Goal: Task Accomplishment & Management: Manage account settings

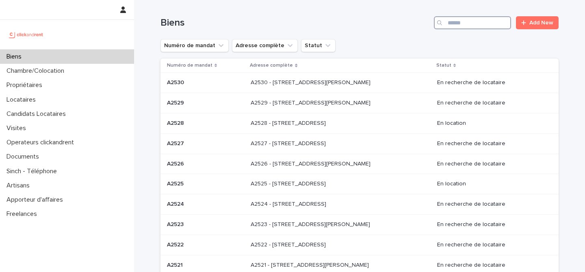
click at [498, 19] on input "Search" at bounding box center [472, 22] width 77 height 13
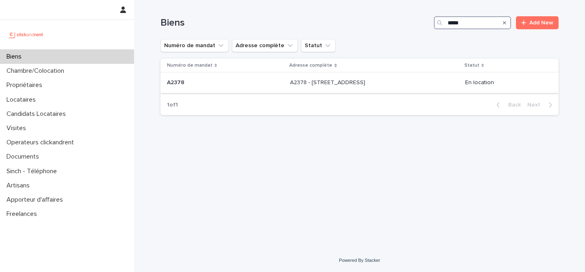
type input "*****"
click at [220, 83] on p at bounding box center [225, 82] width 117 height 7
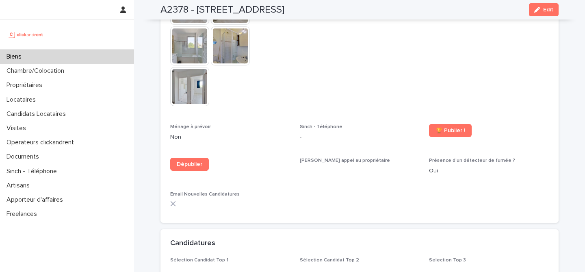
scroll to position [2357, 0]
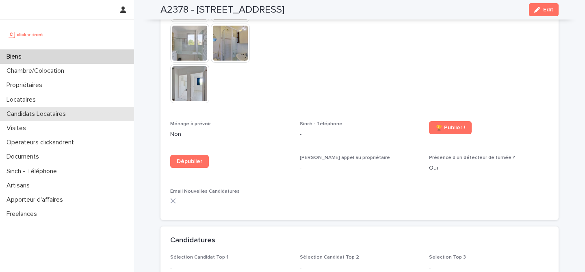
click at [58, 113] on p "Candidats Locataires" at bounding box center [37, 114] width 69 height 8
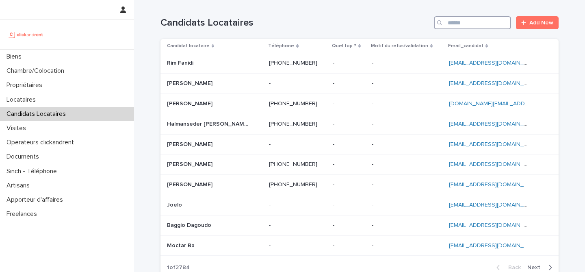
click at [475, 27] on input "Search" at bounding box center [472, 22] width 77 height 13
paste input "**********"
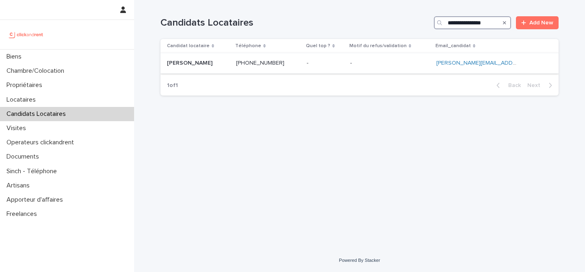
type input "**********"
click at [228, 60] on p at bounding box center [198, 63] width 63 height 7
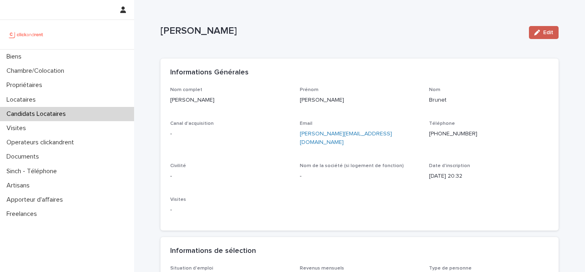
click at [548, 30] on span "Edit" at bounding box center [548, 33] width 10 height 6
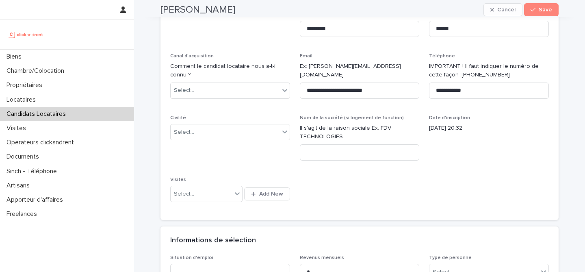
scroll to position [100, 0]
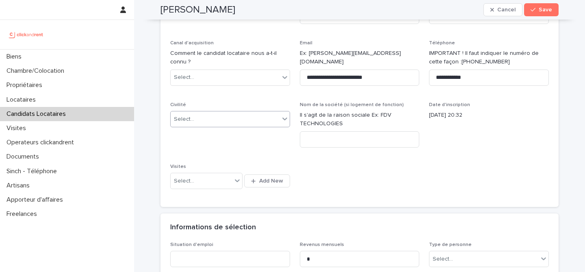
click at [234, 117] on div "Select..." at bounding box center [225, 118] width 109 height 13
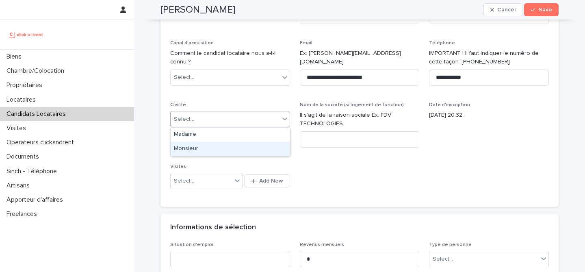
click at [230, 147] on div "Monsieur" at bounding box center [230, 149] width 119 height 14
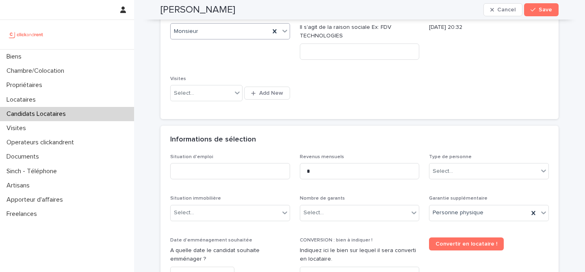
scroll to position [238, 0]
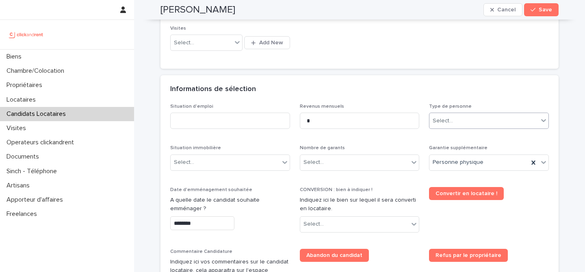
click at [467, 118] on div "Select..." at bounding box center [483, 120] width 109 height 13
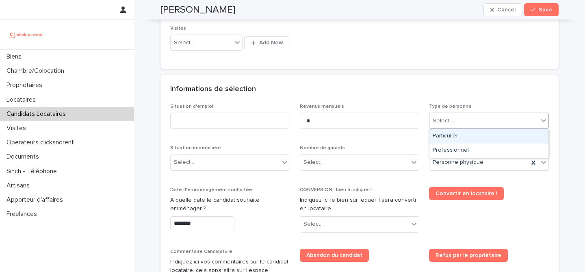
click at [464, 140] on div "Particulier" at bounding box center [488, 136] width 119 height 14
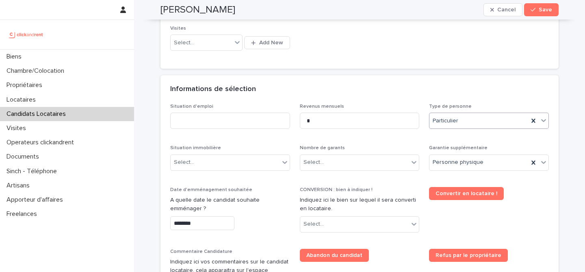
scroll to position [254, 0]
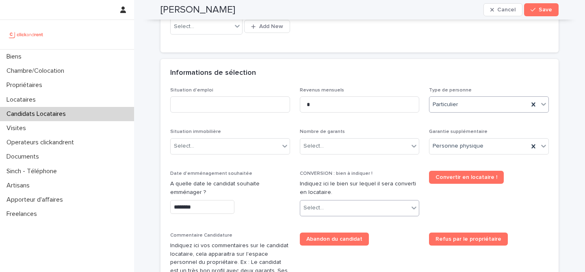
click at [352, 205] on div "Select..." at bounding box center [354, 207] width 109 height 13
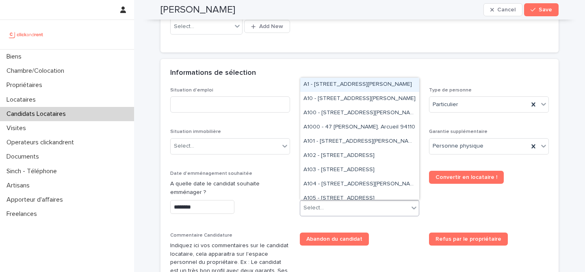
paste input "*****"
type input "*****"
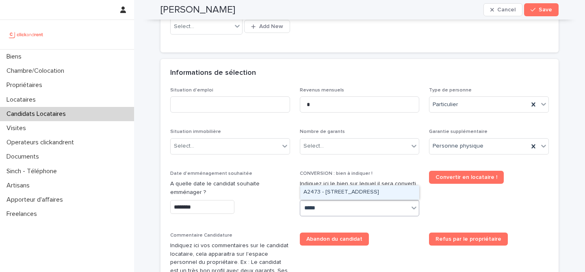
click at [338, 192] on div "A2473 - 2 Rue De L'Abbé Cochet, Rouen 76000" at bounding box center [359, 192] width 119 height 14
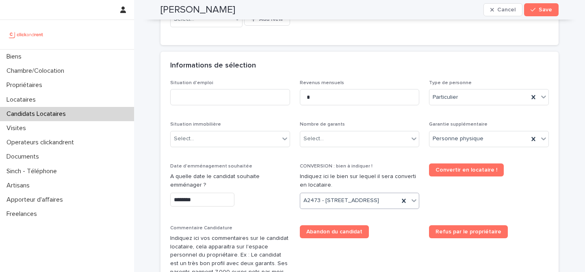
click at [471, 207] on span "Convertir en locataire !" at bounding box center [489, 189] width 120 height 52
click at [266, 145] on div "Select..." at bounding box center [230, 139] width 120 height 16
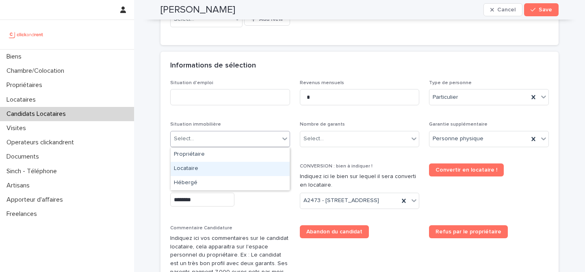
click at [231, 166] on div "Locataire" at bounding box center [230, 169] width 119 height 14
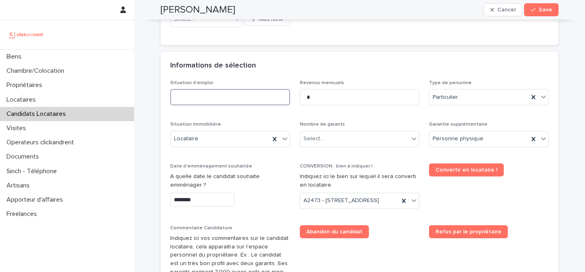
click at [232, 93] on input at bounding box center [230, 97] width 120 height 16
type input "********"
click at [271, 63] on div "Informations de sélection" at bounding box center [357, 65] width 375 height 9
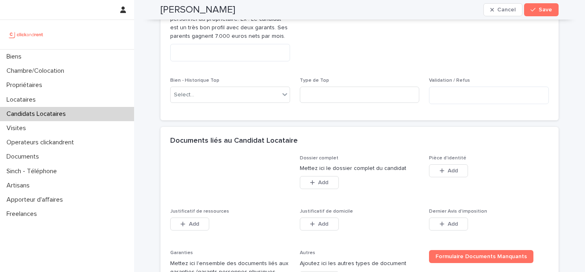
scroll to position [592, 0]
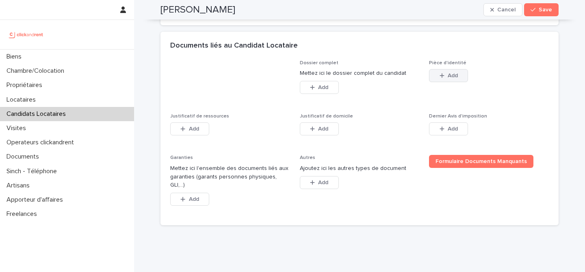
click at [440, 78] on icon "button" at bounding box center [441, 76] width 5 height 6
click at [220, 11] on h2 "Alexandre Brunet" at bounding box center [197, 10] width 75 height 12
click at [220, 11] on body "**********" at bounding box center [292, 136] width 585 height 272
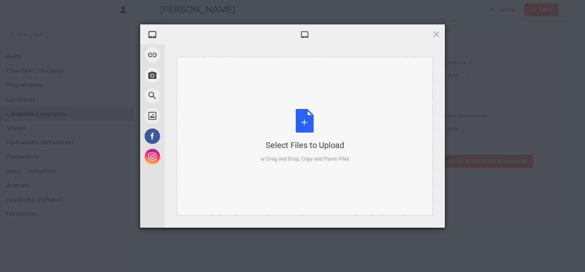
click at [293, 117] on div "Select Files to Upload or Drag and Drop, Copy and Paste Files" at bounding box center [304, 136] width 89 height 54
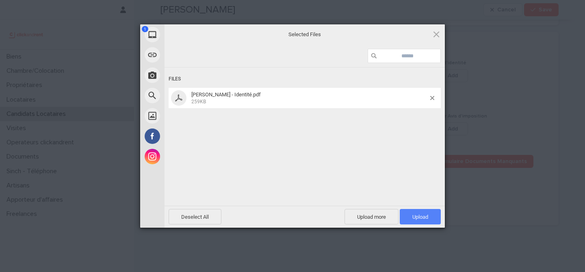
click at [435, 218] on span "Upload 1" at bounding box center [419, 216] width 41 height 15
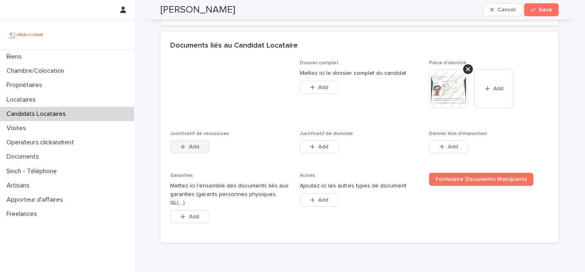
click at [202, 153] on button "Add" at bounding box center [189, 146] width 39 height 13
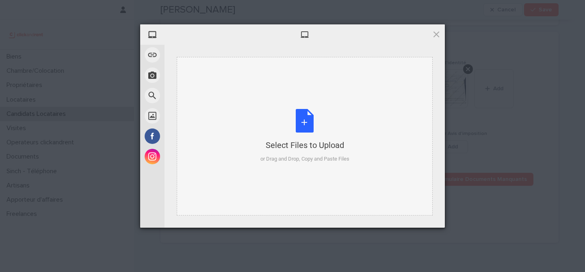
click at [298, 121] on div "Select Files to Upload or Drag and Drop, Copy and Paste Files" at bounding box center [304, 136] width 89 height 54
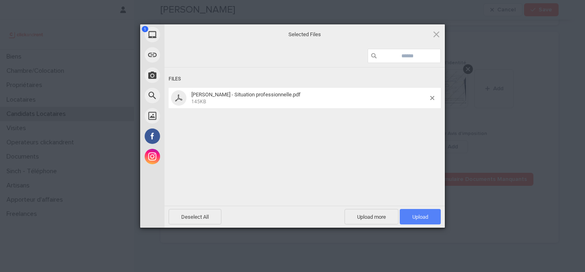
click at [410, 215] on span "Upload 1" at bounding box center [419, 216] width 41 height 15
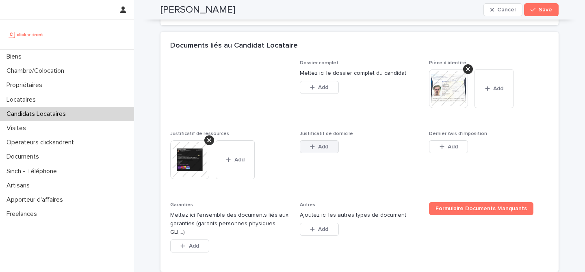
click at [314, 153] on button "Add" at bounding box center [319, 146] width 39 height 13
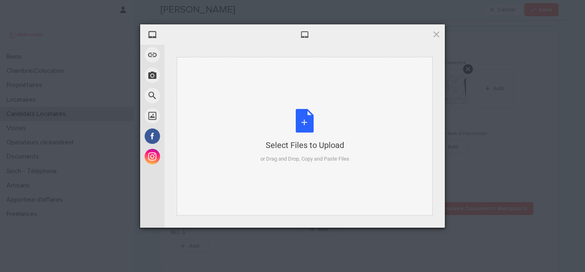
click at [307, 110] on div "Select Files to Upload or Drag and Drop, Copy and Paste Files" at bounding box center [304, 136] width 89 height 54
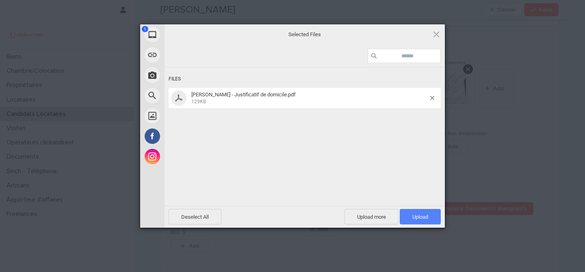
click at [409, 212] on span "Upload 1" at bounding box center [419, 216] width 41 height 15
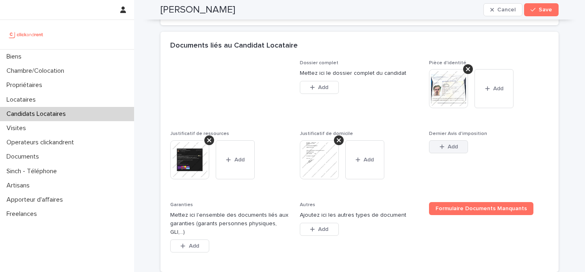
click at [446, 149] on div "button" at bounding box center [443, 147] width 8 height 6
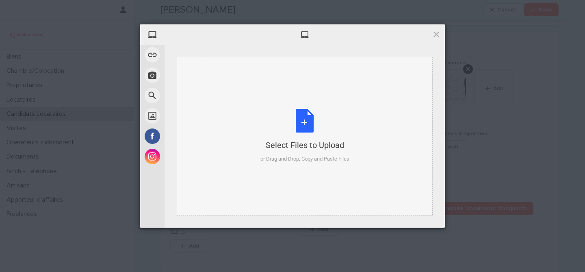
click at [313, 118] on div "Select Files to Upload or Drag and Drop, Copy and Paste Files" at bounding box center [304, 136] width 89 height 54
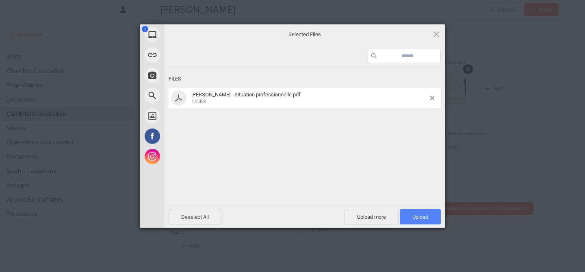
click at [433, 222] on span "Upload 1" at bounding box center [419, 216] width 41 height 15
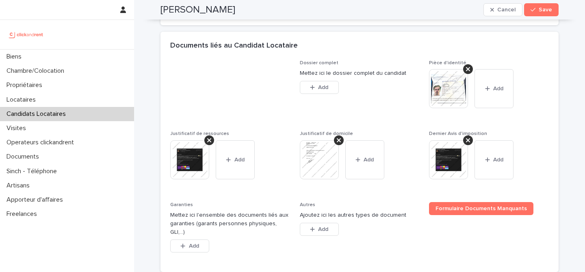
scroll to position [669, 0]
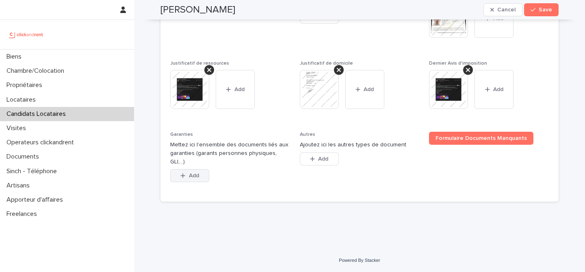
click at [203, 179] on button "Add" at bounding box center [189, 175] width 39 height 13
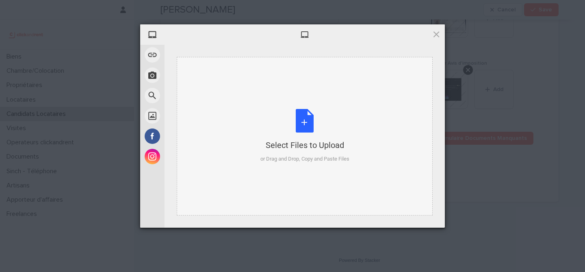
click at [297, 130] on div "Select Files to Upload or Drag and Drop, Copy and Paste Files" at bounding box center [304, 136] width 89 height 54
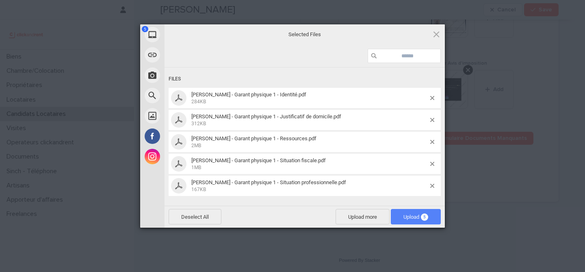
click at [408, 209] on span "Upload 5" at bounding box center [416, 216] width 50 height 15
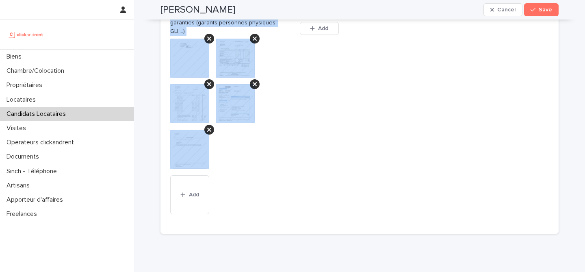
scroll to position [831, 0]
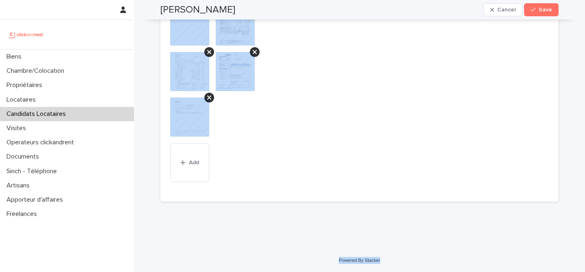
drag, startPoint x: 159, startPoint y: 29, endPoint x: 376, endPoint y: 264, distance: 320.3
copy div "Alexandre Brunet Cancel Save Sorry, there was an error saving your record. Plea…"
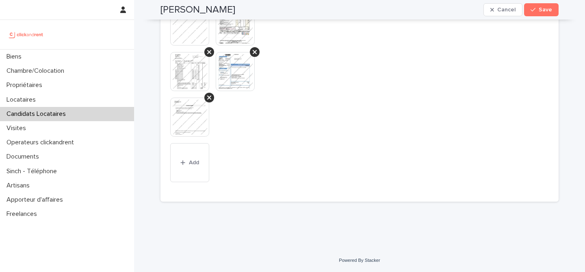
click at [300, 63] on span "Autres Ajoutez ici les autres types de document This file cannot be opened Down…" at bounding box center [360, 80] width 120 height 223
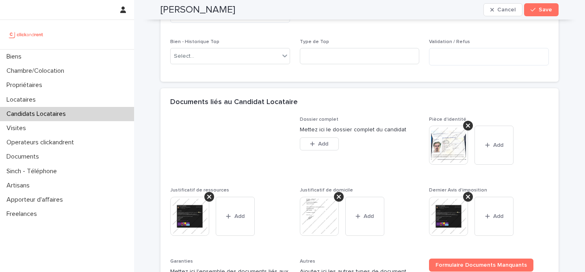
scroll to position [533, 0]
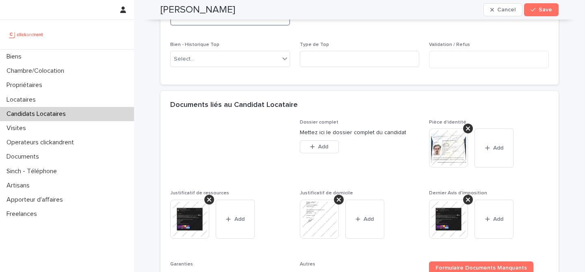
click at [267, 26] on textarea at bounding box center [230, 16] width 120 height 17
paste textarea "**********"
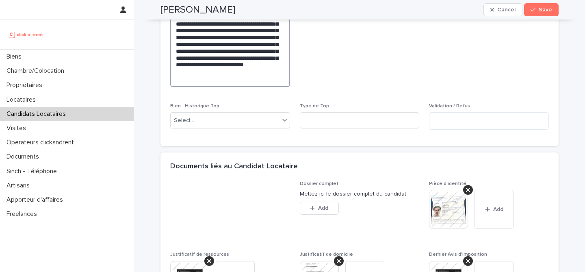
type textarea "**********"
click at [356, 56] on span "Abandon du candidat" at bounding box center [360, 24] width 120 height 140
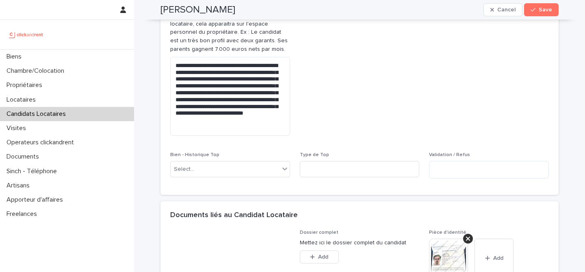
scroll to position [461, 0]
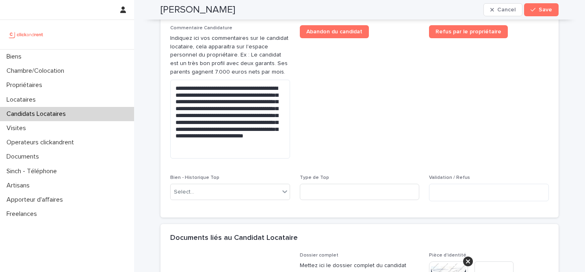
click at [214, 9] on h2 "Alexandre Brunet" at bounding box center [197, 10] width 75 height 12
copy div "Alexandre Brunet Cancel Save"
click at [546, 9] on span "Save" at bounding box center [544, 10] width 13 height 6
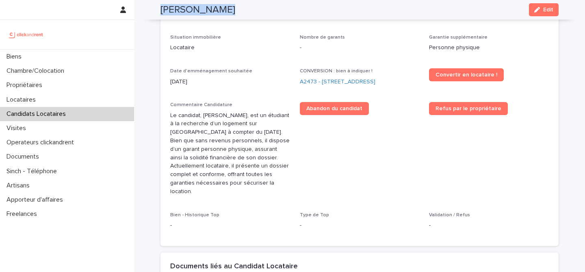
scroll to position [255, 0]
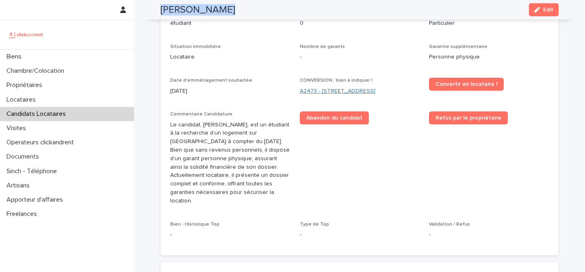
click at [375, 87] on link "A2473 - 2 Rue De L'Abbé Cochet, Rouen 76000" at bounding box center [338, 91] width 76 height 9
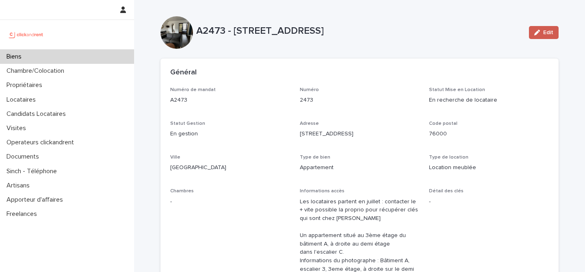
click at [546, 32] on span "Edit" at bounding box center [548, 33] width 10 height 6
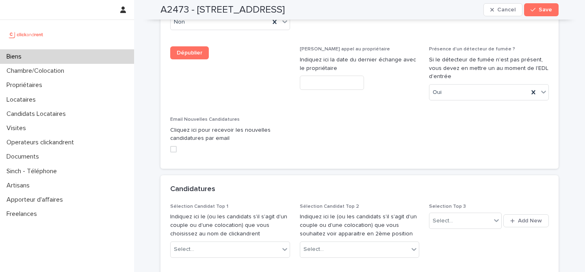
scroll to position [3957, 0]
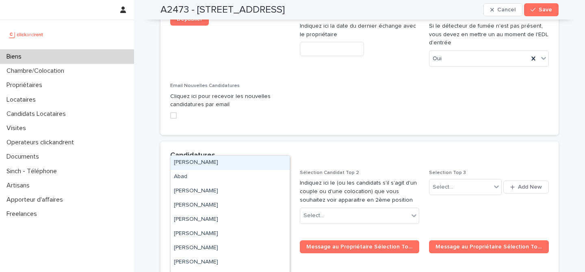
click at [254, 209] on div "Select..." at bounding box center [225, 215] width 109 height 13
paste input "**********"
type input "**********"
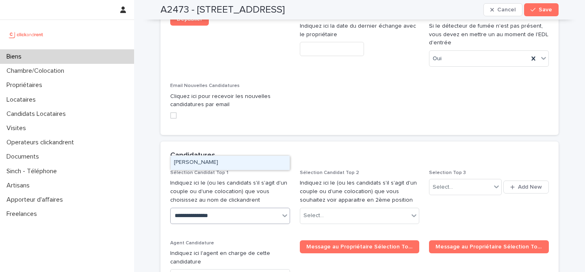
click at [225, 161] on div "Alexandre Brunet" at bounding box center [230, 162] width 119 height 14
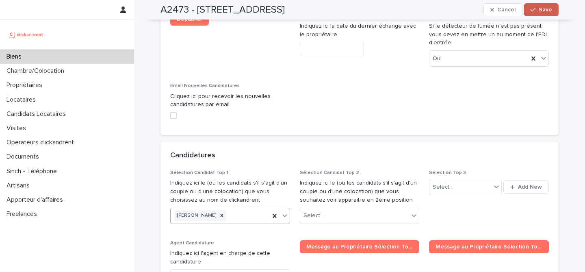
click at [540, 11] on span "Save" at bounding box center [544, 10] width 13 height 6
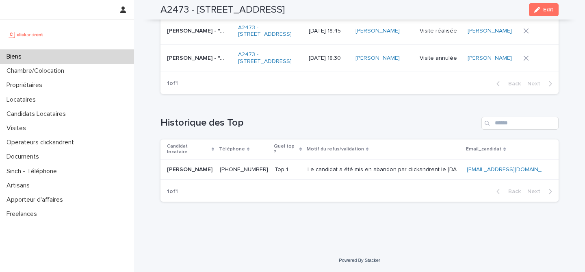
scroll to position [3304, 0]
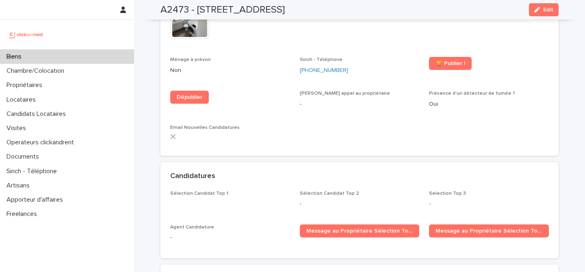
scroll to position [2496, 0]
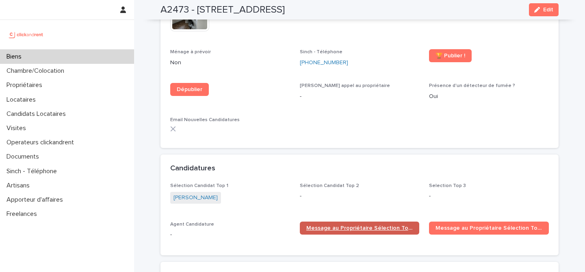
click at [327, 225] on span "Message au Propriétaire Sélection Top 1" at bounding box center [359, 228] width 107 height 6
click at [101, 56] on div "Biens" at bounding box center [67, 57] width 134 height 14
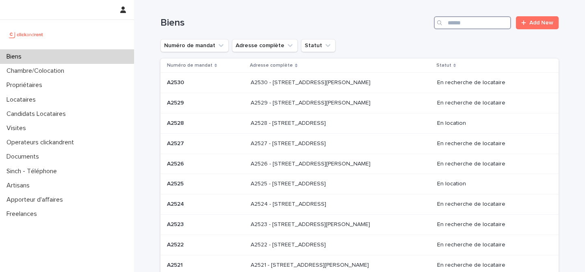
click at [477, 24] on input "Search" at bounding box center [472, 22] width 77 height 13
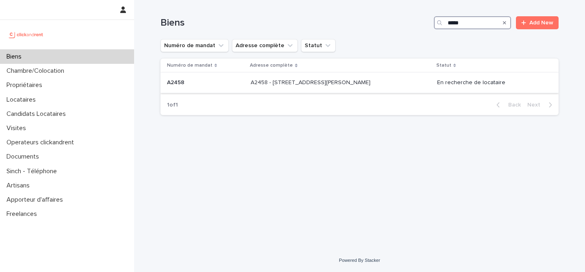
type input "*****"
click at [266, 91] on td "A2458 - 133 avenue Henri Barbusse, Le Blanc-Mesnil 93150 A2458 - 133 avenue Hen…" at bounding box center [340, 83] width 186 height 20
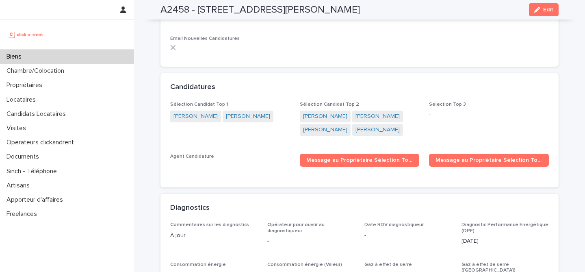
scroll to position [3079, 0]
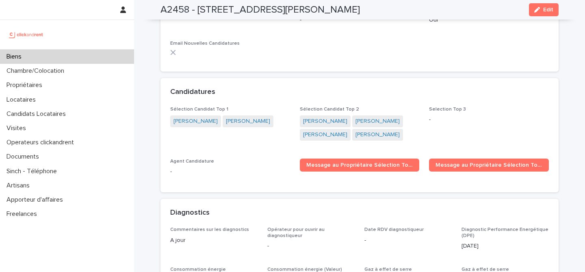
drag, startPoint x: 198, startPoint y: 10, endPoint x: 442, endPoint y: 6, distance: 244.4
click at [442, 6] on div "A2458 - 133 avenue Henri Barbusse, Le Blanc-Mesnil 93150 Edit" at bounding box center [359, 9] width 398 height 19
copy h2 "133 avenue Henri Barbusse, Le Blanc-Mesnil 93150"
click at [102, 52] on div "Biens" at bounding box center [67, 57] width 134 height 14
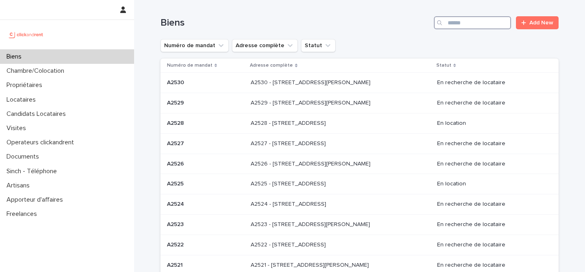
click at [455, 25] on input "Search" at bounding box center [472, 22] width 77 height 13
paste input "**********"
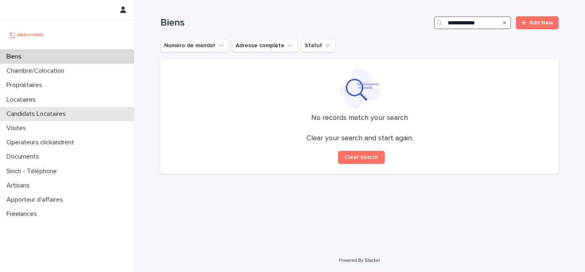
type input "**********"
click at [94, 116] on div "Candidats Locataires" at bounding box center [67, 114] width 134 height 14
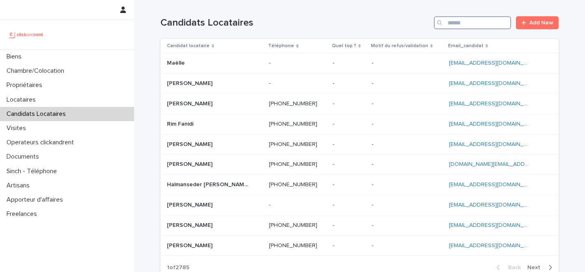
click at [492, 22] on input "Search" at bounding box center [472, 22] width 77 height 13
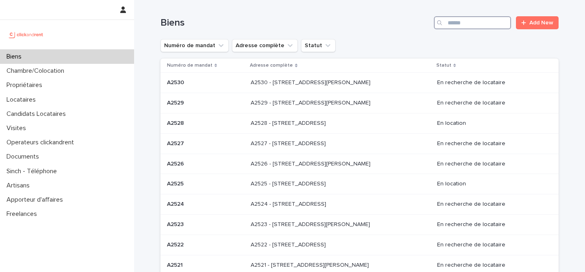
click at [470, 21] on input "Search" at bounding box center [472, 22] width 77 height 13
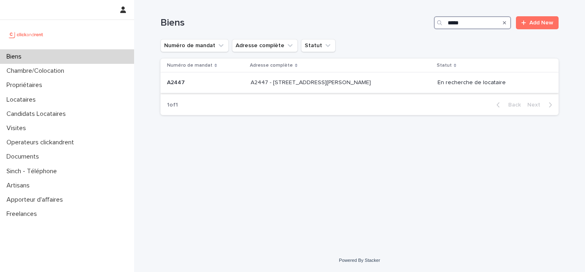
type input "*****"
click at [229, 82] on p at bounding box center [205, 82] width 77 height 7
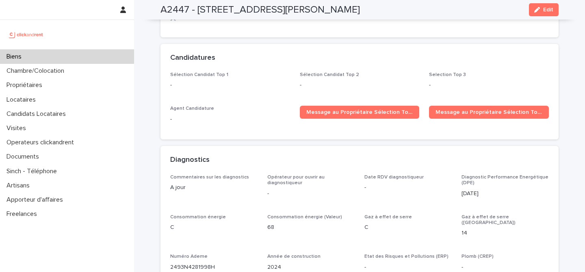
scroll to position [2688, 0]
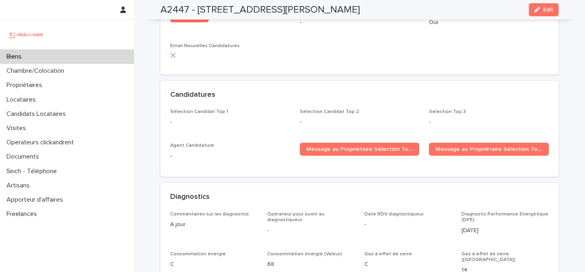
click at [79, 58] on div "Biens" at bounding box center [67, 57] width 134 height 14
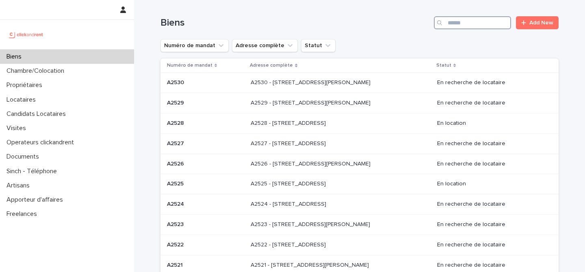
click at [464, 29] on input "Search" at bounding box center [472, 22] width 77 height 13
paste input "**********"
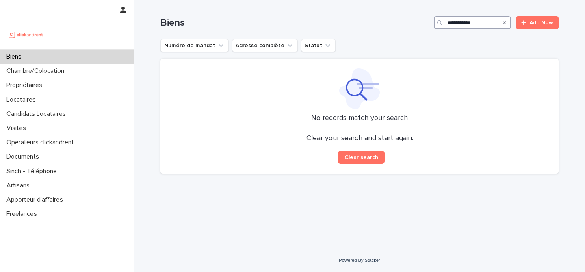
click at [466, 18] on input "**********" at bounding box center [472, 22] width 77 height 13
paste input "**"
type input "**********"
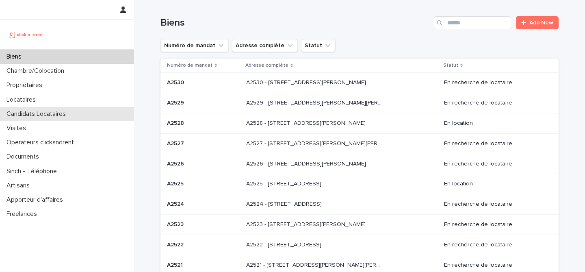
click at [89, 112] on div "Candidats Locataires" at bounding box center [67, 114] width 134 height 14
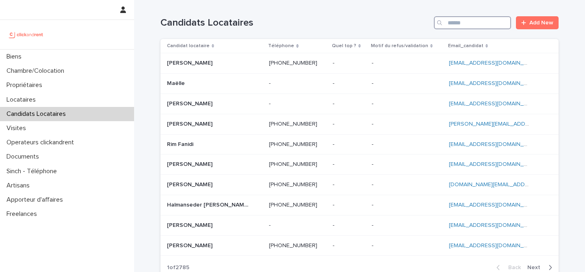
click at [479, 26] on input "Search" at bounding box center [472, 22] width 77 height 13
paste input "**********"
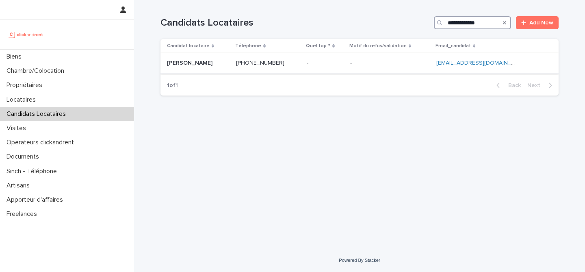
type input "**********"
click at [227, 67] on p at bounding box center [198, 63] width 63 height 7
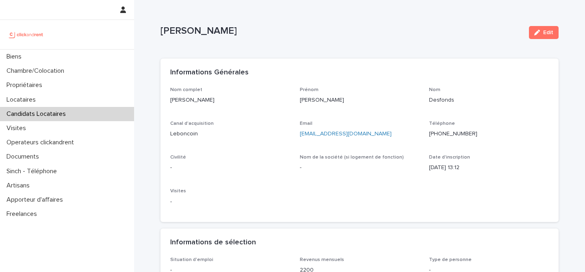
click at [549, 33] on span "Edit" at bounding box center [548, 33] width 10 height 6
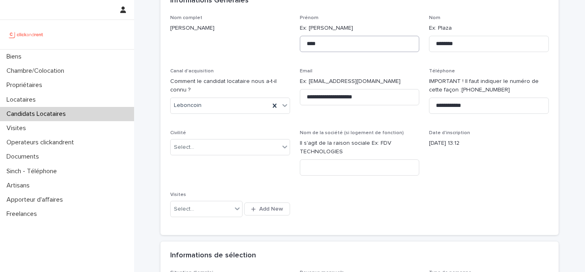
scroll to position [101, 0]
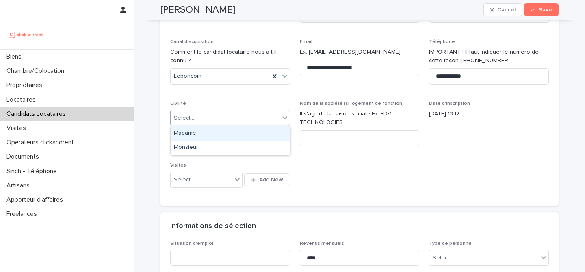
click at [232, 123] on div "Select..." at bounding box center [225, 117] width 109 height 13
click at [233, 134] on div "Madame" at bounding box center [230, 133] width 119 height 14
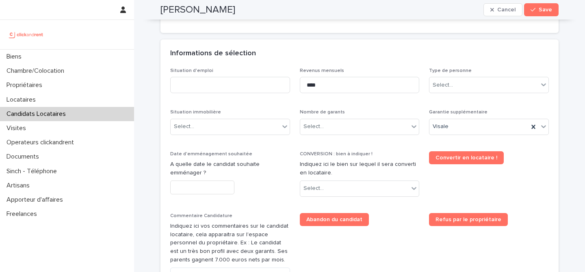
scroll to position [275, 0]
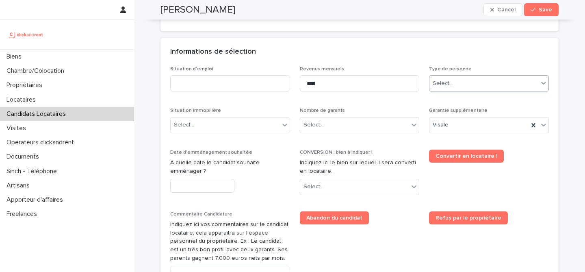
click at [491, 91] on div "Select..." at bounding box center [489, 83] width 120 height 16
click at [484, 98] on div "Particulier" at bounding box center [488, 99] width 119 height 14
click at [386, 130] on div "Select..." at bounding box center [354, 124] width 109 height 13
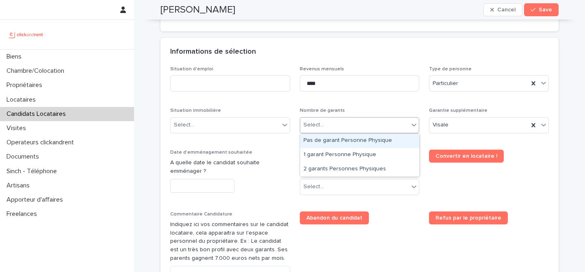
click at [363, 146] on div "Pas de garant Personne Physique" at bounding box center [359, 141] width 119 height 14
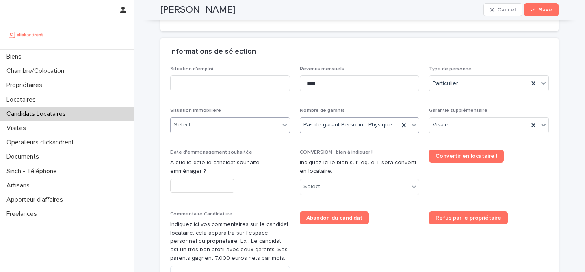
click at [244, 130] on div "Select..." at bounding box center [225, 124] width 109 height 13
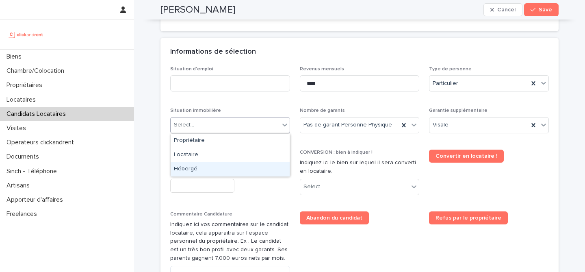
click at [228, 165] on div "Hébergé" at bounding box center [230, 169] width 119 height 14
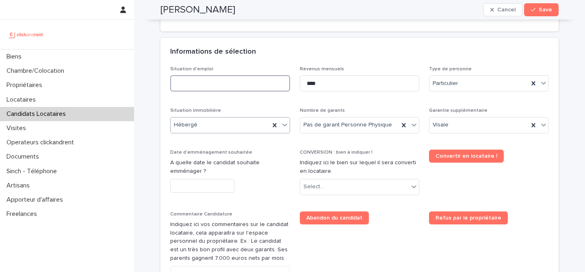
click at [237, 75] on input at bounding box center [230, 83] width 120 height 16
type input "*******"
click at [284, 56] on div "Informations de sélection" at bounding box center [359, 52] width 398 height 28
click at [341, 186] on div "Select..." at bounding box center [354, 186] width 109 height 13
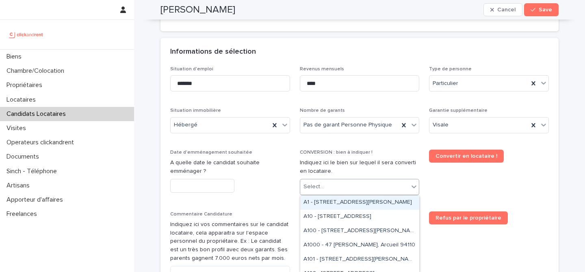
paste input "*****"
type input "*****"
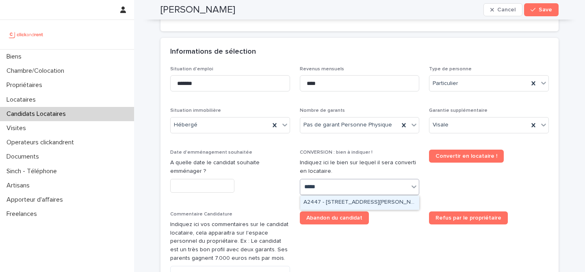
click at [356, 202] on div "A2447 - 14 rue Jean Jacques Rousseau, Romainville 93230" at bounding box center [359, 202] width 119 height 14
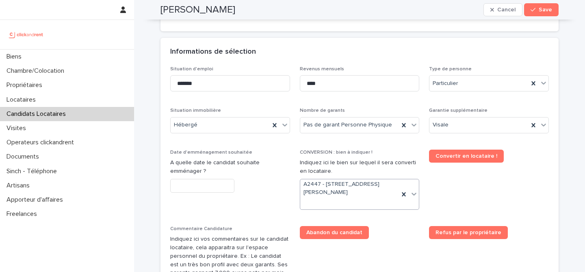
scroll to position [283, 0]
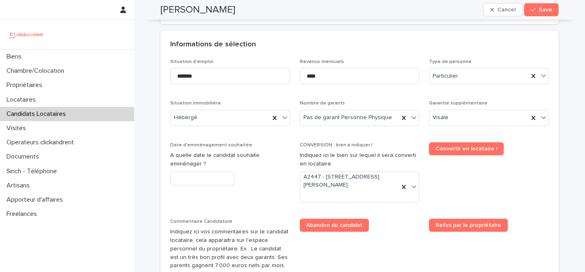
click at [223, 169] on div "Date d'emménagement souhaitée A quelle date le candidat souhaite emménager ?" at bounding box center [230, 167] width 120 height 50
click at [223, 176] on input "text" at bounding box center [202, 178] width 64 height 14
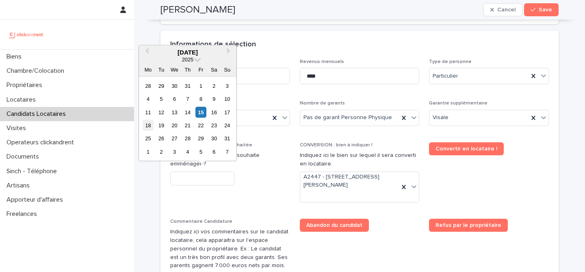
click at [151, 124] on div "18" at bounding box center [148, 125] width 11 height 11
type input "*********"
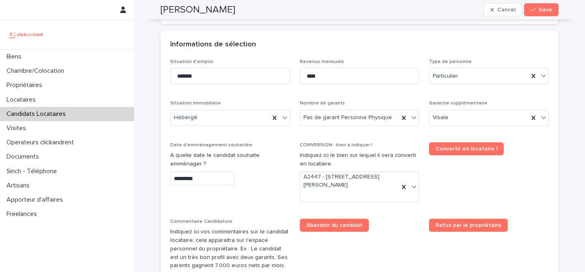
click at [492, 199] on span "Convertir en locataire !" at bounding box center [489, 175] width 120 height 67
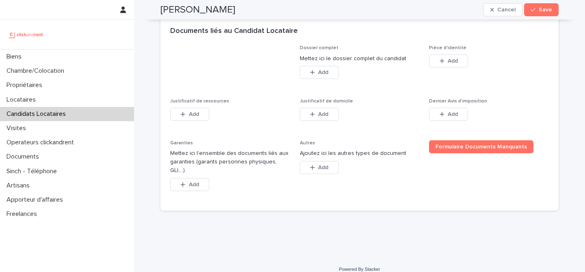
scroll to position [602, 0]
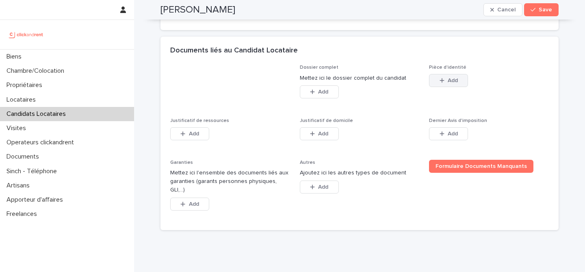
click at [443, 78] on icon "button" at bounding box center [441, 81] width 5 height 6
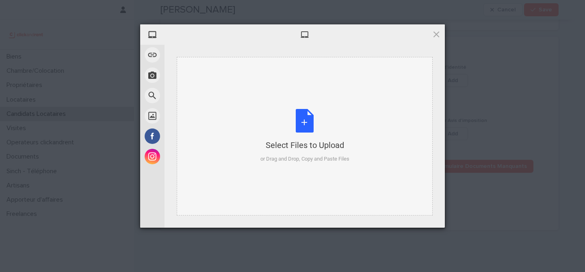
click at [314, 118] on div "Select Files to Upload or Drag and Drop, Copy and Paste Files" at bounding box center [304, 136] width 89 height 54
click at [292, 141] on div "Select Files to Upload" at bounding box center [304, 144] width 89 height 11
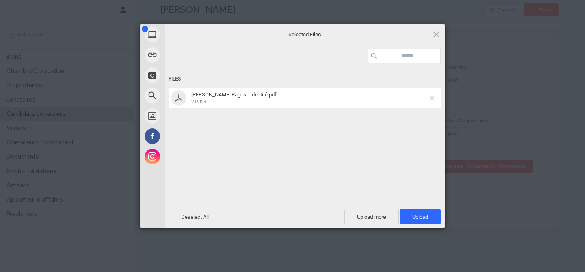
click at [432, 98] on span at bounding box center [432, 98] width 4 height 4
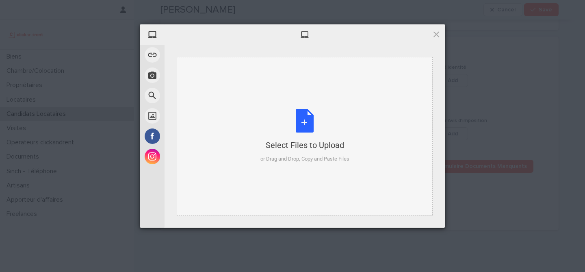
click at [315, 129] on div "Select Files to Upload or Drag and Drop, Copy and Paste Files" at bounding box center [304, 136] width 89 height 54
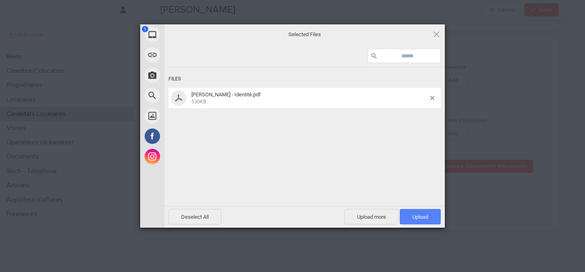
click at [421, 216] on span "Upload 1" at bounding box center [420, 217] width 16 height 6
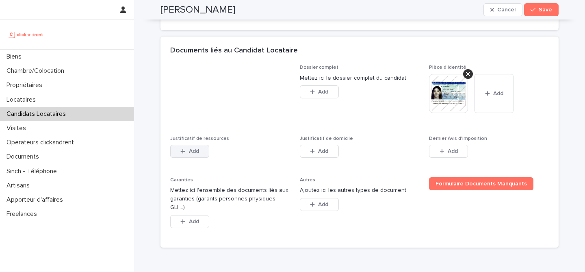
click at [199, 149] on button "Add" at bounding box center [189, 151] width 39 height 13
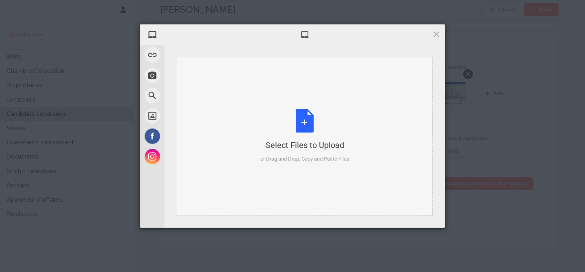
click at [289, 130] on div "Select Files to Upload or Drag and Drop, Copy and Paste Files" at bounding box center [304, 136] width 89 height 54
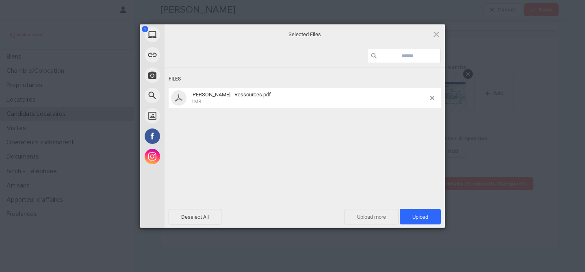
click at [370, 220] on span "Upload more" at bounding box center [371, 216] width 54 height 15
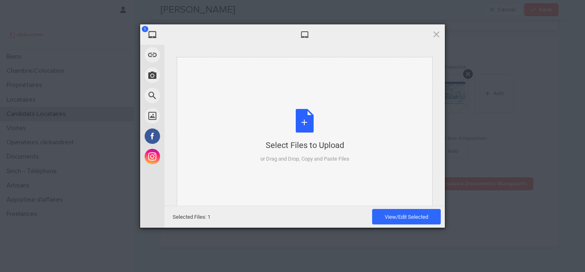
click at [302, 129] on div "Select Files to Upload or Drag and Drop, Copy and Paste Files" at bounding box center [304, 136] width 89 height 54
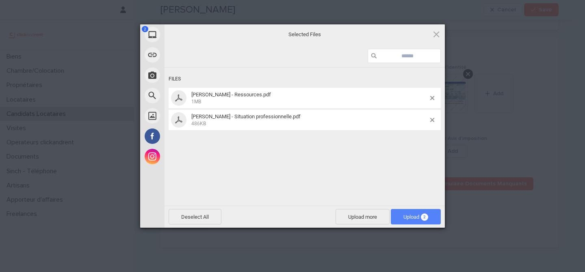
click at [411, 214] on span "Upload 2" at bounding box center [415, 217] width 25 height 6
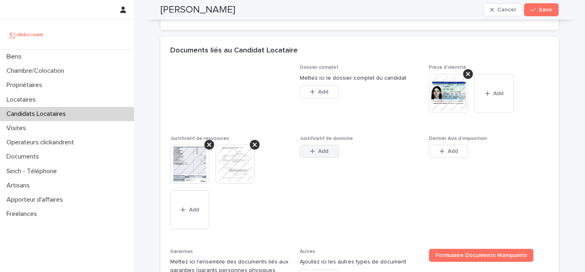
click at [317, 155] on button "Add" at bounding box center [319, 151] width 39 height 13
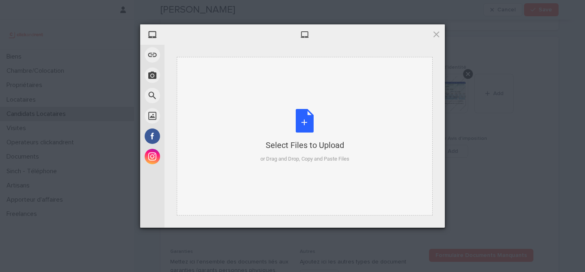
click at [296, 127] on div "Select Files to Upload or Drag and Drop, Copy and Paste Files" at bounding box center [304, 136] width 89 height 54
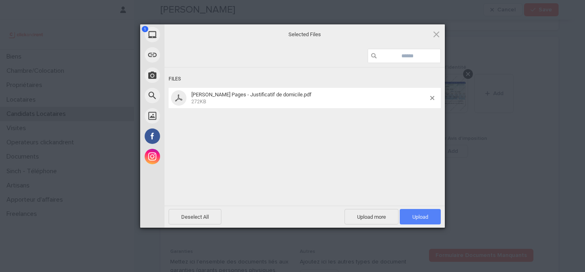
click at [414, 210] on span "Upload 1" at bounding box center [419, 216] width 41 height 15
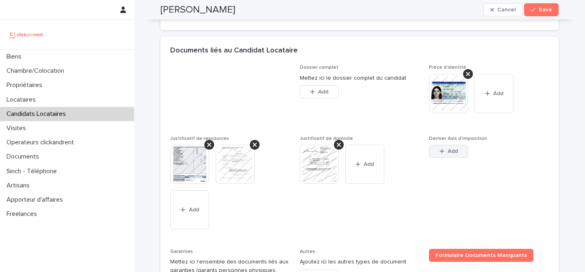
click at [440, 147] on button "Add" at bounding box center [448, 151] width 39 height 13
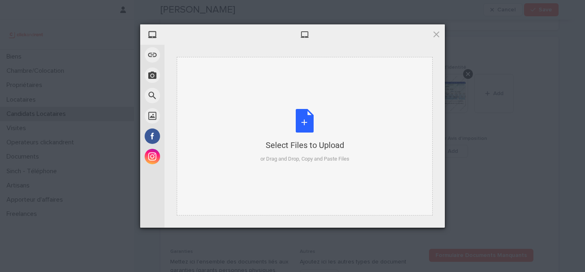
click at [306, 119] on div "Select Files to Upload or Drag and Drop, Copy and Paste Files" at bounding box center [304, 136] width 89 height 54
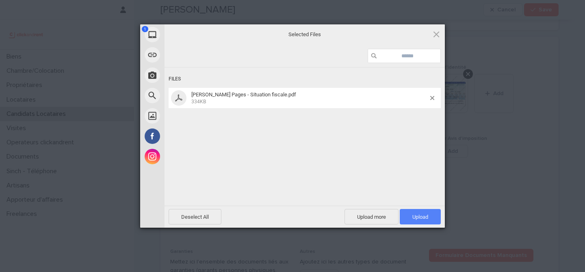
click at [408, 217] on span "Upload 1" at bounding box center [419, 216] width 41 height 15
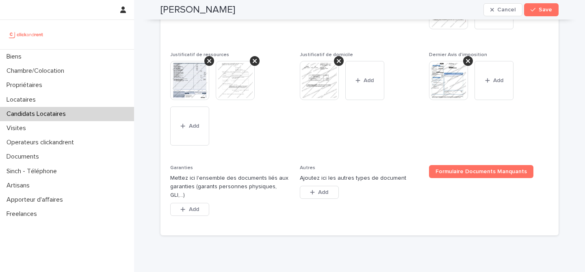
scroll to position [711, 0]
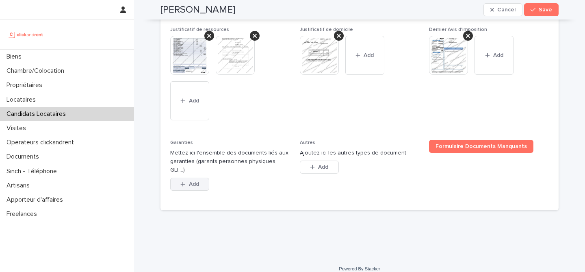
click at [192, 181] on span "Add" at bounding box center [194, 184] width 10 height 6
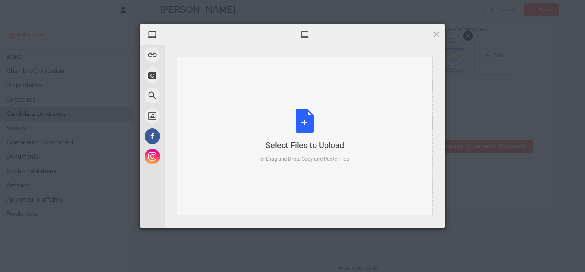
click at [297, 129] on div "Select Files to Upload or Drag and Drop, Copy and Paste Files" at bounding box center [304, 136] width 89 height 54
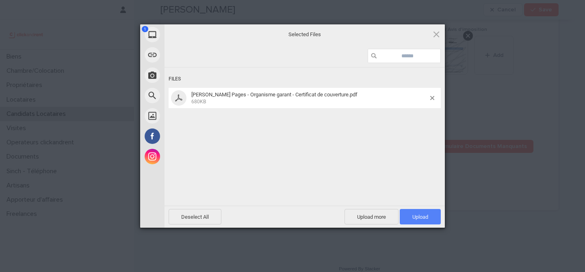
click at [413, 215] on span "Upload 1" at bounding box center [420, 217] width 16 height 6
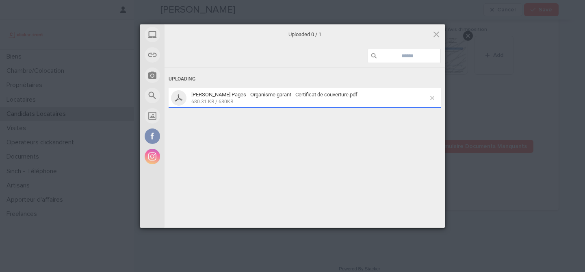
click at [434, 96] on span at bounding box center [432, 98] width 4 height 4
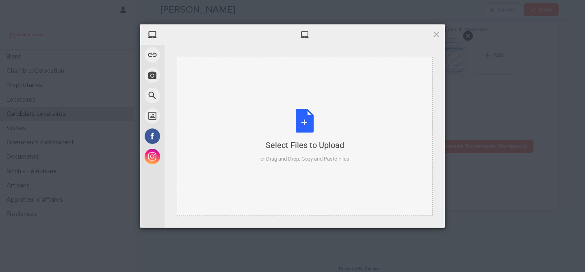
click at [302, 119] on div "Select Files to Upload or Drag and Drop, Copy and Paste Files" at bounding box center [304, 136] width 89 height 54
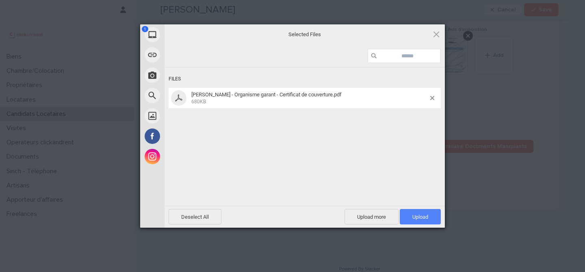
click at [412, 219] on span "Upload 1" at bounding box center [420, 217] width 16 height 6
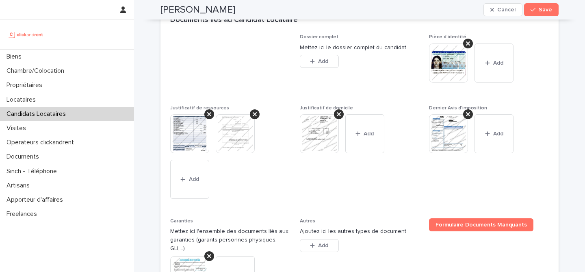
scroll to position [617, 0]
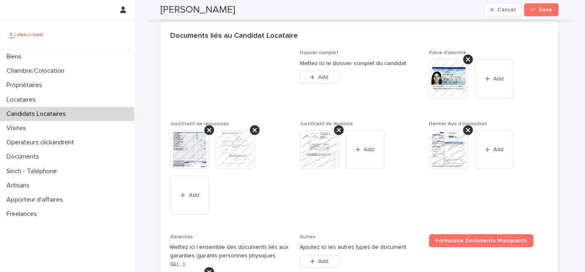
click at [441, 155] on img at bounding box center [448, 149] width 39 height 39
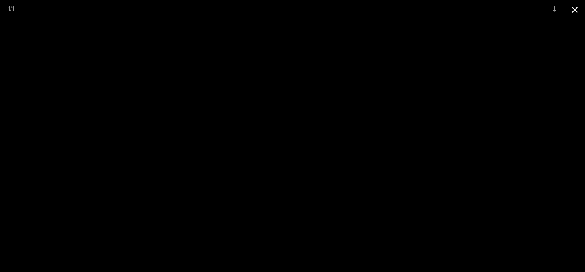
click at [572, 14] on button "Close gallery" at bounding box center [574, 9] width 20 height 19
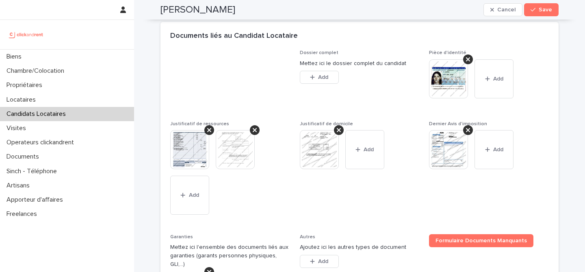
click at [444, 81] on img at bounding box center [448, 78] width 39 height 39
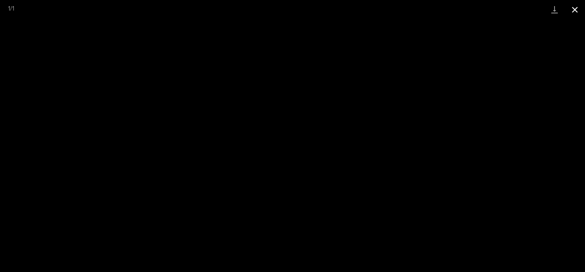
click at [574, 10] on button "Close gallery" at bounding box center [574, 9] width 20 height 19
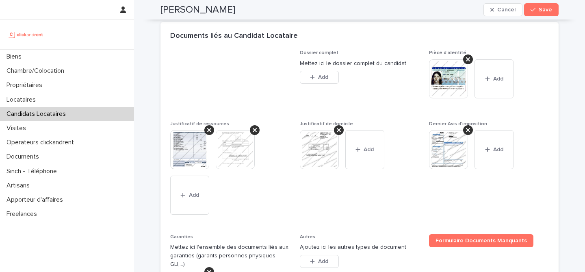
click at [190, 152] on img at bounding box center [189, 149] width 39 height 39
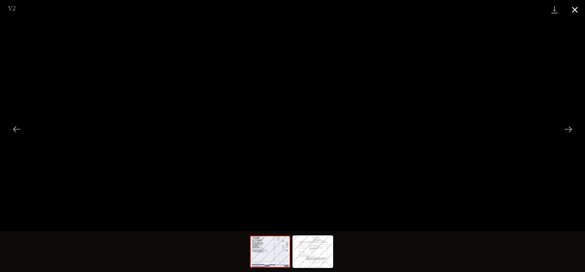
click at [577, 17] on button "Close gallery" at bounding box center [574, 9] width 20 height 19
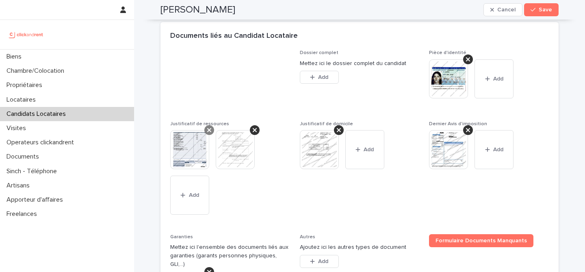
click at [209, 131] on icon at bounding box center [209, 130] width 4 height 4
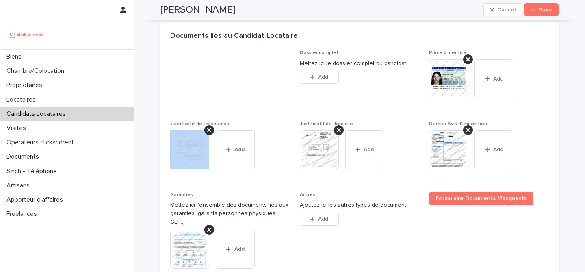
click at [209, 131] on icon at bounding box center [209, 130] width 4 height 4
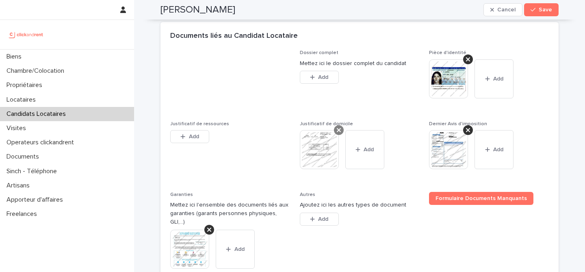
click at [338, 131] on icon at bounding box center [339, 130] width 4 height 6
click at [466, 132] on icon at bounding box center [468, 130] width 4 height 4
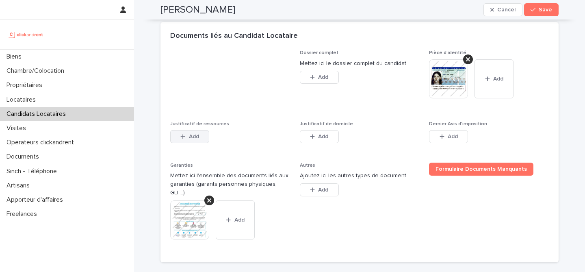
click at [201, 140] on button "Add" at bounding box center [189, 136] width 39 height 13
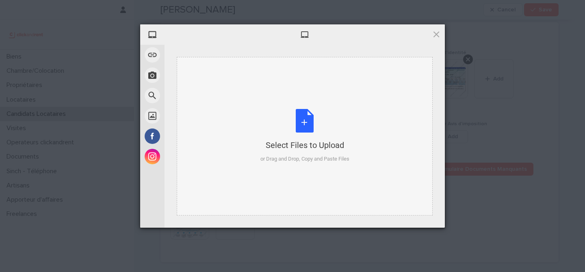
click at [296, 130] on div "Select Files to Upload or Drag and Drop, Copy and Paste Files" at bounding box center [304, 136] width 89 height 54
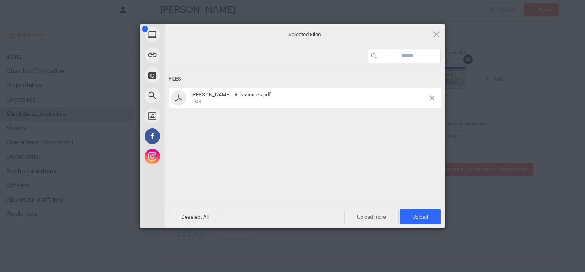
click at [373, 222] on span "Upload more" at bounding box center [371, 216] width 54 height 15
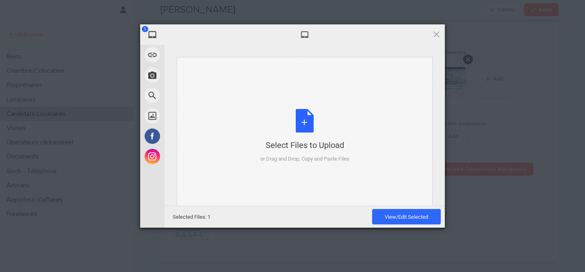
click at [309, 132] on div "Select Files to Upload or Drag and Drop, Copy and Paste Files" at bounding box center [304, 136] width 89 height 54
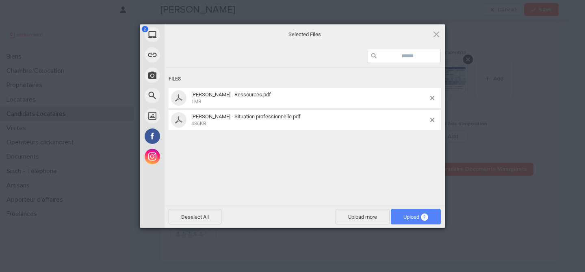
click at [406, 214] on span "Upload 2" at bounding box center [415, 217] width 25 height 6
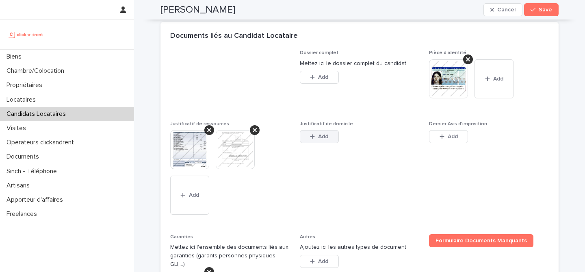
click at [317, 136] on div "button" at bounding box center [314, 137] width 8 height 6
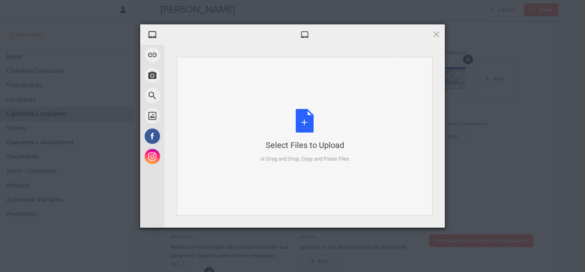
click at [304, 128] on div "Select Files to Upload or Drag and Drop, Copy and Paste Files" at bounding box center [304, 136] width 89 height 54
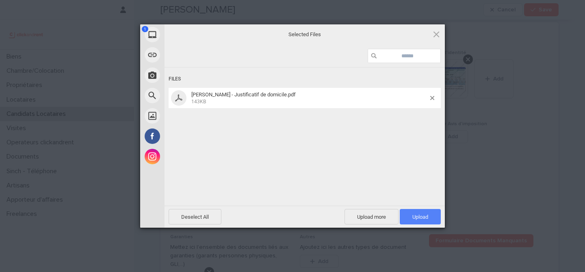
click at [410, 214] on span "Upload 1" at bounding box center [419, 216] width 41 height 15
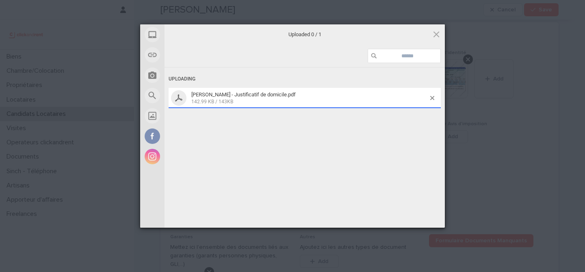
click at [395, 175] on div "Uploading Emma Desfonds - Justificatif de domicile.pdf 142.99 KB / 143KB" at bounding box center [304, 148] width 280 height 162
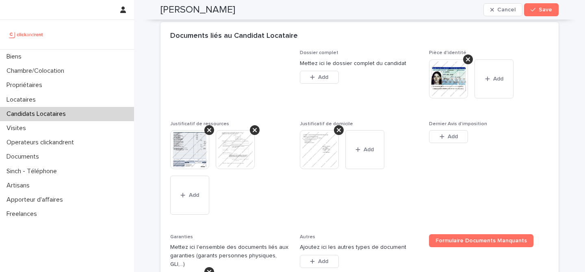
click at [445, 129] on div "Dernier Avis d'imposition This file cannot be opened Download File Add" at bounding box center [489, 137] width 120 height 32
click at [444, 136] on div "button" at bounding box center [443, 137] width 8 height 6
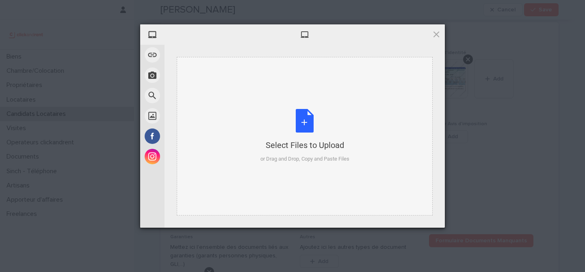
click at [309, 124] on div "Select Files to Upload or Drag and Drop, Copy and Paste Files" at bounding box center [304, 136] width 89 height 54
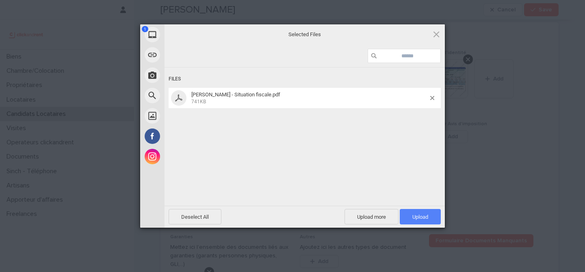
click at [410, 223] on span "Upload 1" at bounding box center [419, 216] width 41 height 15
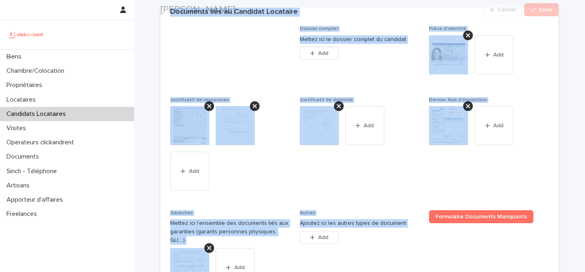
scroll to position [740, 0]
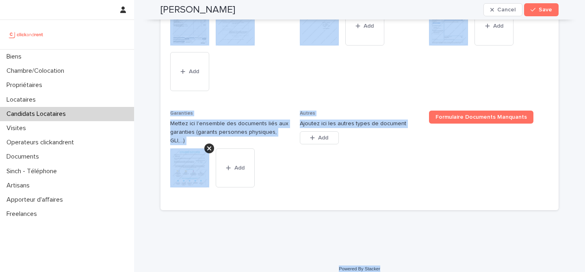
drag, startPoint x: 162, startPoint y: 27, endPoint x: 411, endPoint y: 263, distance: 343.5
copy div "Emma Desfonds Cancel Save Sorry, there was an error saving your record. Please …"
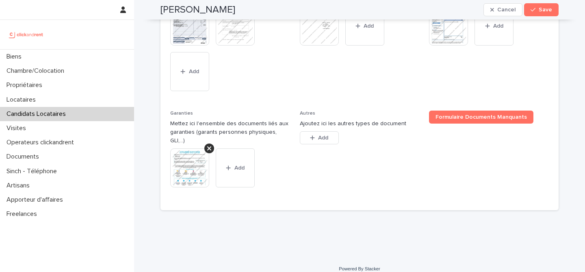
click at [304, 171] on span "Autres Ajoutez ici les autres types de document This file cannot be opened Down…" at bounding box center [360, 155] width 120 height 90
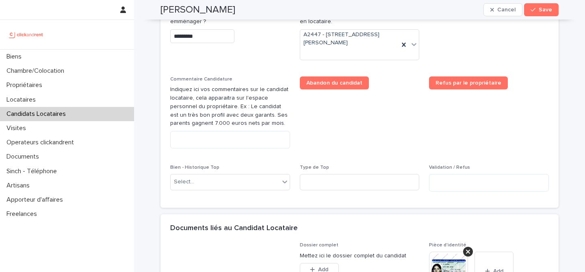
scroll to position [423, 0]
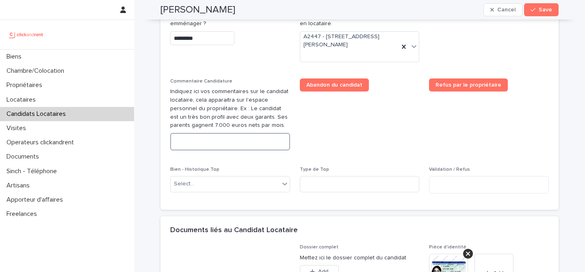
click at [261, 146] on textarea at bounding box center [230, 141] width 120 height 17
paste textarea "**********"
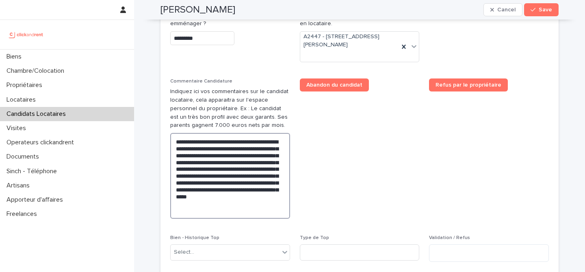
type textarea "**********"
click at [356, 181] on span "Abandon du candidat" at bounding box center [360, 151] width 120 height 147
click at [534, 4] on button "Save" at bounding box center [541, 9] width 35 height 13
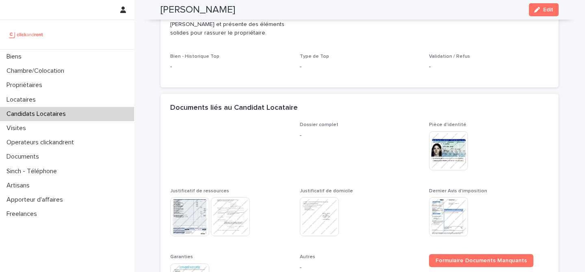
scroll to position [285, 0]
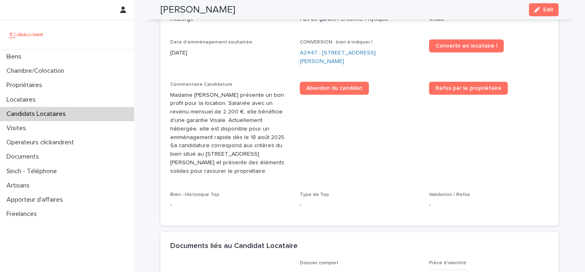
click at [211, 11] on h2 "Emma Desfonds" at bounding box center [197, 10] width 75 height 12
copy div "Emma Desfonds Edit"
click at [344, 55] on link "A2447 - [STREET_ADDRESS][PERSON_NAME]" at bounding box center [360, 57] width 120 height 17
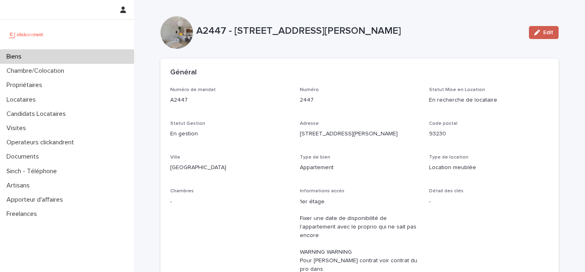
click at [540, 30] on div "button" at bounding box center [538, 33] width 9 height 6
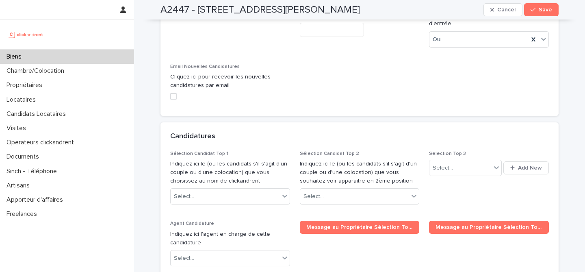
scroll to position [4096, 0]
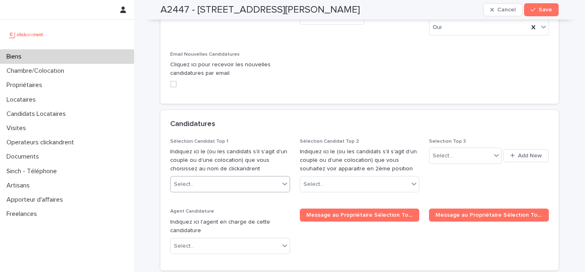
click at [241, 177] on div "Select..." at bounding box center [225, 183] width 109 height 13
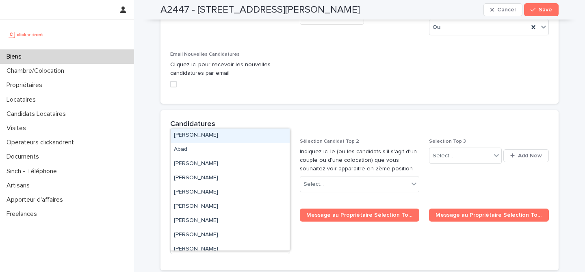
paste input "**********"
type input "**********"
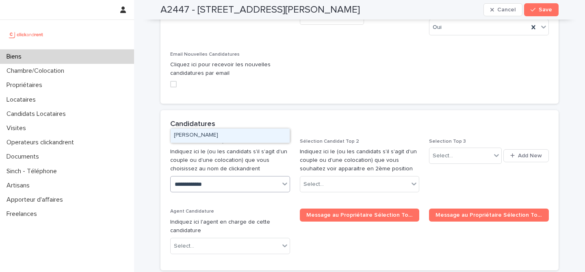
click at [231, 139] on div "Emma Desfonds" at bounding box center [230, 135] width 119 height 14
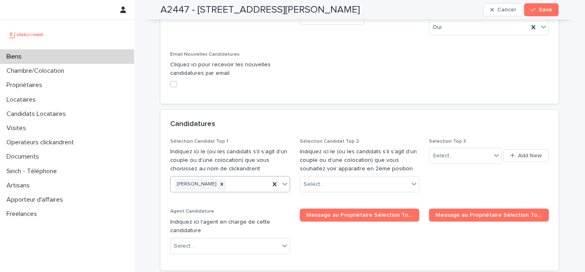
paste input "**********"
type input "**********"
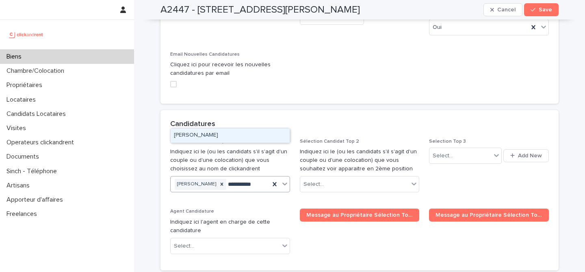
click at [243, 138] on div "[PERSON_NAME]" at bounding box center [230, 135] width 119 height 14
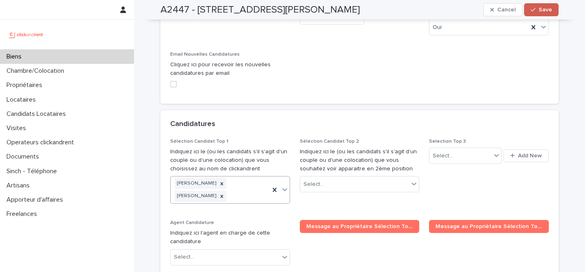
click at [539, 14] on button "Save" at bounding box center [541, 9] width 35 height 13
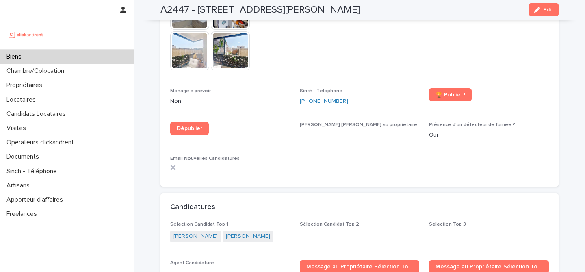
scroll to position [2590, 0]
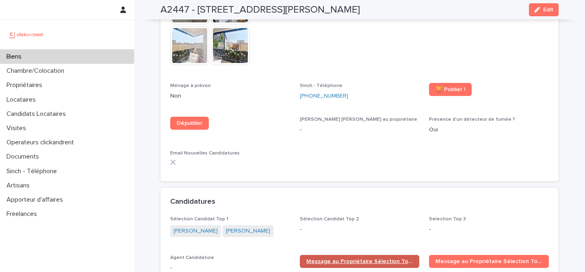
click at [358, 258] on span "Message au Propriétaire Sélection Top 1" at bounding box center [359, 261] width 107 height 6
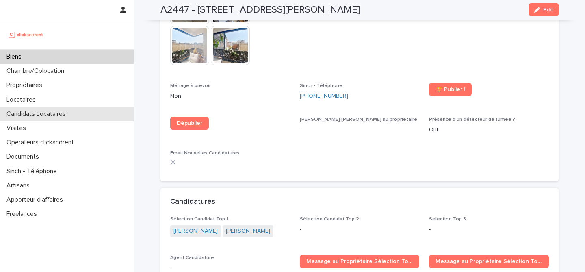
click at [49, 113] on p "Candidats Locataires" at bounding box center [37, 114] width 69 height 8
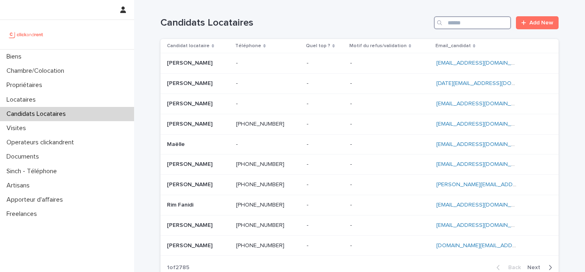
click at [468, 24] on input "Search" at bounding box center [472, 22] width 77 height 13
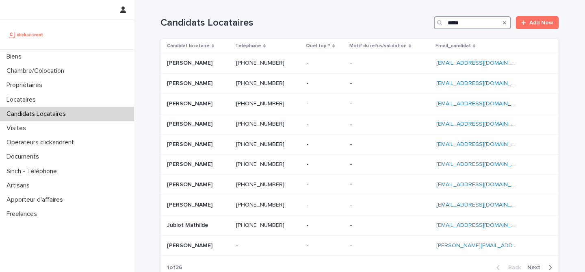
click at [462, 24] on input "*****" at bounding box center [472, 22] width 77 height 13
paste input "**********"
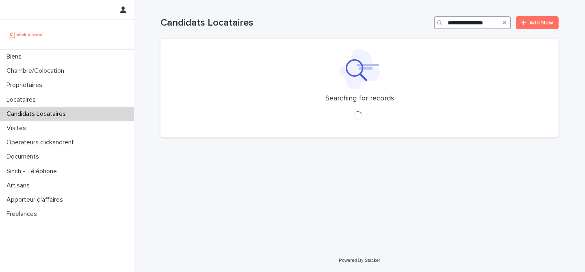
type input "**********"
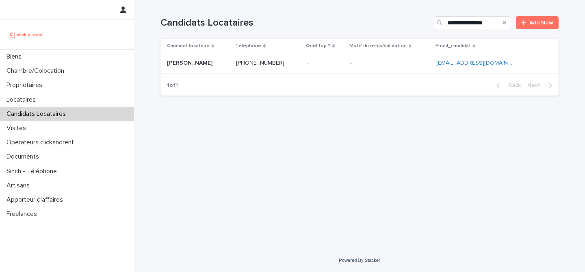
click at [300, 64] on p at bounding box center [268, 63] width 64 height 7
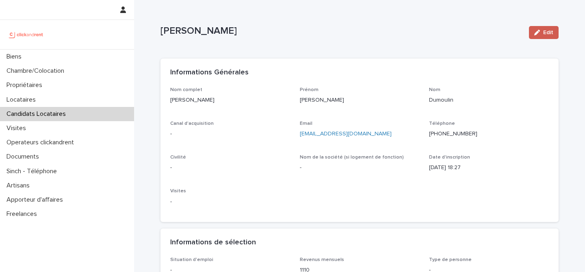
click at [554, 31] on button "Edit" at bounding box center [544, 32] width 30 height 13
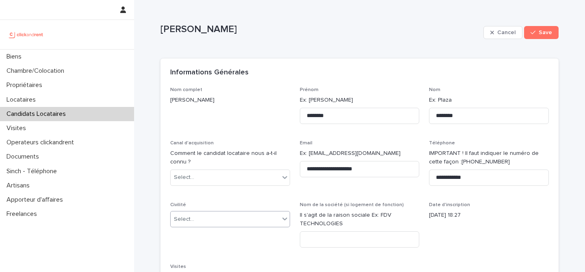
click at [231, 220] on div "Select..." at bounding box center [225, 218] width 109 height 13
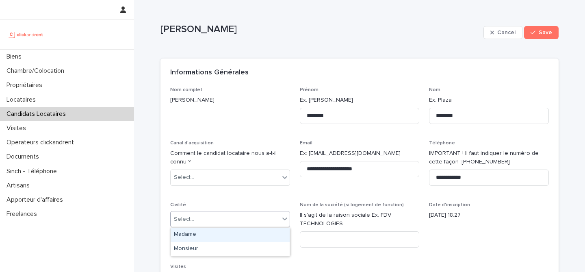
click at [229, 233] on div "Madame" at bounding box center [230, 234] width 119 height 14
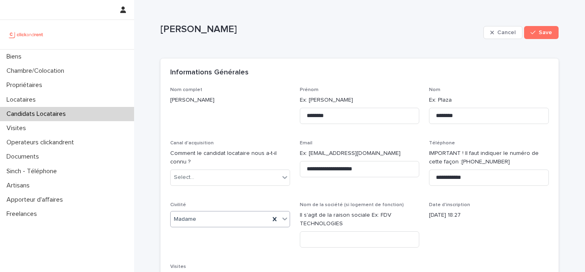
click at [339, 44] on div "Caroline Dumoulin Cancel Save" at bounding box center [359, 32] width 398 height 32
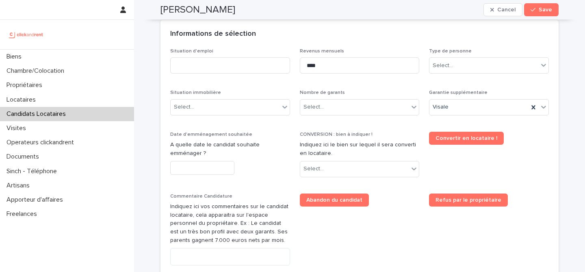
scroll to position [280, 0]
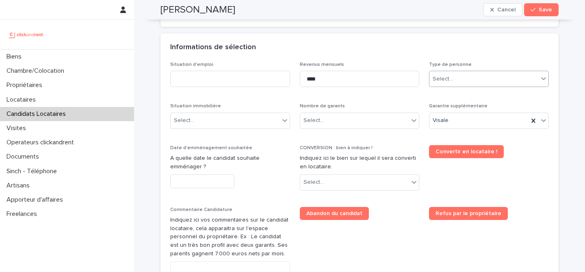
click at [456, 78] on div "Select..." at bounding box center [483, 78] width 109 height 13
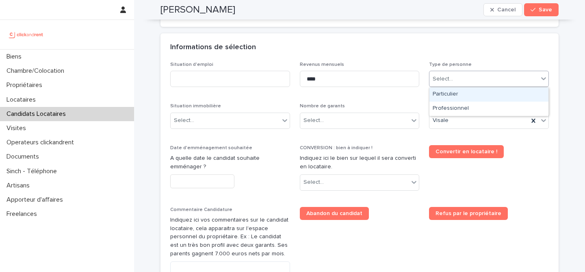
click at [454, 94] on div "Particulier" at bounding box center [488, 94] width 119 height 14
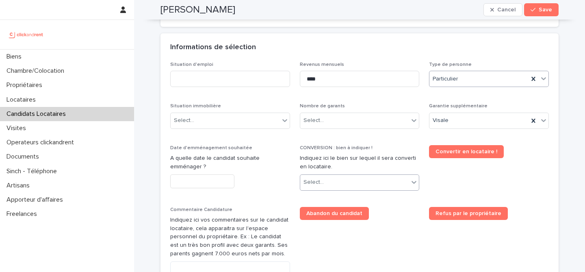
click at [364, 181] on div "Select..." at bounding box center [354, 181] width 109 height 13
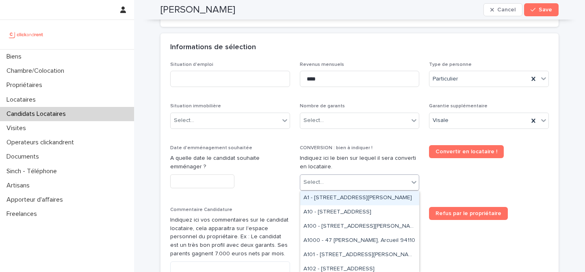
paste input "*****"
type input "*****"
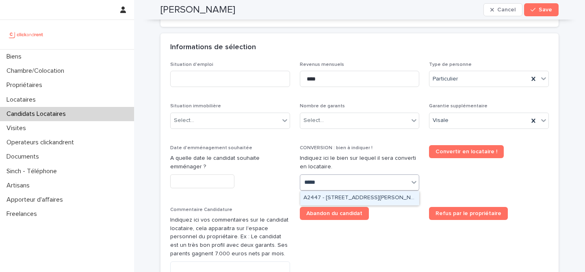
click at [353, 195] on div "A2447 - [STREET_ADDRESS][PERSON_NAME]" at bounding box center [359, 198] width 119 height 14
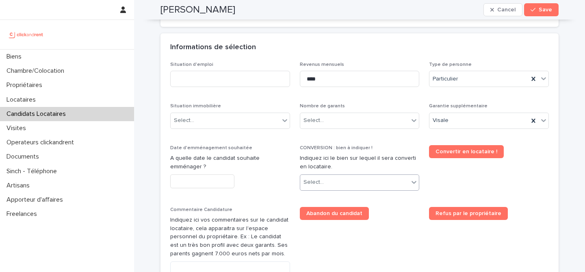
scroll to position [287, 0]
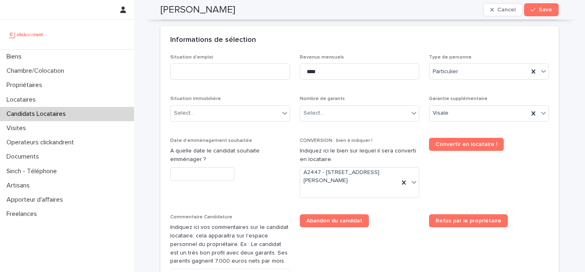
click at [337, 33] on div "Informations de sélection" at bounding box center [359, 40] width 398 height 28
click at [356, 112] on div "Select..." at bounding box center [354, 112] width 109 height 13
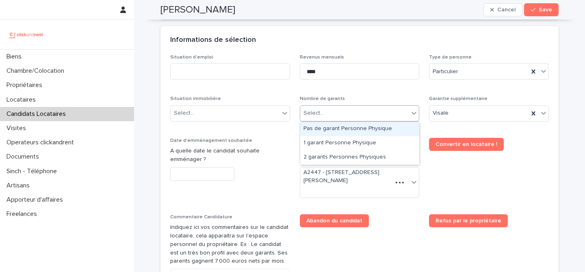
click at [350, 130] on div "Pas de garant Personne Physique" at bounding box center [359, 129] width 119 height 14
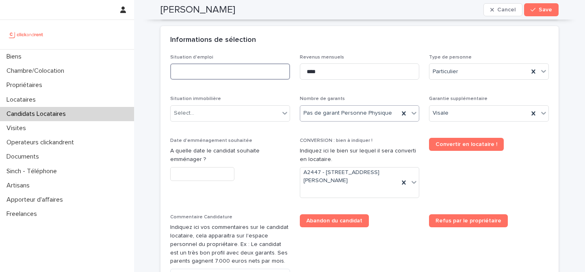
click at [223, 72] on input at bounding box center [230, 71] width 120 height 16
type input "*******"
click at [272, 50] on div "Informations de sélection" at bounding box center [359, 40] width 398 height 28
click at [195, 72] on input "*******" at bounding box center [230, 71] width 120 height 16
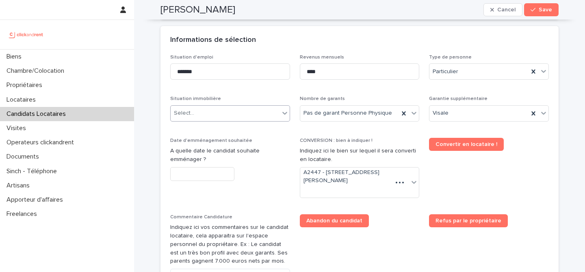
click at [220, 112] on div "Select..." at bounding box center [225, 112] width 109 height 13
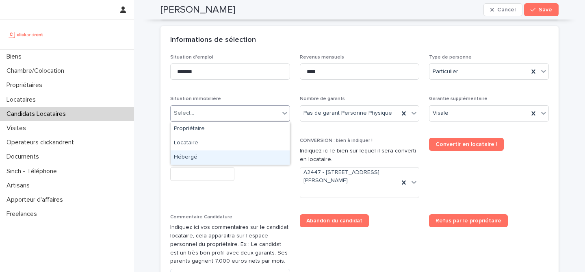
click at [204, 162] on div "Hébergé" at bounding box center [230, 157] width 119 height 14
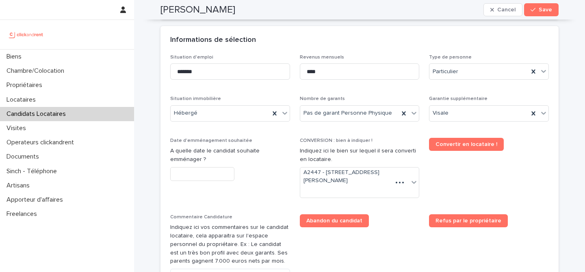
click at [210, 186] on div "Date d'emménagement souhaitée A quelle date le candidat souhaite emménager ?" at bounding box center [230, 163] width 120 height 50
click at [214, 172] on input "text" at bounding box center [202, 174] width 64 height 14
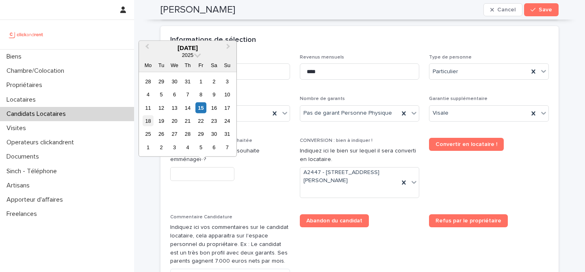
click at [147, 120] on div "18" at bounding box center [148, 120] width 11 height 11
type input "*********"
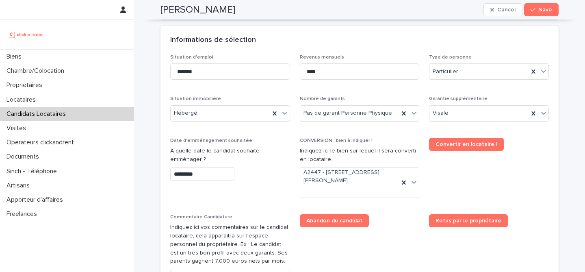
click at [271, 190] on span "Date d'emménagement souhaitée A quelle date le candidat souhaite emménager ? **…" at bounding box center [230, 171] width 120 height 67
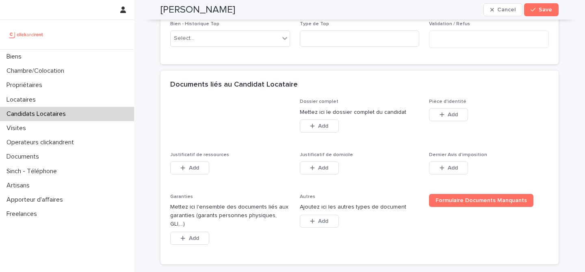
scroll to position [587, 0]
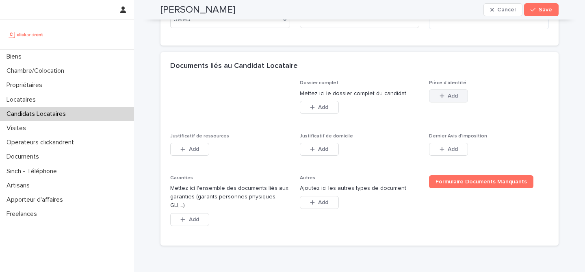
click at [436, 94] on button "Add" at bounding box center [448, 95] width 39 height 13
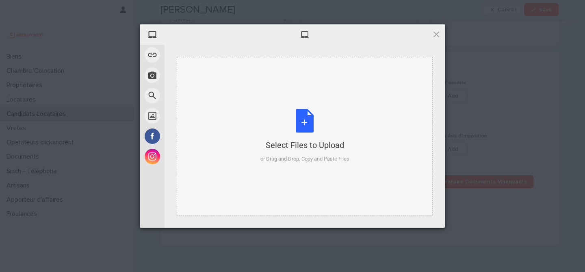
click at [296, 113] on div "Select Files to Upload or Drag and Drop, Copy and Paste Files" at bounding box center [304, 136] width 89 height 54
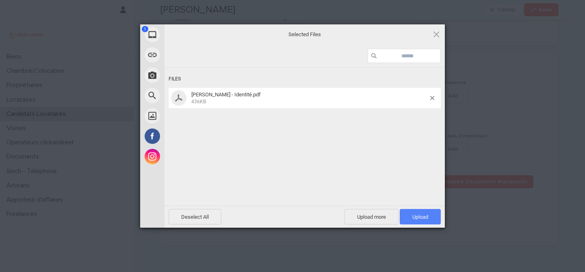
click at [426, 216] on span "Upload 1" at bounding box center [420, 217] width 16 height 6
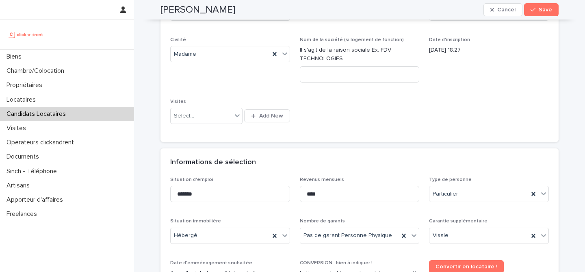
scroll to position [0, 0]
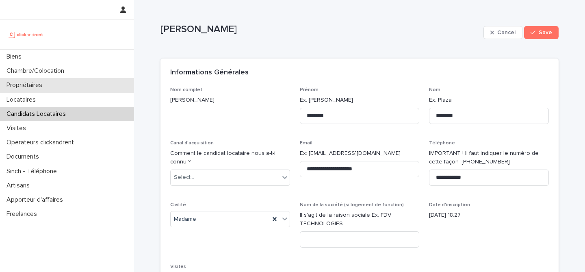
click at [73, 85] on div "Propriétaires" at bounding box center [67, 85] width 134 height 14
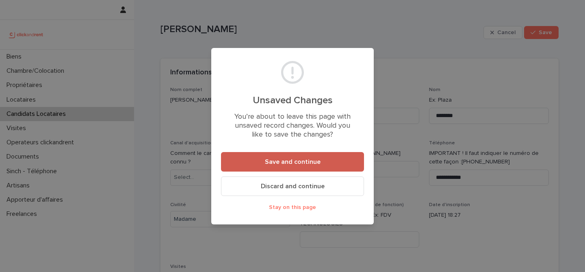
click at [297, 164] on span "Save and continue" at bounding box center [293, 161] width 56 height 6
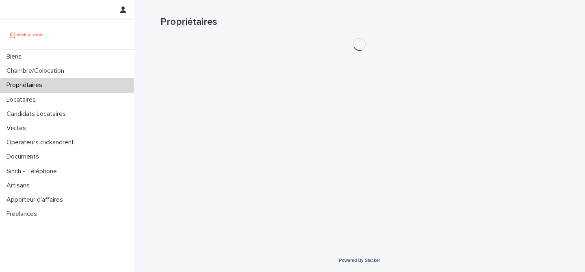
click at [52, 84] on div "Propriétaires" at bounding box center [67, 85] width 134 height 14
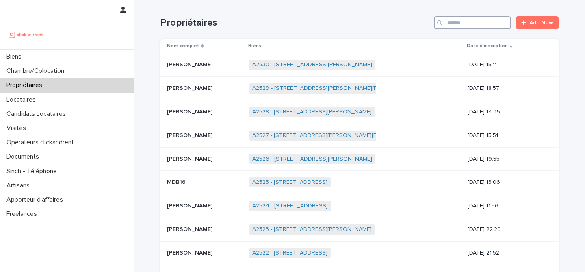
click at [460, 24] on input "Search" at bounding box center [472, 22] width 77 height 13
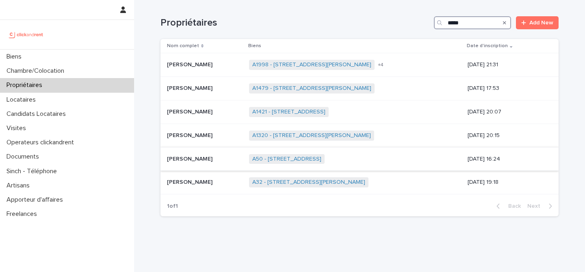
type input "*****"
click at [505, 23] on icon "Search" at bounding box center [504, 22] width 3 height 5
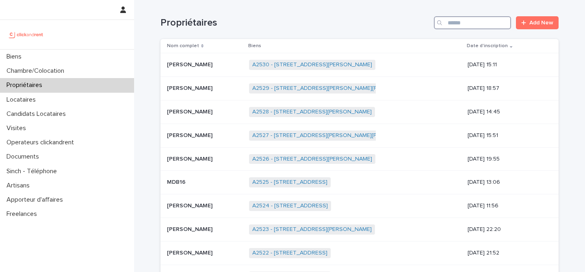
click at [469, 23] on input "Search" at bounding box center [472, 22] width 77 height 13
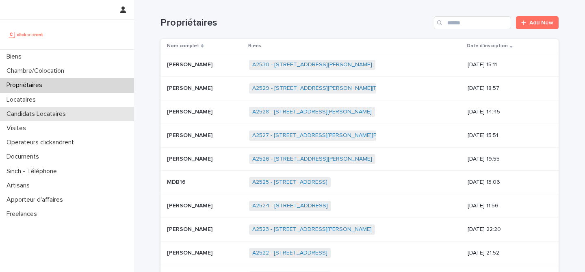
click at [29, 114] on p "Candidats Locataires" at bounding box center [37, 114] width 69 height 8
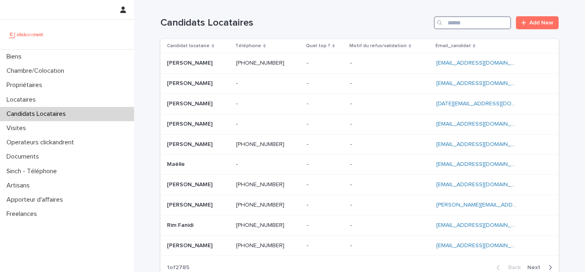
click at [459, 22] on input "Search" at bounding box center [472, 22] width 77 height 13
paste input "**********"
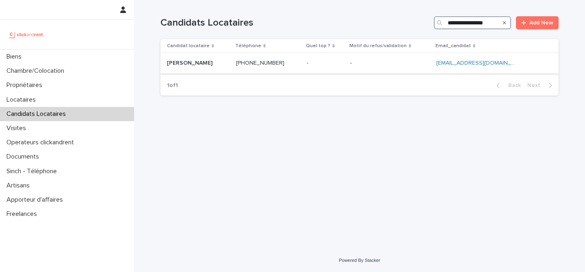
type input "**********"
click at [300, 63] on p at bounding box center [268, 63] width 64 height 7
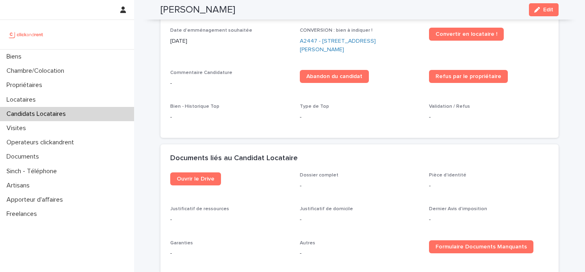
scroll to position [297, 0]
click at [546, 7] on span "Edit" at bounding box center [548, 10] width 10 height 6
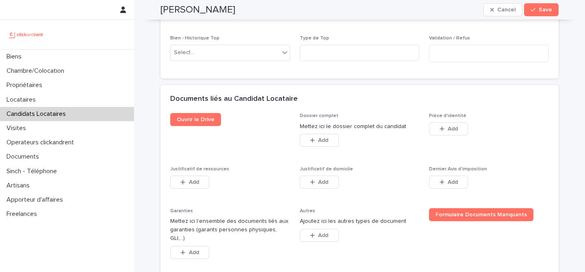
scroll to position [622, 0]
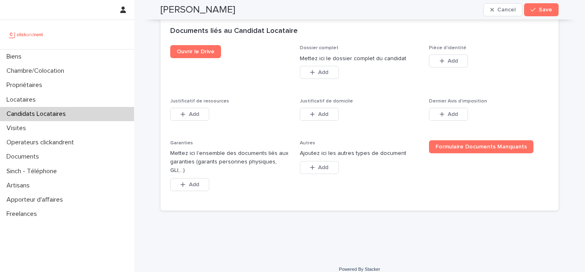
click at [445, 69] on div "Add" at bounding box center [448, 62] width 39 height 16
click at [446, 65] on button "Add" at bounding box center [448, 60] width 39 height 13
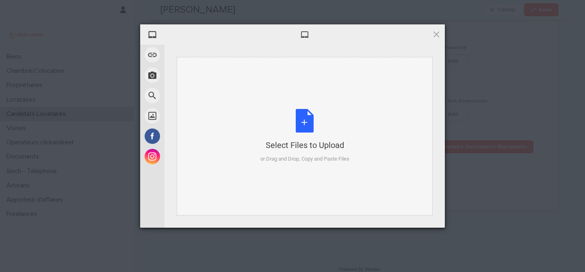
click at [303, 108] on div "Select Files to Upload or Drag and Drop, Copy and Paste Files" at bounding box center [305, 136] width 256 height 158
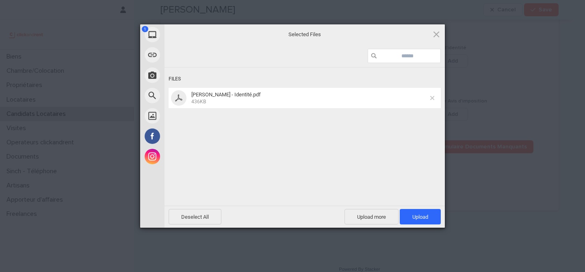
click at [431, 96] on span at bounding box center [432, 98] width 4 height 4
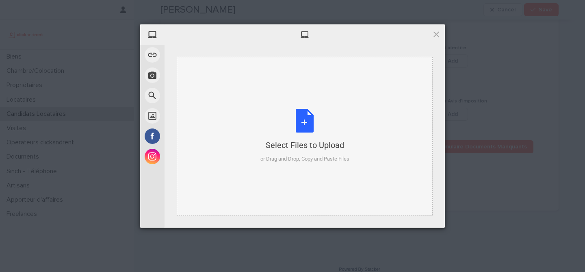
click at [313, 129] on div "Select Files to Upload or Drag and Drop, Copy and Paste Files" at bounding box center [304, 136] width 89 height 54
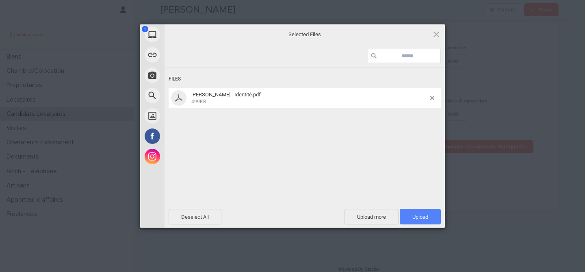
click at [419, 211] on span "Upload 1" at bounding box center [419, 216] width 41 height 15
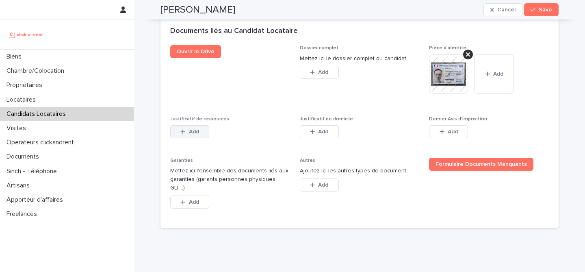
click at [200, 135] on button "Add" at bounding box center [189, 131] width 39 height 13
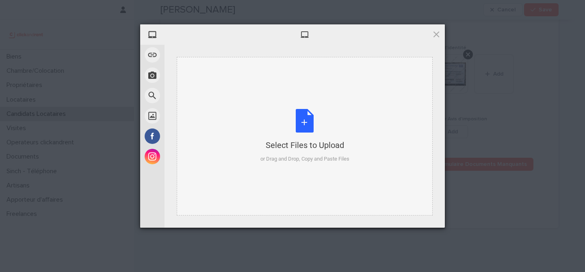
click at [310, 119] on div "Select Files to Upload or Drag and Drop, Copy and Paste Files" at bounding box center [304, 136] width 89 height 54
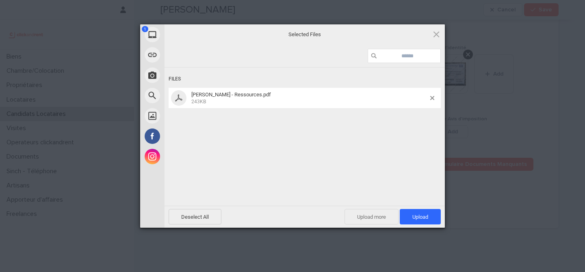
click at [372, 217] on span "Upload more" at bounding box center [371, 216] width 54 height 15
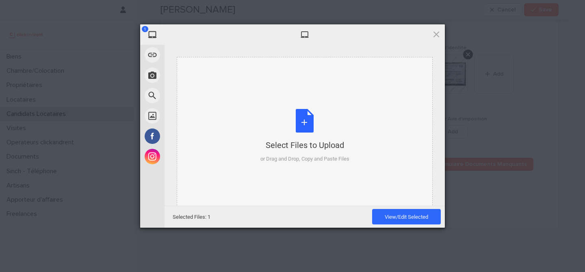
click at [285, 100] on div "Select Files to Upload or Drag and Drop, Copy and Paste Files" at bounding box center [305, 136] width 256 height 158
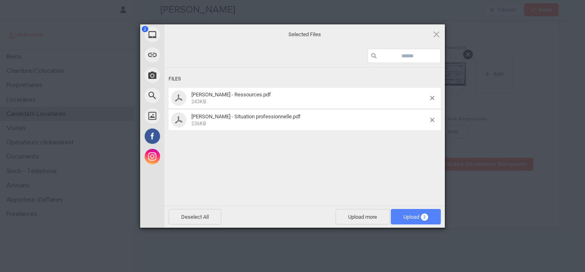
click at [414, 215] on span "Upload 2" at bounding box center [415, 217] width 25 height 6
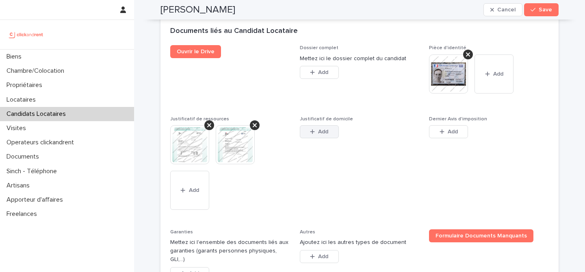
click at [326, 130] on span "Add" at bounding box center [323, 132] width 10 height 6
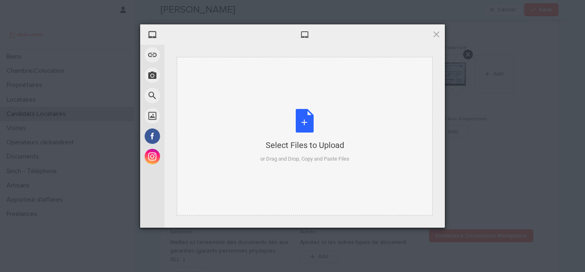
click at [302, 132] on div "Select Files to Upload or Drag and Drop, Copy and Paste Files" at bounding box center [304, 136] width 89 height 54
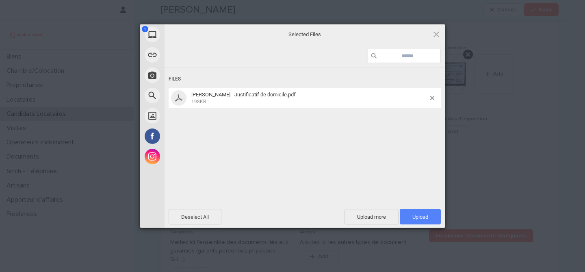
click at [419, 217] on span "Upload 1" at bounding box center [420, 217] width 16 height 6
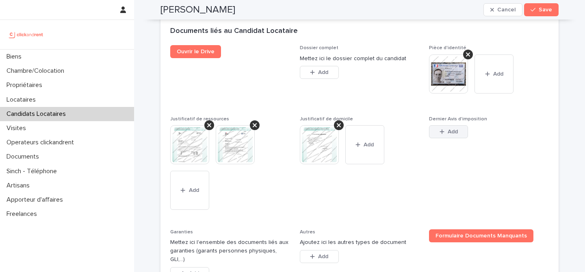
click at [448, 130] on span "Add" at bounding box center [452, 132] width 10 height 6
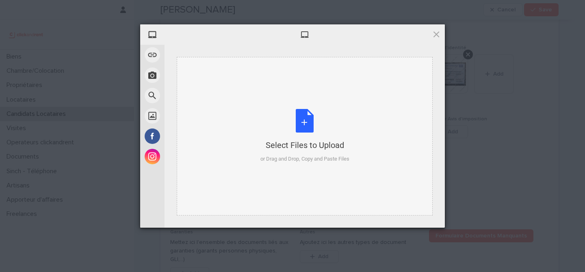
click at [310, 122] on div "Select Files to Upload or Drag and Drop, Copy and Paste Files" at bounding box center [304, 136] width 89 height 54
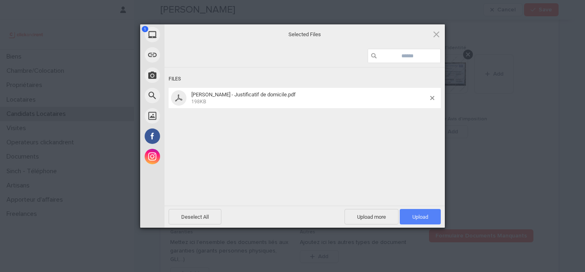
click at [428, 219] on span "Upload 1" at bounding box center [419, 216] width 41 height 15
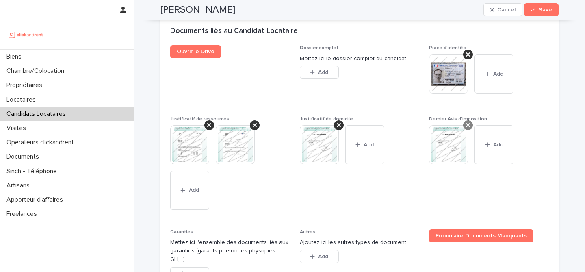
click at [467, 123] on icon at bounding box center [468, 125] width 4 height 6
click at [325, 160] on img at bounding box center [319, 144] width 39 height 39
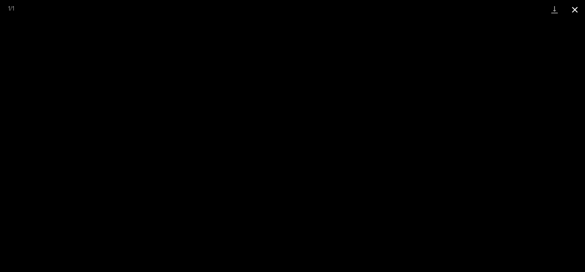
click at [572, 13] on button "Close gallery" at bounding box center [574, 9] width 20 height 19
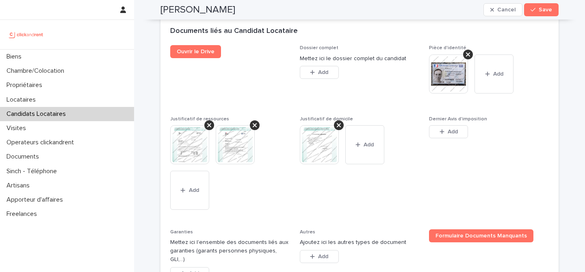
click at [238, 149] on img at bounding box center [235, 144] width 39 height 39
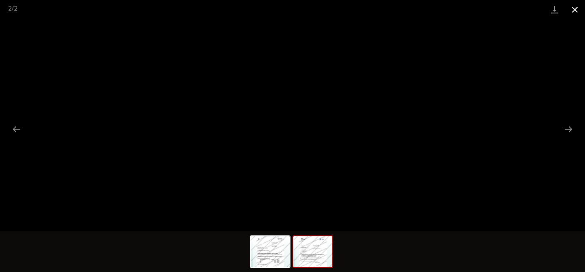
click at [572, 10] on button "Close gallery" at bounding box center [574, 9] width 20 height 19
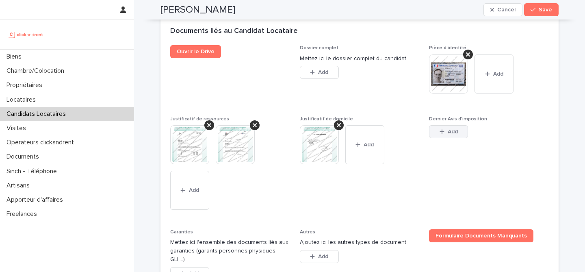
click at [457, 129] on span "Add" at bounding box center [452, 132] width 10 height 6
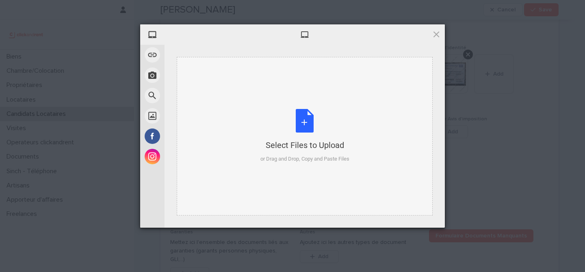
click at [294, 129] on div "Select Files to Upload or Drag and Drop, Copy and Paste Files" at bounding box center [304, 136] width 89 height 54
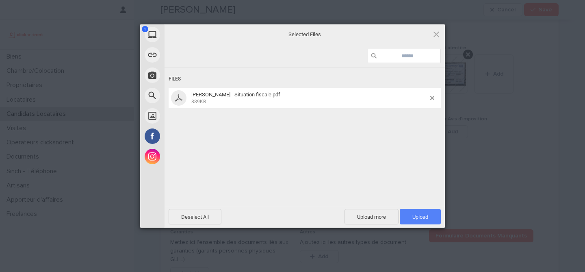
click at [416, 212] on span "Upload 1" at bounding box center [419, 216] width 41 height 15
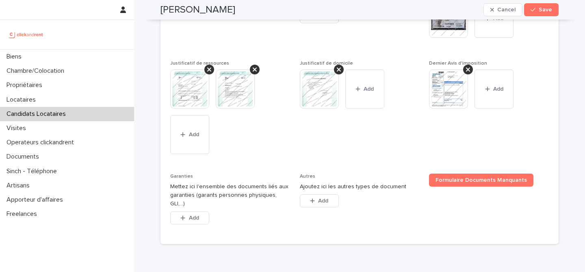
scroll to position [702, 0]
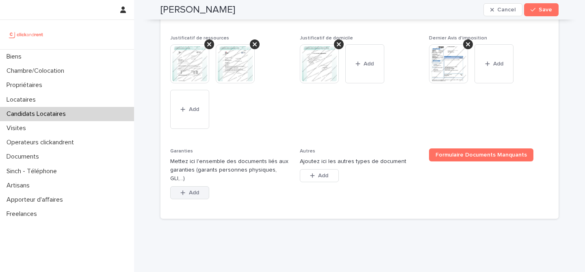
click at [196, 187] on button "Add" at bounding box center [189, 192] width 39 height 13
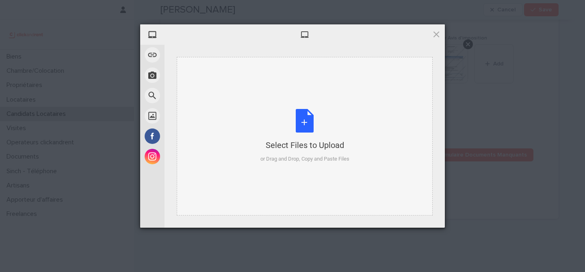
click at [305, 127] on div "Select Files to Upload or Drag and Drop, Copy and Paste Files" at bounding box center [304, 136] width 89 height 54
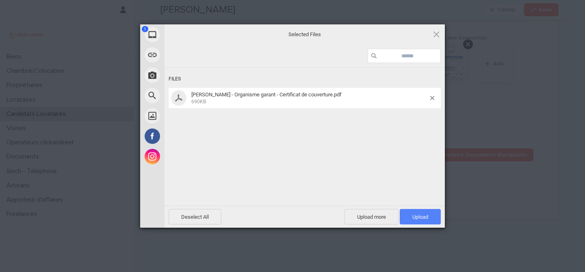
click at [414, 218] on span "Upload 1" at bounding box center [420, 217] width 16 height 6
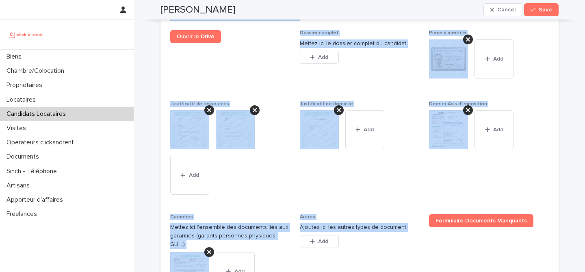
scroll to position [740, 0]
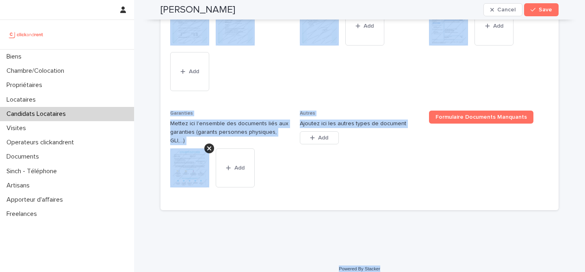
drag, startPoint x: 157, startPoint y: 26, endPoint x: 387, endPoint y: 262, distance: 329.3
copy div "Caroline Dumoulin Cancel Save Sorry, there was an error saving your record. Ple…"
click at [298, 91] on div "Ouvrir le Drive Dossier complet Mettez ici le dossier complet du candidat This …" at bounding box center [359, 64] width 378 height 274
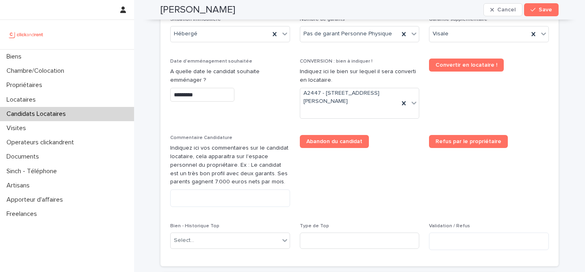
scroll to position [352, 0]
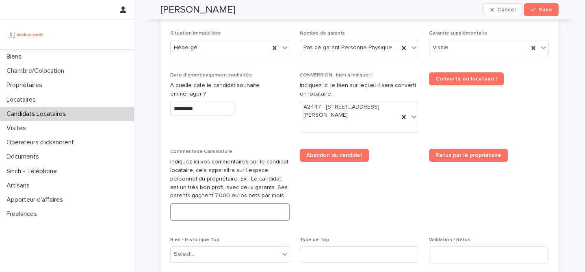
click at [256, 214] on textarea at bounding box center [230, 211] width 120 height 17
paste textarea "**********"
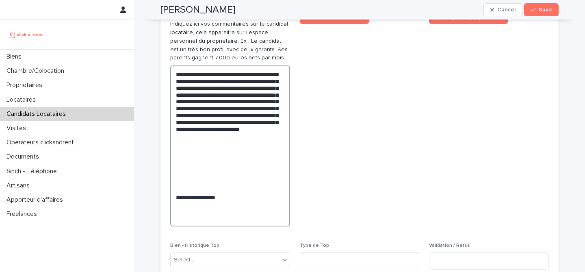
scroll to position [496, 0]
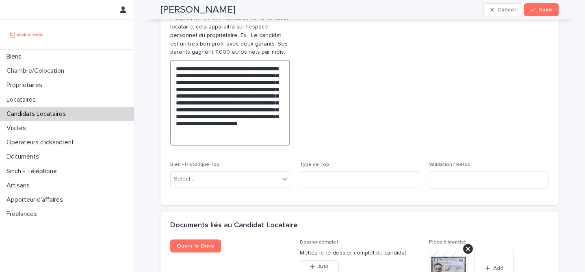
click at [178, 68] on textarea "**********" at bounding box center [230, 103] width 120 height 86
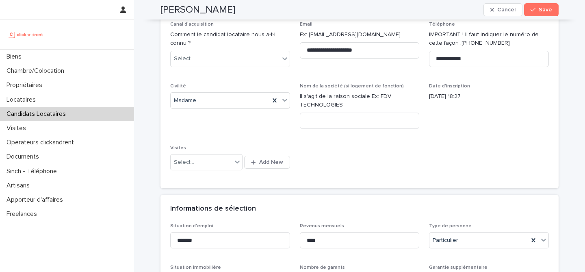
scroll to position [0, 0]
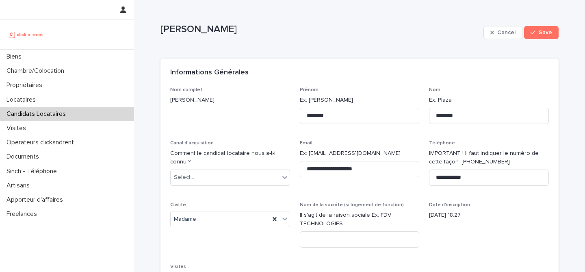
type textarea "**********"
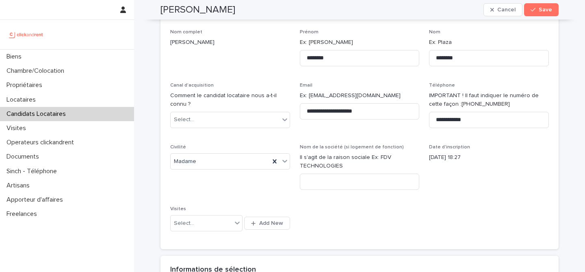
scroll to position [56, 0]
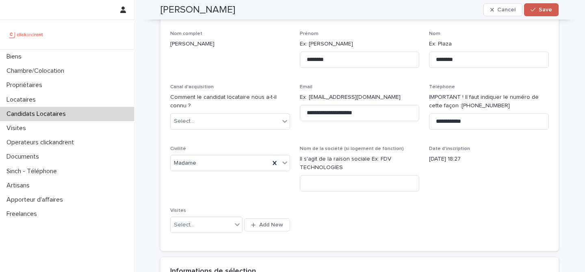
click at [542, 12] on span "Save" at bounding box center [544, 10] width 13 height 6
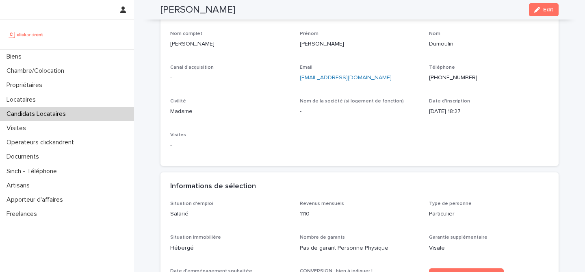
click at [217, 7] on h2 "[PERSON_NAME]" at bounding box center [197, 10] width 75 height 12
copy div "Caroline Dumoulin Edit"
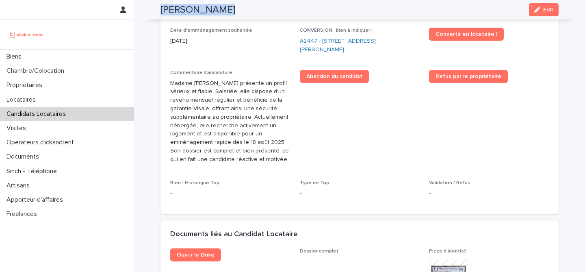
scroll to position [295, 0]
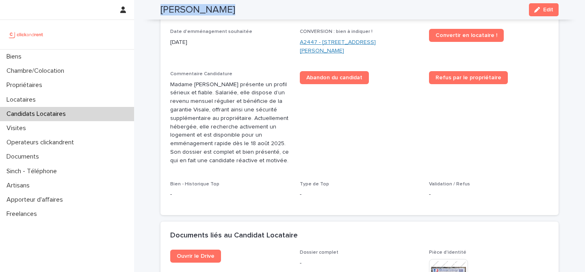
click at [339, 48] on link "A2447 - [STREET_ADDRESS][PERSON_NAME]" at bounding box center [360, 46] width 120 height 17
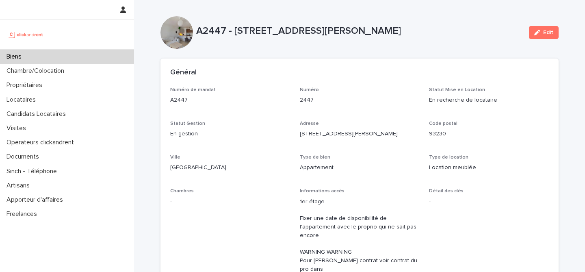
click at [533, 33] on button "Edit" at bounding box center [544, 32] width 30 height 13
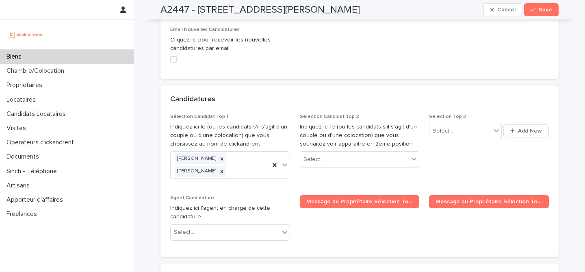
scroll to position [4127, 0]
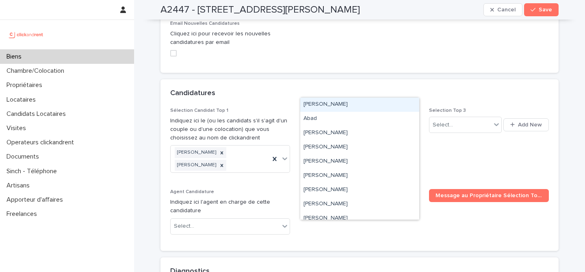
click at [348, 147] on div "Select..." at bounding box center [354, 153] width 109 height 13
paste input "**********"
type input "**********"
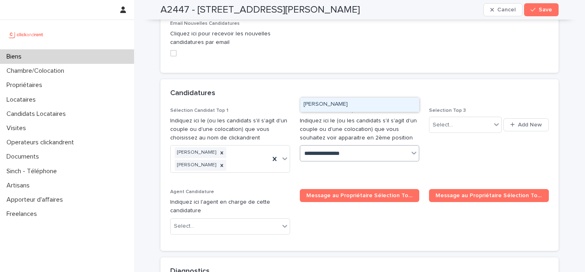
click at [348, 104] on div "[PERSON_NAME]" at bounding box center [359, 104] width 119 height 14
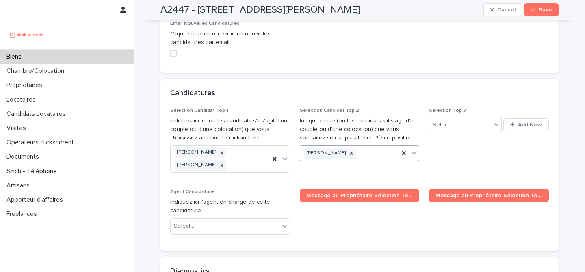
paste input "**********"
type input "**********"
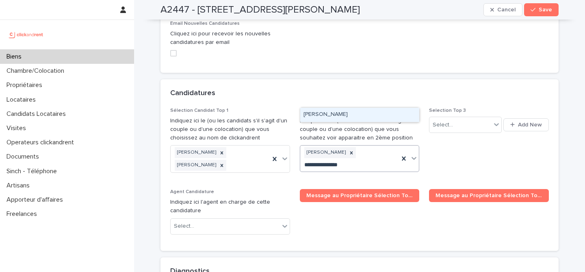
click at [357, 112] on div "[PERSON_NAME]" at bounding box center [359, 115] width 119 height 14
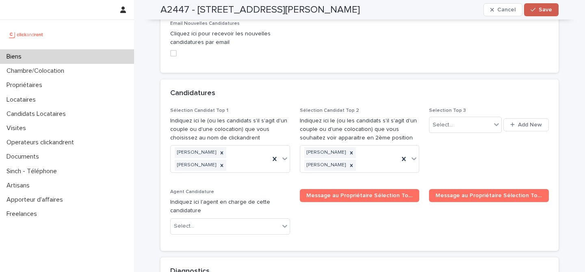
click at [551, 9] on span "Save" at bounding box center [544, 10] width 13 height 6
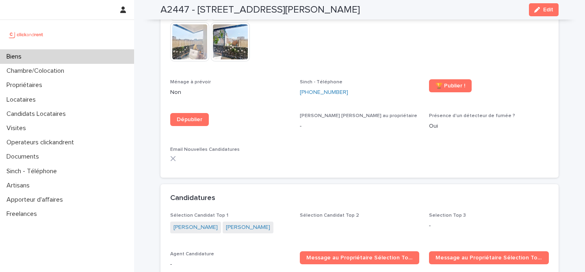
scroll to position [2600, 0]
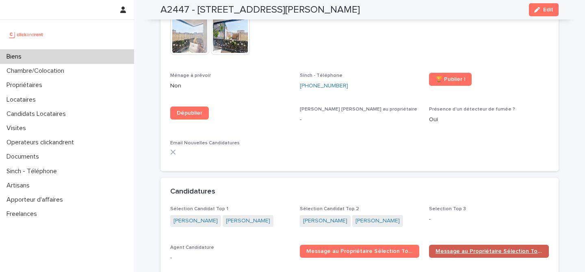
click at [473, 248] on span "Message au Propriétaire Sélection Top 2" at bounding box center [488, 251] width 107 height 6
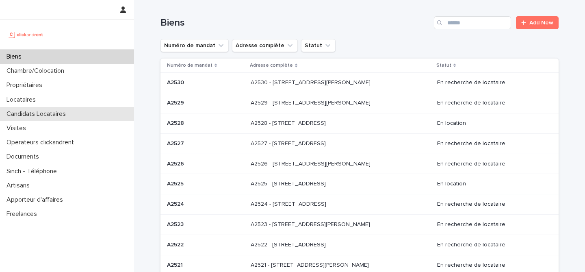
click at [89, 110] on div "Candidats Locataires" at bounding box center [67, 114] width 134 height 14
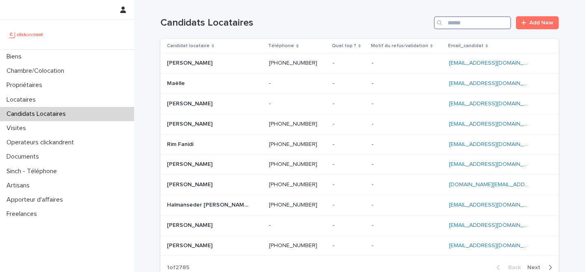
click at [481, 24] on input "Search" at bounding box center [472, 22] width 77 height 13
paste input "**********"
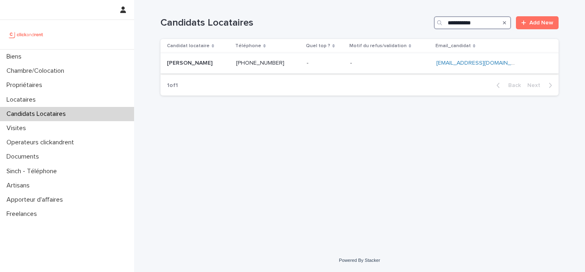
type input "**********"
click at [225, 67] on p at bounding box center [198, 63] width 63 height 7
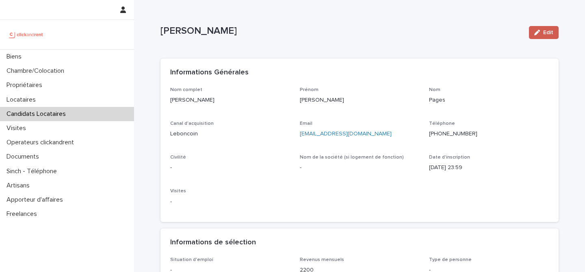
click at [553, 35] on button "Edit" at bounding box center [544, 32] width 30 height 13
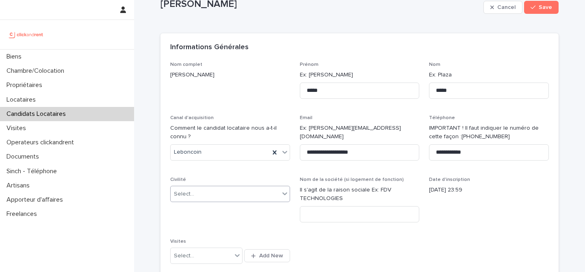
scroll to position [27, 0]
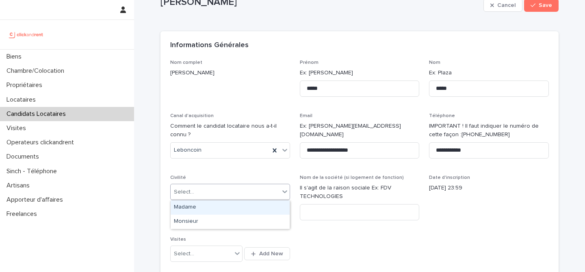
click at [257, 187] on div "Select..." at bounding box center [225, 191] width 109 height 13
click at [246, 207] on div "Madame" at bounding box center [230, 207] width 119 height 14
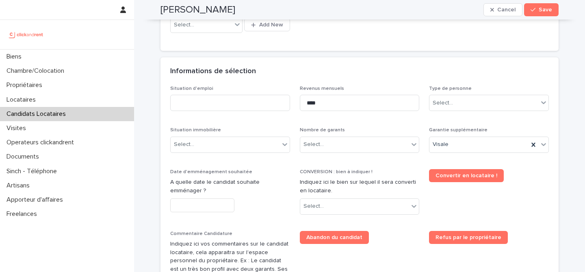
scroll to position [287, 0]
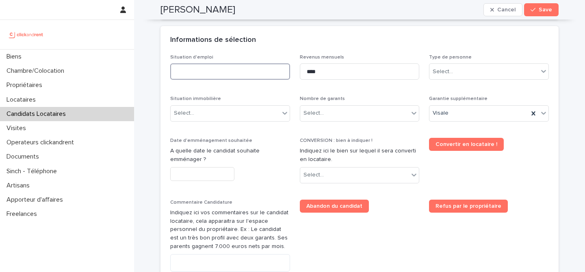
click at [245, 66] on input at bounding box center [230, 71] width 120 height 16
type input "*******"
click at [275, 50] on div "Informations de sélection" at bounding box center [359, 40] width 398 height 28
click at [254, 111] on div "Select..." at bounding box center [225, 112] width 109 height 13
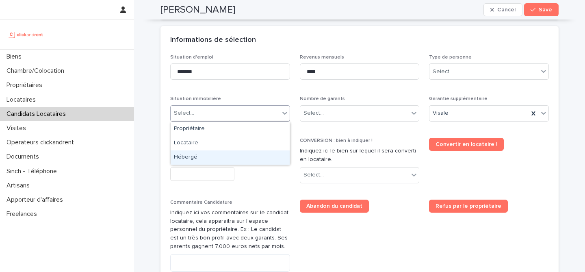
click at [239, 159] on div "Hébergé" at bounding box center [230, 157] width 119 height 14
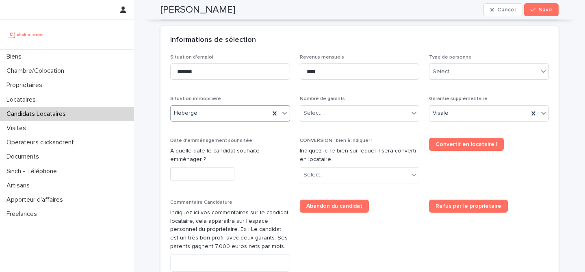
click at [289, 42] on div "Informations de sélection" at bounding box center [357, 40] width 375 height 9
click at [348, 113] on div "Select..." at bounding box center [354, 112] width 109 height 13
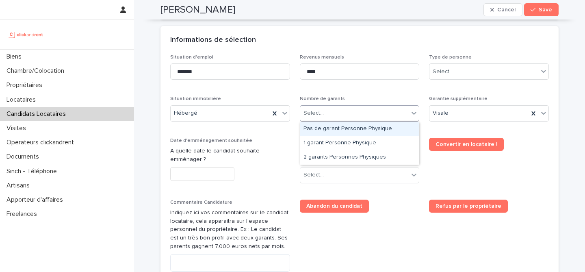
click at [348, 134] on div "Pas de garant Personne Physique" at bounding box center [359, 129] width 119 height 14
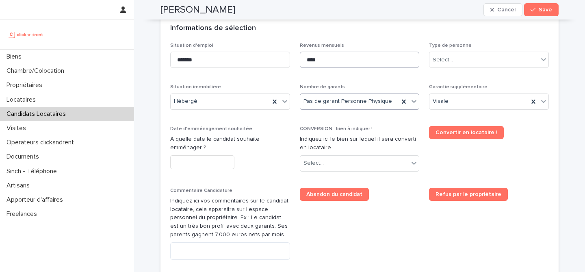
scroll to position [303, 0]
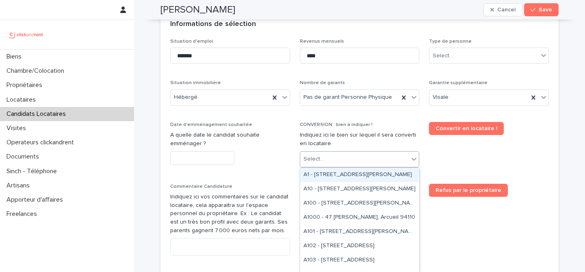
click at [348, 160] on div "Select..." at bounding box center [354, 158] width 109 height 13
paste input "*****"
type input "*****"
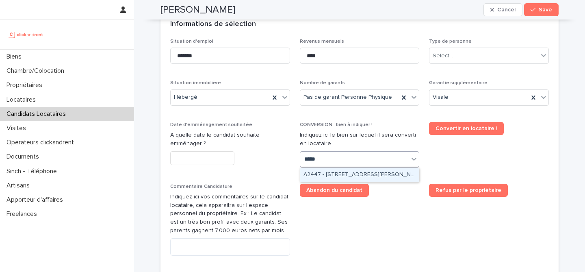
click at [361, 173] on div "A2447 - [STREET_ADDRESS][PERSON_NAME]" at bounding box center [359, 175] width 119 height 14
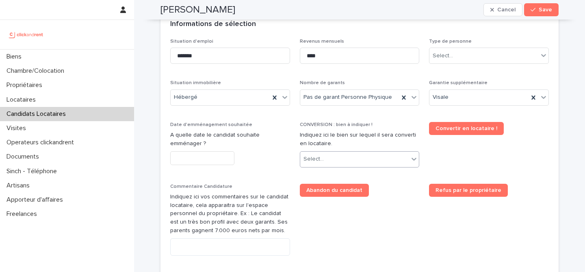
scroll to position [310, 0]
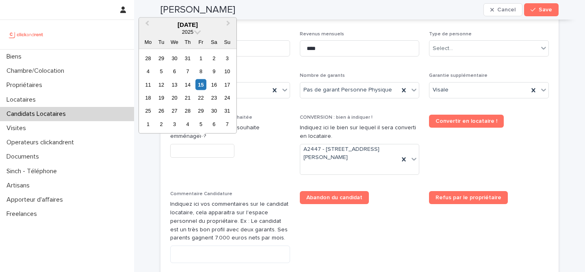
click at [217, 153] on input "text" at bounding box center [202, 151] width 64 height 14
click at [145, 97] on div "18" at bounding box center [148, 97] width 11 height 11
type input "*********"
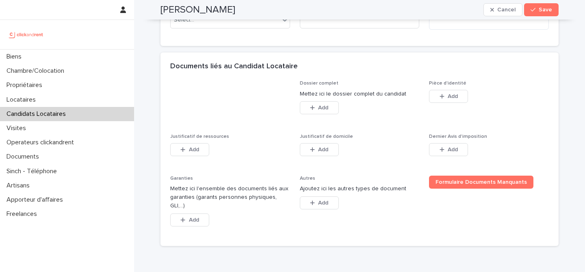
scroll to position [593, 0]
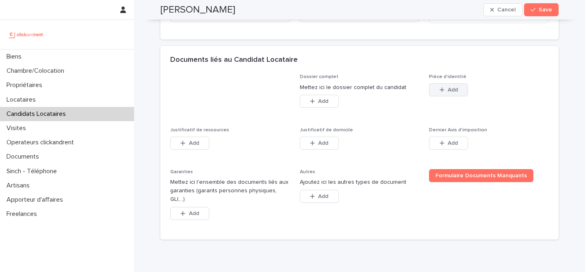
click at [451, 93] on button "Add" at bounding box center [448, 89] width 39 height 13
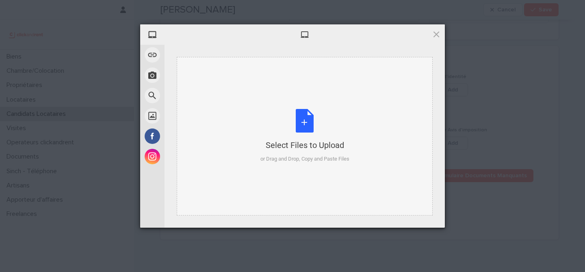
click at [318, 121] on div "Select Files to Upload or Drag and Drop, Copy and Paste Files" at bounding box center [304, 136] width 89 height 54
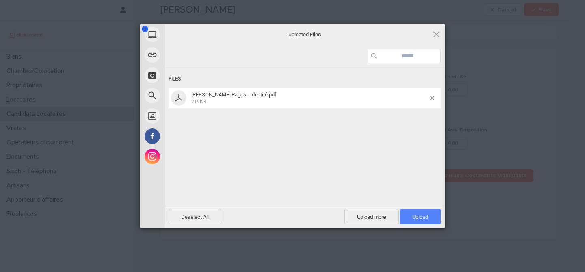
click at [423, 220] on span "Upload 1" at bounding box center [419, 216] width 41 height 15
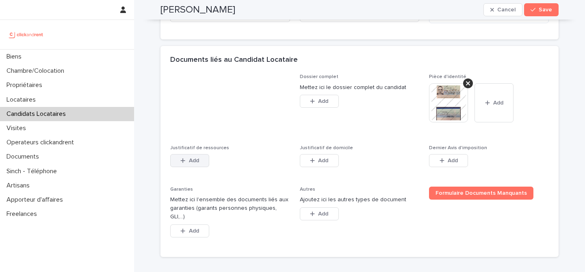
click at [198, 162] on span "Add" at bounding box center [194, 161] width 10 height 6
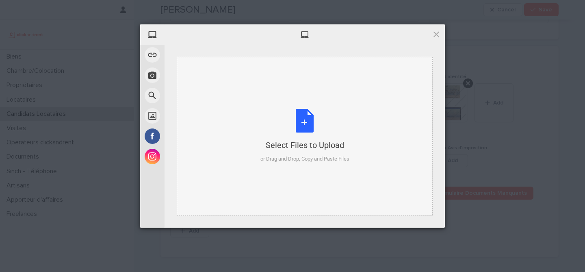
click at [307, 126] on div "Select Files to Upload or Drag and Drop, Copy and Paste Files" at bounding box center [304, 136] width 89 height 54
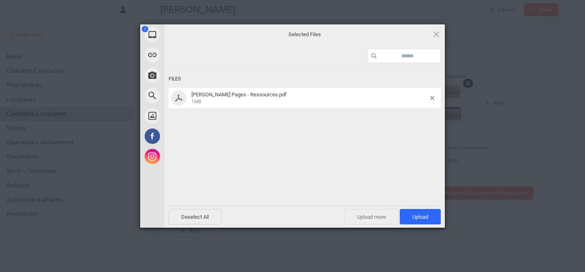
click at [371, 221] on span "Upload more" at bounding box center [371, 216] width 54 height 15
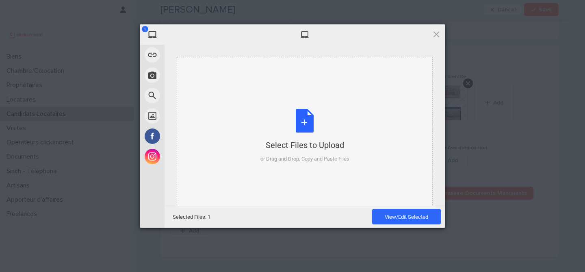
click at [306, 119] on div "Select Files to Upload or Drag and Drop, Copy and Paste Files" at bounding box center [304, 136] width 89 height 54
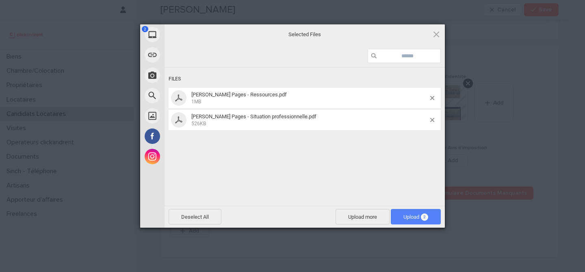
click at [407, 214] on span "Upload 2" at bounding box center [415, 217] width 25 height 6
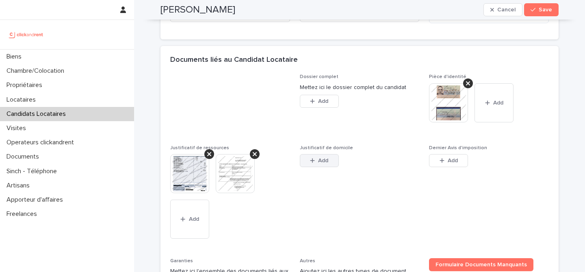
click at [323, 165] on button "Add" at bounding box center [319, 160] width 39 height 13
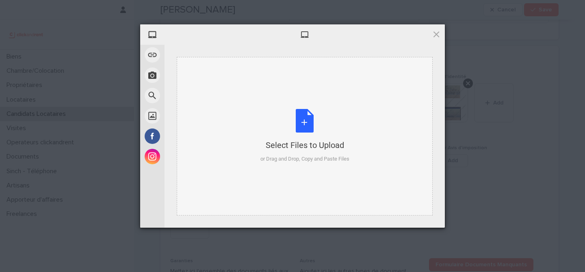
click at [306, 126] on div "Select Files to Upload or Drag and Drop, Copy and Paste Files" at bounding box center [304, 136] width 89 height 54
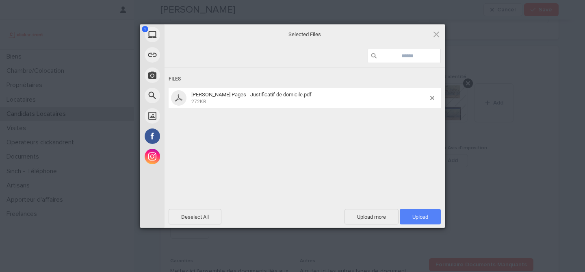
click at [417, 220] on span "Upload 1" at bounding box center [419, 216] width 41 height 15
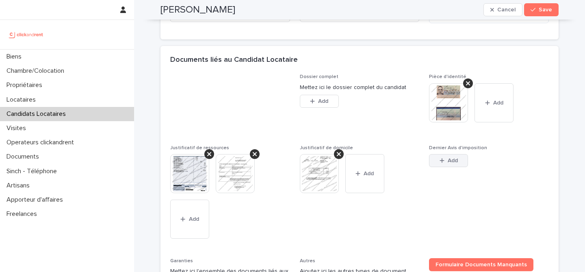
click at [440, 161] on icon "button" at bounding box center [441, 161] width 5 height 6
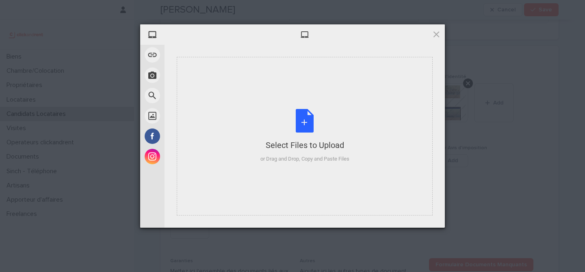
click at [311, 127] on div "Select Files to Upload or Drag and Drop, Copy and Paste Files" at bounding box center [304, 136] width 89 height 54
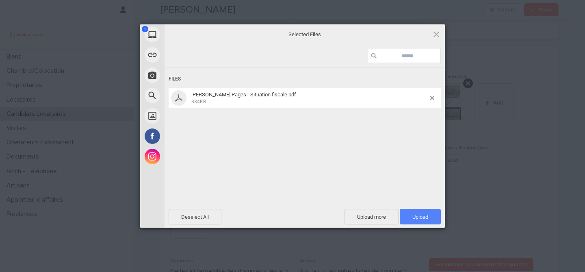
click at [413, 216] on span "Upload 1" at bounding box center [420, 217] width 16 height 6
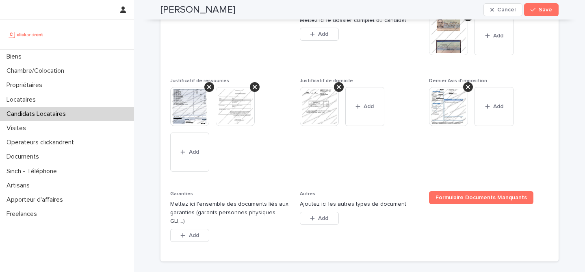
scroll to position [711, 0]
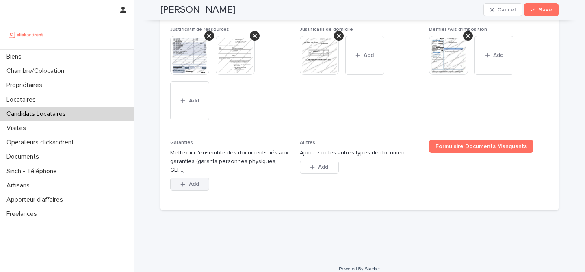
click at [203, 177] on button "Add" at bounding box center [189, 183] width 39 height 13
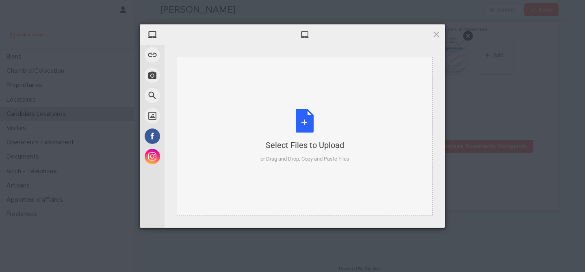
click at [305, 120] on div "Select Files to Upload or Drag and Drop, Copy and Paste Files" at bounding box center [304, 136] width 89 height 54
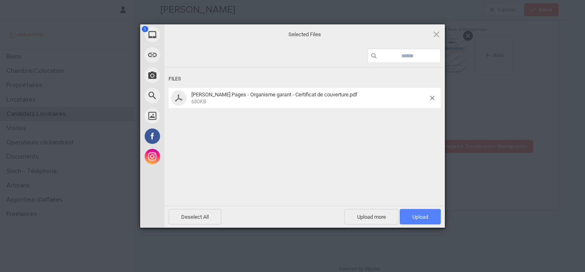
click at [431, 216] on span "Upload 1" at bounding box center [419, 216] width 41 height 15
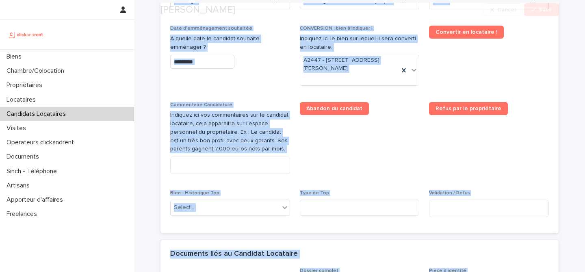
scroll to position [740, 0]
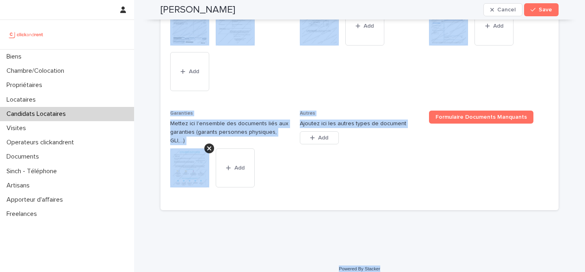
drag, startPoint x: 150, startPoint y: 6, endPoint x: 389, endPoint y: 260, distance: 349.2
copy div "Sarah Pages Cancel Save Sorry, there was an error saving your record. Please tr…"
click at [275, 76] on div "This file cannot be opened Download File Add" at bounding box center [230, 50] width 120 height 88
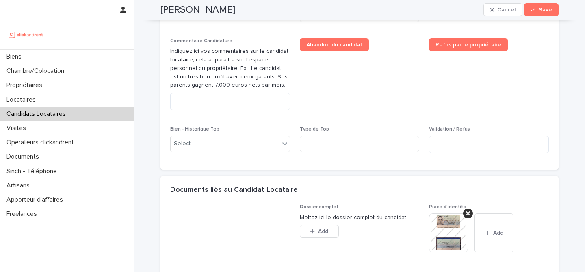
scroll to position [455, 0]
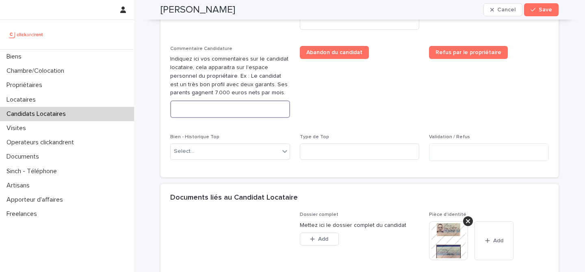
click at [239, 111] on textarea at bounding box center [230, 108] width 120 height 17
paste textarea "**********"
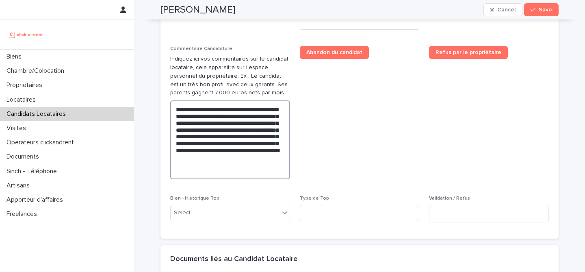
type textarea "**********"
click at [458, 104] on span "Refus par le propriétaire" at bounding box center [489, 116] width 120 height 140
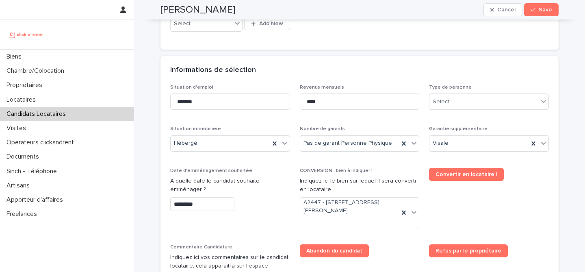
scroll to position [236, 0]
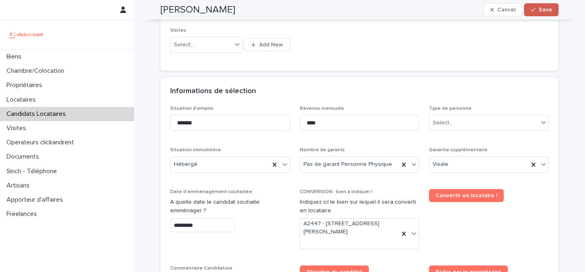
click at [536, 7] on div "button" at bounding box center [534, 10] width 8 height 6
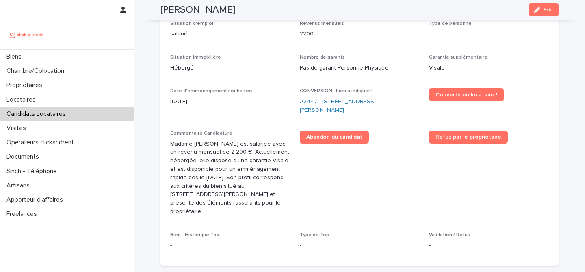
click at [196, 7] on h2 "[PERSON_NAME]" at bounding box center [197, 10] width 75 height 12
copy div "Sarah Pages Edit"
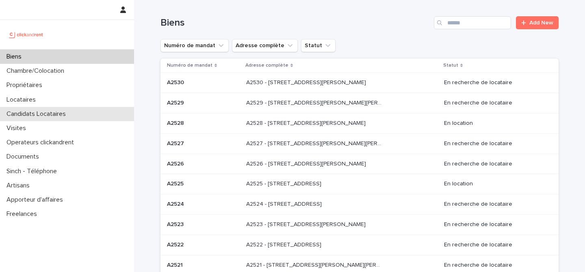
click at [61, 116] on p "Candidats Locataires" at bounding box center [37, 114] width 69 height 8
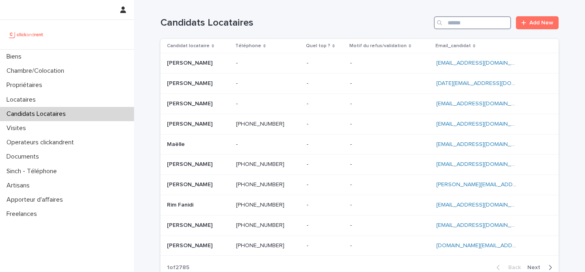
click at [471, 25] on input "Search" at bounding box center [472, 22] width 77 height 13
paste input "**********"
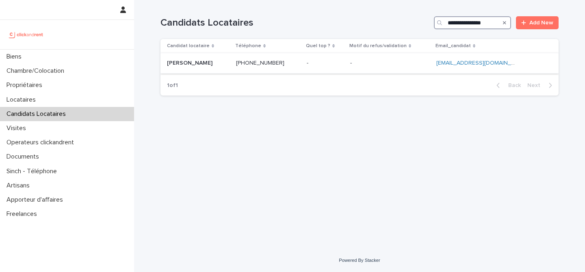
type input "**********"
click at [206, 63] on p "[PERSON_NAME]" at bounding box center [190, 62] width 47 height 9
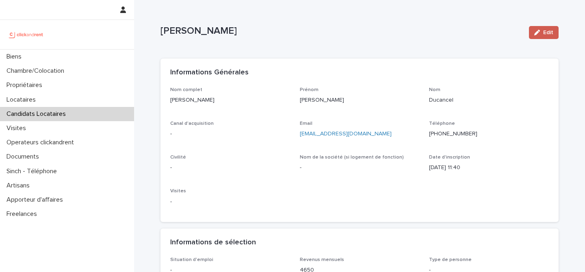
click at [540, 37] on button "Edit" at bounding box center [544, 32] width 30 height 13
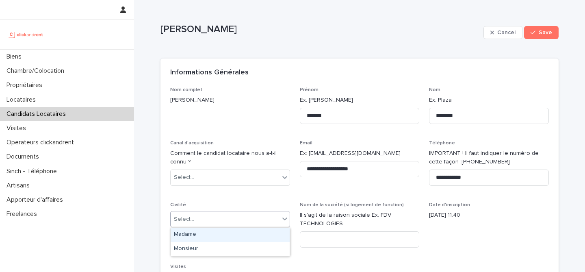
click at [222, 224] on div "Select..." at bounding box center [225, 218] width 109 height 13
click at [218, 234] on div "Madame" at bounding box center [230, 234] width 119 height 14
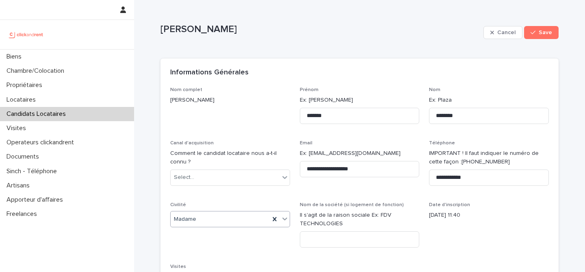
click at [330, 46] on div "[PERSON_NAME] Cancel Save" at bounding box center [359, 32] width 398 height 32
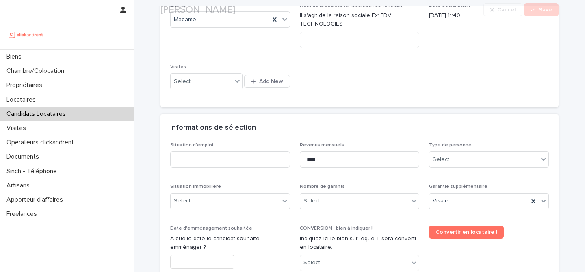
scroll to position [310, 0]
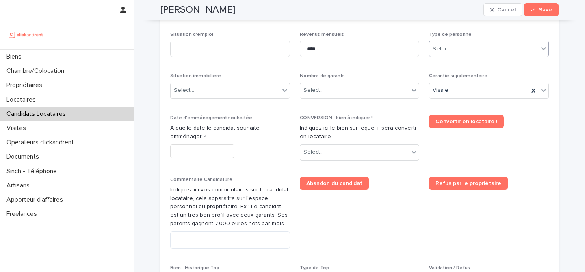
click at [484, 41] on div "Select..." at bounding box center [489, 49] width 120 height 16
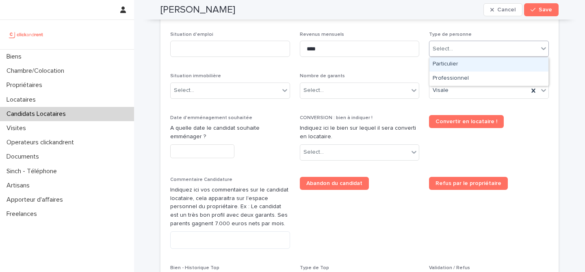
click at [483, 67] on div "Particulier" at bounding box center [488, 64] width 119 height 14
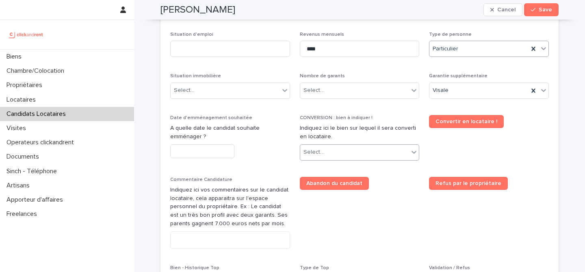
click at [354, 154] on div "Select..." at bounding box center [354, 151] width 109 height 13
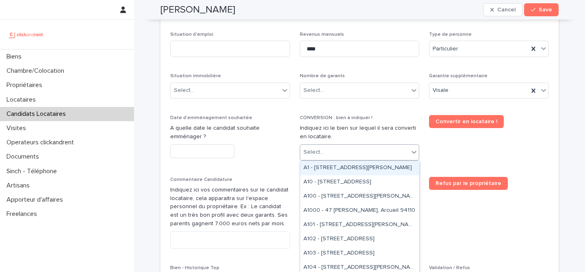
paste input "*****"
type input "*****"
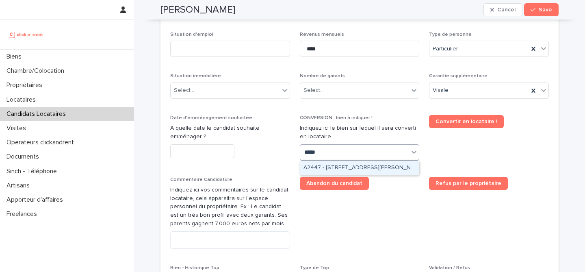
click at [382, 166] on div "A2447 - [STREET_ADDRESS][PERSON_NAME]" at bounding box center [359, 168] width 119 height 14
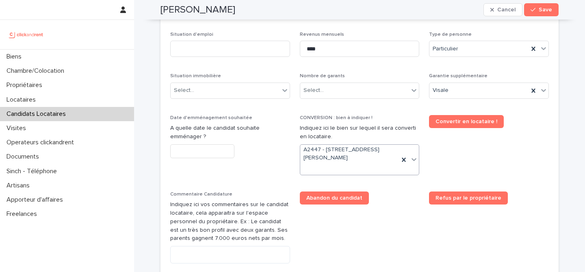
scroll to position [317, 0]
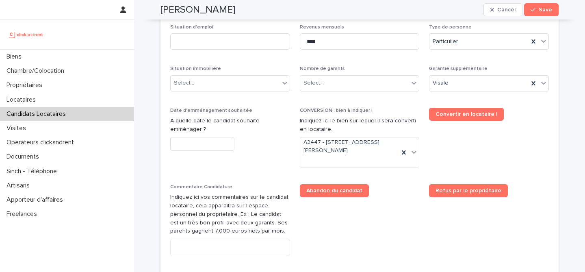
click at [408, 212] on span "Abandon du candidat" at bounding box center [360, 223] width 120 height 78
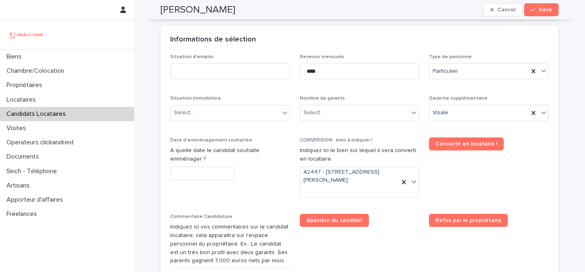
scroll to position [268, 0]
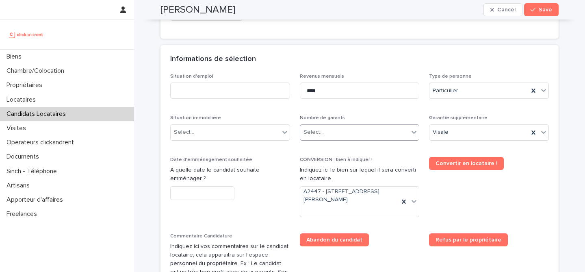
click at [365, 125] on div "Select..." at bounding box center [360, 132] width 120 height 16
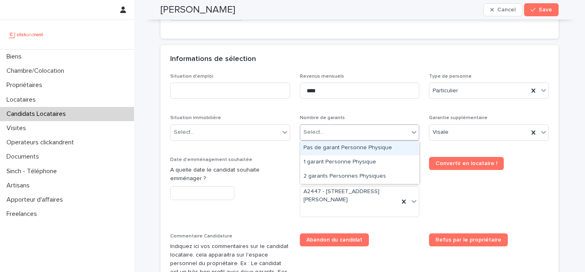
click at [363, 106] on div "Situation d'emploi Revenus mensuels **** Type de personne Particulier Situation…" at bounding box center [359, 213] width 378 height 281
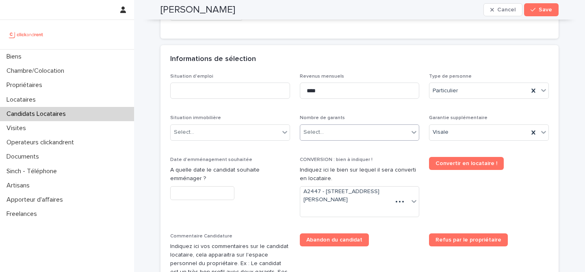
click at [384, 134] on div "Select..." at bounding box center [354, 131] width 109 height 13
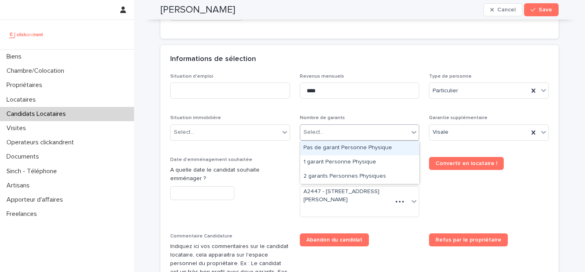
click at [378, 146] on div "Pas de garant Personne Physique" at bounding box center [359, 148] width 119 height 14
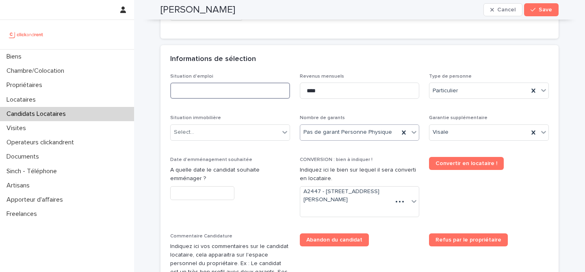
click at [197, 95] on input at bounding box center [230, 90] width 120 height 16
paste input "*******"
type input "*******"
click at [271, 55] on div "Informations de sélection" at bounding box center [357, 59] width 375 height 9
click at [253, 130] on div "Select..." at bounding box center [225, 131] width 109 height 13
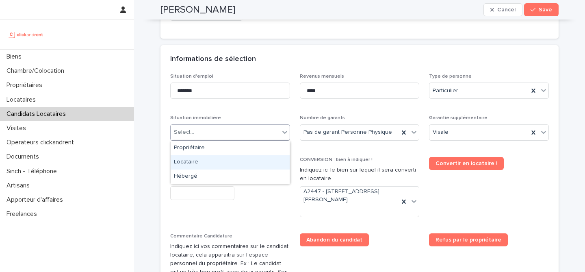
click at [240, 163] on div "Locataire" at bounding box center [230, 162] width 119 height 14
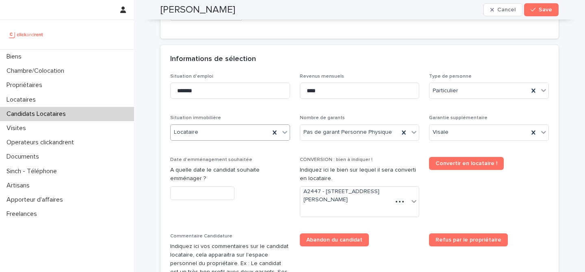
click at [239, 130] on div "Locataire" at bounding box center [220, 131] width 99 height 13
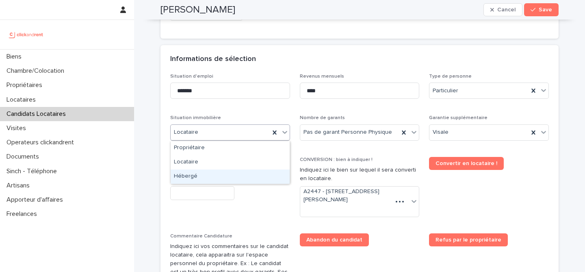
click at [215, 172] on div "Hébergé" at bounding box center [230, 176] width 119 height 14
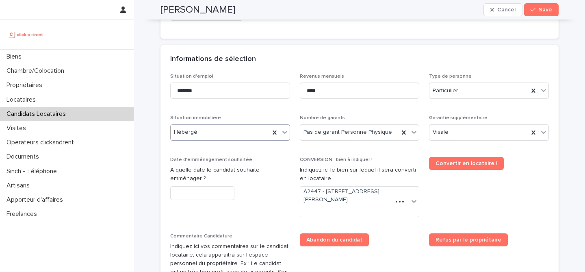
click at [246, 153] on div "Situation d'emploi ******* Revenus mensuels **** Type de personne Particulier S…" at bounding box center [359, 213] width 378 height 281
click at [223, 188] on input "text" at bounding box center [202, 193] width 64 height 14
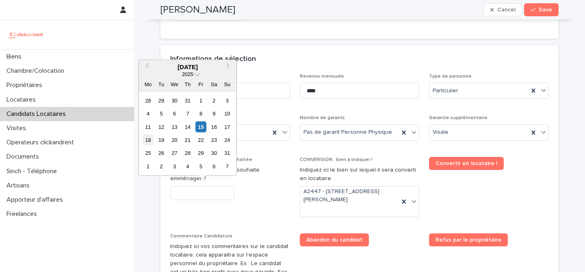
click at [152, 140] on div "18" at bounding box center [148, 139] width 11 height 11
type input "*********"
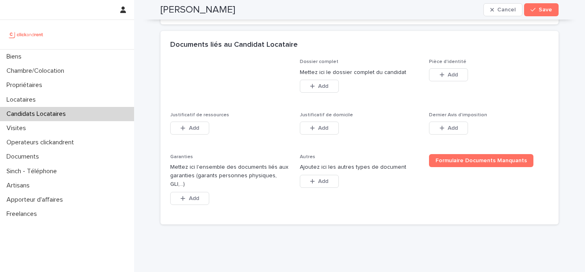
scroll to position [622, 0]
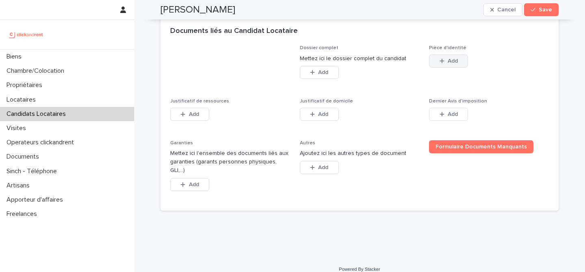
click at [451, 63] on button "Add" at bounding box center [448, 60] width 39 height 13
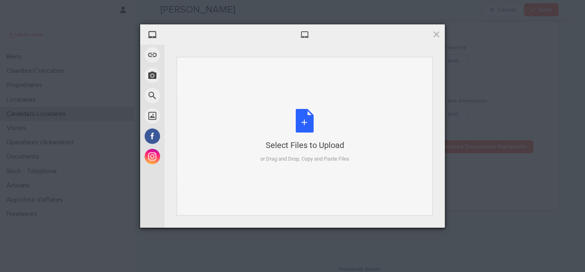
click at [317, 119] on div "Select Files to Upload or Drag and Drop, Copy and Paste Files" at bounding box center [304, 136] width 89 height 54
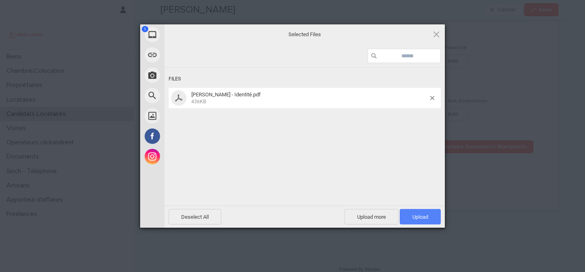
click at [413, 221] on span "Upload 1" at bounding box center [419, 216] width 41 height 15
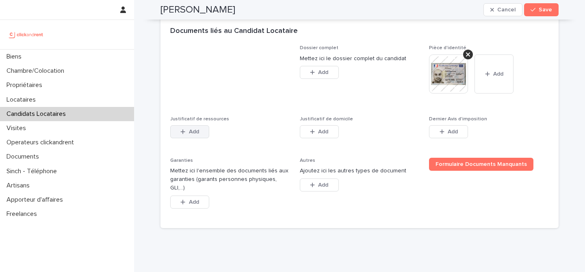
click at [203, 132] on button "Add" at bounding box center [189, 131] width 39 height 13
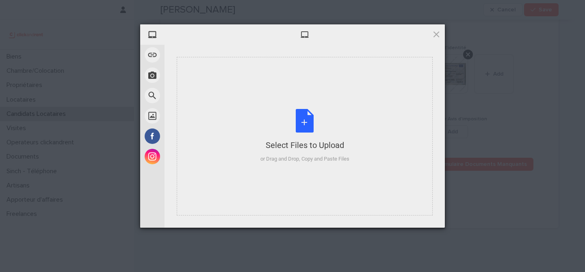
click at [301, 121] on div "Select Files to Upload or Drag and Drop, Copy and Paste Files" at bounding box center [304, 136] width 89 height 54
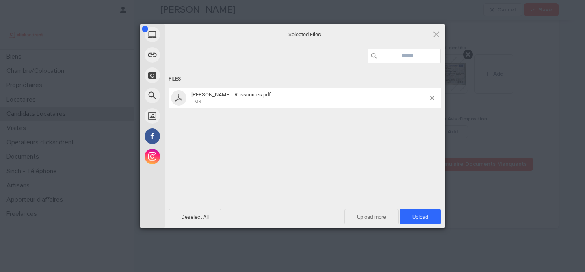
click at [378, 214] on span "Upload more" at bounding box center [371, 216] width 54 height 15
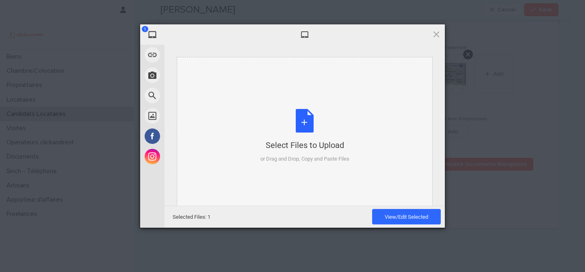
click at [317, 139] on div "Select Files to Upload" at bounding box center [304, 144] width 89 height 11
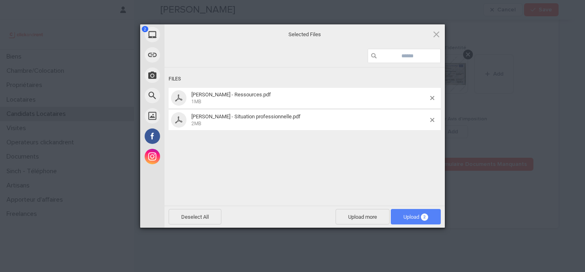
click at [398, 214] on span "Upload 2" at bounding box center [416, 216] width 50 height 15
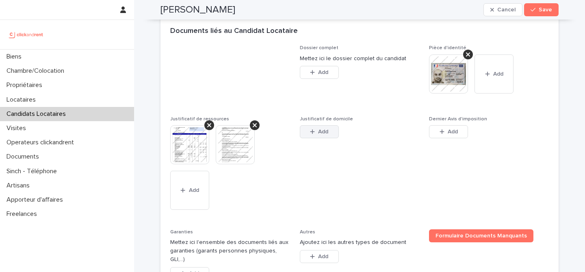
click at [322, 133] on span "Add" at bounding box center [323, 132] width 10 height 6
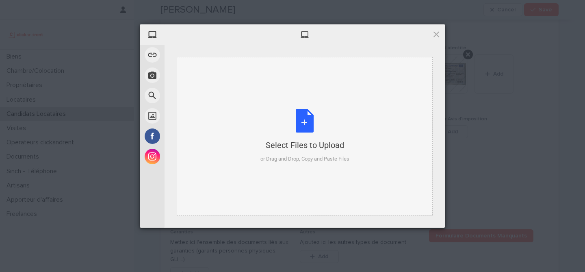
click at [304, 132] on div "Select Files to Upload or Drag and Drop, Copy and Paste Files" at bounding box center [304, 136] width 89 height 54
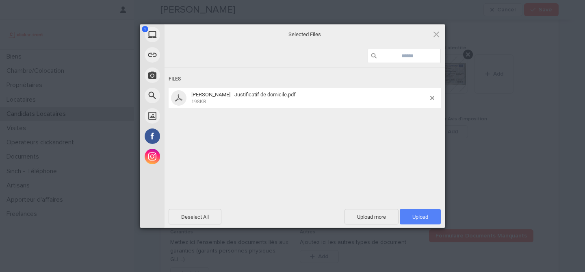
click at [421, 214] on span "Upload 1" at bounding box center [420, 217] width 16 height 6
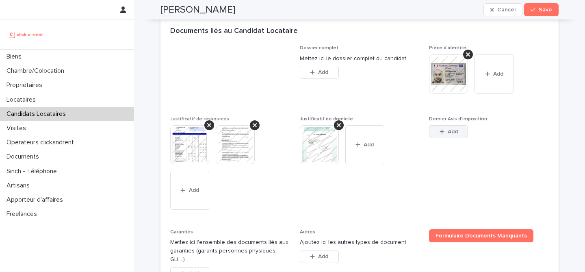
click at [439, 133] on icon "button" at bounding box center [441, 132] width 5 height 6
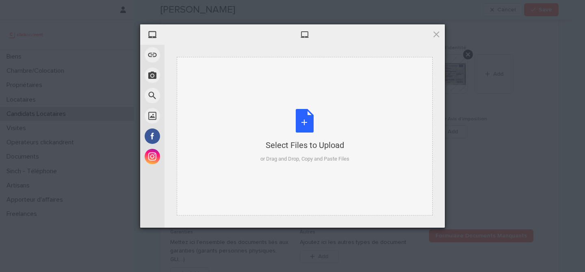
click at [316, 126] on div "Select Files to Upload or Drag and Drop, Copy and Paste Files" at bounding box center [304, 136] width 89 height 54
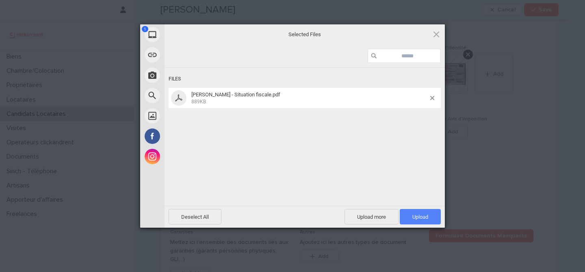
click at [428, 218] on span "Upload 1" at bounding box center [420, 217] width 16 height 6
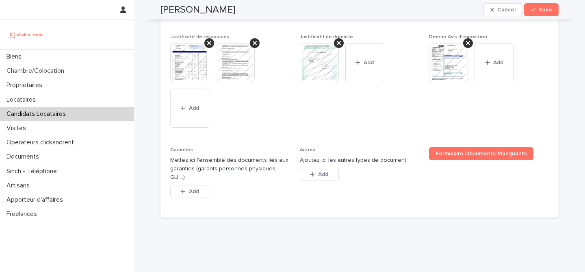
scroll to position [711, 0]
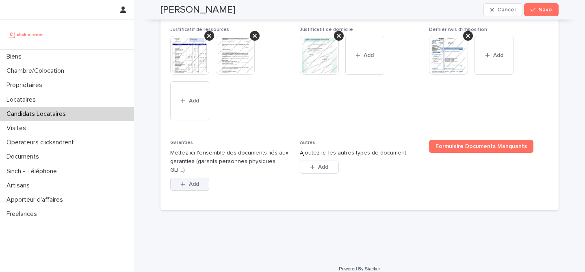
click at [200, 177] on button "Add" at bounding box center [189, 183] width 39 height 13
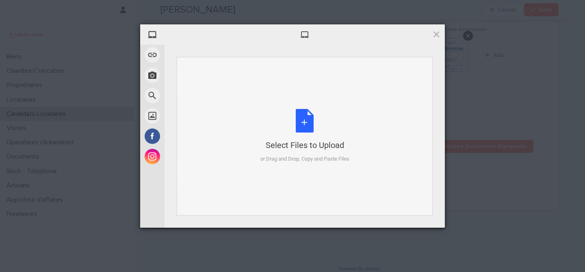
click at [317, 121] on div "Select Files to Upload or Drag and Drop, Copy and Paste Files" at bounding box center [304, 136] width 89 height 54
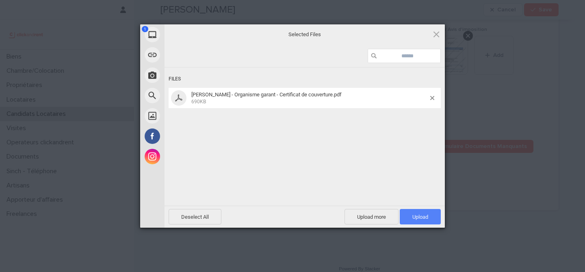
click at [419, 218] on span "Upload 1" at bounding box center [420, 217] width 16 height 6
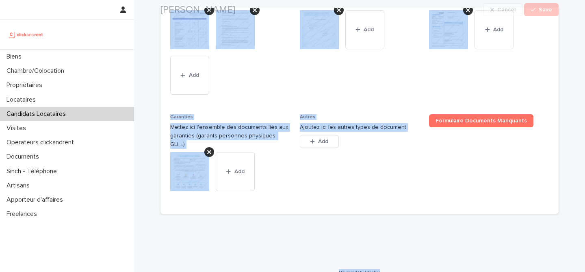
scroll to position [740, 0]
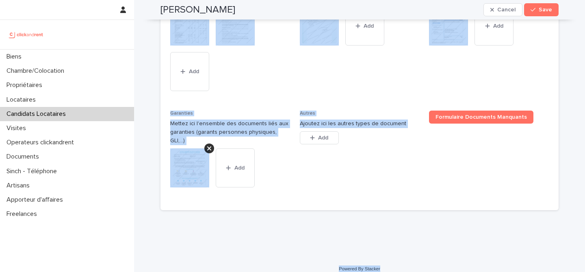
drag, startPoint x: 159, startPoint y: 24, endPoint x: 401, endPoint y: 268, distance: 344.2
copy div "Loremip Dolorsit Ametco Adip Elits, doeiu tem in utlab etdolo magn aliqua. Enim…"
click at [326, 85] on span "Justificatif de domicile This file cannot be opened Download File Add" at bounding box center [360, 49] width 120 height 103
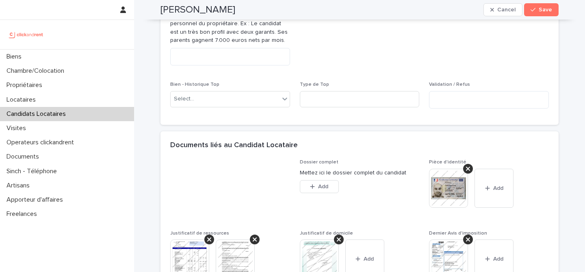
scroll to position [507, 0]
click at [254, 56] on textarea at bounding box center [230, 57] width 120 height 17
paste textarea "**********"
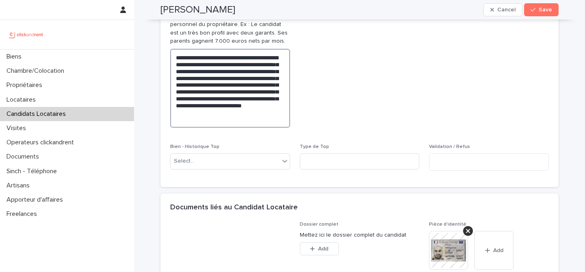
type textarea "**********"
click at [400, 109] on span "Abandon du candidat" at bounding box center [360, 64] width 120 height 140
click at [553, 7] on button "Save" at bounding box center [541, 9] width 35 height 13
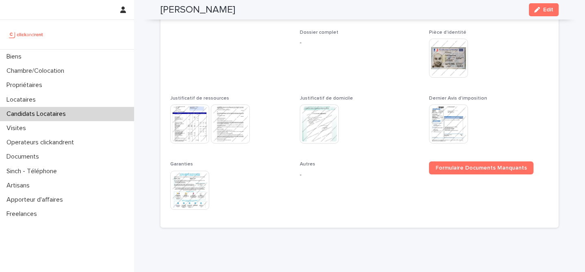
click at [214, 11] on h2 "[PERSON_NAME]" at bounding box center [197, 10] width 75 height 12
copy div "[PERSON_NAME] Edit"
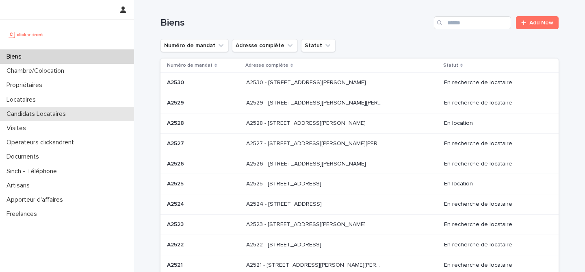
click at [63, 116] on p "Candidats Locataires" at bounding box center [37, 114] width 69 height 8
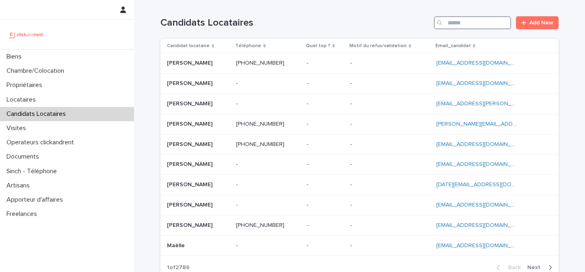
click at [480, 22] on input "Search" at bounding box center [472, 22] width 77 height 13
paste input "**********"
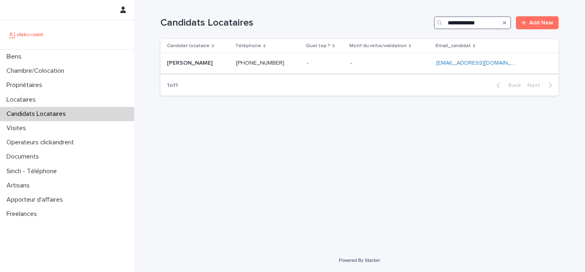
type input "**********"
click at [205, 63] on p at bounding box center [198, 63] width 63 height 7
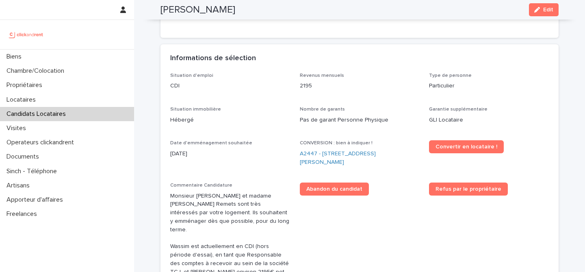
scroll to position [149, 0]
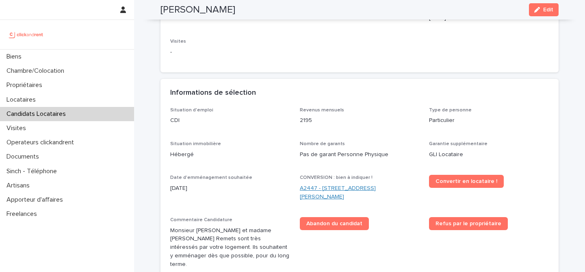
click at [328, 188] on link "A2447 - [STREET_ADDRESS][PERSON_NAME]" at bounding box center [360, 192] width 120 height 17
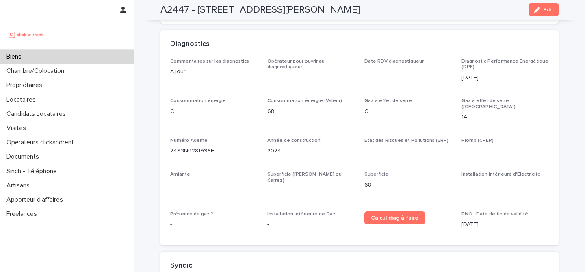
scroll to position [2781, 0]
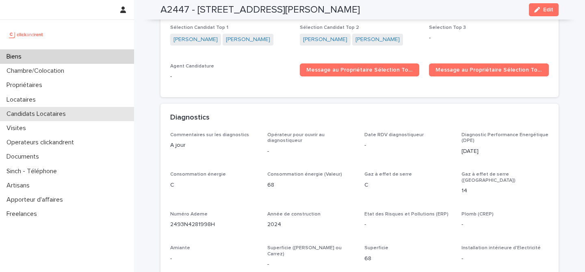
click at [50, 115] on p "Candidats Locataires" at bounding box center [37, 114] width 69 height 8
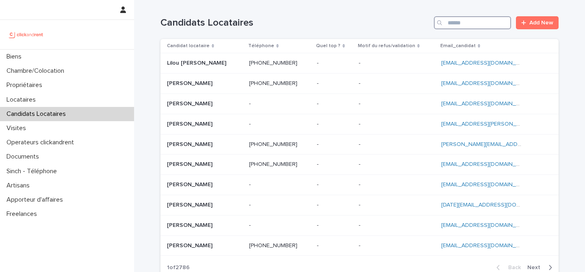
click at [499, 24] on input "Search" at bounding box center [472, 22] width 77 height 13
paste input "**********"
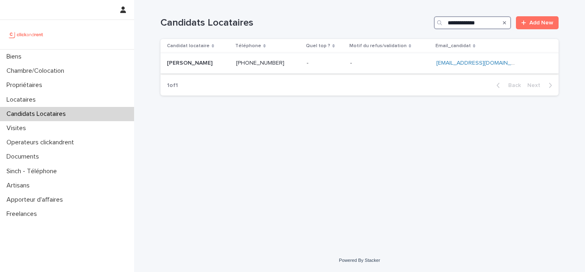
type input "**********"
click at [223, 63] on p at bounding box center [198, 63] width 63 height 7
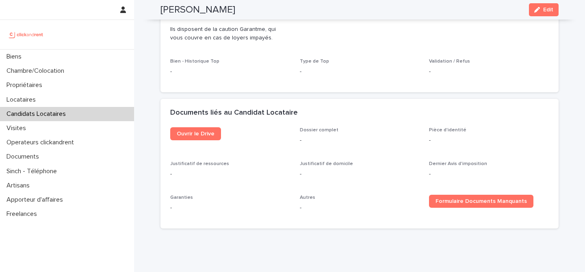
scroll to position [495, 0]
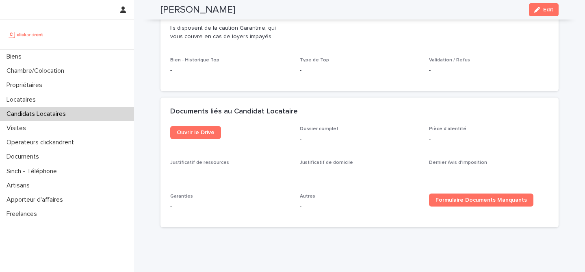
click at [541, 2] on div "[PERSON_NAME] Edit" at bounding box center [359, 9] width 398 height 19
click at [542, 6] on button "Edit" at bounding box center [544, 9] width 30 height 13
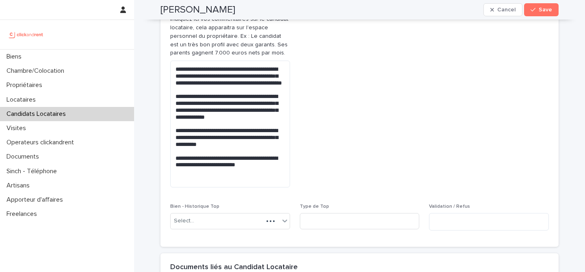
scroll to position [731, 0]
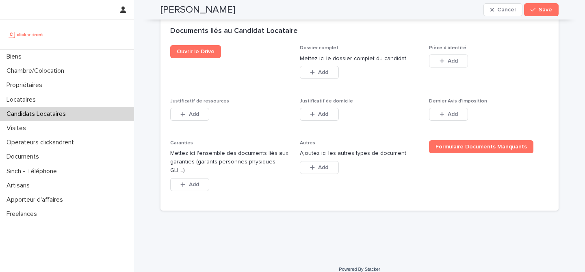
click at [440, 69] on div "Add" at bounding box center [448, 62] width 39 height 16
click at [443, 65] on button "Add" at bounding box center [448, 60] width 39 height 13
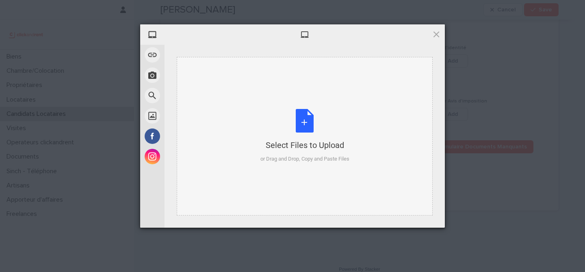
click at [313, 108] on div "Select Files to Upload or Drag and Drop, Copy and Paste Files" at bounding box center [305, 136] width 256 height 158
click at [309, 128] on div "Select Files to Upload or Drag and Drop, Copy and Paste Files" at bounding box center [304, 136] width 89 height 54
click at [437, 36] on span at bounding box center [436, 34] width 9 height 9
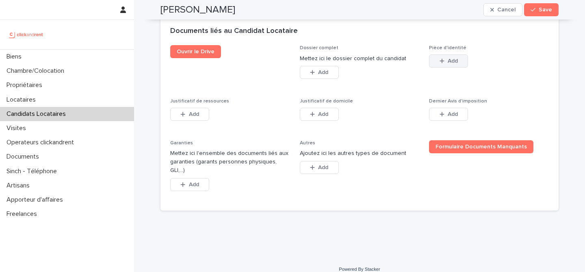
click at [454, 60] on span "Add" at bounding box center [452, 61] width 10 height 6
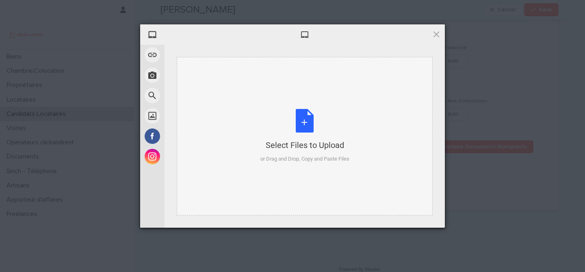
click at [303, 128] on div "Select Files to Upload or Drag and Drop, Copy and Paste Files" at bounding box center [304, 136] width 89 height 54
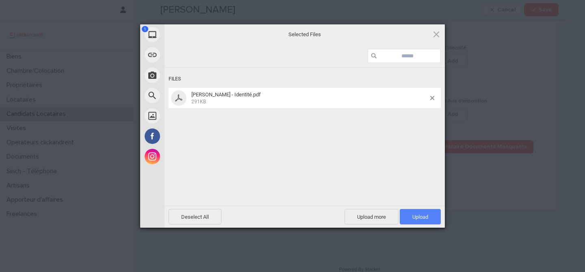
click at [423, 221] on span "Upload 1" at bounding box center [419, 216] width 41 height 15
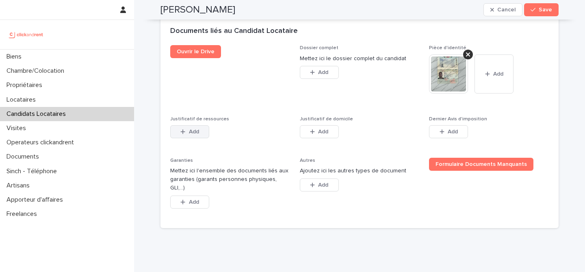
click at [196, 130] on span "Add" at bounding box center [194, 132] width 10 height 6
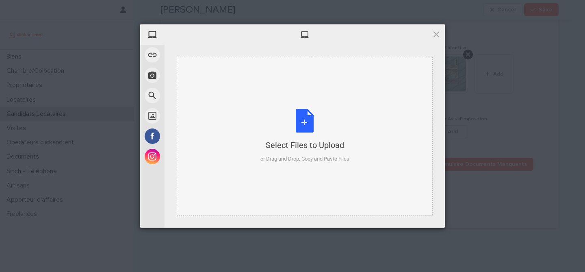
click at [300, 130] on div "Select Files to Upload or Drag and Drop, Copy and Paste Files" at bounding box center [304, 136] width 89 height 54
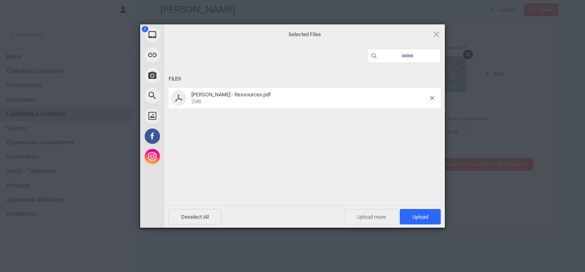
click at [382, 214] on span "Upload more" at bounding box center [371, 216] width 54 height 15
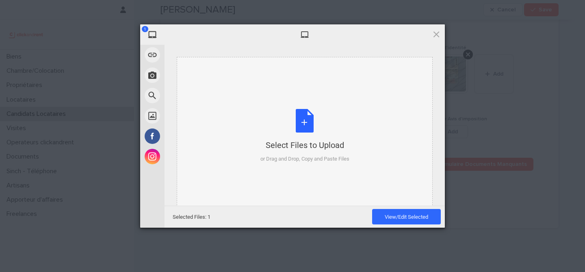
click at [315, 137] on div "Select Files to Upload or Drag and Drop, Copy and Paste Files" at bounding box center [304, 136] width 89 height 54
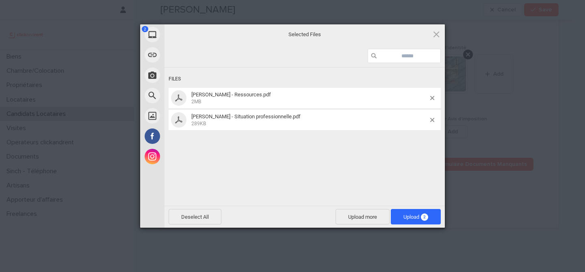
click at [417, 227] on div "Powered by Filestack" at bounding box center [292, 237] width 585 height 20
click at [417, 219] on span "Upload 2" at bounding box center [415, 217] width 25 height 6
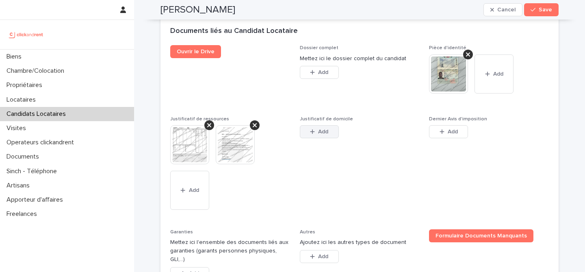
click at [332, 129] on button "Add" at bounding box center [319, 131] width 39 height 13
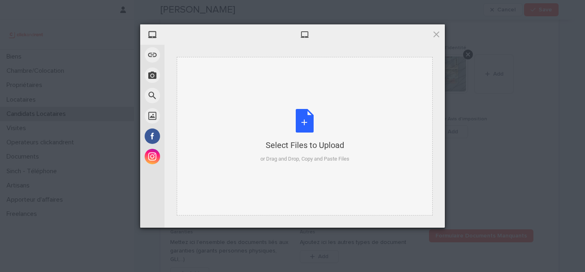
click at [295, 130] on div "Select Files to Upload or Drag and Drop, Copy and Paste Files" at bounding box center [304, 136] width 89 height 54
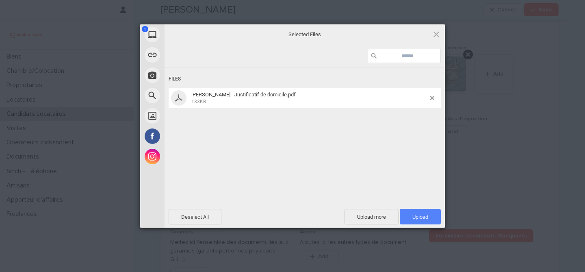
click at [421, 219] on span "Upload 1" at bounding box center [420, 217] width 16 height 6
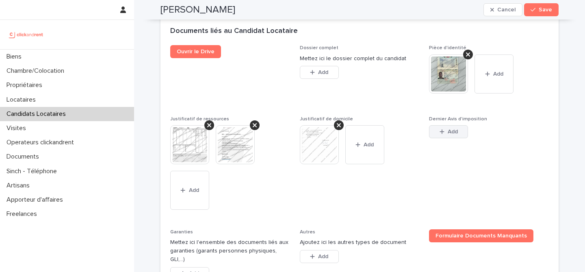
click at [462, 135] on button "Add" at bounding box center [448, 131] width 39 height 13
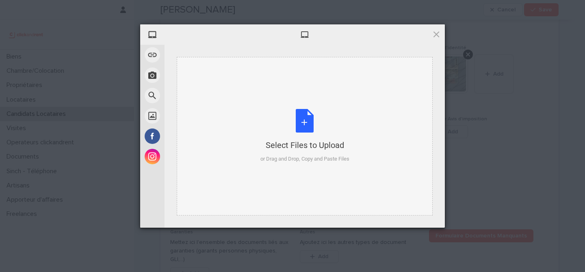
click at [307, 125] on div "Select Files to Upload or Drag and Drop, Copy and Paste Files" at bounding box center [304, 136] width 89 height 54
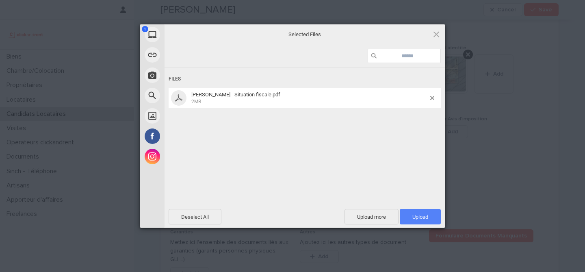
click at [419, 214] on span "Upload 1" at bounding box center [420, 217] width 16 height 6
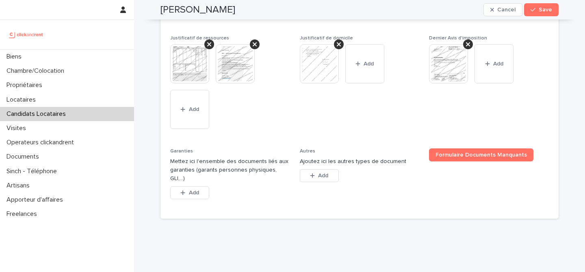
scroll to position [814, 0]
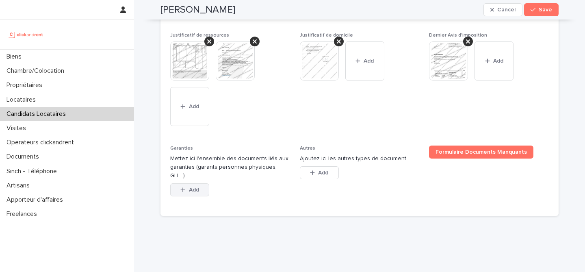
click at [185, 184] on button "Add" at bounding box center [189, 189] width 39 height 13
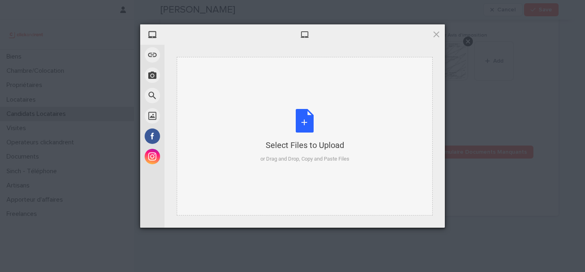
click at [296, 127] on div "Select Files to Upload or Drag and Drop, Copy and Paste Files" at bounding box center [304, 136] width 89 height 54
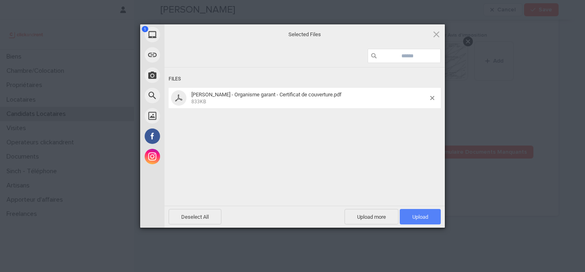
click at [424, 211] on span "Upload 1" at bounding box center [419, 216] width 41 height 15
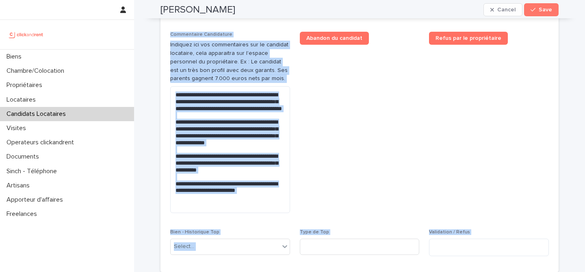
scroll to position [849, 0]
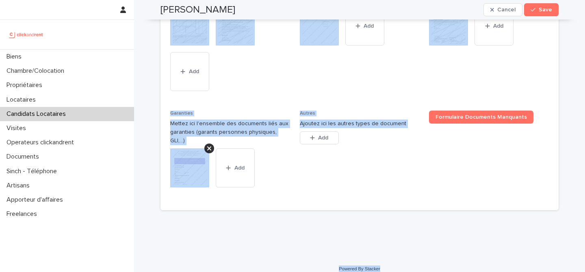
drag, startPoint x: 161, startPoint y: 27, endPoint x: 381, endPoint y: 265, distance: 323.8
copy div "Loremi Dolors Ametco Adip Elits, doeiu tem in utlab etdolo magn aliqua. Enimad …"
click at [299, 71] on div "Ouvrir le Drive Dossier complet Mettez ici le dossier complet du candidat This …" at bounding box center [359, 64] width 378 height 274
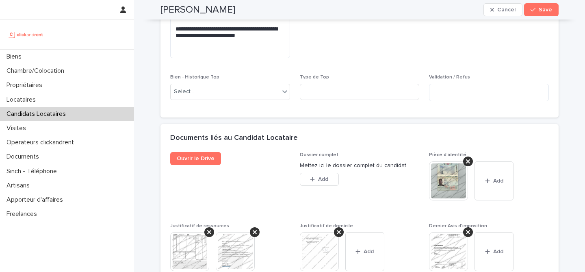
scroll to position [591, 0]
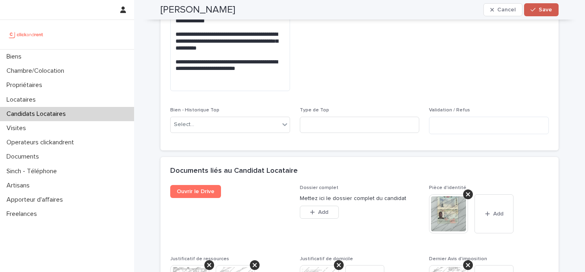
click at [542, 8] on span "Save" at bounding box center [544, 10] width 13 height 6
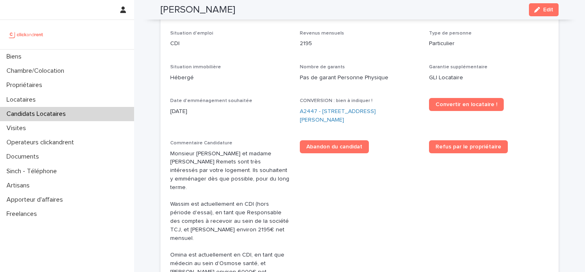
scroll to position [225, 0]
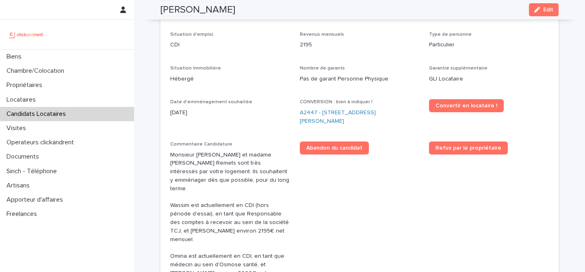
click at [208, 11] on h2 "[PERSON_NAME]" at bounding box center [197, 10] width 75 height 12
copy div "[PERSON_NAME] Edit"
click at [354, 110] on link "A2447 - [STREET_ADDRESS][PERSON_NAME]" at bounding box center [360, 116] width 120 height 17
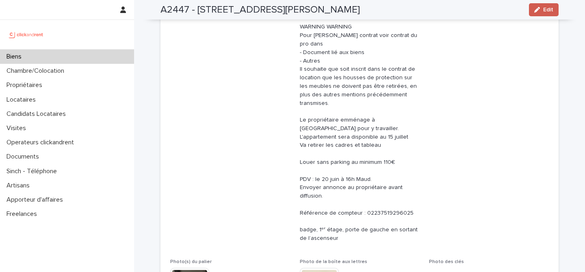
click at [554, 7] on button "Edit" at bounding box center [544, 9] width 30 height 13
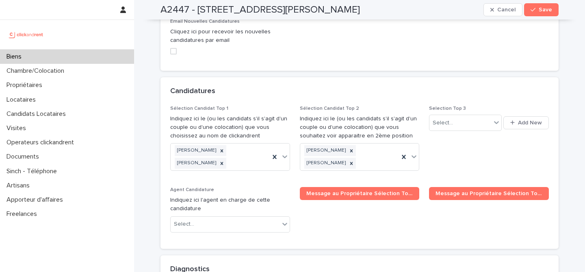
scroll to position [4089, 0]
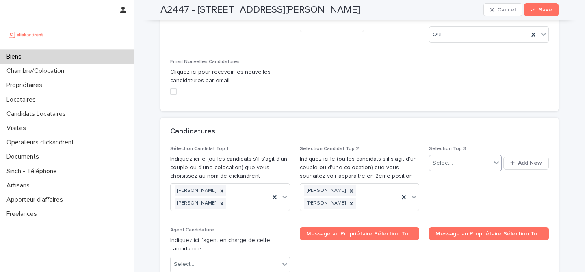
click at [463, 156] on div "Select..." at bounding box center [459, 162] width 61 height 13
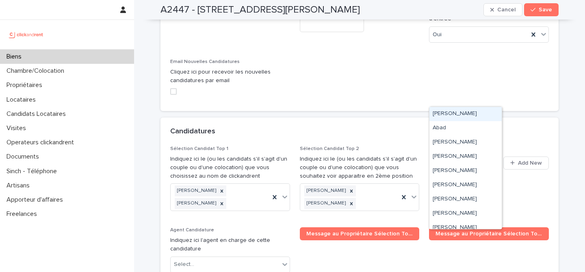
paste input "**********"
type input "**********"
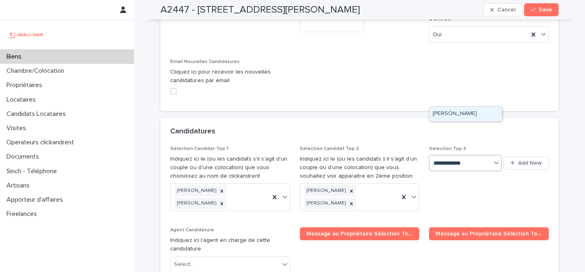
click at [462, 114] on div "[PERSON_NAME]" at bounding box center [465, 114] width 72 height 14
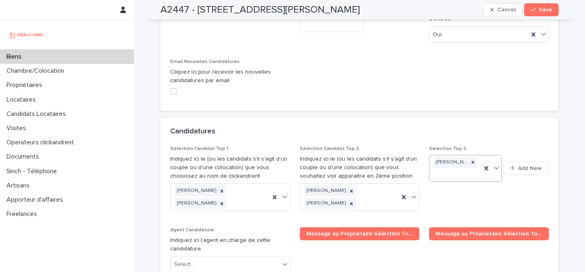
paste input "**********"
type input "**********"
click at [468, 124] on div "Omina Remets" at bounding box center [465, 124] width 72 height 14
click at [553, 14] on button "Save" at bounding box center [541, 9] width 35 height 13
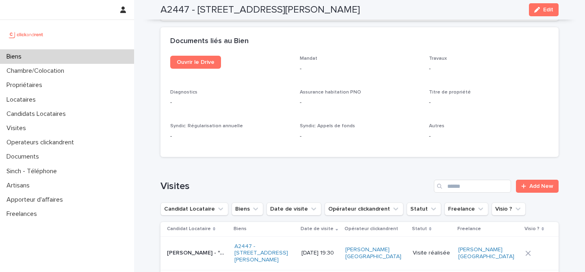
scroll to position [3239, 0]
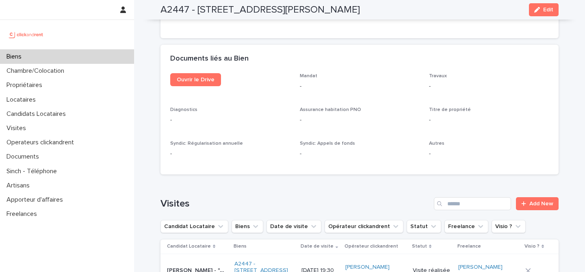
click at [93, 47] on div at bounding box center [67, 34] width 134 height 29
click at [93, 57] on div "Biens" at bounding box center [67, 57] width 134 height 14
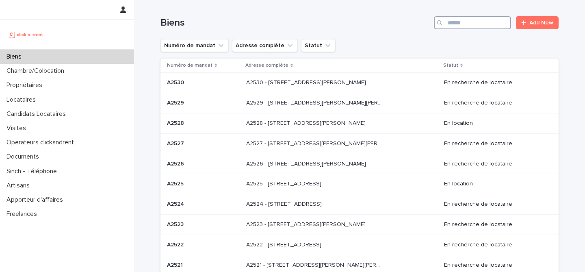
click at [462, 26] on input "Search" at bounding box center [472, 22] width 77 height 13
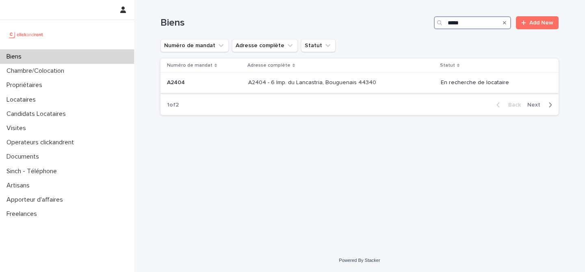
type input "*****"
click at [376, 84] on p at bounding box center [315, 82] width 135 height 7
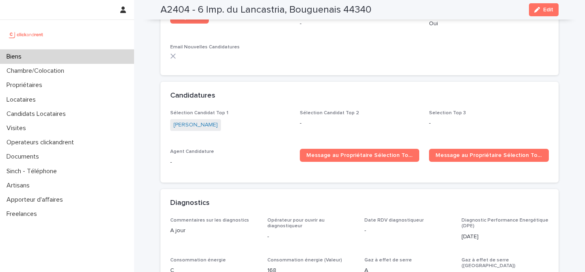
scroll to position [2449, 0]
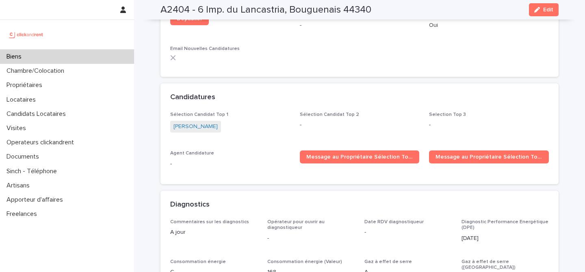
click at [79, 58] on div "Biens" at bounding box center [67, 57] width 134 height 14
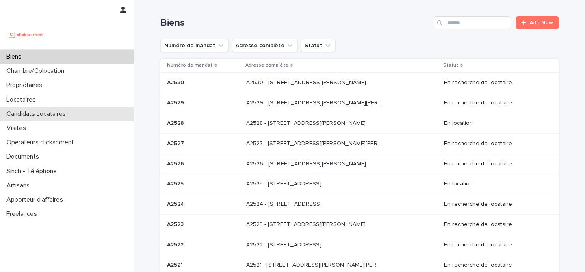
click at [60, 115] on p "Candidats Locataires" at bounding box center [37, 114] width 69 height 8
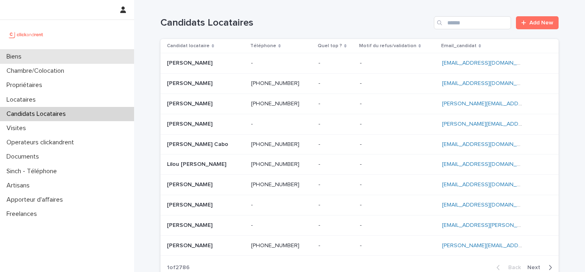
click at [98, 60] on div "Biens" at bounding box center [67, 57] width 134 height 14
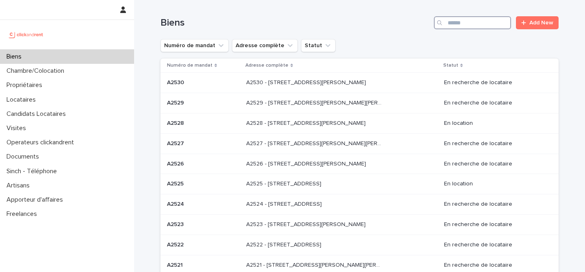
click at [477, 27] on input "Search" at bounding box center [472, 22] width 77 height 13
paste input "*****"
type input "*****"
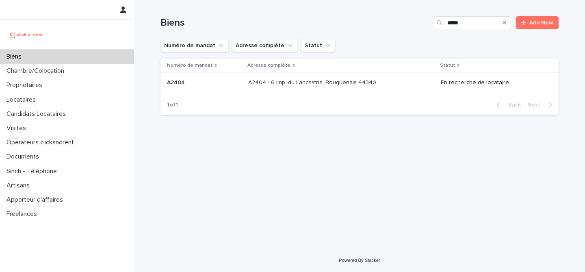
click at [225, 88] on div "A2404 A2404" at bounding box center [204, 82] width 75 height 13
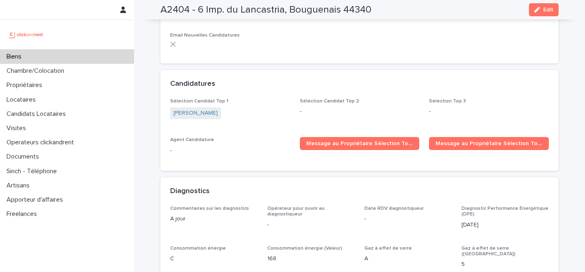
scroll to position [2390, 0]
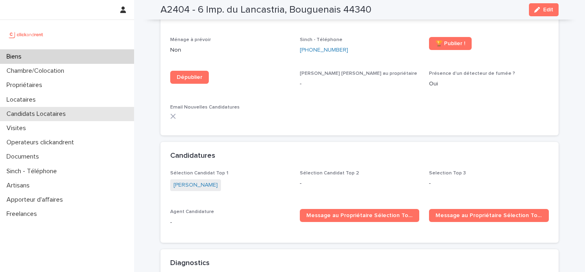
click at [64, 112] on p "Candidats Locataires" at bounding box center [37, 114] width 69 height 8
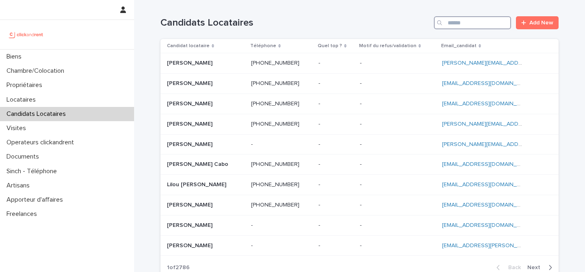
click at [502, 22] on input "Search" at bounding box center [472, 22] width 77 height 13
paste input "**********"
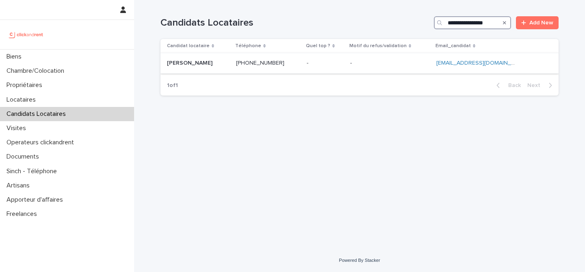
type input "**********"
click at [229, 67] on div "Samara Rakotozafy Samara Rakotozafy" at bounding box center [198, 62] width 63 height 13
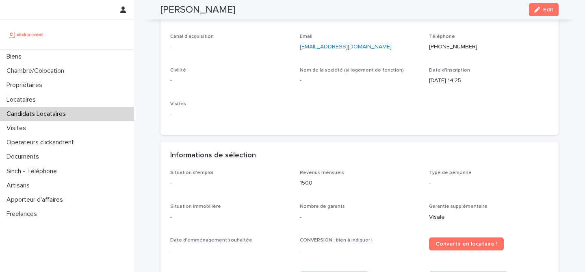
scroll to position [84, 0]
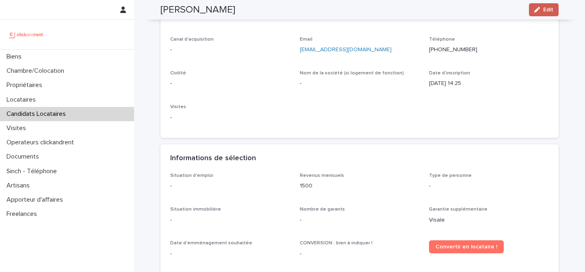
click at [545, 8] on span "Edit" at bounding box center [548, 10] width 10 height 6
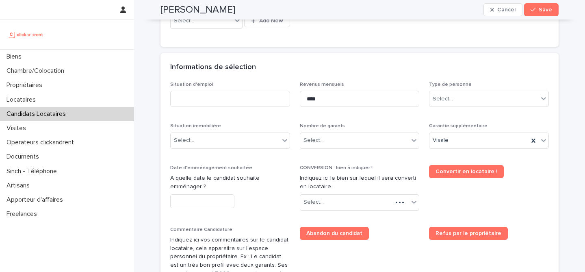
scroll to position [226, 0]
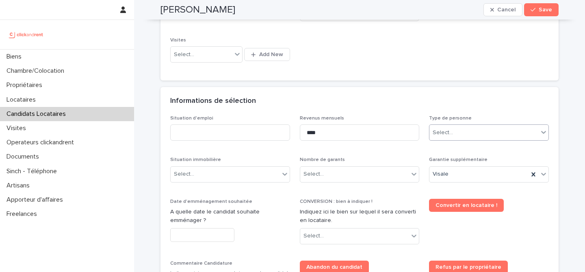
click at [453, 128] on div at bounding box center [453, 132] width 1 height 10
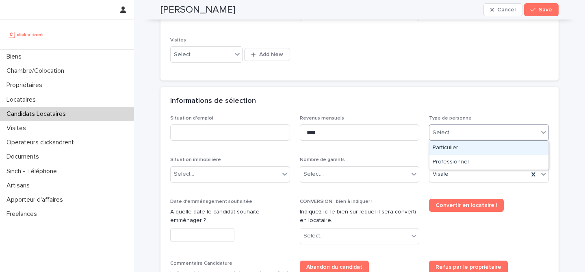
click at [445, 147] on div "Particulier" at bounding box center [488, 148] width 119 height 14
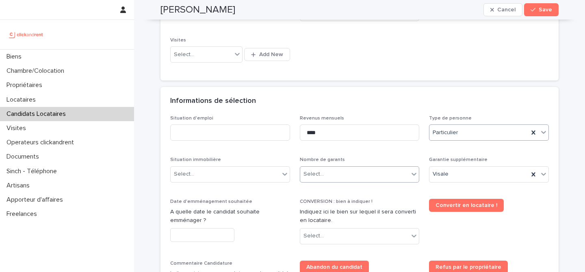
click at [346, 177] on div "Select..." at bounding box center [354, 173] width 109 height 13
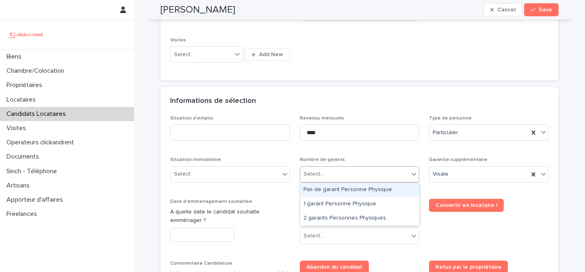
click at [344, 188] on div "Pas de garant Personne Physique" at bounding box center [359, 190] width 119 height 14
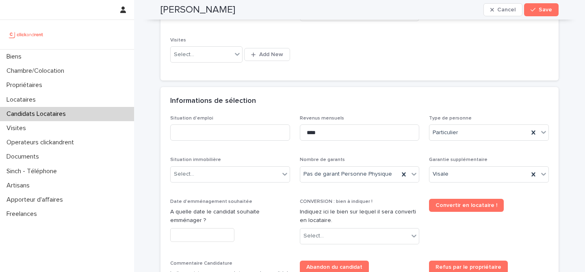
click at [376, 153] on div "Situation d'emploi Revenus mensuels **** Type de personne Particulier Situation…" at bounding box center [359, 248] width 378 height 266
click at [253, 174] on div "Select..." at bounding box center [225, 173] width 109 height 13
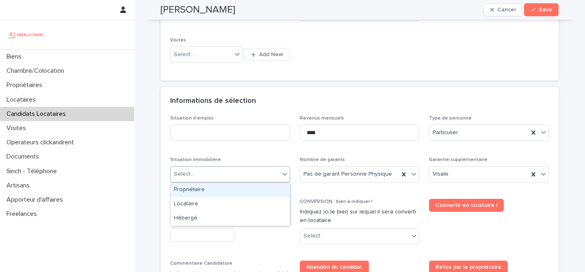
click at [269, 149] on div "Situation d'emploi Revenus mensuels **** Type de personne Particulier Situation…" at bounding box center [359, 248] width 378 height 266
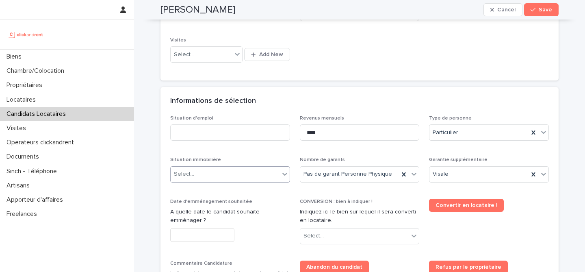
click at [241, 169] on div "Select..." at bounding box center [225, 173] width 109 height 13
click at [264, 174] on div "Select..." at bounding box center [225, 173] width 109 height 13
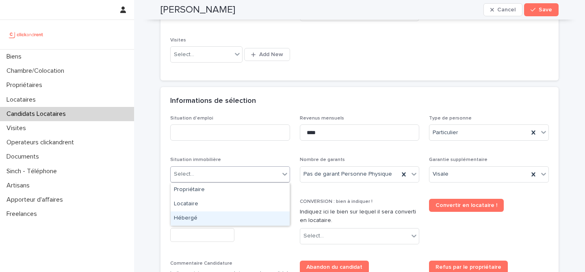
click at [238, 216] on div "Hébergé" at bounding box center [230, 218] width 119 height 14
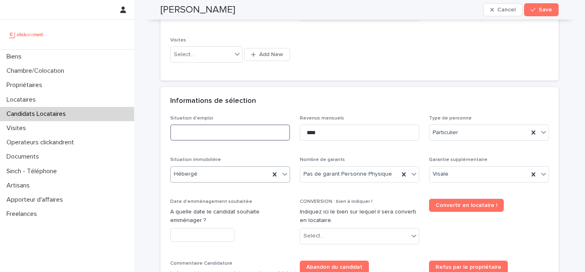
click at [226, 139] on input at bounding box center [230, 132] width 120 height 16
type input "*******"
click at [245, 100] on h2 "Informations de sélection" at bounding box center [213, 101] width 86 height 9
click at [209, 228] on input "text" at bounding box center [202, 235] width 64 height 14
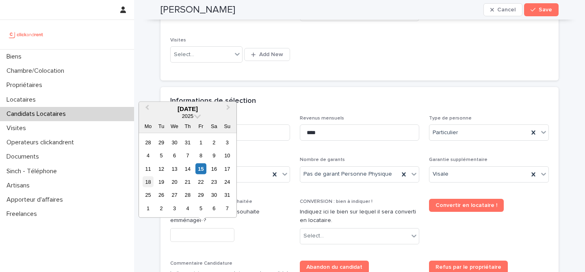
click at [151, 179] on div "18" at bounding box center [148, 181] width 11 height 11
type input "*********"
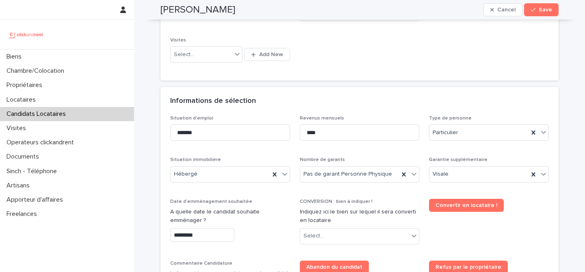
click at [275, 209] on p "A quelle date le candidat souhaite emménager ?" at bounding box center [230, 215] width 120 height 17
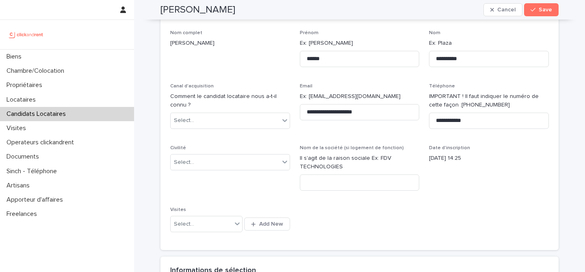
scroll to position [49, 0]
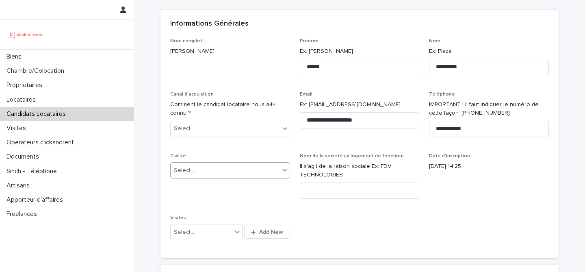
click at [247, 168] on div "Select..." at bounding box center [225, 170] width 109 height 13
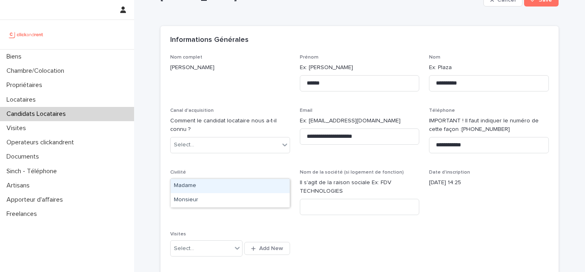
scroll to position [0, 0]
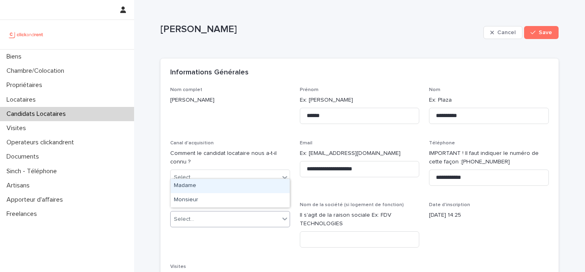
click at [242, 182] on div "Madame" at bounding box center [230, 186] width 119 height 14
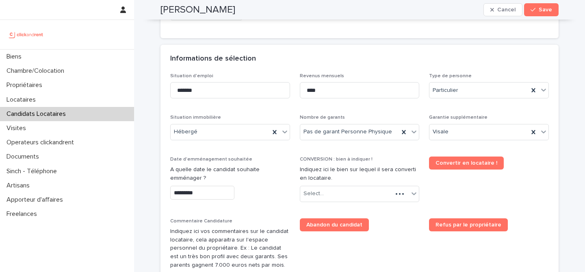
scroll to position [273, 0]
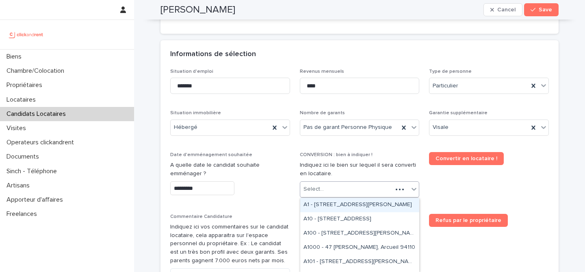
click at [344, 195] on div "Select..." at bounding box center [346, 188] width 93 height 13
paste input "*****"
type input "*****"
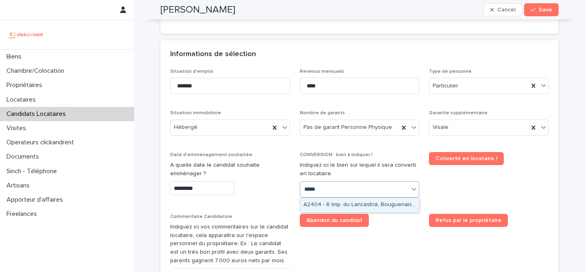
click at [352, 205] on div "A2404 - 6 Imp. du Lancastria, Bouguenais 44340" at bounding box center [359, 205] width 119 height 14
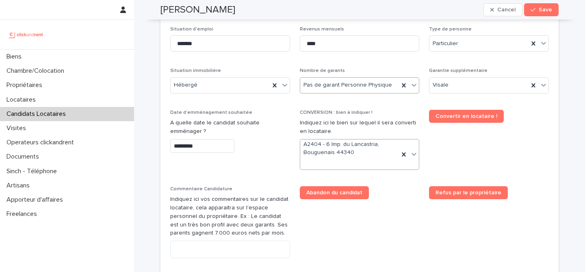
scroll to position [315, 0]
click at [467, 159] on span "Convertir en locataire !" at bounding box center [489, 142] width 120 height 67
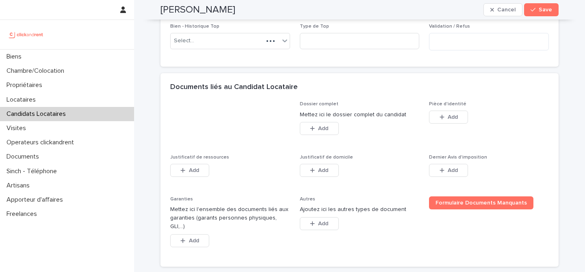
scroll to position [577, 0]
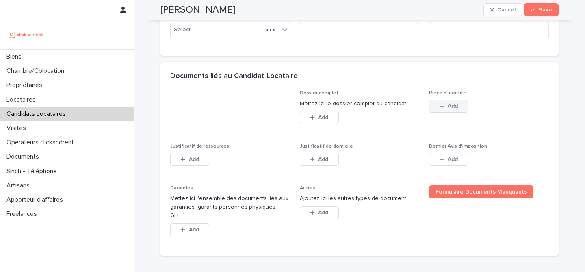
click at [442, 106] on icon "button" at bounding box center [441, 106] width 5 height 6
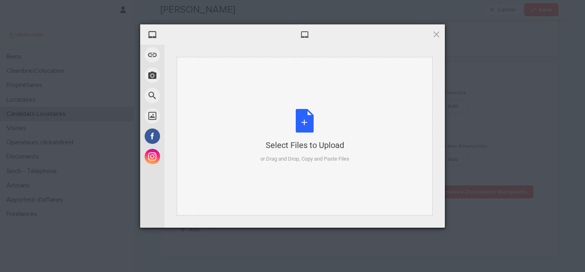
click at [307, 119] on div "Select Files to Upload or Drag and Drop, Copy and Paste Files" at bounding box center [304, 136] width 89 height 54
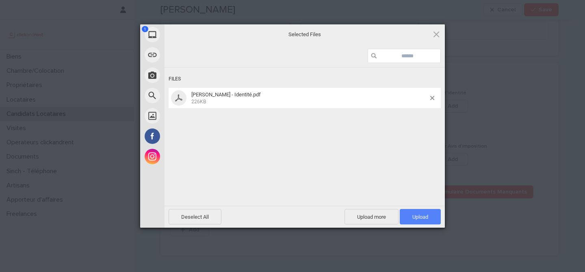
click at [412, 212] on span "Upload 1" at bounding box center [419, 216] width 41 height 15
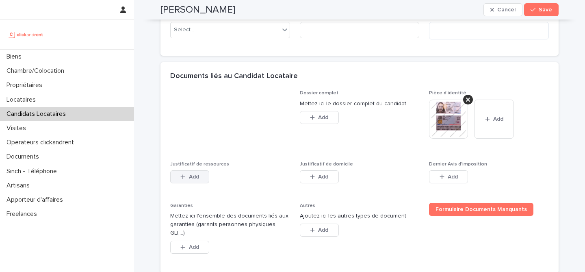
click at [203, 174] on button "Add" at bounding box center [189, 176] width 39 height 13
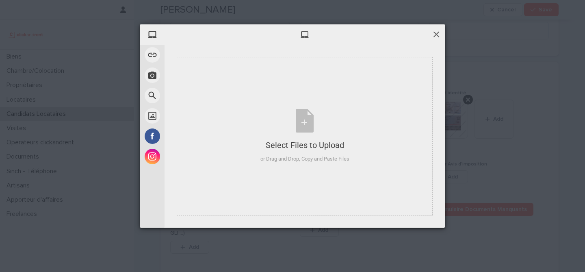
click at [436, 36] on span at bounding box center [436, 34] width 9 height 9
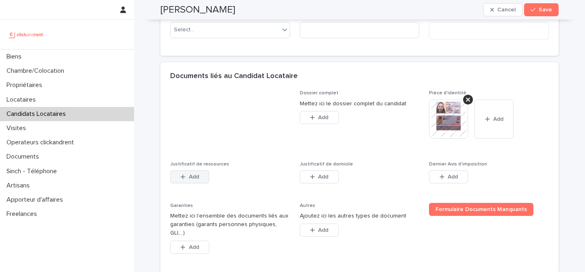
click at [192, 179] on span "Add" at bounding box center [194, 177] width 10 height 6
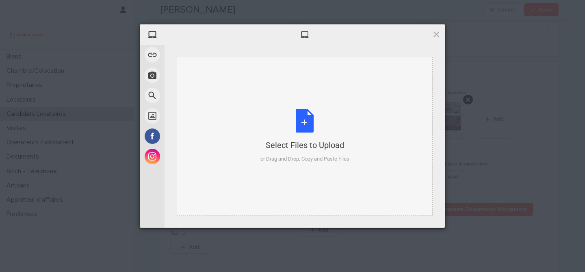
click at [316, 113] on div "Select Files to Upload or Drag and Drop, Copy and Paste Files" at bounding box center [304, 136] width 89 height 54
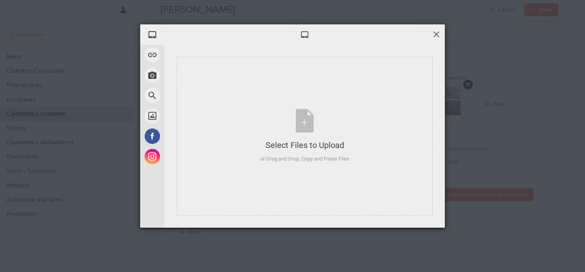
click at [437, 36] on span at bounding box center [436, 34] width 9 height 9
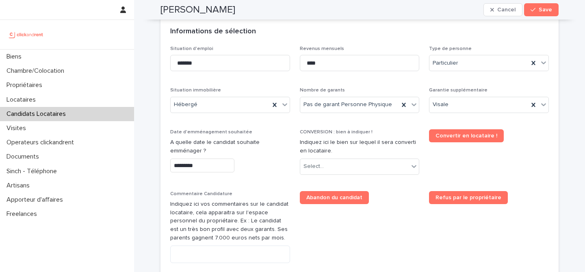
scroll to position [297, 0]
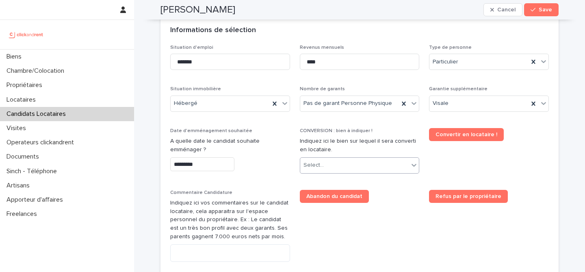
click at [361, 159] on div "Select..." at bounding box center [354, 164] width 109 height 13
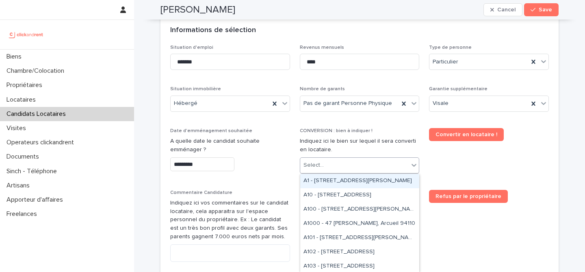
paste input "*****"
type input "*****"
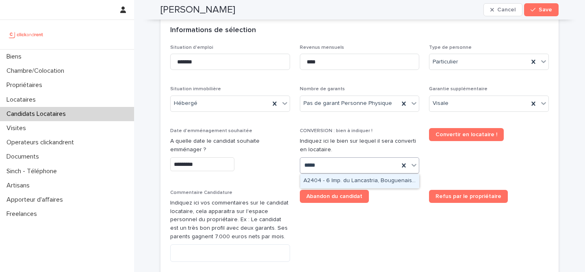
click at [361, 178] on div "A2404 - 6 Imp. du Lancastria, Bouguenais 44340" at bounding box center [359, 181] width 119 height 14
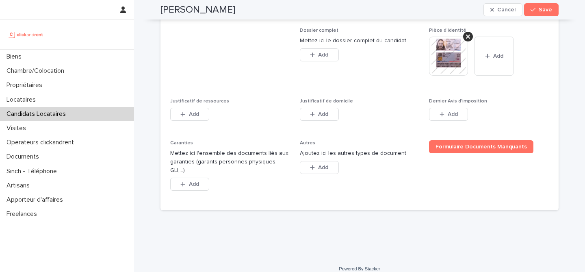
scroll to position [617, 0]
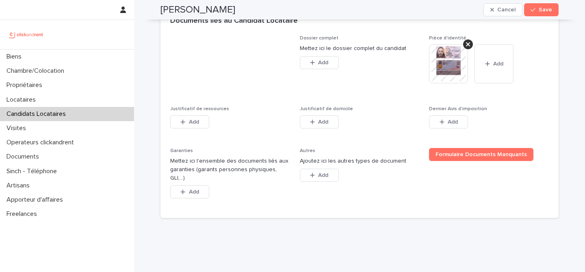
click at [444, 65] on img at bounding box center [448, 63] width 39 height 39
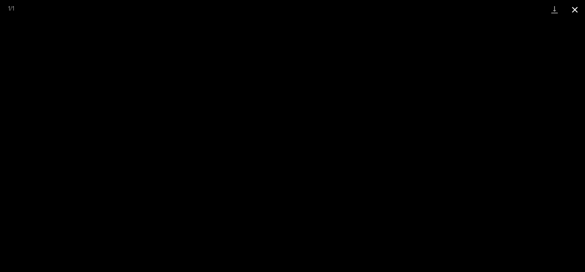
click at [572, 12] on button "Close gallery" at bounding box center [574, 9] width 20 height 19
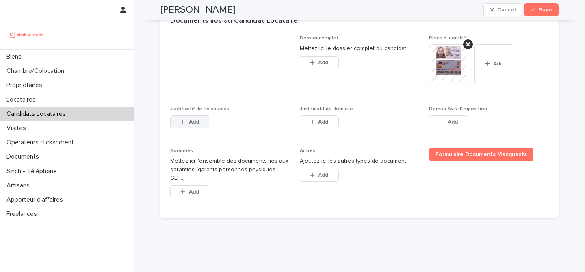
click at [199, 123] on span "Add" at bounding box center [194, 122] width 10 height 6
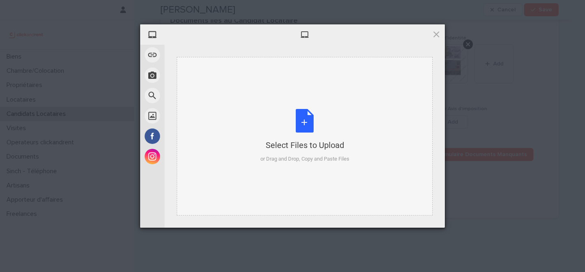
click at [295, 127] on div "Select Files to Upload or Drag and Drop, Copy and Paste Files" at bounding box center [304, 136] width 89 height 54
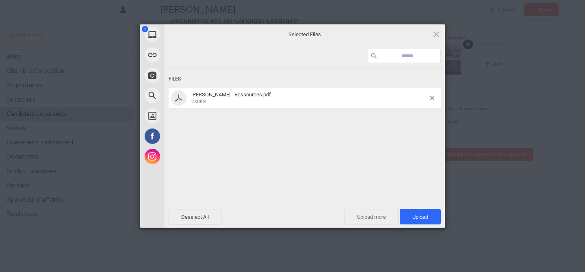
click at [370, 215] on span "Upload more" at bounding box center [371, 216] width 54 height 15
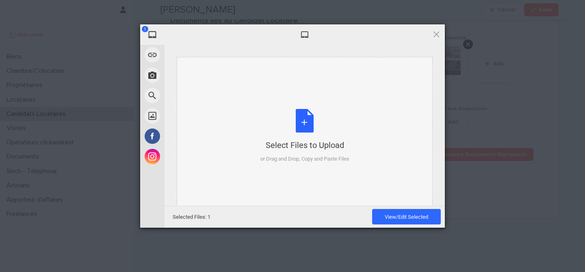
click at [307, 123] on div "Select Files to Upload or Drag and Drop, Copy and Paste Files" at bounding box center [304, 136] width 89 height 54
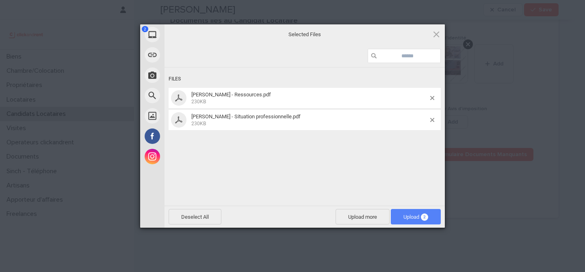
click at [396, 211] on span "Upload 2" at bounding box center [416, 216] width 50 height 15
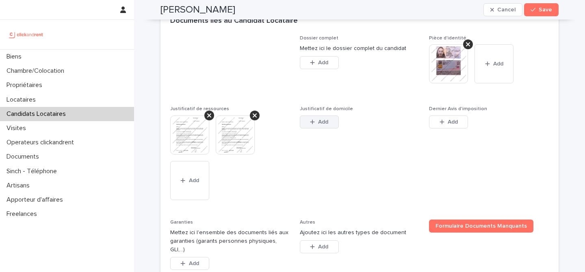
click at [322, 122] on span "Add" at bounding box center [323, 122] width 10 height 6
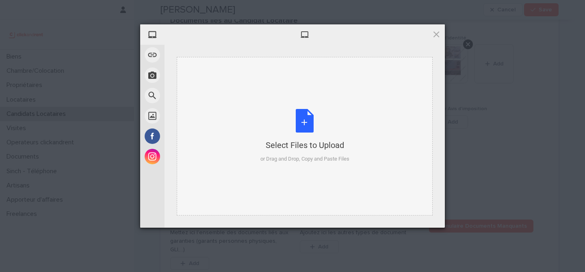
click at [307, 123] on div "Select Files to Upload or Drag and Drop, Copy and Paste Files" at bounding box center [304, 136] width 89 height 54
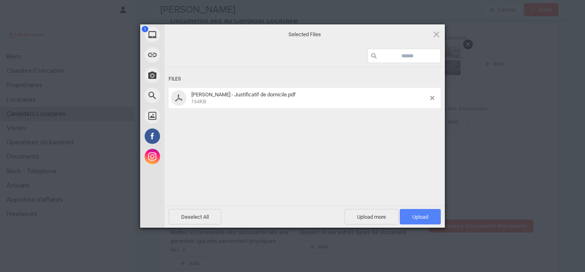
click at [420, 220] on span "Upload 1" at bounding box center [419, 216] width 41 height 15
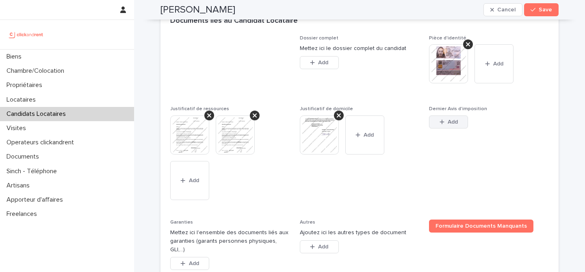
click at [442, 121] on icon "button" at bounding box center [441, 121] width 4 height 4
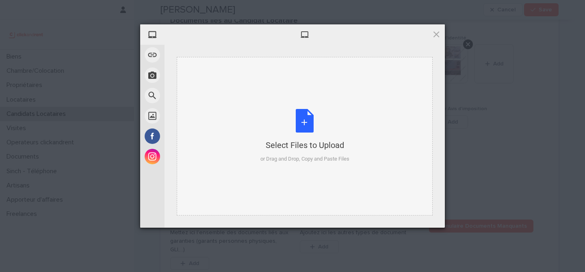
click at [318, 119] on div "Select Files to Upload or Drag and Drop, Copy and Paste Files" at bounding box center [304, 136] width 89 height 54
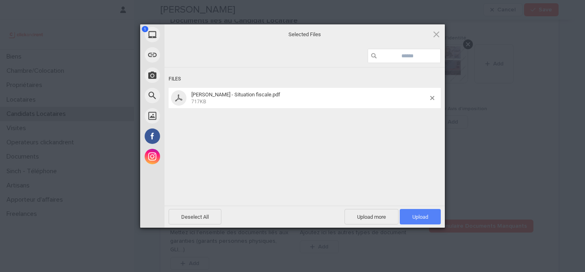
click at [421, 216] on span "Upload 1" at bounding box center [420, 217] width 16 height 6
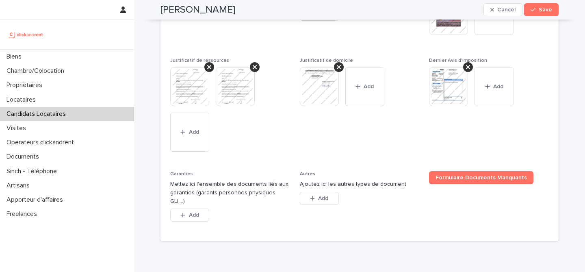
scroll to position [674, 0]
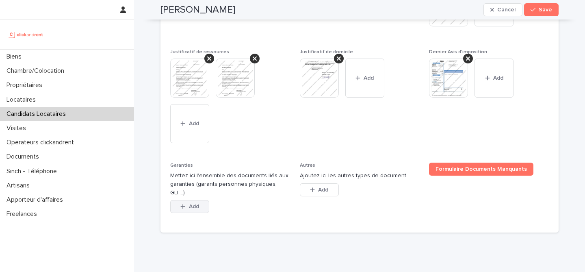
click at [175, 200] on button "Add" at bounding box center [189, 206] width 39 height 13
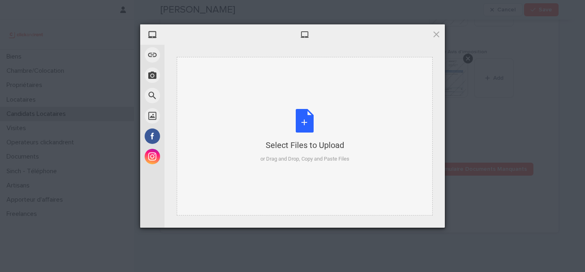
click at [302, 128] on div "Select Files to Upload or Drag and Drop, Copy and Paste Files" at bounding box center [304, 136] width 89 height 54
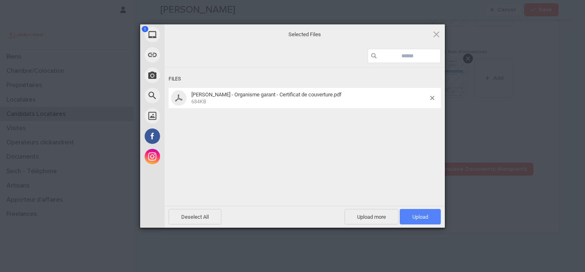
click at [420, 217] on span "Upload 1" at bounding box center [420, 217] width 16 height 6
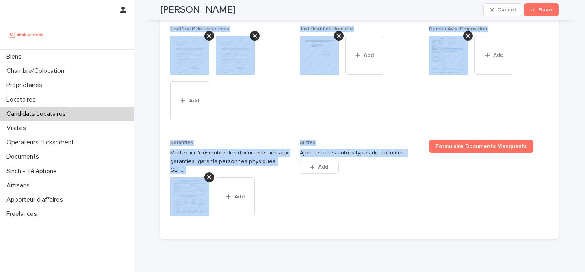
scroll to position [725, 0]
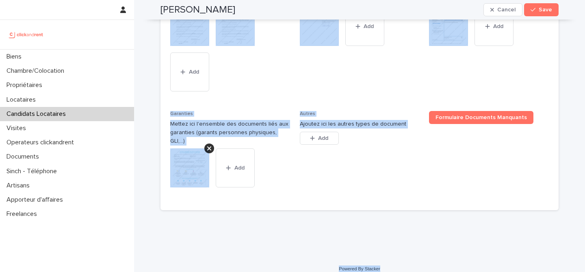
drag, startPoint x: 161, startPoint y: 25, endPoint x: 390, endPoint y: 266, distance: 332.3
copy div "Samara Rakotozafy Cancel Save Sorry, there was an error saving your record. Ple…"
click at [296, 73] on div "Dossier complet Mettez ici le dossier complet du candidat This file cannot be o…" at bounding box center [359, 64] width 378 height 274
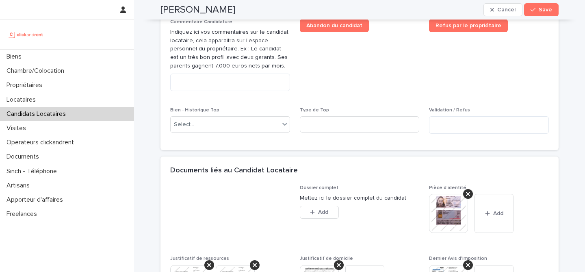
scroll to position [428, 0]
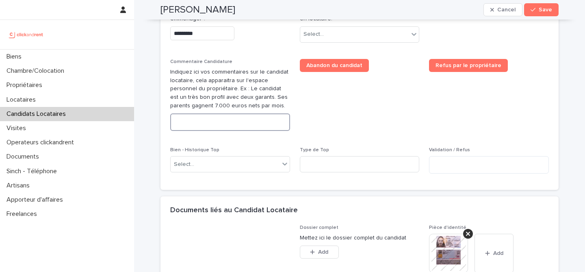
click at [255, 120] on textarea at bounding box center [230, 121] width 120 height 17
paste textarea "**********"
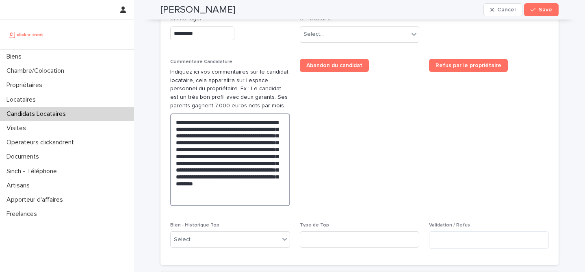
type textarea "**********"
click at [329, 147] on span "Abandon du candidat" at bounding box center [360, 135] width 120 height 153
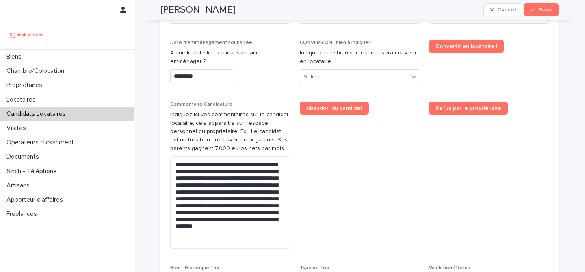
scroll to position [361, 0]
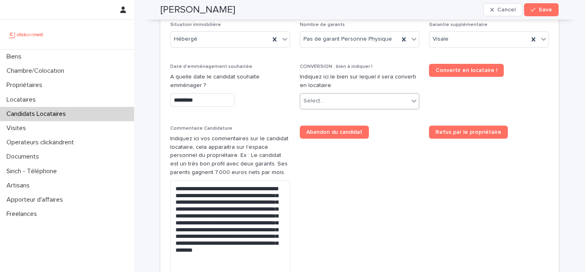
click at [352, 93] on div "Select..." at bounding box center [360, 101] width 120 height 16
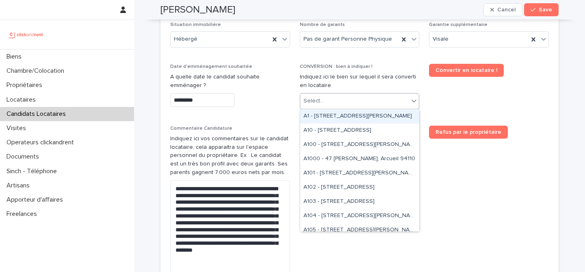
paste input "*****"
type input "*****"
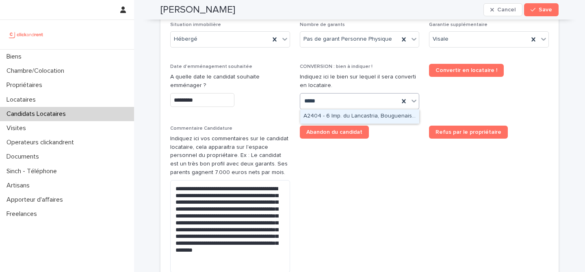
click at [374, 120] on div "A2404 - 6 Imp. du Lancastria, Bouguenais 44340" at bounding box center [359, 116] width 119 height 14
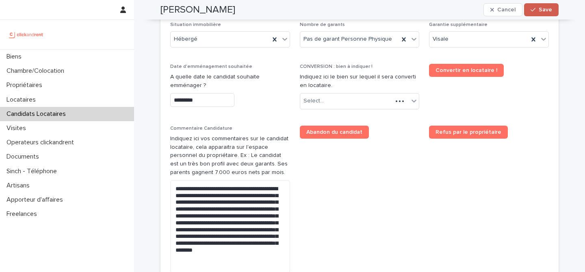
click at [531, 12] on icon "button" at bounding box center [532, 10] width 5 height 6
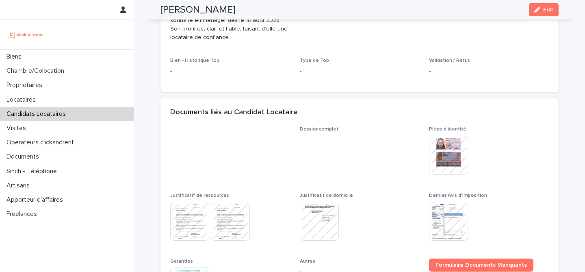
scroll to position [430, 0]
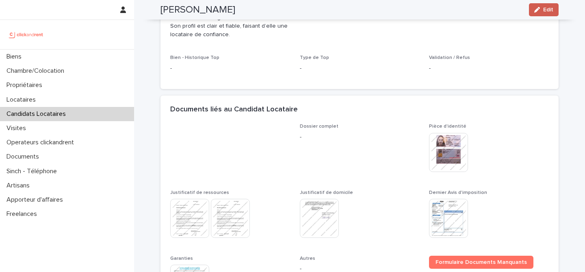
click at [535, 12] on icon "button" at bounding box center [537, 10] width 6 height 6
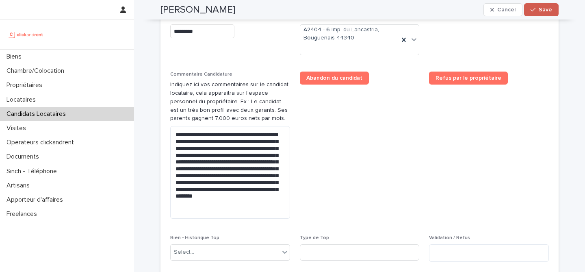
click at [534, 11] on icon "button" at bounding box center [532, 10] width 5 height 6
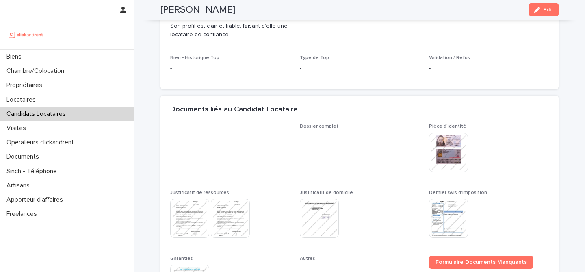
scroll to position [297, 0]
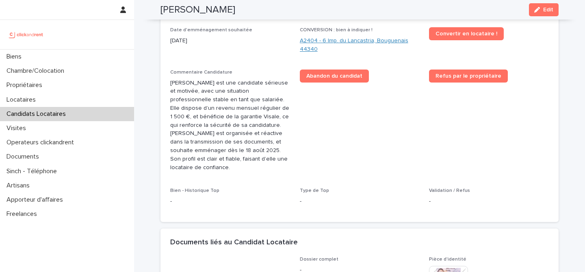
click at [379, 44] on link "A2404 - 6 Imp. du Lancastria, Bouguenais 44340" at bounding box center [360, 45] width 120 height 17
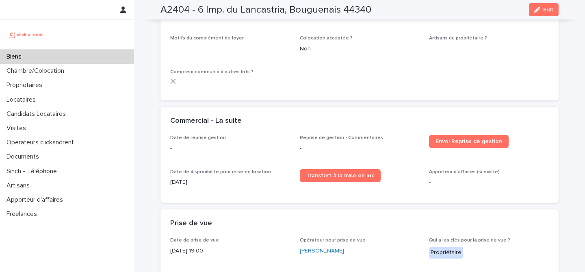
scroll to position [1231, 0]
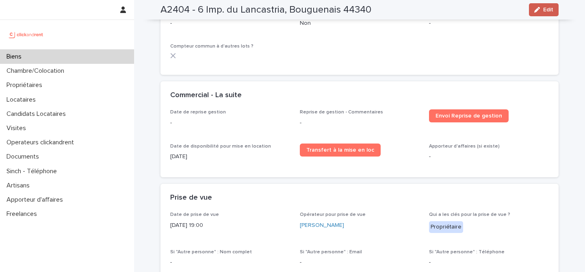
click at [550, 11] on span "Edit" at bounding box center [548, 10] width 10 height 6
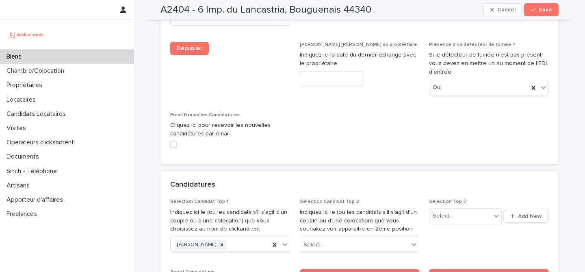
scroll to position [3828, 0]
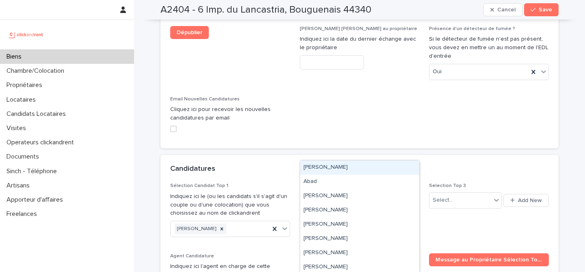
click at [358, 222] on div "Select..." at bounding box center [354, 228] width 109 height 13
paste input "**********"
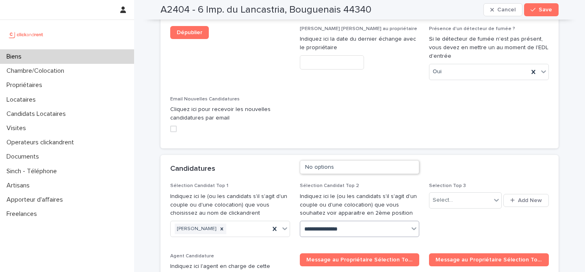
type input "**********"
click at [358, 168] on div "Joddy Rakotozafy" at bounding box center [359, 167] width 119 height 14
click at [388, 155] on div "Candidatures" at bounding box center [359, 169] width 398 height 28
click at [370, 222] on div "Joddy Rakotozafy" at bounding box center [349, 229] width 99 height 14
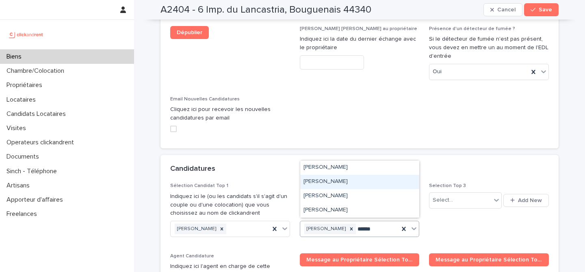
type input "******"
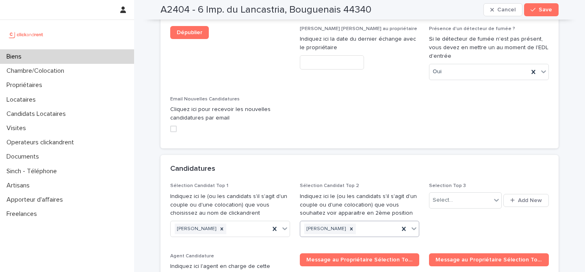
click at [376, 222] on div "Joddy Rakotozafy" at bounding box center [349, 229] width 99 height 14
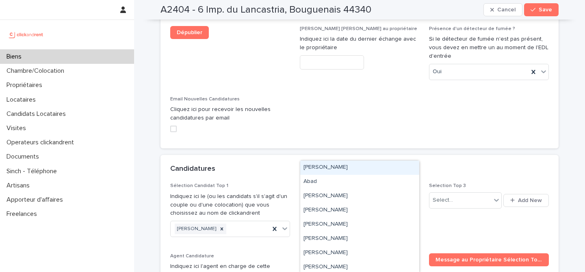
paste input "**********"
type input "**********"
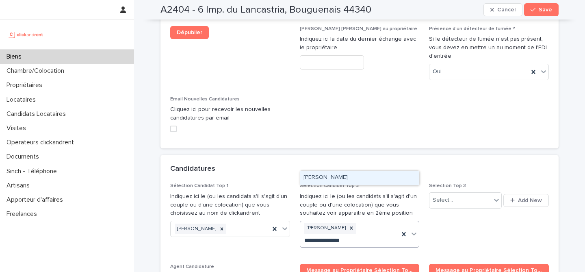
click at [354, 175] on div "Samara Rakotozafy" at bounding box center [359, 178] width 119 height 14
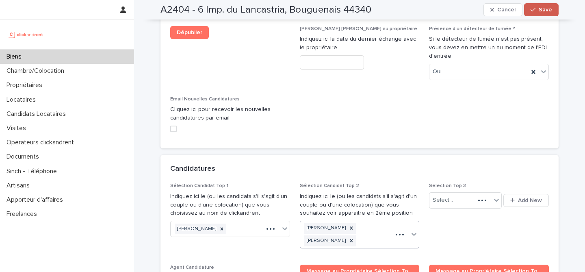
click at [538, 14] on button "Save" at bounding box center [541, 9] width 35 height 13
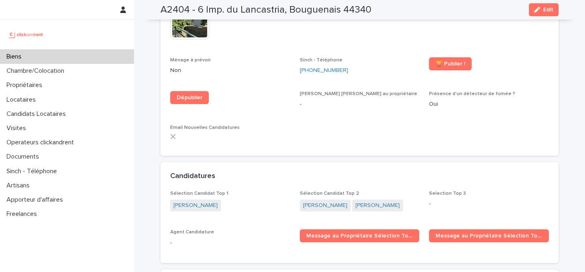
scroll to position [2362, 0]
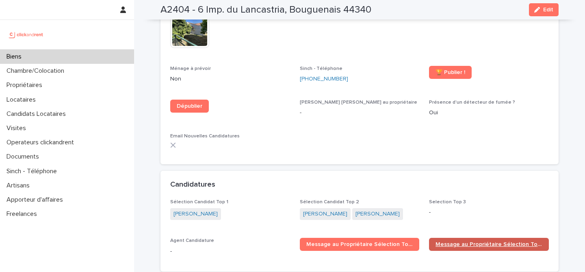
click at [465, 241] on span "Message au Propriétaire Sélection Top 2" at bounding box center [488, 244] width 107 height 6
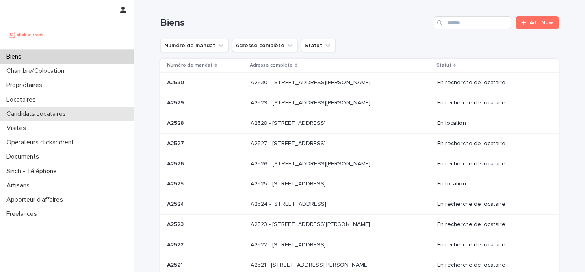
click at [28, 115] on p "Candidats Locataires" at bounding box center [37, 114] width 69 height 8
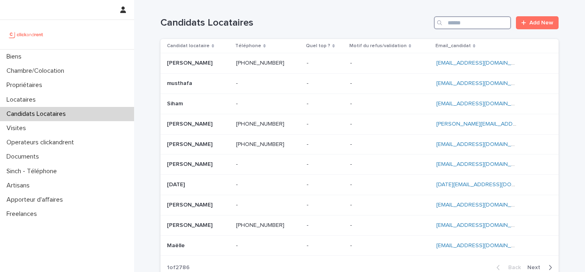
click at [488, 28] on input "Search" at bounding box center [472, 22] width 77 height 13
paste input "**********"
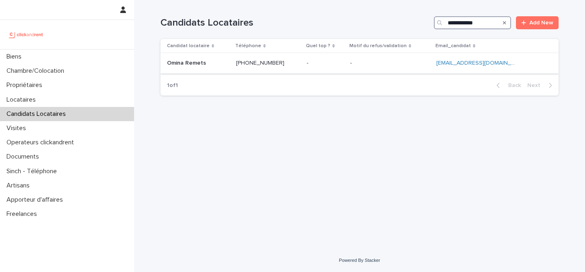
type input "**********"
click at [229, 64] on p at bounding box center [198, 63] width 63 height 7
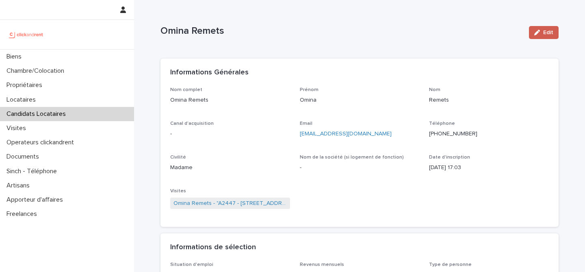
click at [548, 34] on span "Edit" at bounding box center [548, 33] width 10 height 6
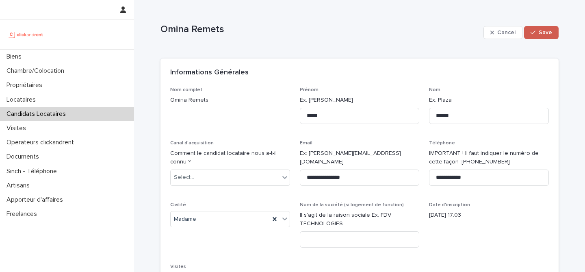
click at [535, 36] on button "Save" at bounding box center [541, 32] width 35 height 13
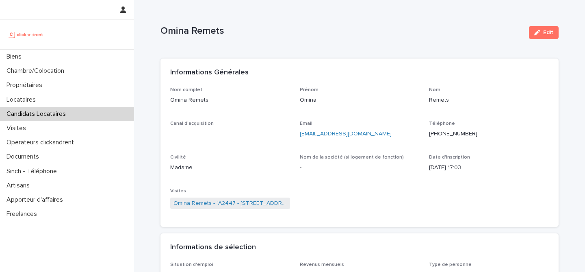
click at [220, 27] on p "Omina Remets" at bounding box center [341, 31] width 362 height 12
copy div "Omina Remets Edit Sorry, there was an error saving your record. Please try agai…"
click at [253, 203] on link "Omina Remets - "A2447 - [STREET_ADDRESS][PERSON_NAME]"" at bounding box center [229, 203] width 113 height 9
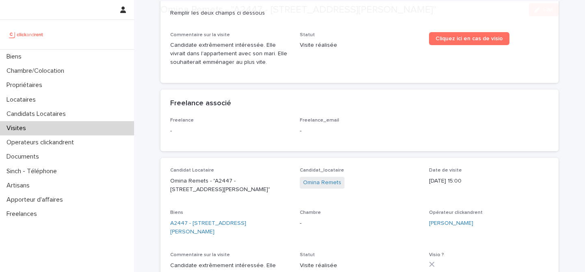
scroll to position [175, 0]
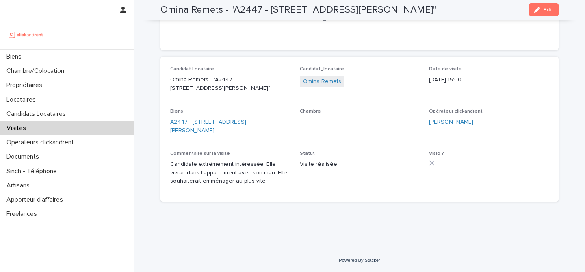
click at [199, 129] on link "A2447 - [STREET_ADDRESS][PERSON_NAME]" at bounding box center [230, 126] width 120 height 17
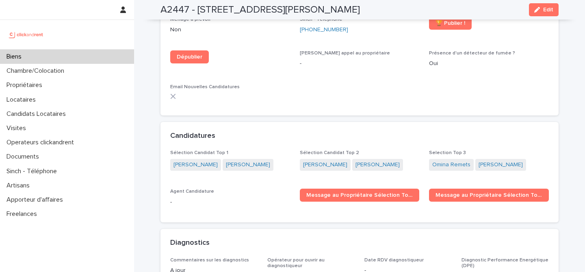
scroll to position [2652, 0]
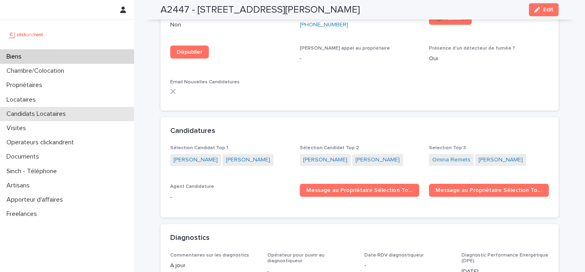
click at [109, 113] on div "Candidats Locataires" at bounding box center [67, 114] width 134 height 14
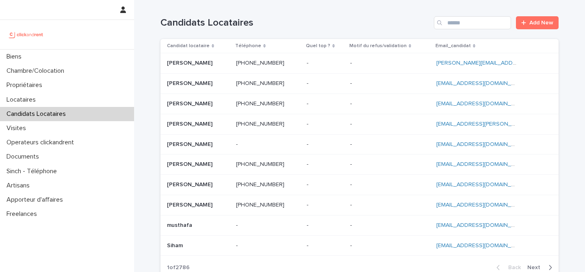
click at [489, 29] on div "Candidats Locataires Add New" at bounding box center [359, 19] width 398 height 39
click at [480, 22] on input "Search" at bounding box center [472, 22] width 77 height 13
paste input "**********"
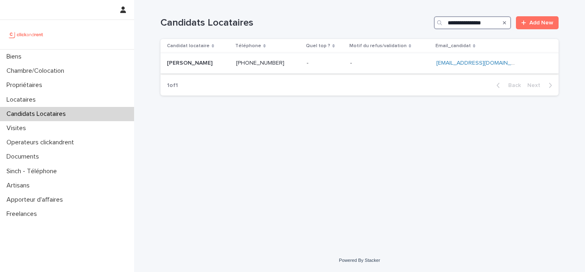
type input "**********"
click at [222, 65] on p at bounding box center [198, 63] width 63 height 7
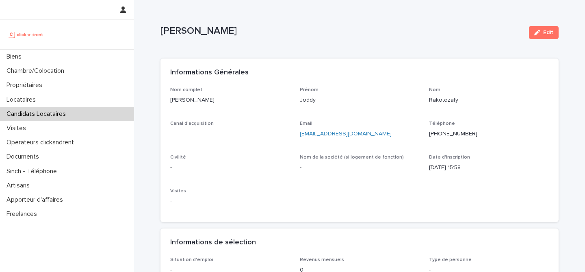
drag, startPoint x: 535, startPoint y: 37, endPoint x: 482, endPoint y: 82, distance: 69.1
click at [535, 37] on button "Edit" at bounding box center [544, 32] width 30 height 13
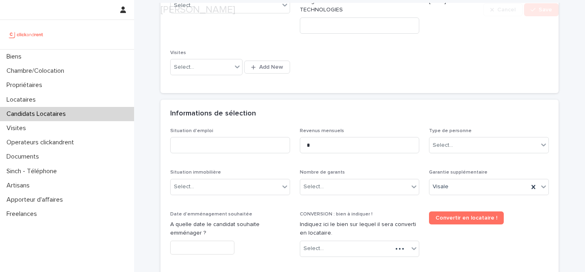
scroll to position [273, 0]
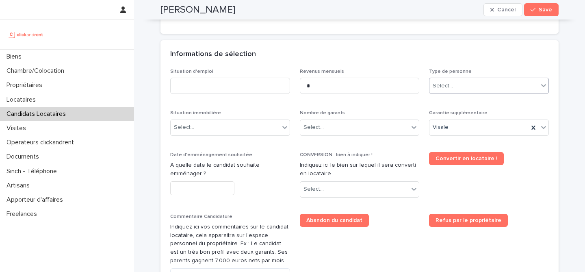
click at [459, 93] on div "Select..." at bounding box center [489, 86] width 120 height 16
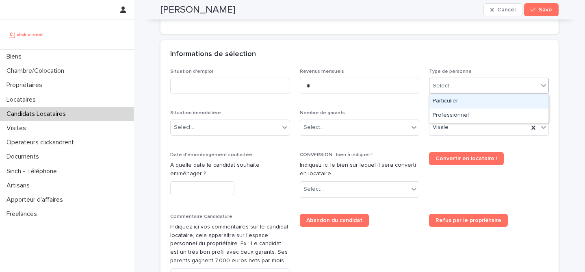
click at [458, 103] on div "Particulier" at bounding box center [488, 101] width 119 height 14
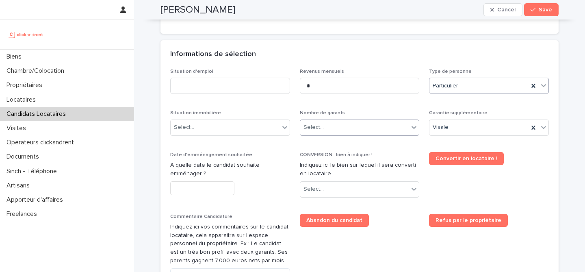
click at [374, 130] on div "Select..." at bounding box center [354, 127] width 109 height 13
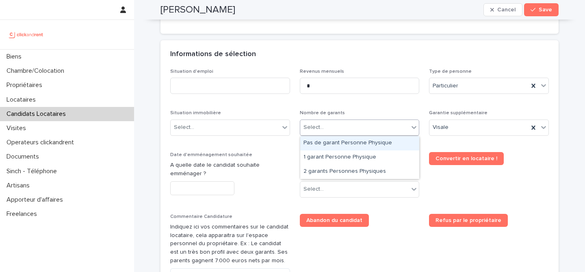
click at [348, 140] on div "Pas de garant Personne Physique" at bounding box center [359, 143] width 119 height 14
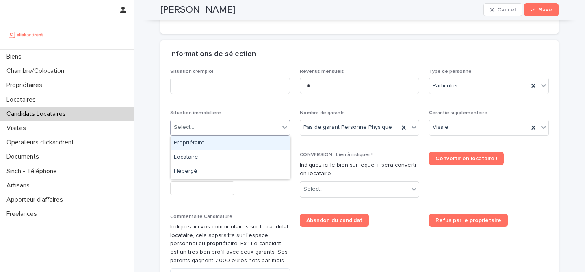
click at [253, 131] on div "Select..." at bounding box center [225, 127] width 109 height 13
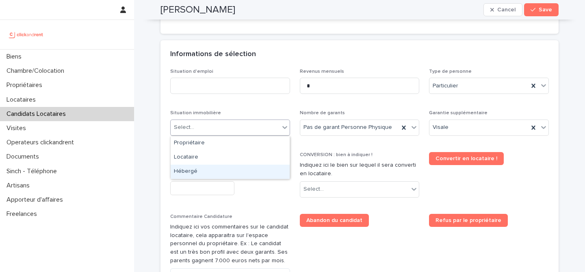
click at [233, 170] on div "Hébergé" at bounding box center [230, 171] width 119 height 14
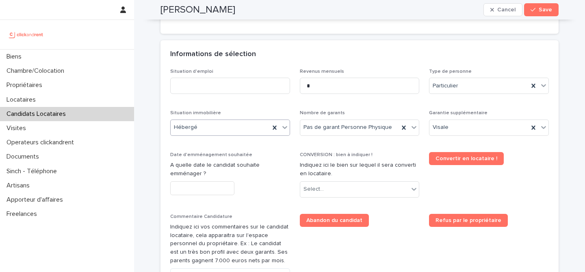
click at [311, 148] on div "Situation d'emploi Revenus mensuels * Type de personne Particulier Situation im…" at bounding box center [359, 202] width 378 height 266
click at [248, 88] on input at bounding box center [230, 86] width 120 height 16
type input "********"
click at [294, 62] on div "Informations de sélection" at bounding box center [359, 54] width 398 height 28
click at [213, 188] on input "text" at bounding box center [202, 188] width 64 height 14
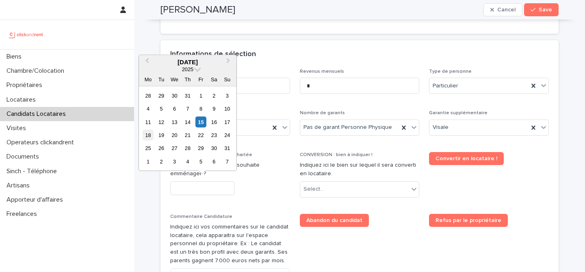
click at [152, 136] on div "18" at bounding box center [148, 135] width 11 height 11
type input "*********"
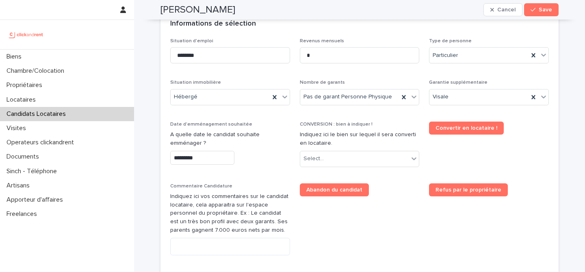
scroll to position [304, 0]
click at [329, 153] on div "Select..." at bounding box center [346, 157] width 93 height 13
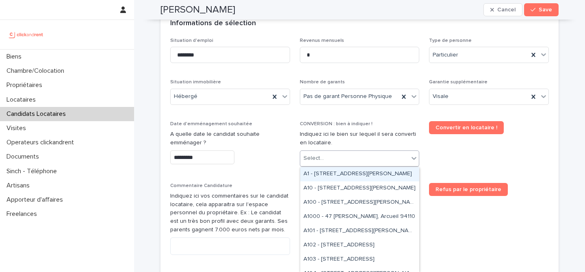
paste input "*****"
type input "*****"
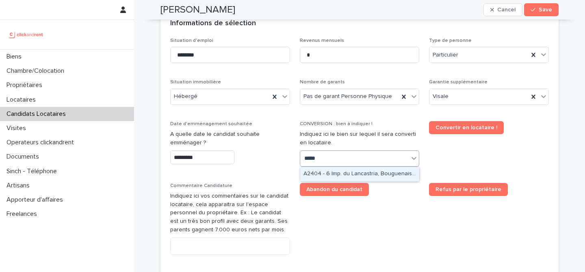
click at [360, 170] on div "A2404 - 6 Imp. du Lancastria, Bouguenais 44340" at bounding box center [359, 174] width 119 height 14
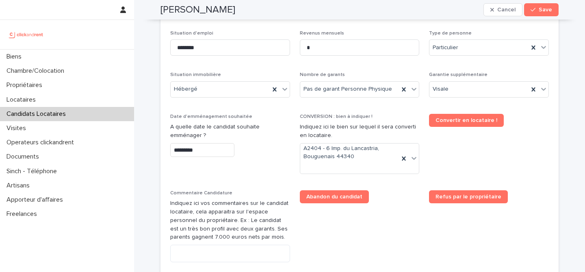
click at [461, 143] on span "Convertir en locataire !" at bounding box center [489, 147] width 120 height 67
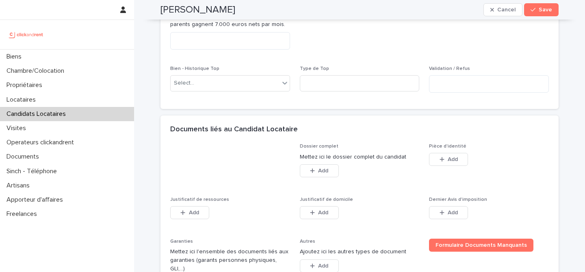
scroll to position [543, 0]
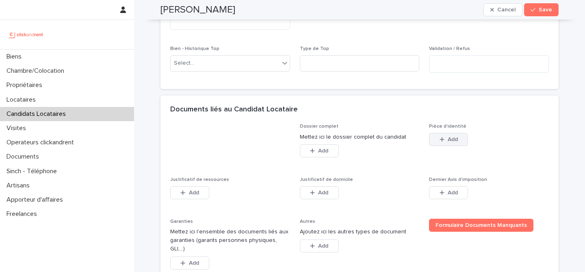
click at [439, 141] on icon "button" at bounding box center [441, 139] width 5 height 6
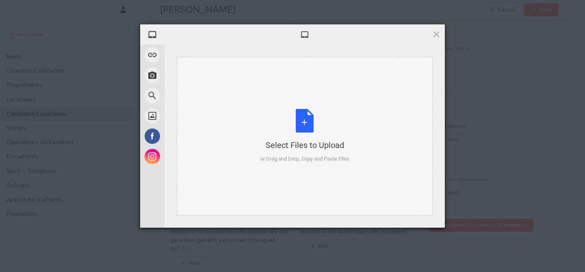
click at [320, 124] on div "Select Files to Upload or Drag and Drop, Copy and Paste Files" at bounding box center [304, 136] width 89 height 54
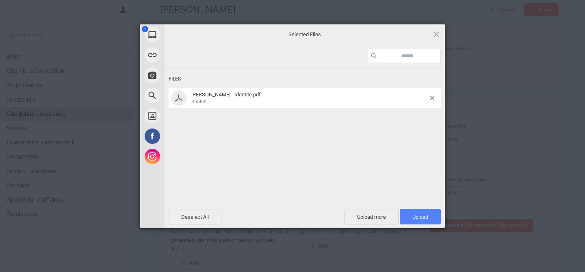
click at [412, 214] on span "Upload 1" at bounding box center [420, 217] width 16 height 6
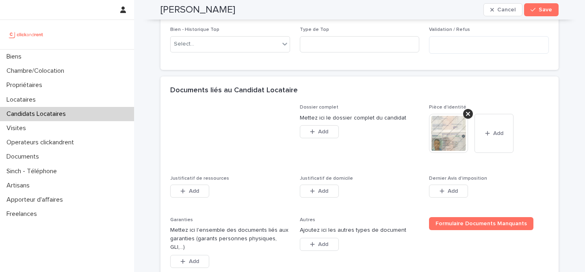
scroll to position [565, 0]
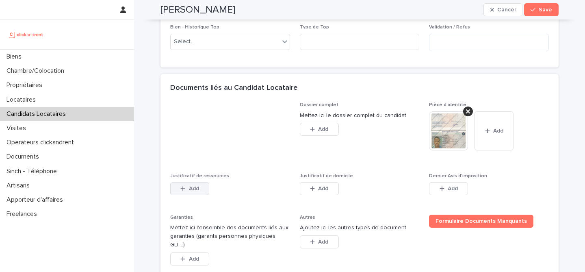
click at [203, 185] on button "Add" at bounding box center [189, 188] width 39 height 13
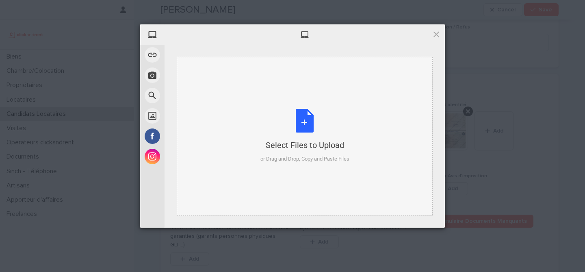
click at [297, 125] on div "Select Files to Upload or Drag and Drop, Copy and Paste Files" at bounding box center [304, 136] width 89 height 54
click at [306, 123] on div "Select Files to Upload or Drag and Drop, Copy and Paste Files" at bounding box center [304, 136] width 89 height 54
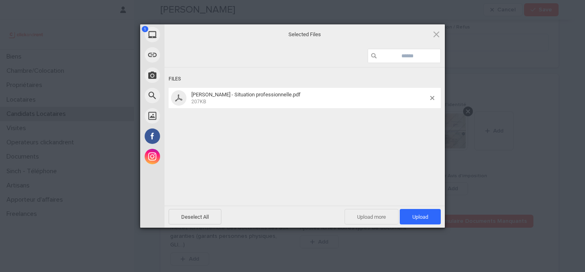
click at [374, 213] on span "Upload more" at bounding box center [371, 216] width 54 height 15
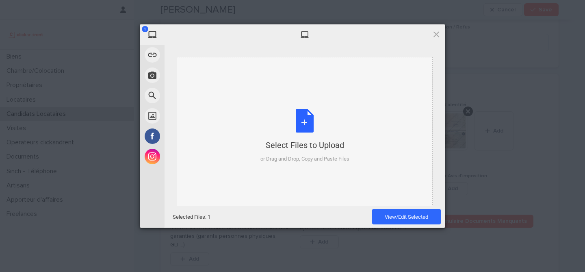
click at [306, 123] on div "Select Files to Upload or Drag and Drop, Copy and Paste Files" at bounding box center [304, 136] width 89 height 54
click at [433, 35] on span at bounding box center [436, 34] width 9 height 9
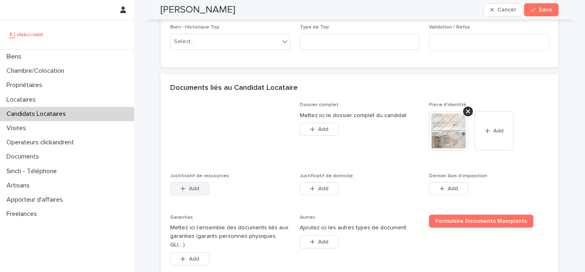
click at [200, 191] on button "Add" at bounding box center [189, 188] width 39 height 13
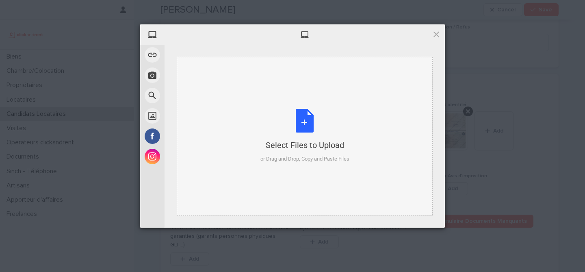
click at [302, 126] on div "Select Files to Upload or Drag and Drop, Copy and Paste Files" at bounding box center [304, 136] width 89 height 54
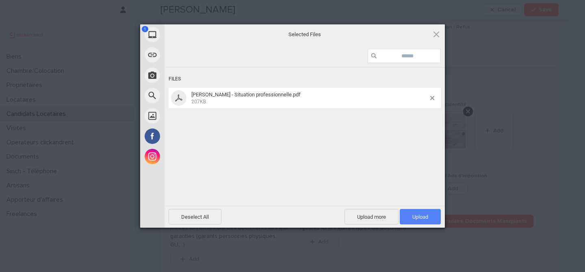
click at [421, 216] on span "Upload 1" at bounding box center [420, 217] width 16 height 6
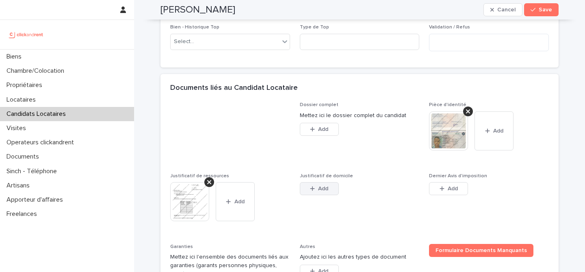
click at [324, 192] on button "Add" at bounding box center [319, 188] width 39 height 13
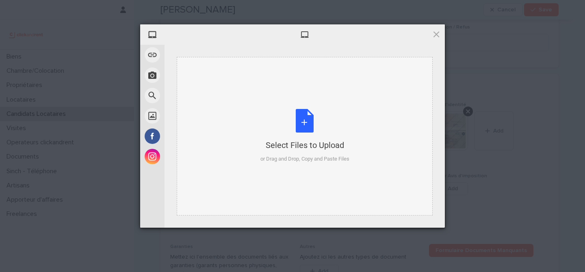
click at [315, 130] on div "Select Files to Upload or Drag and Drop, Copy and Paste Files" at bounding box center [304, 136] width 89 height 54
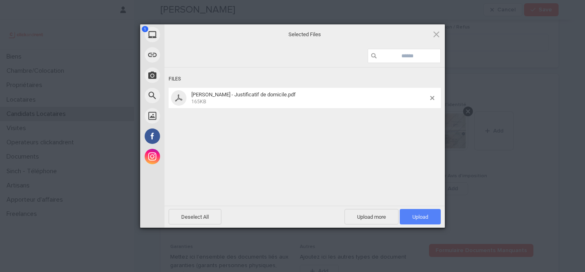
click at [420, 217] on span "Upload 1" at bounding box center [420, 217] width 16 height 6
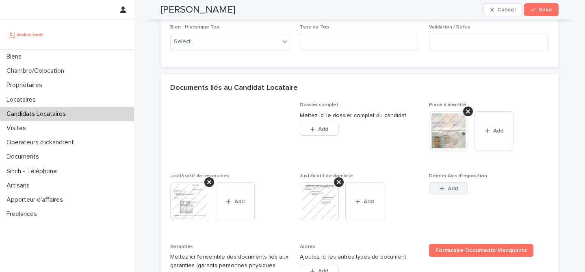
click at [453, 186] on span "Add" at bounding box center [452, 189] width 10 height 6
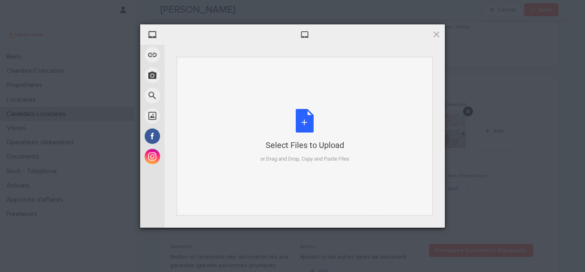
click at [314, 115] on div "Select Files to Upload or Drag and Drop, Copy and Paste Files" at bounding box center [304, 136] width 89 height 54
click at [434, 32] on span at bounding box center [436, 34] width 9 height 9
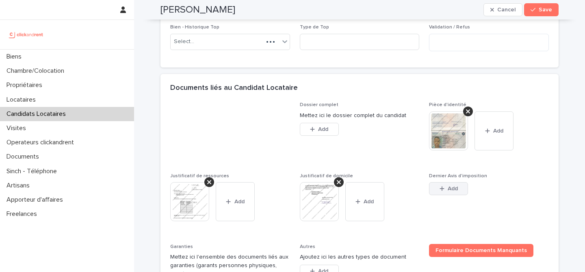
click at [451, 192] on button "Add" at bounding box center [448, 188] width 39 height 13
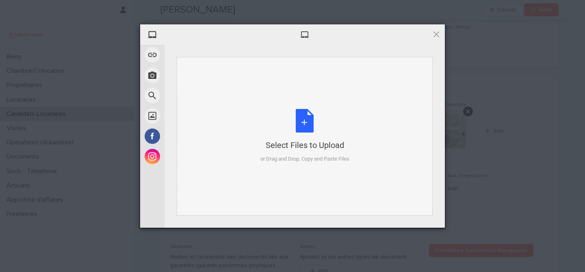
click at [299, 123] on div "Select Files to Upload or Drag and Drop, Copy and Paste Files" at bounding box center [304, 136] width 89 height 54
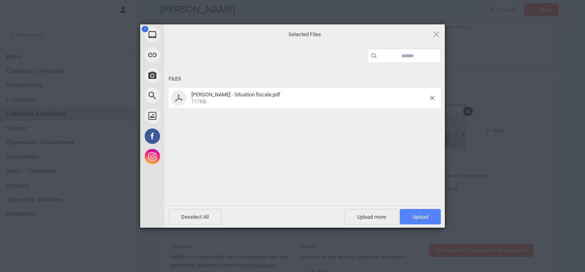
click at [420, 212] on span "Upload 1" at bounding box center [419, 216] width 41 height 15
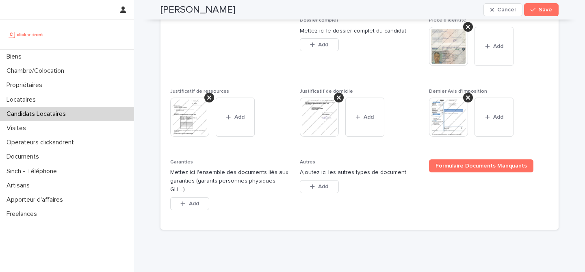
scroll to position [669, 0]
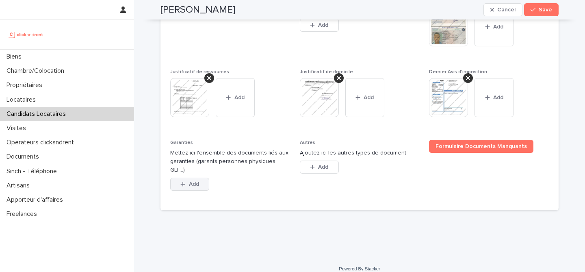
click at [191, 181] on span "Add" at bounding box center [194, 184] width 10 height 6
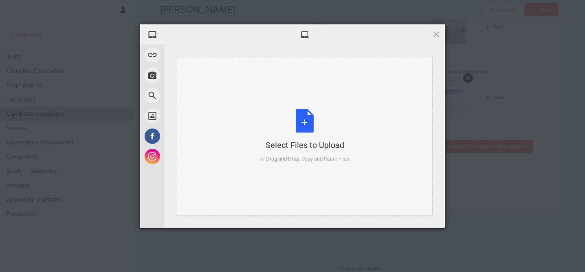
click at [300, 126] on div "Select Files to Upload or Drag and Drop, Copy and Paste Files" at bounding box center [304, 136] width 89 height 54
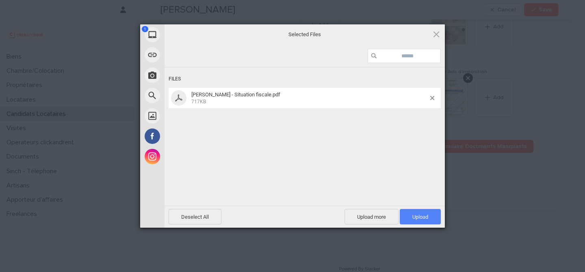
click at [421, 220] on span "Upload 1" at bounding box center [419, 216] width 41 height 15
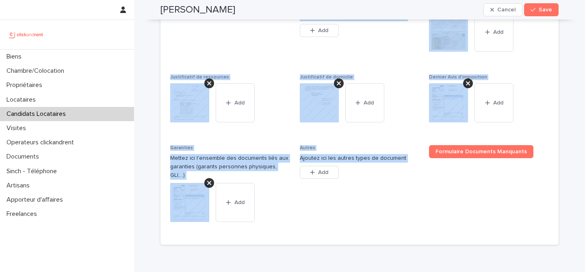
scroll to position [698, 0]
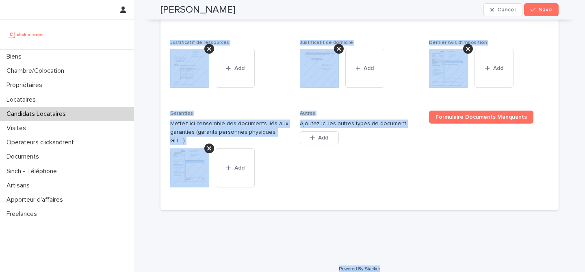
drag, startPoint x: 158, startPoint y: 26, endPoint x: 387, endPoint y: 265, distance: 331.4
copy div "Joddy Rakotozafy Cancel Save Sorry, there was an error saving your record. Plea…"
click at [396, 112] on p "Autres" at bounding box center [360, 113] width 120 height 6
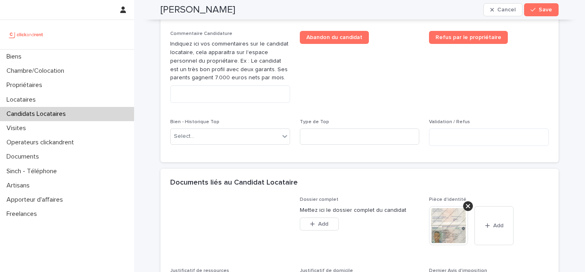
scroll to position [465, 0]
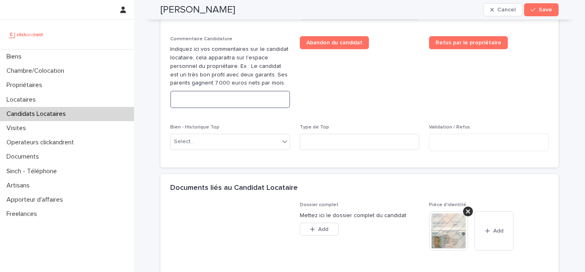
click at [272, 96] on textarea at bounding box center [230, 99] width 120 height 17
paste textarea "**********"
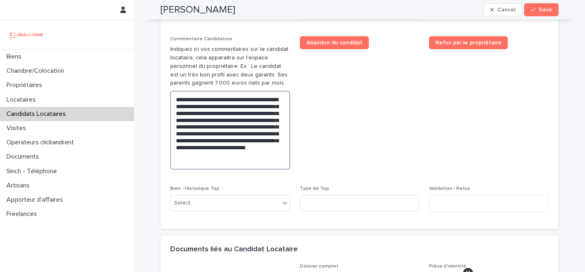
type textarea "**********"
click at [332, 127] on span "Abandon du candidat" at bounding box center [360, 106] width 120 height 140
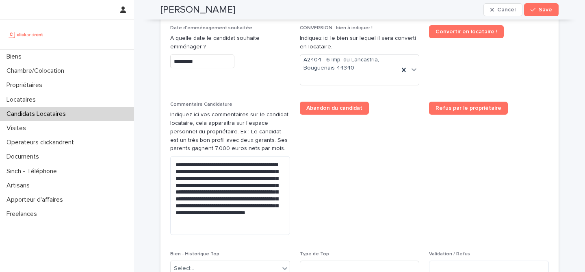
scroll to position [401, 0]
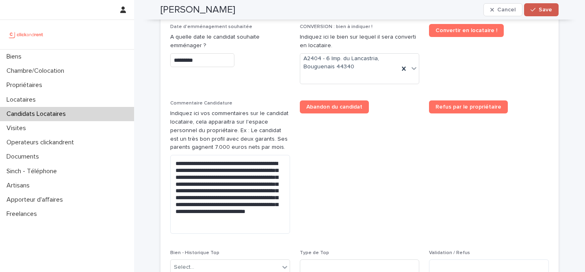
click at [527, 14] on button "Save" at bounding box center [541, 9] width 35 height 13
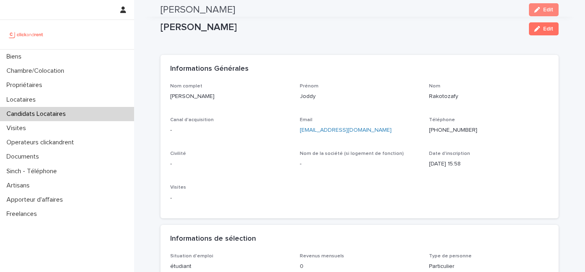
scroll to position [0, 0]
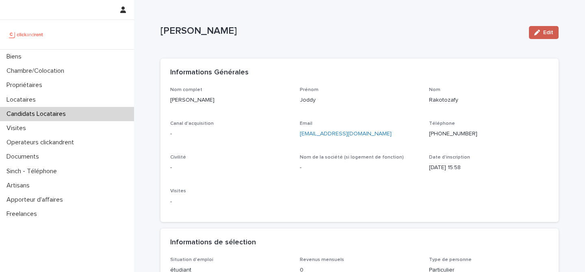
click at [536, 34] on icon "button" at bounding box center [537, 33] width 6 height 6
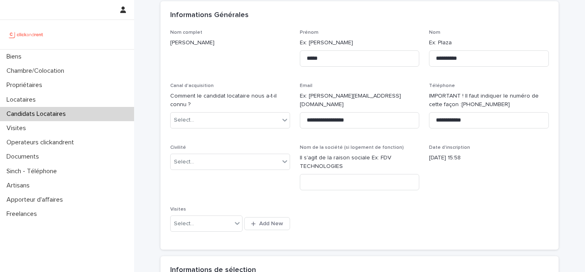
scroll to position [62, 0]
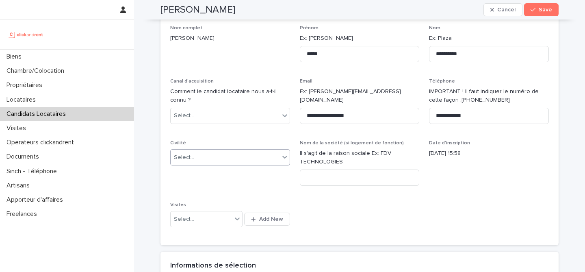
click at [239, 154] on div "Select..." at bounding box center [225, 157] width 109 height 13
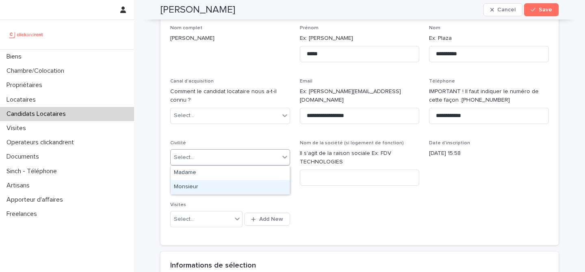
click at [229, 184] on div "Monsieur" at bounding box center [230, 187] width 119 height 14
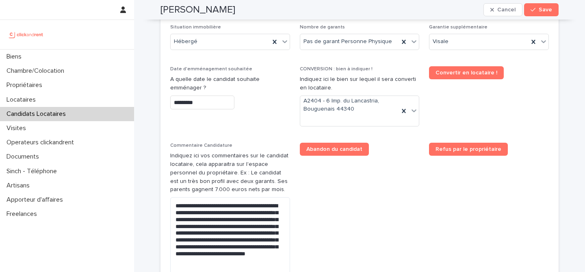
scroll to position [350, 0]
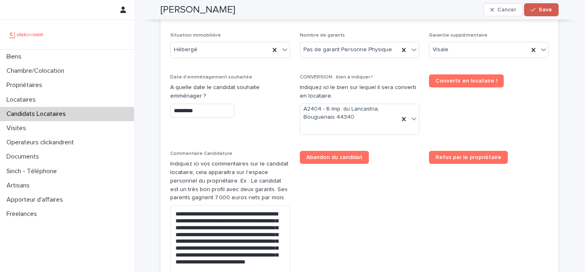
click at [533, 15] on button "Save" at bounding box center [541, 9] width 35 height 13
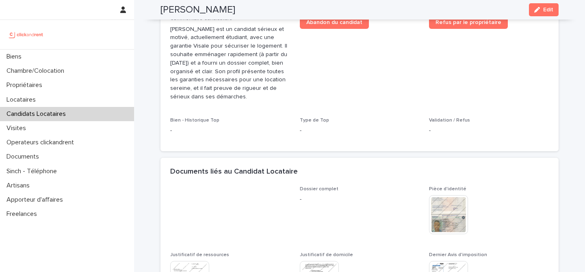
scroll to position [237, 0]
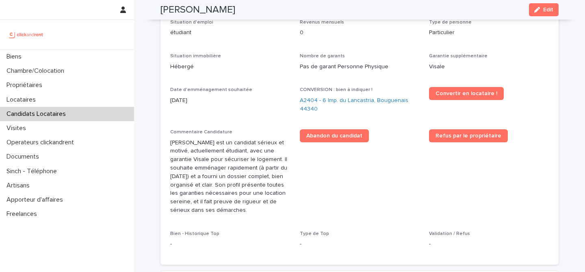
click at [206, 9] on h2 "Joddy Rakotozafy" at bounding box center [197, 10] width 75 height 12
copy div "Joddy Rakotozafy Edit"
click at [508, 97] on div "Convertir en locataire !" at bounding box center [489, 93] width 120 height 13
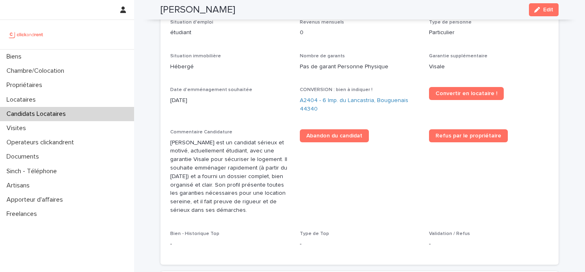
scroll to position [189, 0]
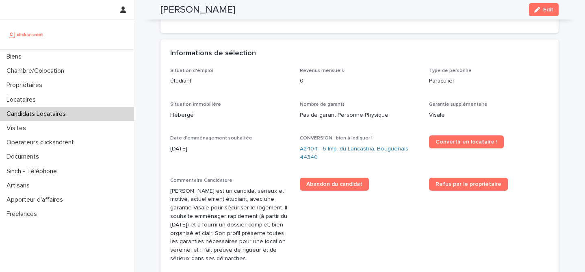
click at [62, 114] on p "Candidats Locataires" at bounding box center [37, 114] width 69 height 8
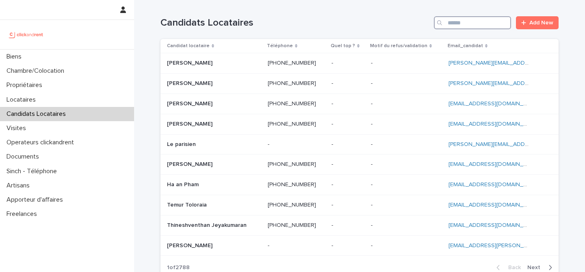
click at [463, 23] on input "Search" at bounding box center [472, 22] width 77 height 13
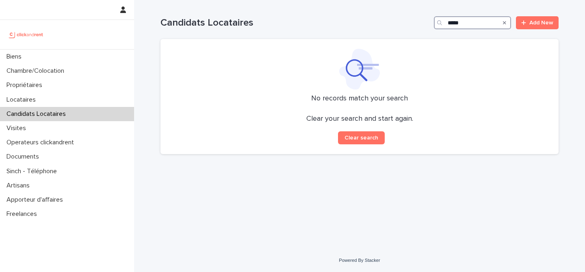
type input "*****"
click at [460, 24] on input "*****" at bounding box center [472, 22] width 77 height 13
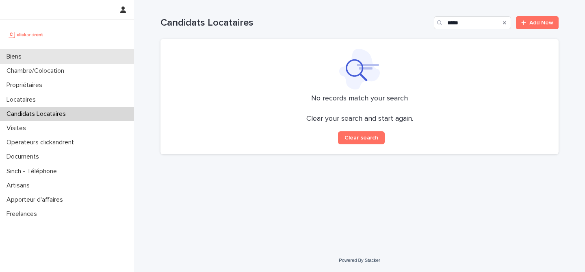
click at [82, 54] on div "Biens" at bounding box center [67, 57] width 134 height 14
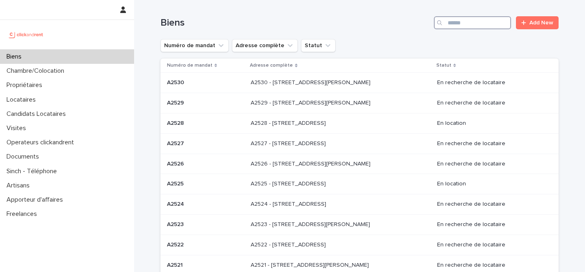
click at [466, 25] on input "Search" at bounding box center [472, 22] width 77 height 13
paste input "*****"
type input "*****"
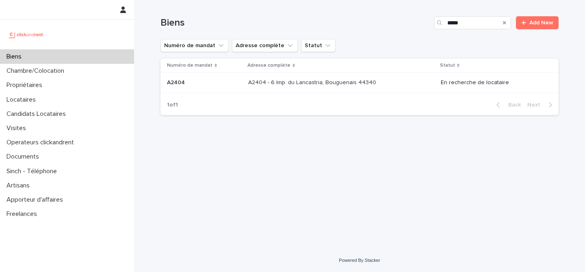
click at [257, 89] on div "A2404 - 6 Imp. du Lancastria, Bouguenais 44340 A2404 - 6 Imp. du Lancastria, Bo…" at bounding box center [341, 82] width 186 height 13
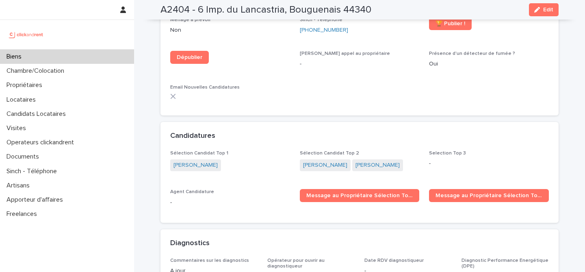
scroll to position [2410, 0]
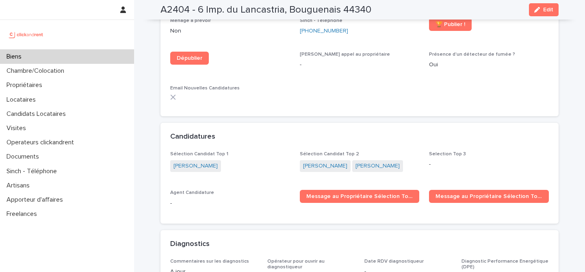
click at [74, 60] on div "Biens" at bounding box center [67, 57] width 134 height 14
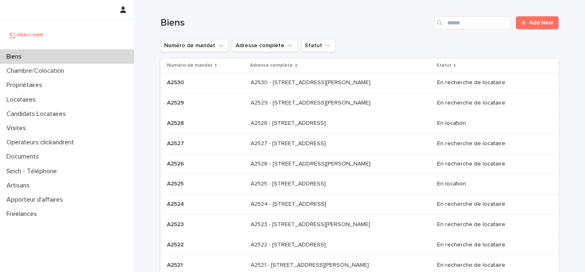
click at [476, 31] on div "Biens Add New" at bounding box center [359, 19] width 398 height 39
click at [476, 24] on input "Search" at bounding box center [472, 22] width 77 height 13
paste input "*****"
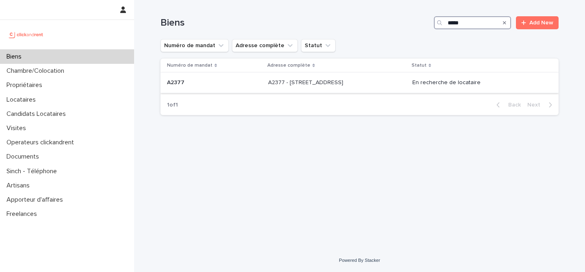
type input "*****"
click at [268, 86] on div "A2377 - 8 Boulevard d'Alsace Lorraine, Le Perreux-sur-Marne 94170 A2377 - 8 Bou…" at bounding box center [337, 82] width 138 height 13
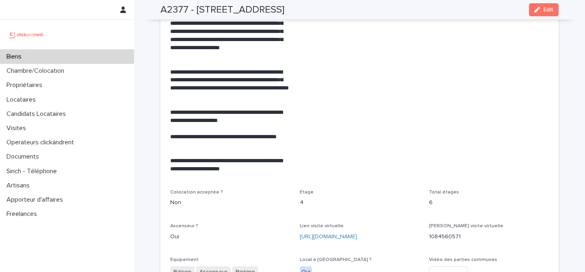
scroll to position [2024, 0]
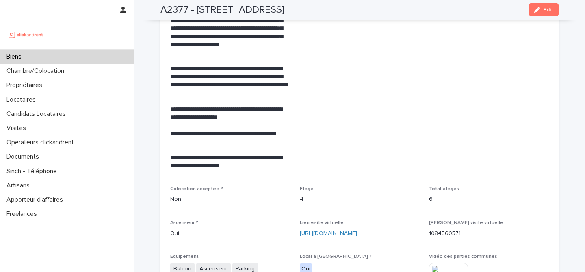
drag, startPoint x: 296, startPoint y: 203, endPoint x: 408, endPoint y: 217, distance: 112.9
copy link "https://my.matterport.com/show/?m=PJQv3A125BZ"
click at [357, 230] on link "https://my.matterport.com/show/?m=PJQv3A125BZ" at bounding box center [328, 233] width 57 height 6
click at [60, 117] on p "Candidats Locataires" at bounding box center [37, 114] width 69 height 8
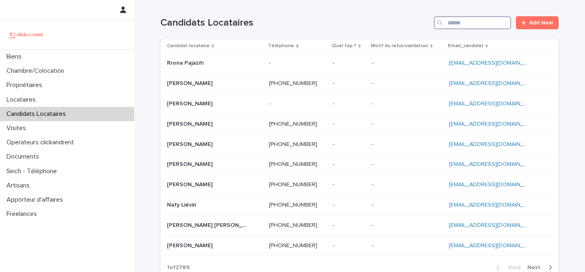
click at [458, 28] on input "Search" at bounding box center [472, 22] width 77 height 13
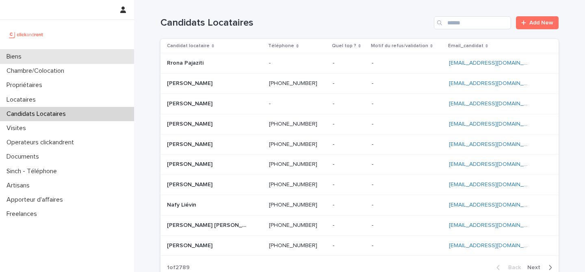
click at [45, 57] on div "Biens" at bounding box center [67, 57] width 134 height 14
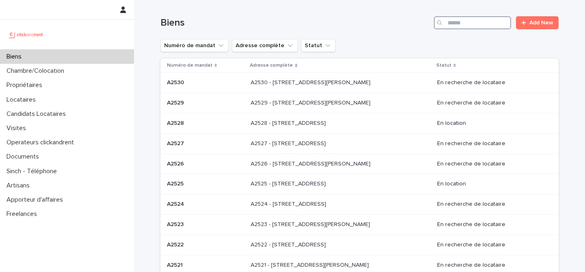
click at [492, 21] on input "Search" at bounding box center [472, 22] width 77 height 13
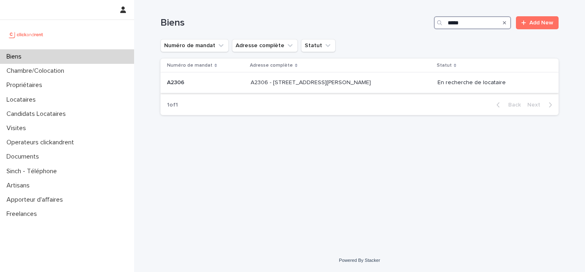
type input "*****"
click at [311, 80] on p "A2306 - [STREET_ADDRESS][PERSON_NAME]" at bounding box center [311, 82] width 122 height 9
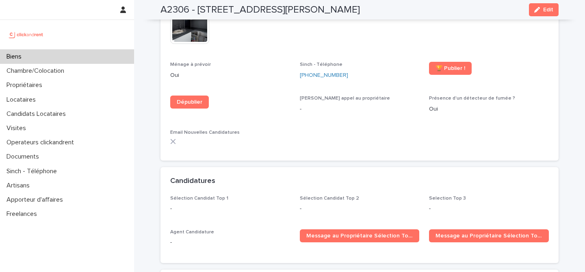
scroll to position [2176, 0]
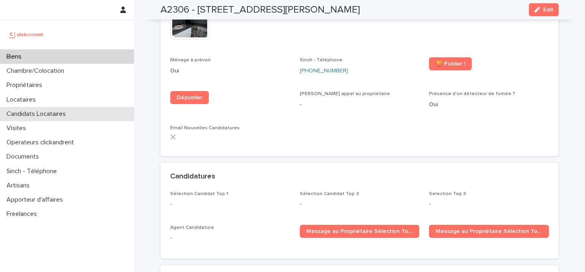
click at [69, 117] on p "Candidats Locataires" at bounding box center [37, 114] width 69 height 8
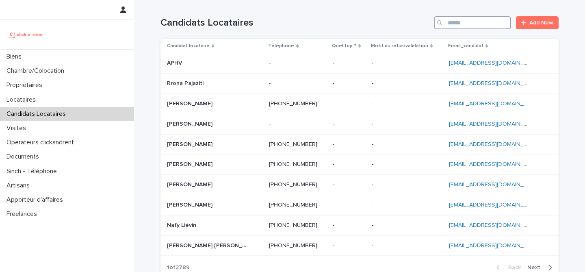
click at [457, 22] on input "Search" at bounding box center [472, 22] width 77 height 13
paste input "**********"
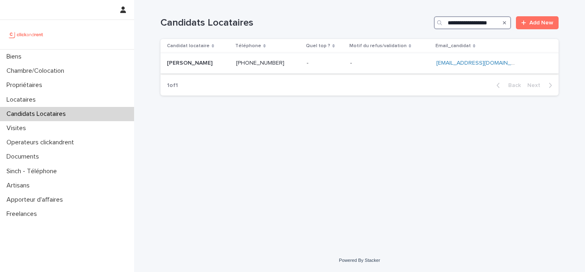
type input "**********"
click at [229, 67] on div "Louis-guy Sylvestre Louis-guy Sylvestre" at bounding box center [198, 62] width 63 height 13
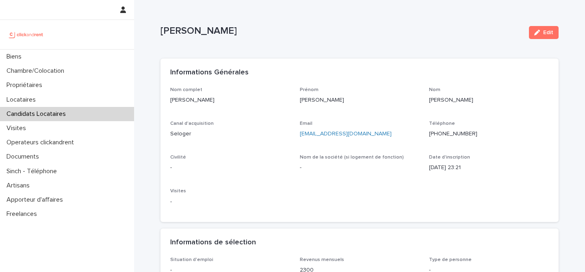
click at [557, 24] on div "Edit" at bounding box center [541, 32] width 33 height 32
click at [550, 28] on button "Edit" at bounding box center [544, 32] width 30 height 13
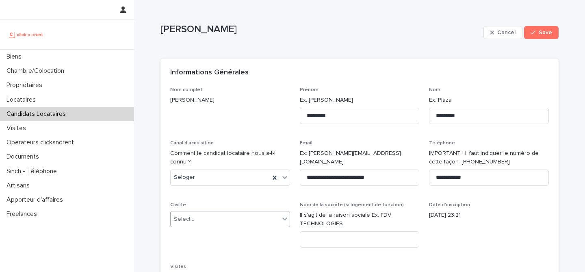
click at [221, 215] on div "Select..." at bounding box center [225, 218] width 109 height 13
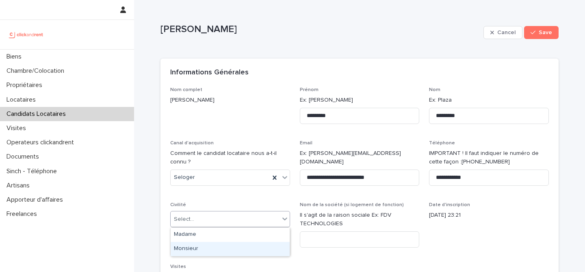
click at [217, 247] on div "Monsieur" at bounding box center [230, 249] width 119 height 14
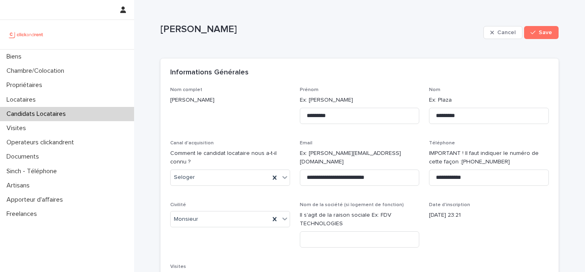
click at [394, 186] on span "**********" at bounding box center [360, 166] width 120 height 52
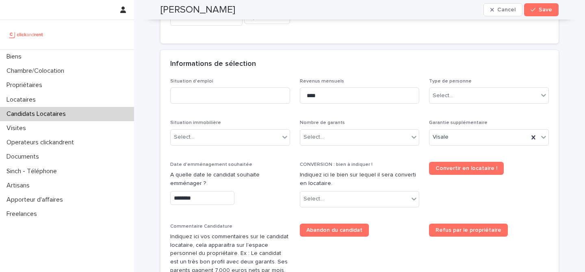
scroll to position [264, 0]
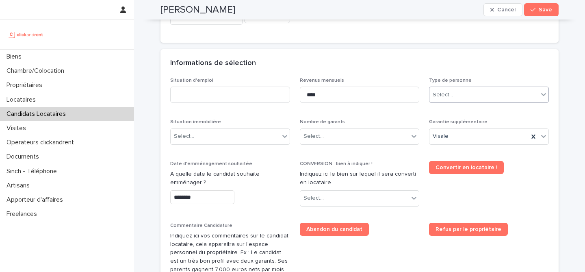
click at [469, 93] on div "Select..." at bounding box center [483, 94] width 109 height 13
click at [464, 110] on div "Particulier" at bounding box center [488, 110] width 119 height 14
click at [389, 134] on div "Select..." at bounding box center [354, 136] width 109 height 13
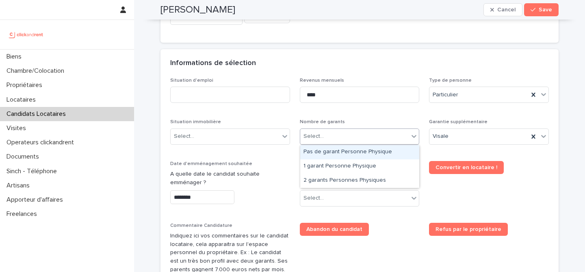
click at [341, 152] on div "Pas de garant Personne Physique" at bounding box center [359, 152] width 119 height 14
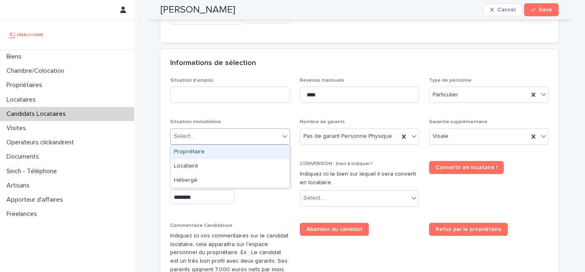
click at [245, 142] on div "Select..." at bounding box center [225, 136] width 109 height 13
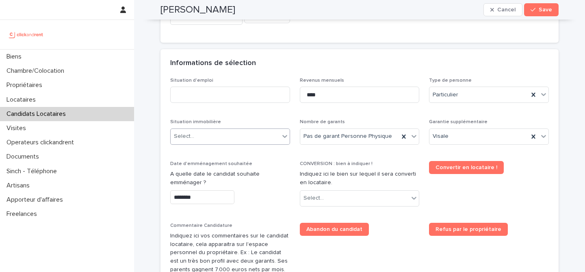
click at [245, 138] on div "Select..." at bounding box center [225, 136] width 109 height 13
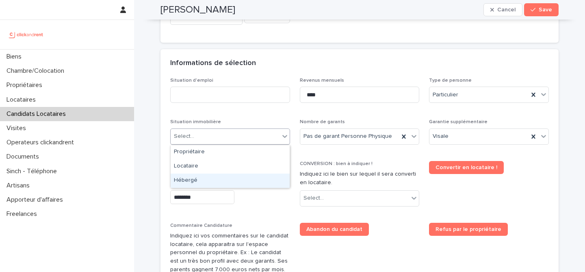
click at [236, 186] on div "Hébergé" at bounding box center [230, 180] width 119 height 14
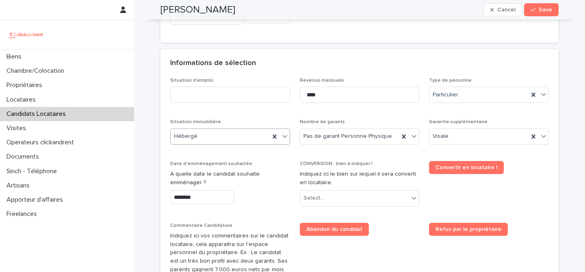
click at [264, 161] on p "Date d'emménagement souhaitée" at bounding box center [230, 164] width 120 height 6
click at [240, 102] on input at bounding box center [230, 94] width 120 height 16
type input "*******"
click at [372, 199] on div "Select..." at bounding box center [346, 197] width 93 height 13
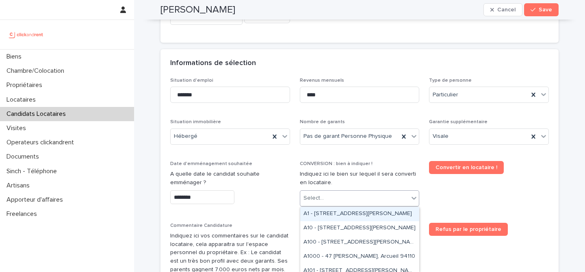
paste input "*****"
type input "*****"
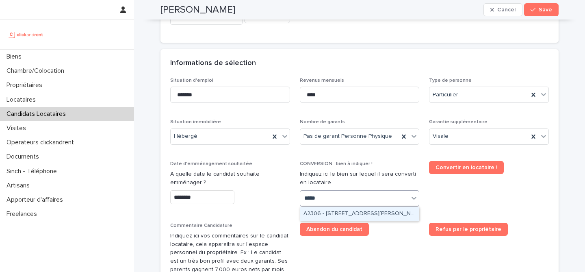
click at [353, 216] on div "A2306 - [STREET_ADDRESS][PERSON_NAME]" at bounding box center [359, 214] width 119 height 14
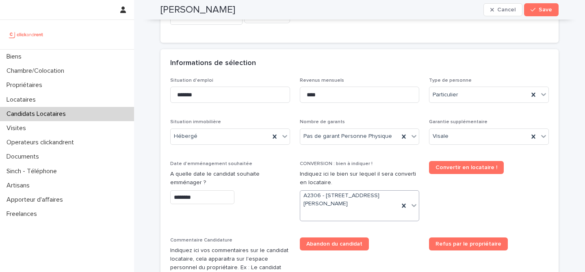
scroll to position [271, 0]
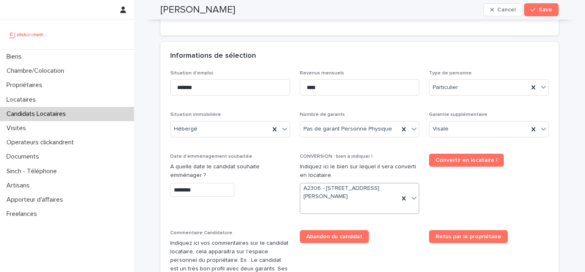
click at [409, 240] on div "Abandon du candidat" at bounding box center [360, 236] width 120 height 13
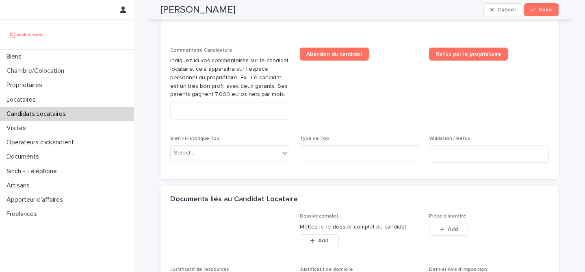
scroll to position [622, 0]
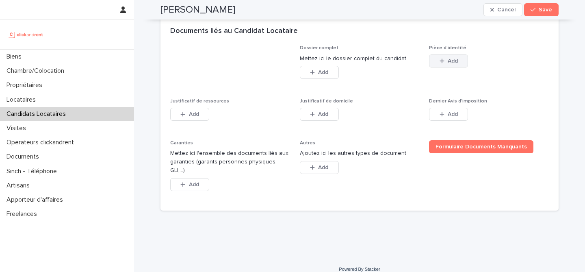
click at [445, 64] on button "Add" at bounding box center [448, 60] width 39 height 13
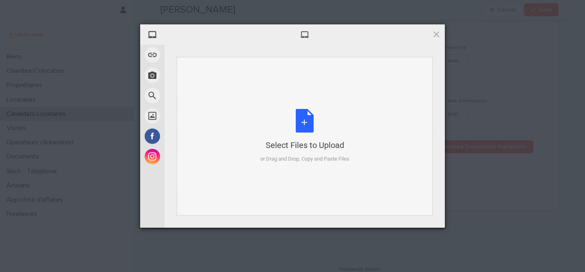
click at [300, 122] on div "Select Files to Upload or Drag and Drop, Copy and Paste Files" at bounding box center [304, 136] width 89 height 54
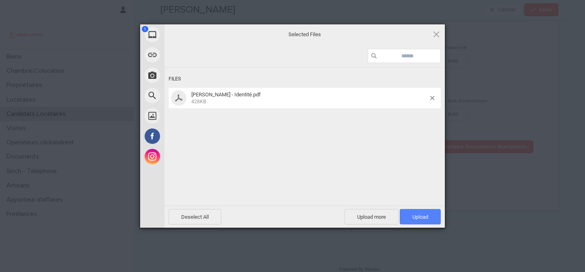
click at [432, 221] on span "Upload 1" at bounding box center [419, 216] width 41 height 15
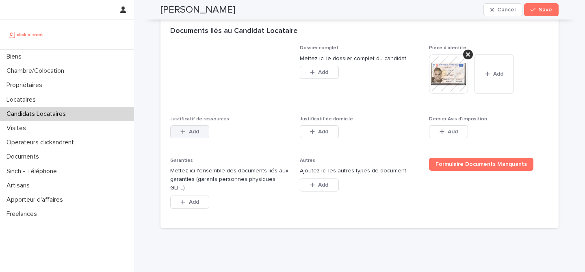
click at [203, 134] on button "Add" at bounding box center [189, 131] width 39 height 13
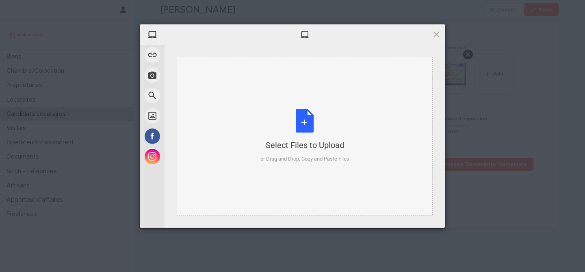
click at [298, 120] on div "Select Files to Upload or Drag and Drop, Copy and Paste Files" at bounding box center [304, 136] width 89 height 54
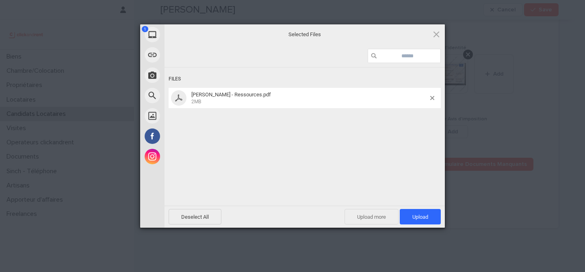
click at [376, 215] on span "Upload more" at bounding box center [371, 216] width 54 height 15
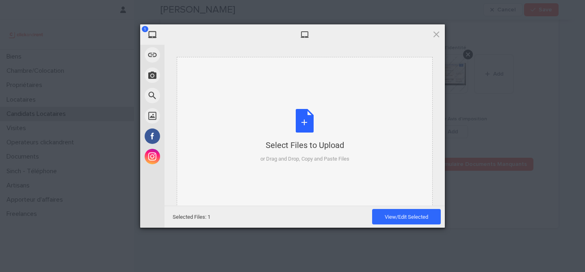
click at [326, 122] on div "Select Files to Upload or Drag and Drop, Copy and Paste Files" at bounding box center [304, 136] width 89 height 54
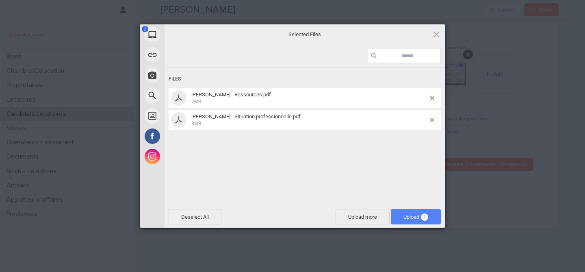
click at [421, 214] on span "Upload 2" at bounding box center [415, 217] width 25 height 6
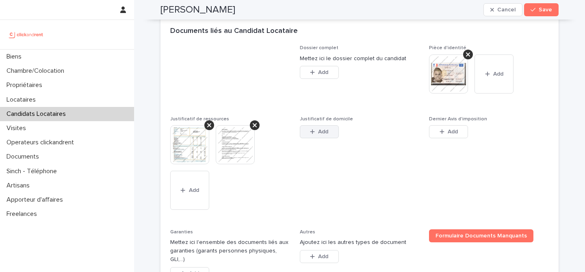
click at [331, 136] on button "Add" at bounding box center [319, 131] width 39 height 13
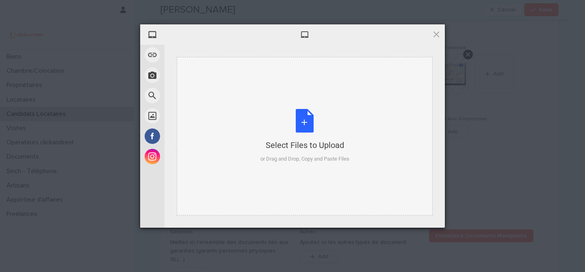
click at [297, 123] on div "Select Files to Upload or Drag and Drop, Copy and Paste Files" at bounding box center [304, 136] width 89 height 54
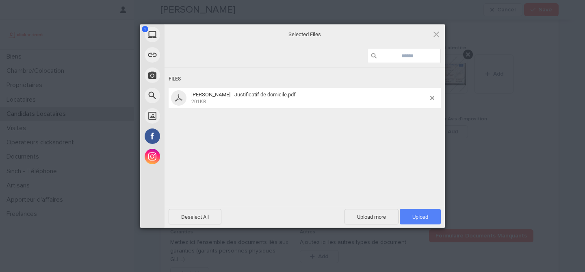
click at [430, 214] on span "Upload 1" at bounding box center [419, 216] width 41 height 15
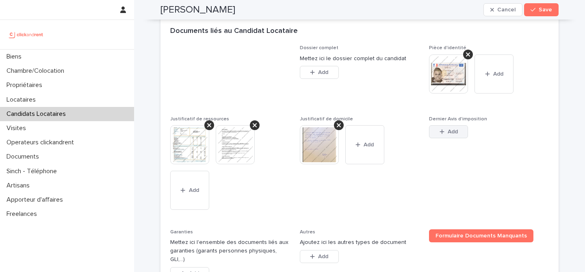
click at [439, 134] on icon "button" at bounding box center [441, 132] width 5 height 6
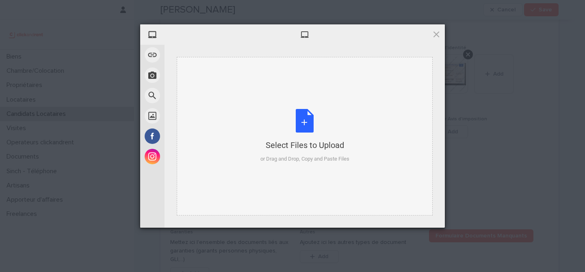
click at [306, 132] on div "Select Files to Upload or Drag and Drop, Copy and Paste Files" at bounding box center [304, 136] width 89 height 54
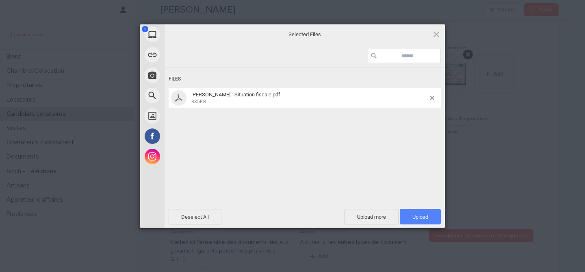
click at [435, 217] on span "Upload 1" at bounding box center [419, 216] width 41 height 15
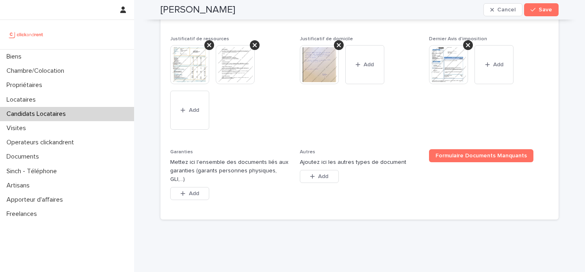
scroll to position [711, 0]
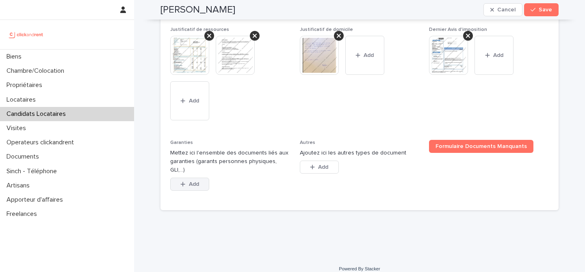
click at [205, 177] on button "Add" at bounding box center [189, 183] width 39 height 13
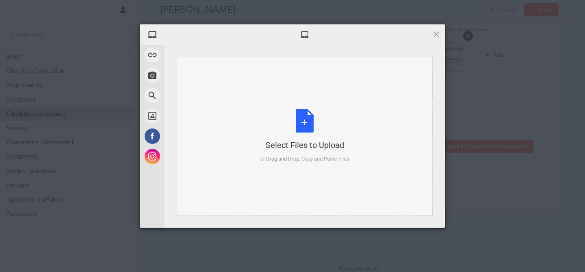
click at [294, 115] on div "Select Files to Upload or Drag and Drop, Copy and Paste Files" at bounding box center [304, 136] width 89 height 54
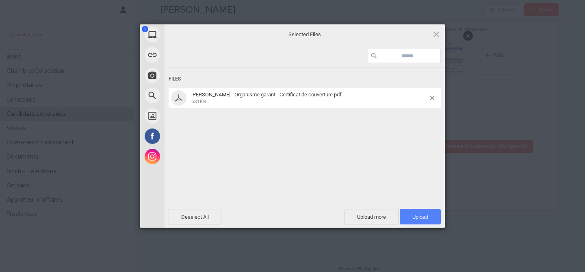
click at [415, 217] on span "Upload 1" at bounding box center [420, 217] width 16 height 6
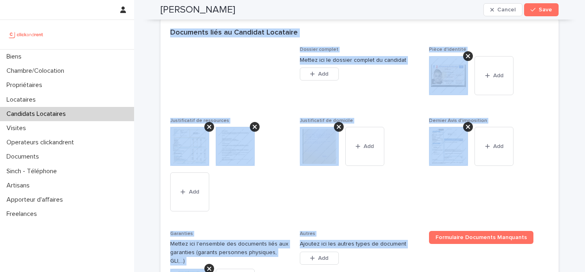
scroll to position [740, 0]
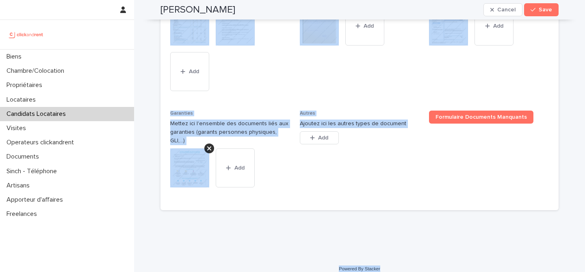
drag, startPoint x: 162, startPoint y: 19, endPoint x: 386, endPoint y: 263, distance: 331.6
copy div "Louis-guy Sylvestre Cancel Save Sorry, there was an error saving your record. P…"
click at [296, 71] on div "Dossier complet Mettez ici le dossier complet du candidat This file cannot be o…" at bounding box center [359, 64] width 378 height 274
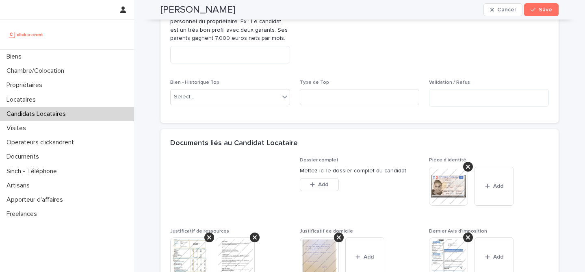
scroll to position [468, 0]
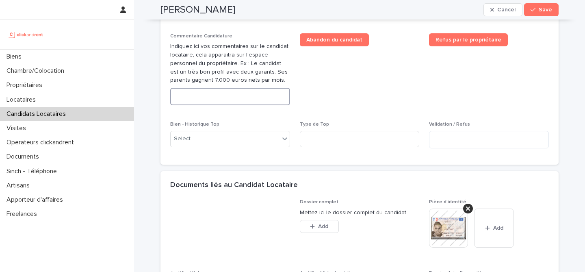
click at [257, 99] on textarea at bounding box center [230, 96] width 120 height 17
paste textarea "**********"
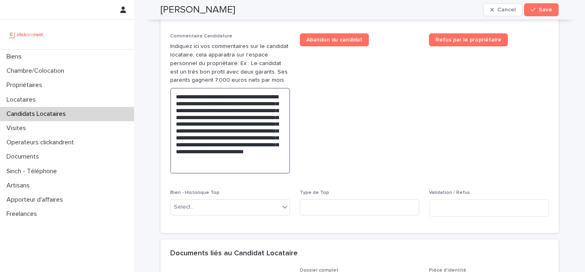
type textarea "**********"
click at [347, 130] on span "Abandon du candidat" at bounding box center [360, 106] width 120 height 147
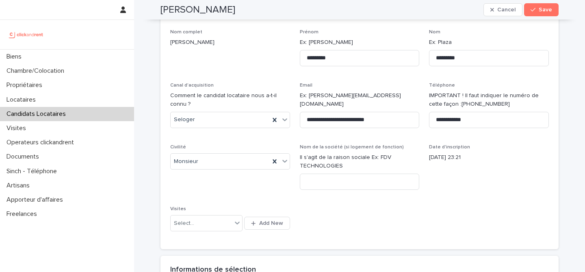
scroll to position [54, 0]
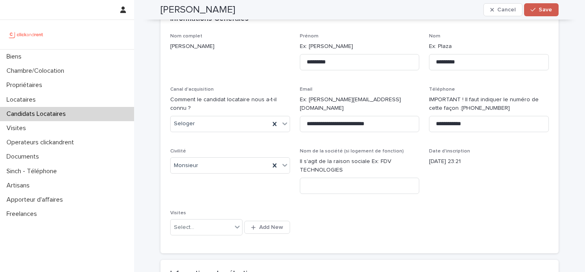
click at [535, 15] on button "Save" at bounding box center [541, 9] width 35 height 13
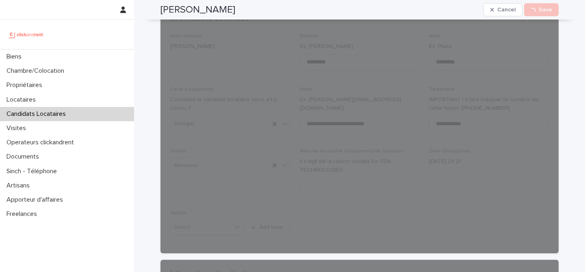
click at [235, 10] on h2 "Louis-guy Sylvestre" at bounding box center [197, 10] width 75 height 12
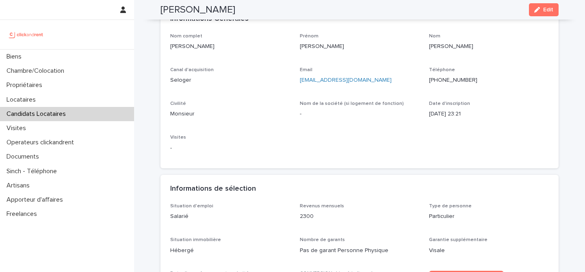
click at [235, 10] on h2 "Louis-guy Sylvestre" at bounding box center [197, 10] width 75 height 12
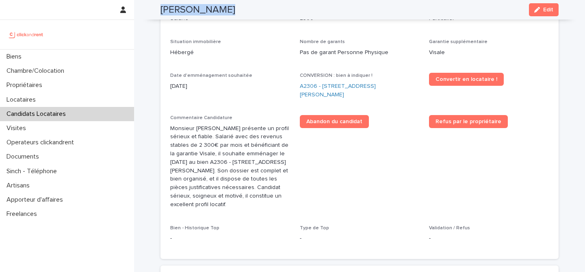
scroll to position [267, 0]
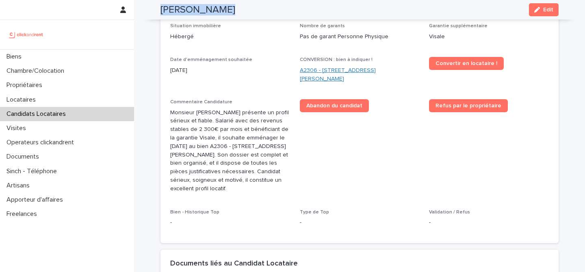
click at [343, 68] on link "A2306 - [STREET_ADDRESS][PERSON_NAME]" at bounding box center [360, 74] width 120 height 17
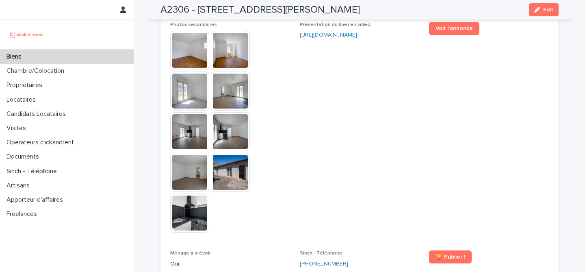
scroll to position [2021, 0]
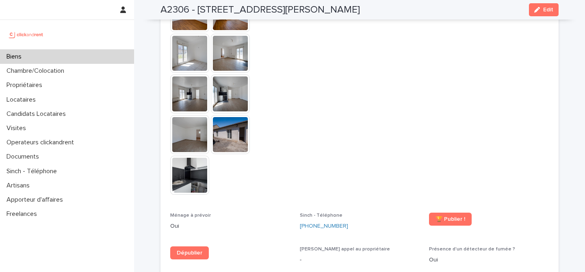
click at [538, 17] on div "A2306 - 84 rue Jean Durand, Stains 93240 Edit" at bounding box center [359, 9] width 398 height 19
click at [538, 14] on button "Edit" at bounding box center [544, 9] width 30 height 13
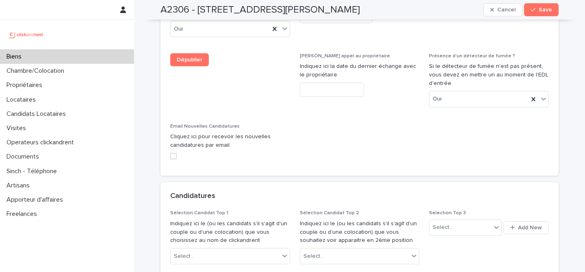
scroll to position [3602, 0]
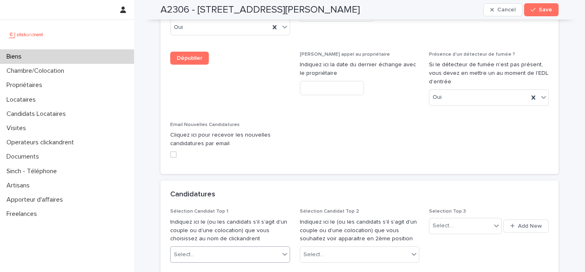
click at [223, 248] on div "Select..." at bounding box center [225, 254] width 109 height 13
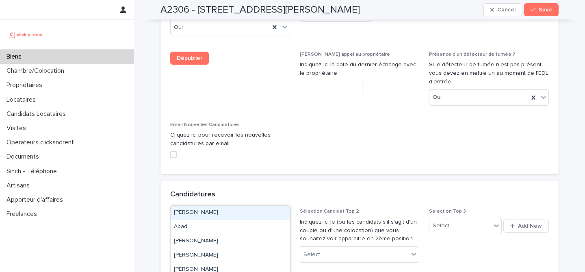
paste input "**********"
type input "**********"
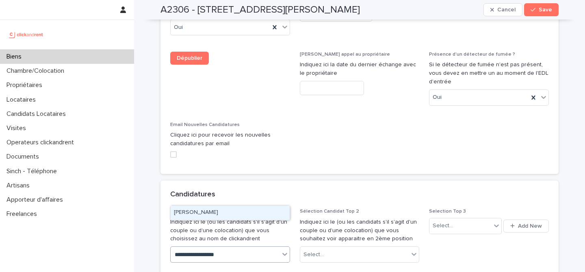
click at [244, 212] on div "Louis-guy Sylvestre" at bounding box center [230, 212] width 119 height 14
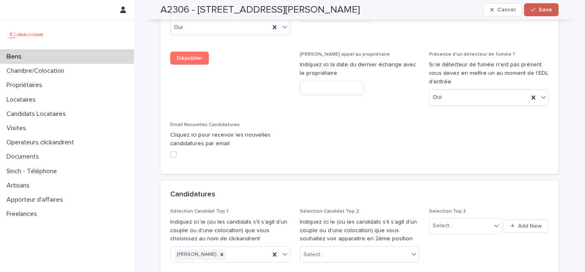
click at [542, 12] on span "Save" at bounding box center [544, 10] width 13 height 6
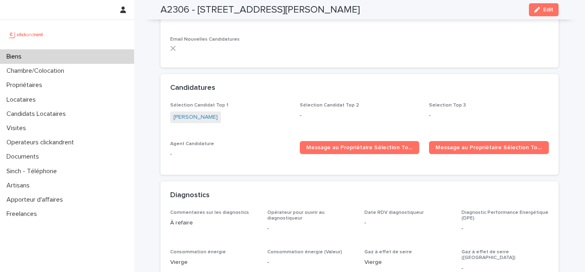
scroll to position [2261, 0]
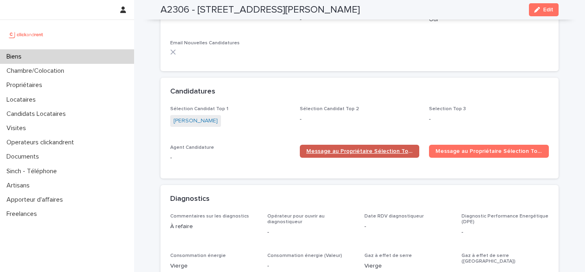
click at [326, 145] on link "Message au Propriétaire Sélection Top 1" at bounding box center [360, 151] width 120 height 13
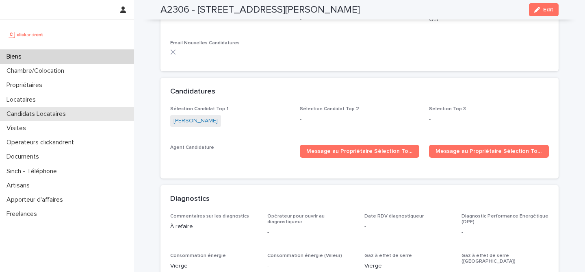
click at [64, 117] on p "Candidats Locataires" at bounding box center [37, 114] width 69 height 8
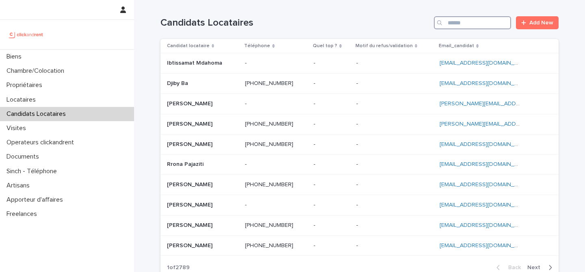
click at [451, 26] on input "Search" at bounding box center [472, 22] width 77 height 13
paste input "**********"
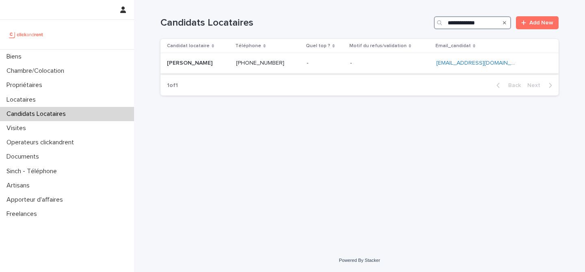
type input "**********"
click at [206, 66] on p at bounding box center [198, 63] width 63 height 7
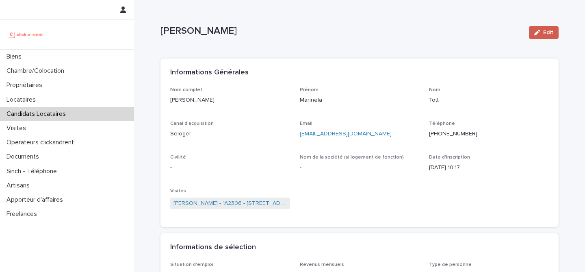
click at [531, 28] on button "Edit" at bounding box center [544, 32] width 30 height 13
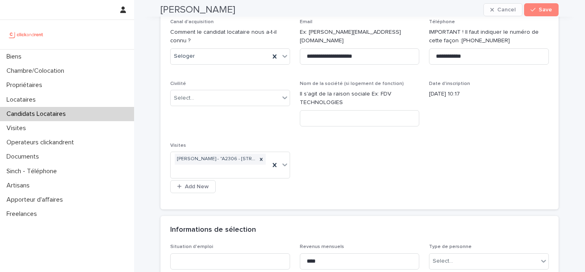
scroll to position [126, 0]
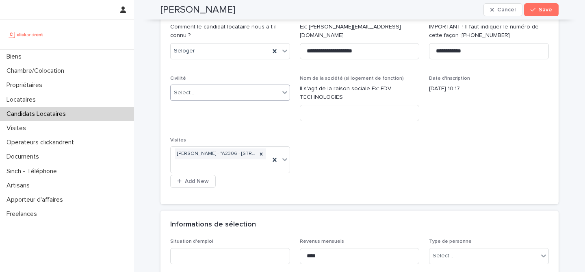
click at [247, 98] on div "Select..." at bounding box center [225, 92] width 109 height 13
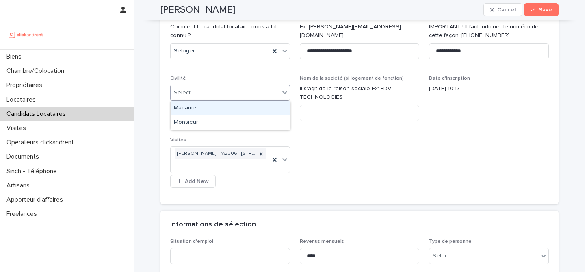
click at [256, 109] on div "Madame" at bounding box center [230, 108] width 119 height 14
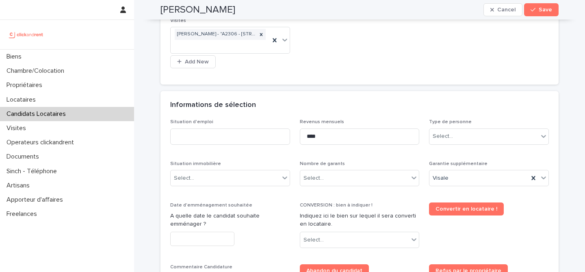
scroll to position [300, 0]
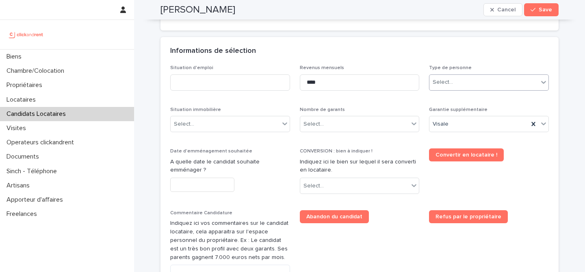
click at [467, 83] on div "Select..." at bounding box center [483, 82] width 109 height 13
click at [463, 96] on div "Particulier" at bounding box center [488, 98] width 119 height 14
click at [391, 125] on div "Select..." at bounding box center [354, 123] width 109 height 13
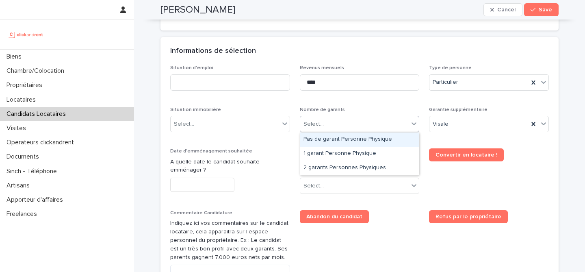
click at [370, 144] on div "Pas de garant Personne Physique" at bounding box center [359, 139] width 119 height 14
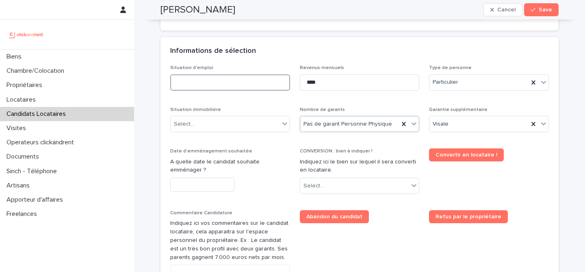
click at [216, 78] on input at bounding box center [230, 82] width 120 height 16
click at [187, 80] on input "*******" at bounding box center [230, 82] width 120 height 16
type input "*******"
click at [252, 125] on div "Select..." at bounding box center [225, 123] width 109 height 13
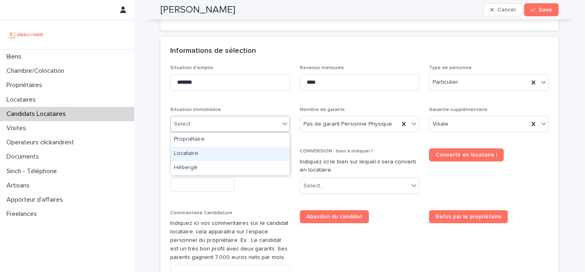
click at [247, 153] on div "Locataire" at bounding box center [230, 154] width 119 height 14
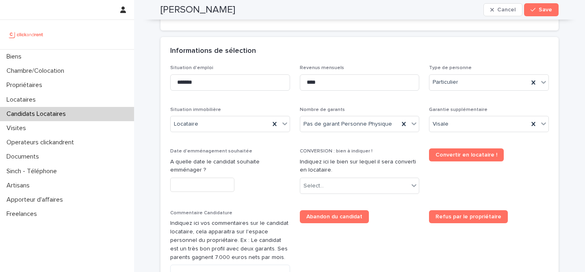
click at [288, 164] on p "A quelle date le candidat souhaite emménager ?" at bounding box center [230, 166] width 120 height 17
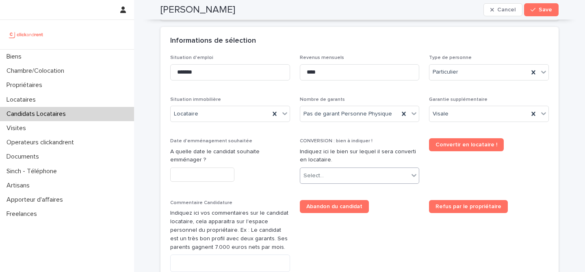
click at [346, 176] on div "Select..." at bounding box center [354, 175] width 109 height 13
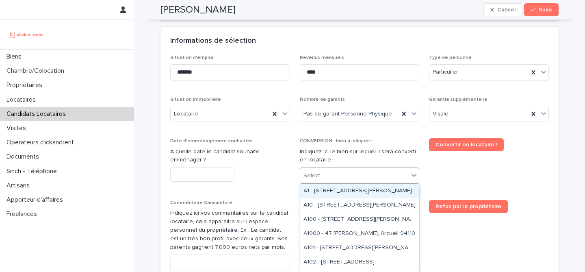
paste input "*****"
type input "*****"
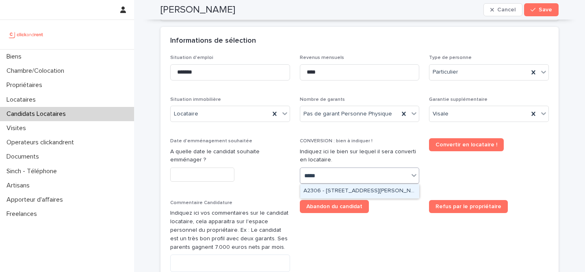
click at [356, 188] on div "A2306 - [STREET_ADDRESS][PERSON_NAME]" at bounding box center [359, 191] width 119 height 14
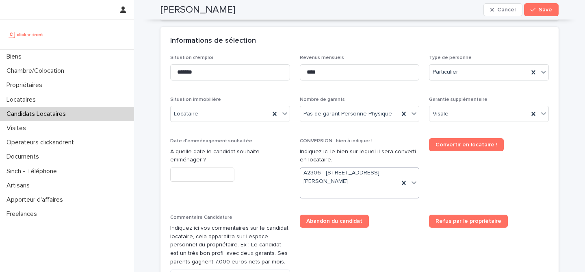
scroll to position [317, 0]
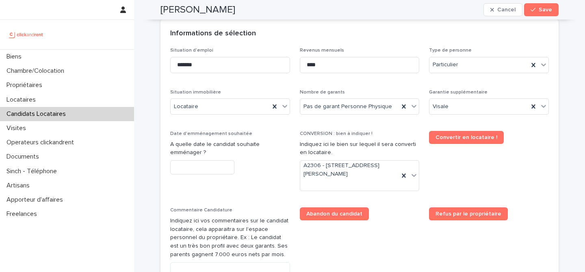
click at [218, 158] on div "Date d'emménagement souhaitée A quelle date le candidat souhaite emménager ?" at bounding box center [230, 156] width 120 height 50
click at [215, 167] on input "text" at bounding box center [202, 167] width 64 height 14
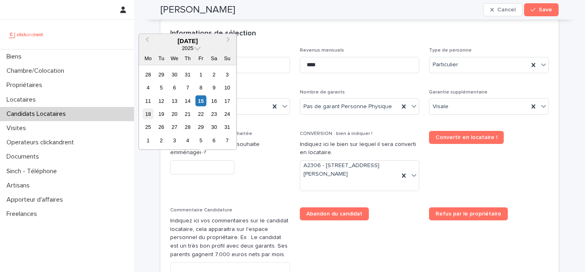
click at [148, 117] on div "18" at bounding box center [148, 113] width 11 height 11
type input "*********"
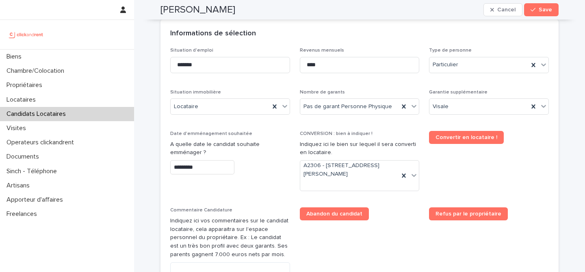
click at [288, 169] on div "*********" at bounding box center [230, 167] width 120 height 14
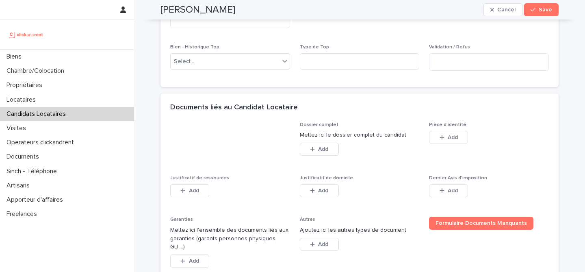
scroll to position [635, 0]
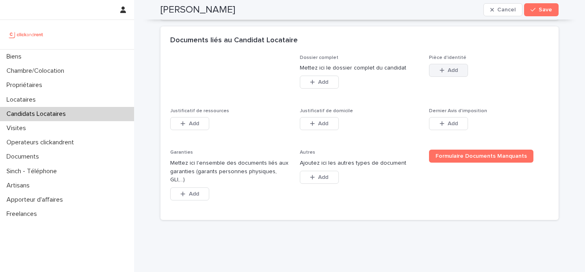
click at [458, 75] on button "Add" at bounding box center [448, 70] width 39 height 13
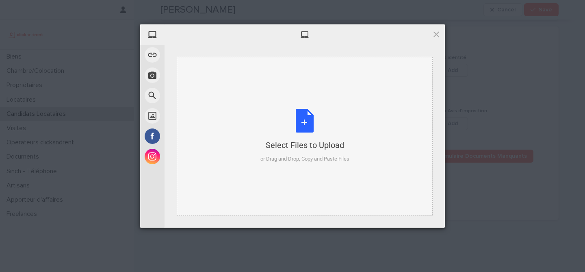
click at [309, 104] on div "Select Files to Upload or Drag and Drop, Copy and Paste Files" at bounding box center [305, 136] width 256 height 158
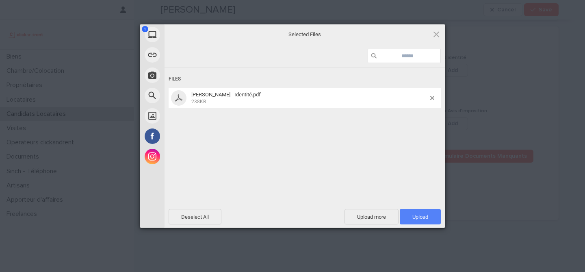
click at [433, 221] on span "Upload 1" at bounding box center [419, 216] width 41 height 15
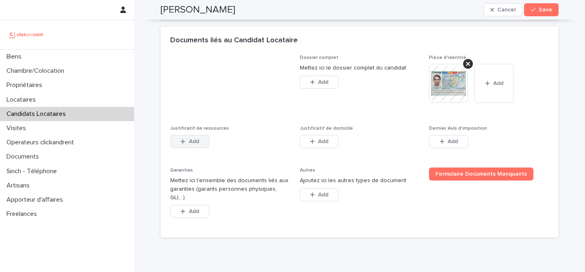
click at [194, 140] on span "Add" at bounding box center [194, 141] width 10 height 6
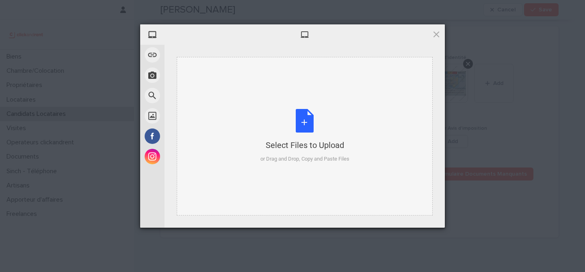
click at [299, 124] on div "Select Files to Upload or Drag and Drop, Copy and Paste Files" at bounding box center [304, 136] width 89 height 54
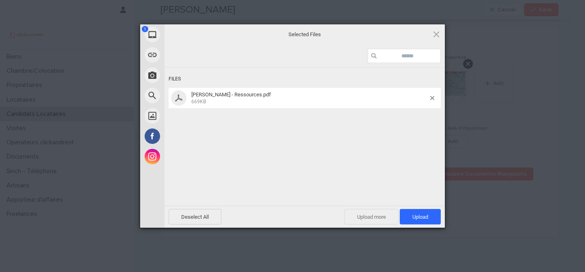
click at [364, 219] on span "Upload more" at bounding box center [371, 216] width 54 height 15
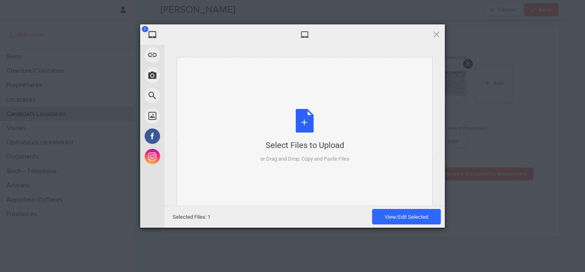
click at [306, 127] on div "Select Files to Upload or Drag and Drop, Copy and Paste Files" at bounding box center [304, 136] width 89 height 54
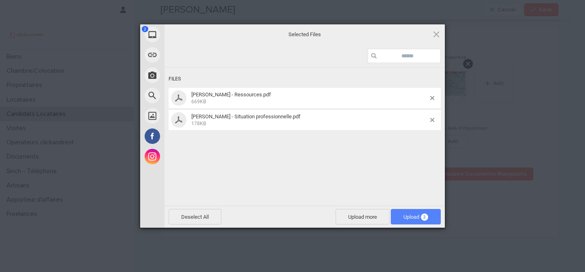
click at [406, 216] on span "Upload 2" at bounding box center [415, 217] width 25 height 6
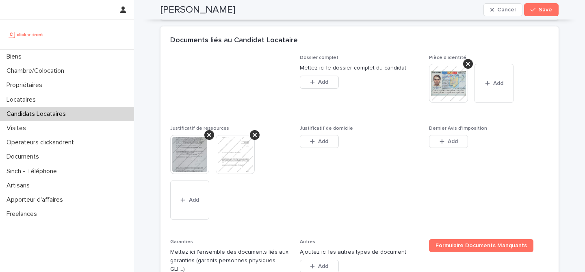
click at [323, 133] on div "Justificatif de domicile This file cannot be opened Download File Add" at bounding box center [360, 141] width 120 height 32
click at [323, 136] on button "Add" at bounding box center [319, 141] width 39 height 13
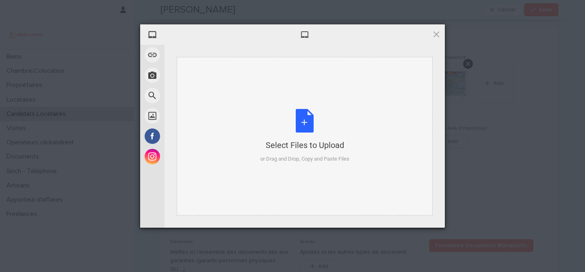
click at [311, 125] on div "Select Files to Upload or Drag and Drop, Copy and Paste Files" at bounding box center [304, 136] width 89 height 54
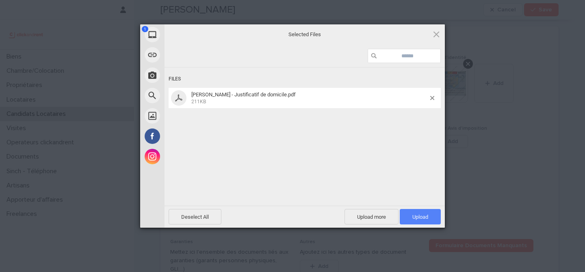
click at [418, 218] on span "Upload 1" at bounding box center [420, 217] width 16 height 6
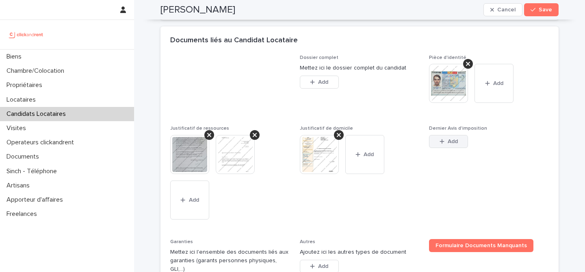
click at [441, 142] on icon "button" at bounding box center [441, 141] width 4 height 4
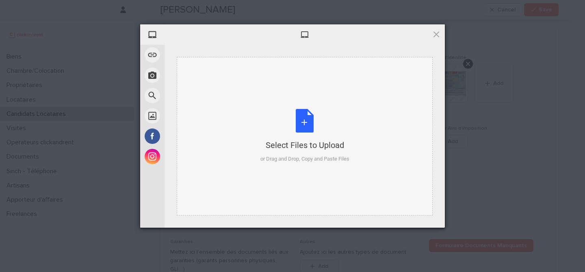
click at [311, 119] on div "Select Files to Upload or Drag and Drop, Copy and Paste Files" at bounding box center [304, 136] width 89 height 54
click at [436, 36] on span at bounding box center [436, 34] width 9 height 9
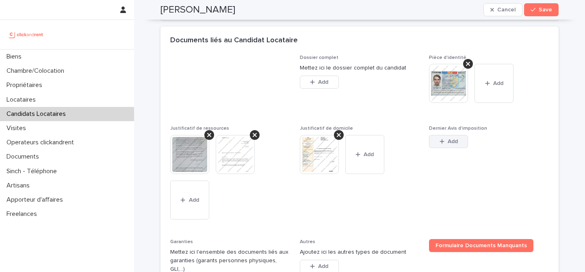
click at [438, 146] on button "Add" at bounding box center [448, 141] width 39 height 13
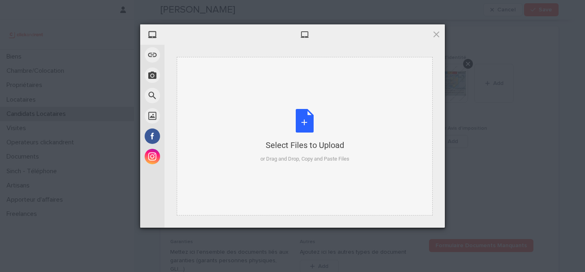
click at [311, 125] on div "Select Files to Upload or Drag and Drop, Copy and Paste Files" at bounding box center [304, 136] width 89 height 54
click at [436, 35] on span at bounding box center [436, 34] width 9 height 9
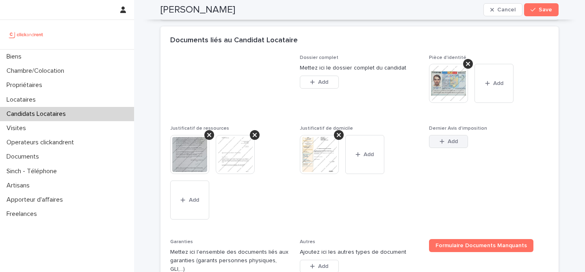
click at [439, 141] on icon "button" at bounding box center [441, 141] width 5 height 6
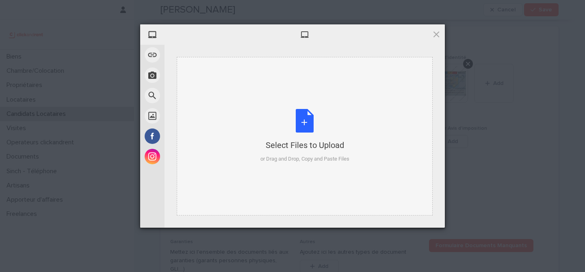
click at [302, 116] on div "Select Files to Upload or Drag and Drop, Copy and Paste Files" at bounding box center [304, 136] width 89 height 54
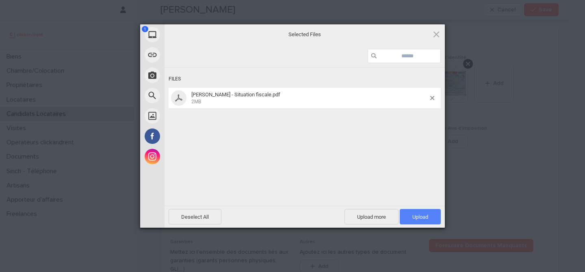
click at [423, 220] on span "Upload 1" at bounding box center [419, 216] width 41 height 15
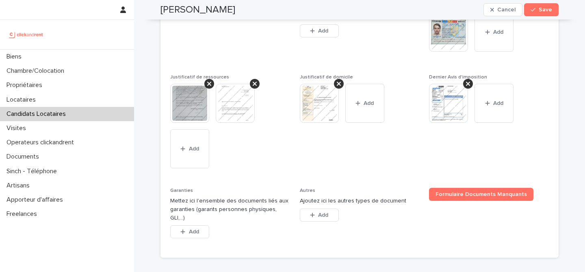
scroll to position [734, 0]
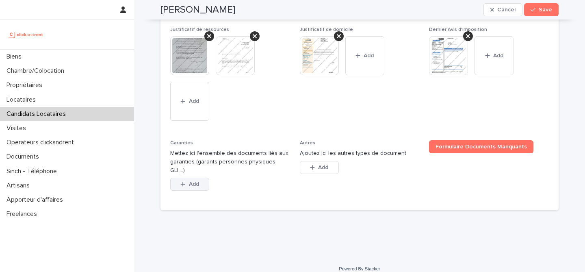
click at [201, 177] on button "Add" at bounding box center [189, 183] width 39 height 13
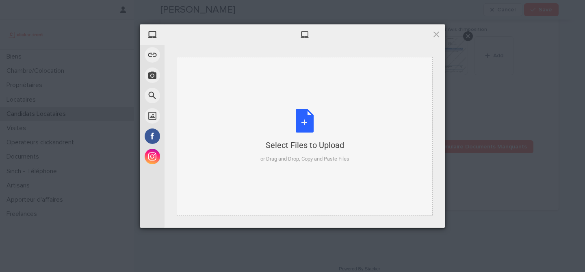
click at [303, 123] on div "Select Files to Upload or Drag and Drop, Copy and Paste Files" at bounding box center [304, 136] width 89 height 54
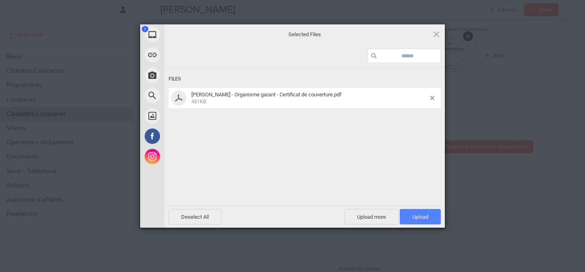
click at [420, 218] on span "Upload 1" at bounding box center [420, 217] width 16 height 6
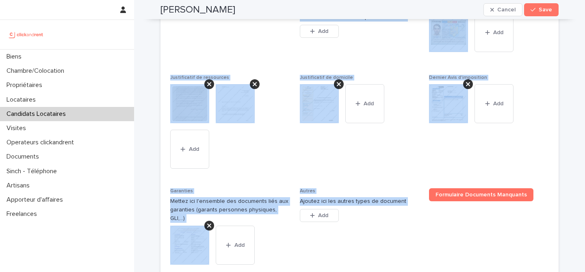
scroll to position [763, 0]
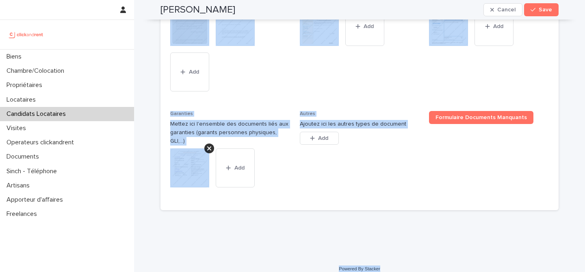
drag, startPoint x: 154, startPoint y: 26, endPoint x: 407, endPoint y: 263, distance: 346.7
copy div "Marinela Tott Cancel Save Sorry, there was an error saving your record. Please …"
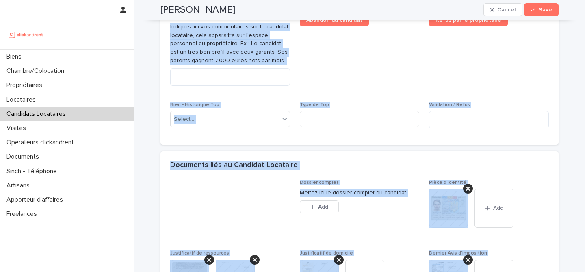
scroll to position [502, 0]
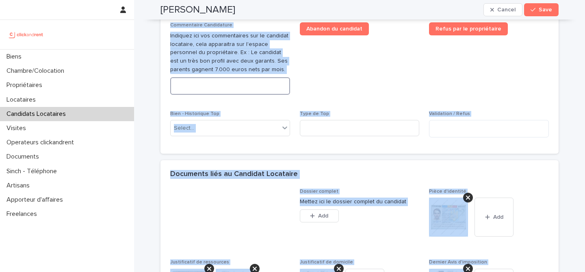
click at [248, 89] on textarea at bounding box center [230, 85] width 120 height 17
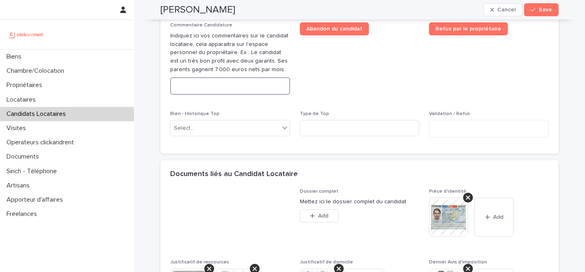
paste textarea "**********"
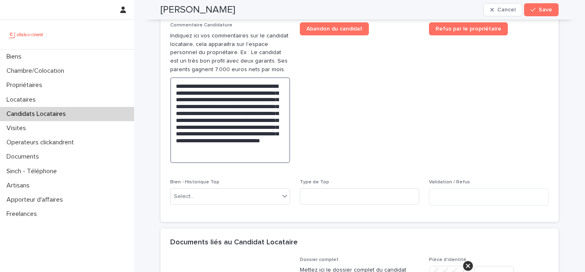
type textarea "**********"
click at [366, 95] on span "Abandon du candidat" at bounding box center [360, 95] width 120 height 147
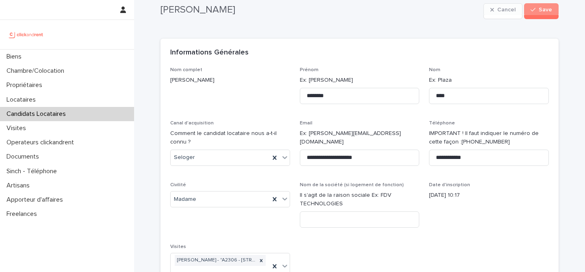
scroll to position [0, 0]
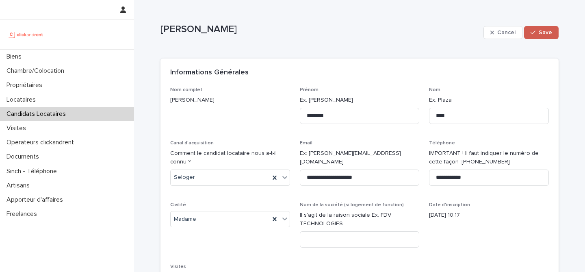
click at [553, 34] on button "Save" at bounding box center [541, 32] width 35 height 13
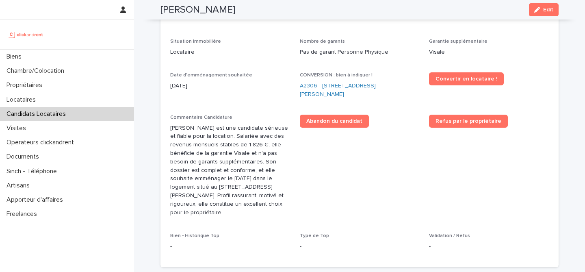
scroll to position [274, 0]
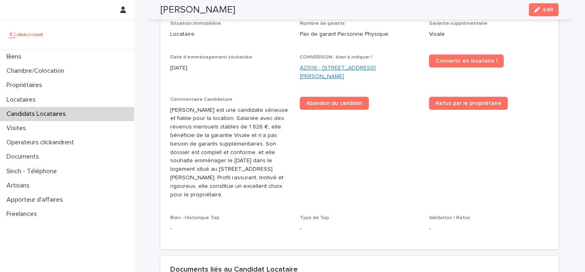
click at [350, 67] on link "A2306 - [STREET_ADDRESS][PERSON_NAME]" at bounding box center [360, 72] width 120 height 17
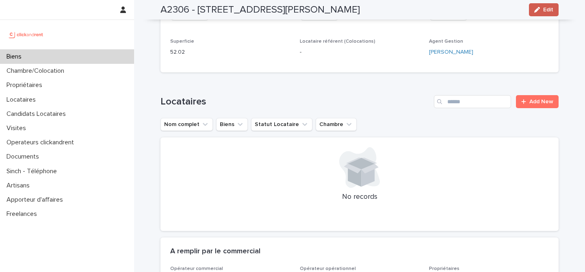
click at [539, 16] on button "Edit" at bounding box center [544, 9] width 30 height 13
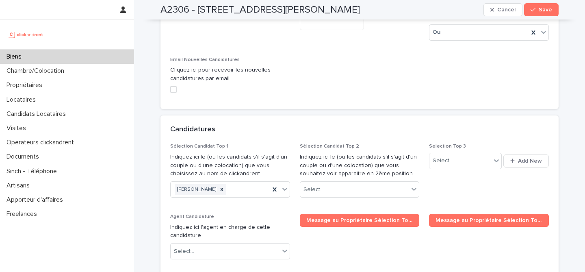
scroll to position [3684, 0]
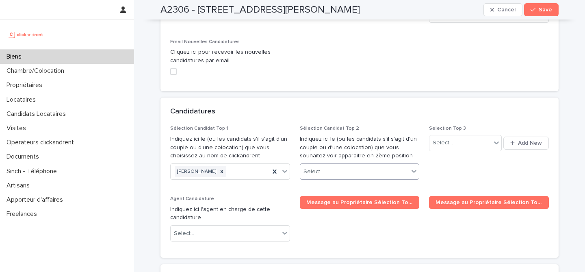
click at [363, 165] on div "Select..." at bounding box center [354, 171] width 109 height 13
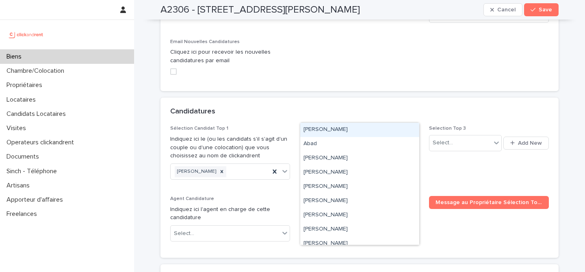
paste input "*********"
type input "*********"
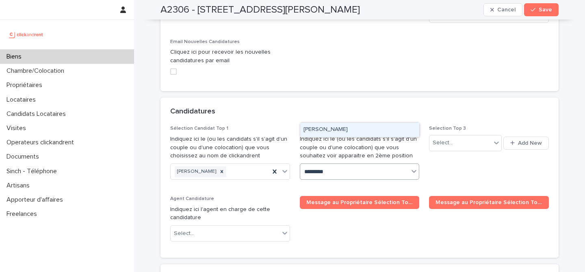
click at [341, 128] on div "[PERSON_NAME]" at bounding box center [359, 130] width 119 height 14
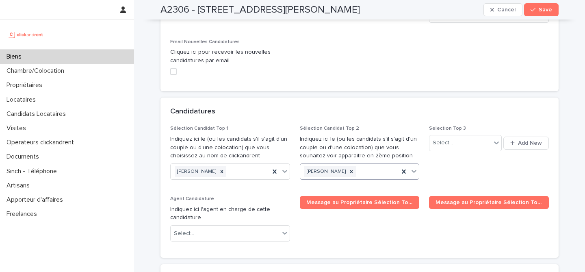
paste input "**********"
type input "**********"
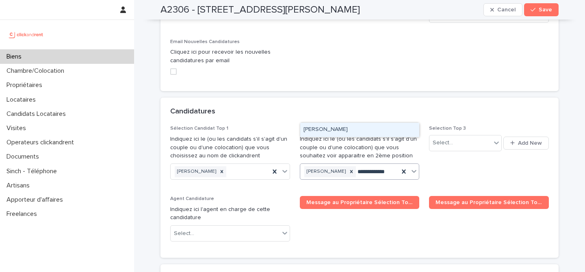
click at [342, 130] on div "Marinela Tott" at bounding box center [359, 130] width 119 height 14
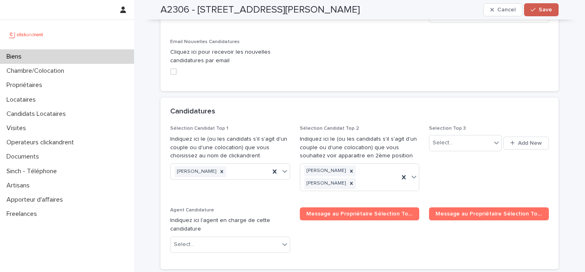
click at [554, 9] on button "Save" at bounding box center [541, 9] width 35 height 13
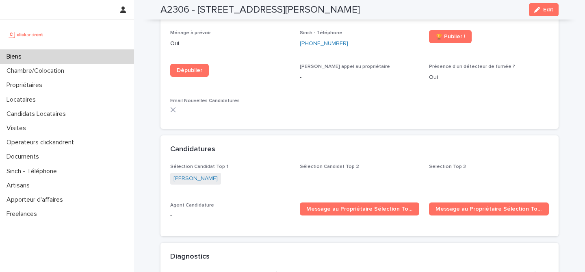
scroll to position [2212, 0]
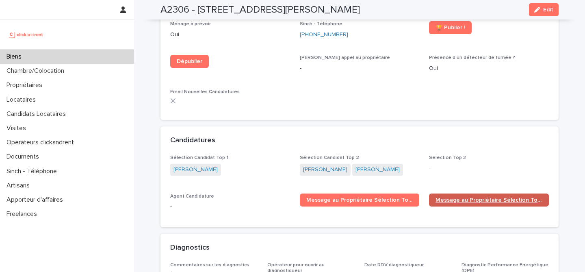
click at [481, 197] on span "Message au Propriétaire Sélection Top 2" at bounding box center [488, 200] width 107 height 6
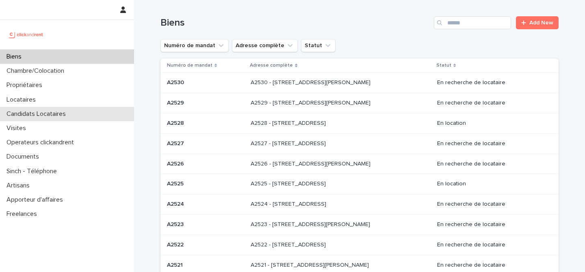
click at [54, 113] on p "Candidats Locataires" at bounding box center [37, 114] width 69 height 8
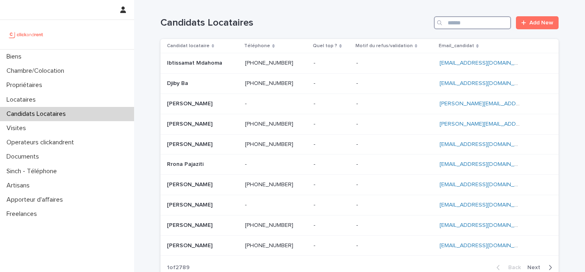
click at [461, 25] on input "Search" at bounding box center [472, 22] width 77 height 13
paste input "*********"
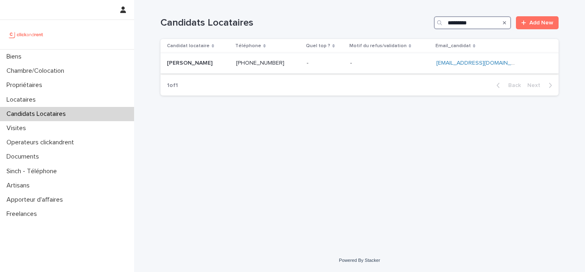
type input "*********"
click at [218, 61] on p at bounding box center [198, 63] width 63 height 7
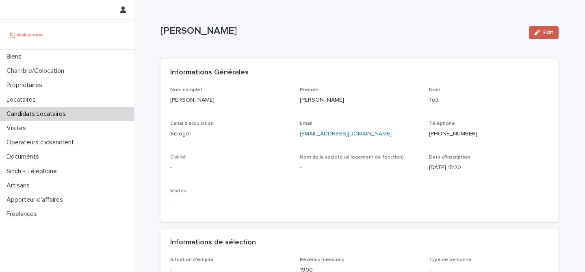
click at [553, 39] on button "Edit" at bounding box center [544, 32] width 30 height 13
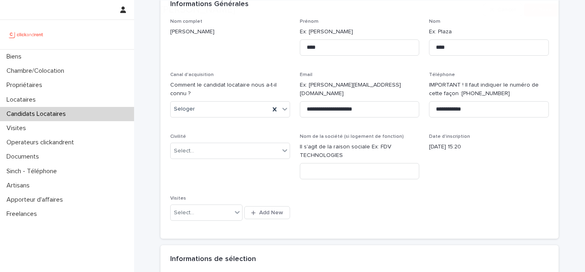
scroll to position [84, 0]
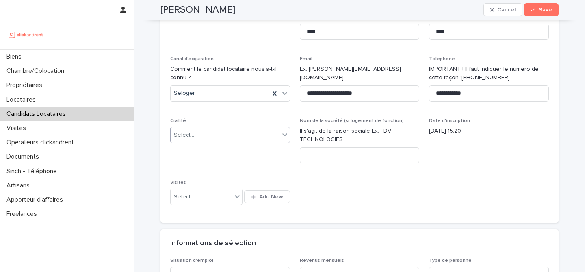
click at [261, 137] on div "Select..." at bounding box center [225, 134] width 109 height 13
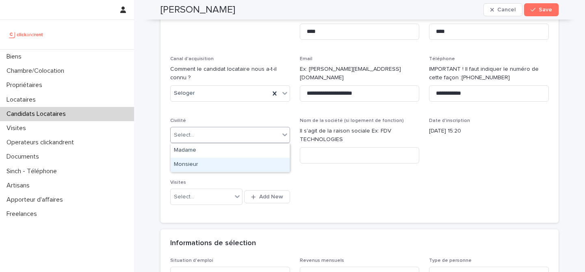
click at [261, 163] on div "Monsieur" at bounding box center [230, 165] width 119 height 14
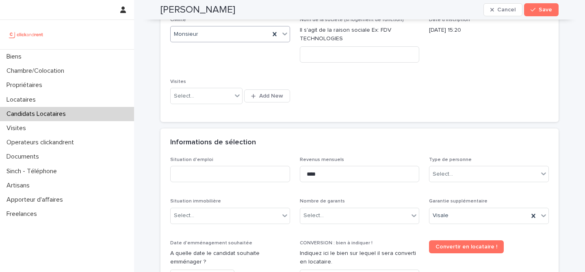
scroll to position [249, 0]
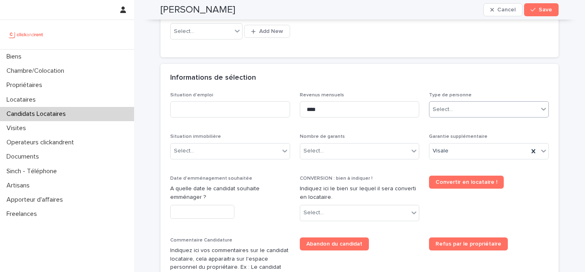
click at [448, 116] on div "Select..." at bounding box center [483, 109] width 109 height 13
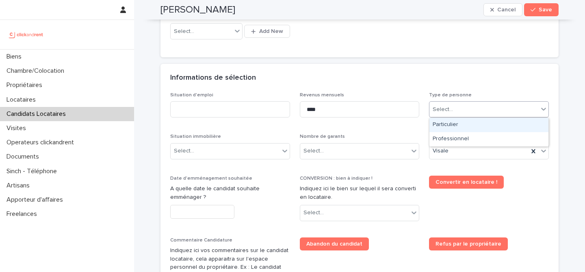
click at [460, 123] on div "Particulier" at bounding box center [488, 125] width 119 height 14
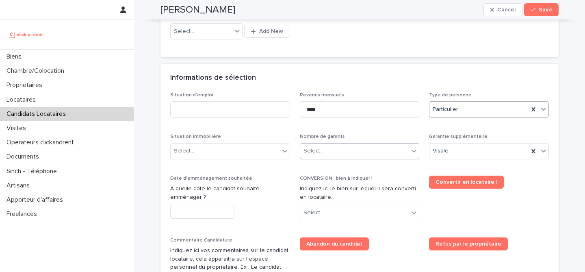
click at [386, 149] on div "Select..." at bounding box center [354, 150] width 109 height 13
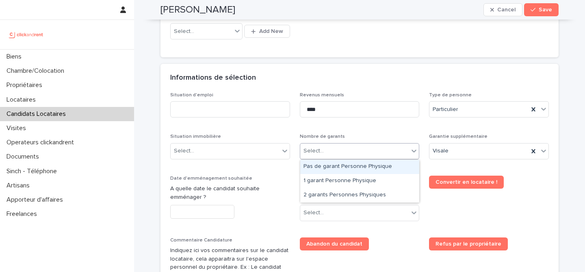
click at [360, 170] on div "Pas de garant Personne Physique" at bounding box center [359, 167] width 119 height 14
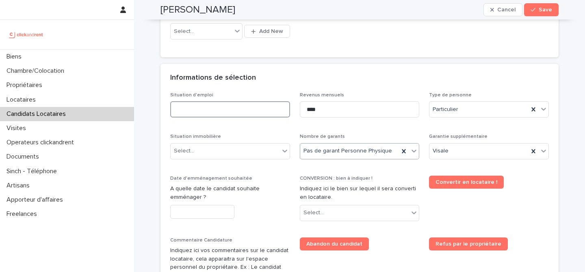
click at [207, 111] on input at bounding box center [230, 109] width 120 height 16
paste input "*******"
type input "*******"
click at [280, 71] on div "Informations de sélection" at bounding box center [359, 78] width 398 height 28
click at [264, 145] on div "Select..." at bounding box center [225, 150] width 109 height 13
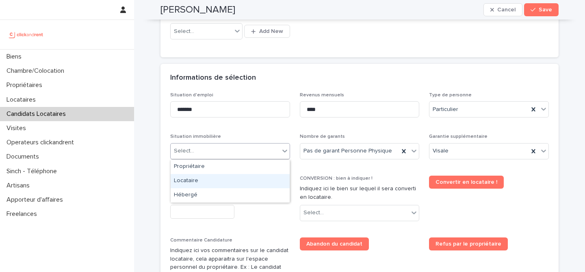
click at [253, 181] on div "Locataire" at bounding box center [230, 181] width 119 height 14
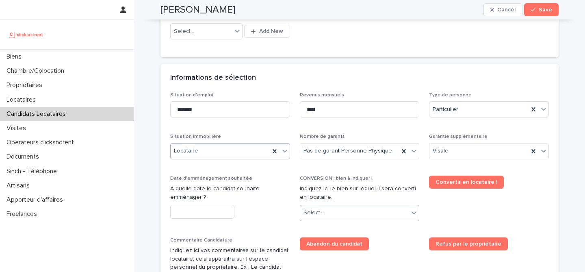
click at [348, 213] on div "Select..." at bounding box center [354, 212] width 109 height 13
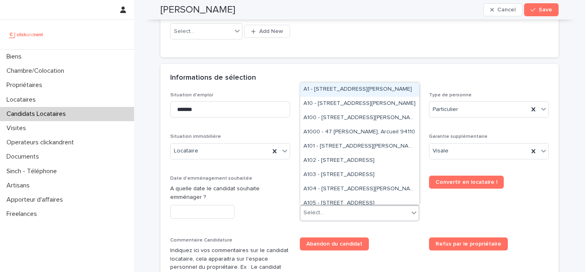
paste input "*****"
type input "*****"
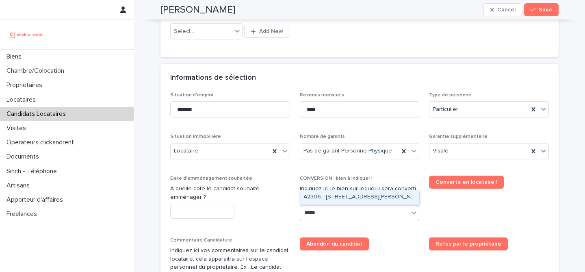
click at [353, 199] on div "A2306 - [STREET_ADDRESS][PERSON_NAME]" at bounding box center [359, 197] width 119 height 14
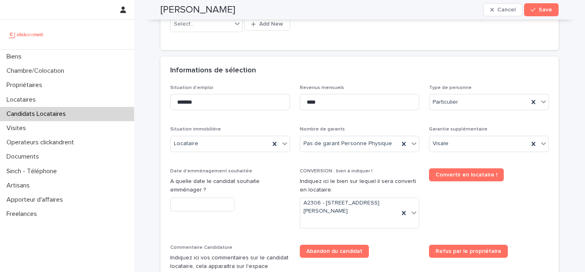
click at [458, 218] on span "Convertir en locataire !" at bounding box center [489, 201] width 120 height 67
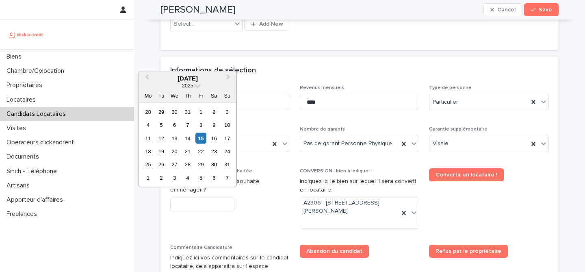
click at [203, 209] on input "text" at bounding box center [202, 204] width 64 height 14
click at [151, 151] on div "18" at bounding box center [148, 151] width 11 height 11
type input "*********"
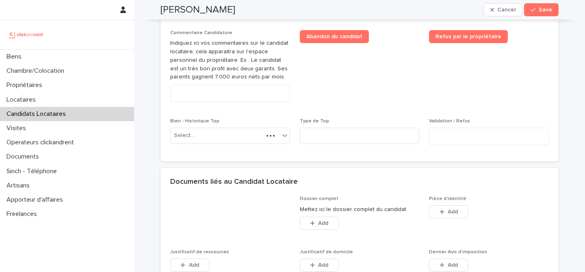
scroll to position [500, 0]
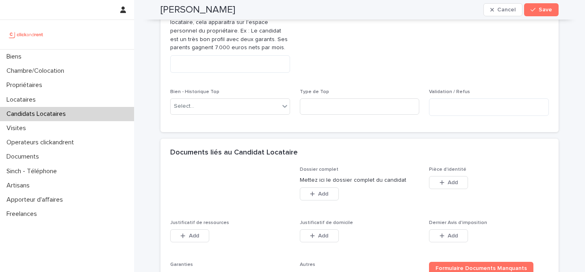
click at [451, 175] on div "Pièce d'identité This file cannot be opened Download File Add" at bounding box center [489, 182] width 120 height 32
click at [451, 176] on button "Add" at bounding box center [448, 182] width 39 height 13
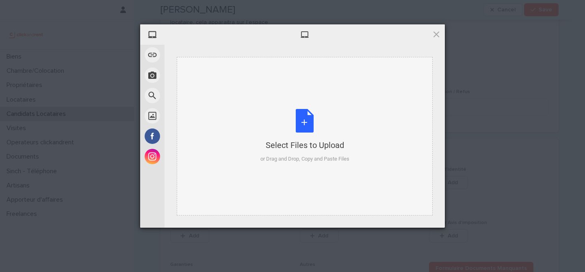
click at [310, 129] on div "Select Files to Upload or Drag and Drop, Copy and Paste Files" at bounding box center [304, 136] width 89 height 54
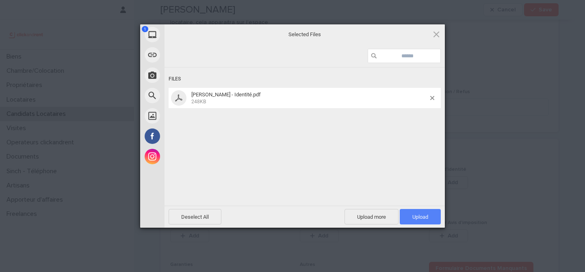
click at [422, 216] on span "Upload 1" at bounding box center [420, 217] width 16 height 6
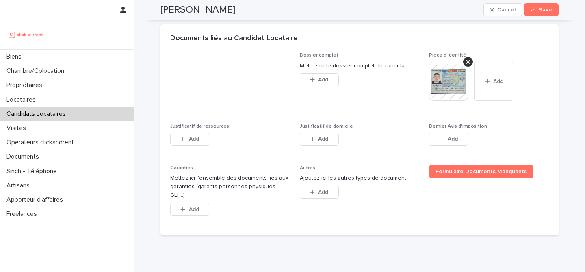
scroll to position [626, 0]
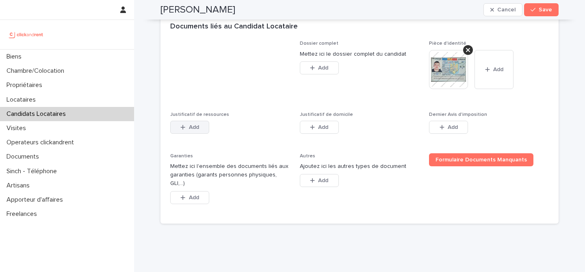
click at [195, 129] on span "Add" at bounding box center [194, 127] width 10 height 6
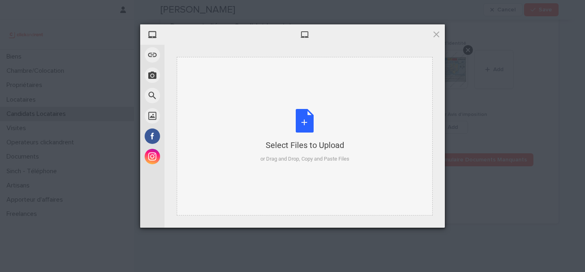
click at [300, 117] on div "Select Files to Upload or Drag and Drop, Copy and Paste Files" at bounding box center [304, 136] width 89 height 54
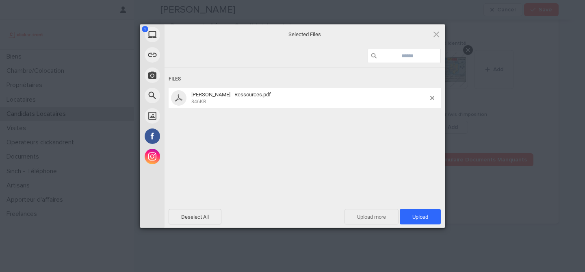
click at [369, 215] on span "Upload more" at bounding box center [371, 216] width 54 height 15
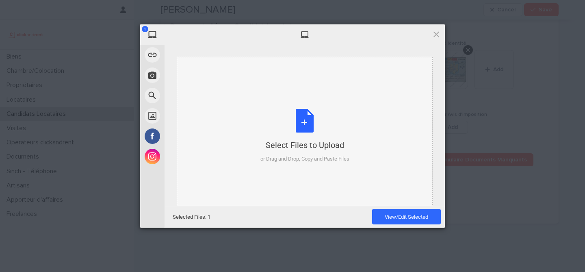
click at [301, 121] on div "Select Files to Upload or Drag and Drop, Copy and Paste Files" at bounding box center [304, 136] width 89 height 54
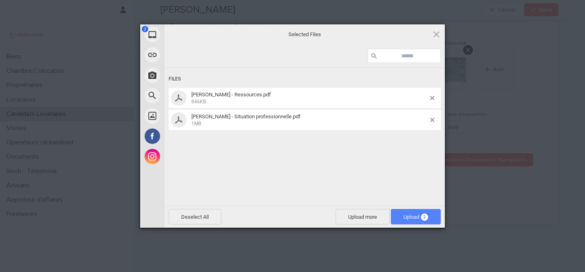
click at [419, 217] on span "Upload 2" at bounding box center [415, 217] width 25 height 6
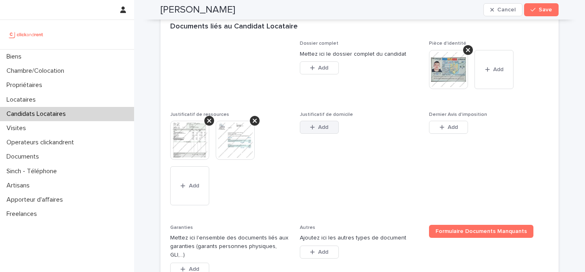
click at [318, 127] on span "Add" at bounding box center [323, 127] width 10 height 6
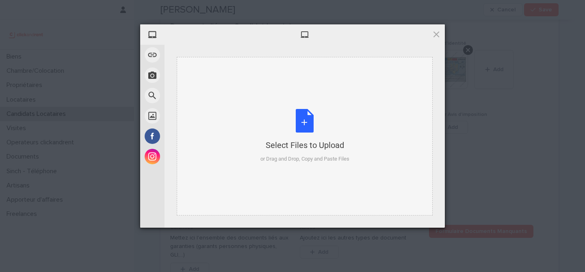
click at [288, 119] on div "Select Files to Upload or Drag and Drop, Copy and Paste Files" at bounding box center [304, 136] width 89 height 54
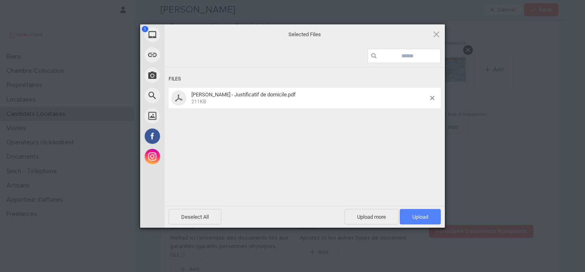
click at [421, 211] on span "Upload 1" at bounding box center [419, 216] width 41 height 15
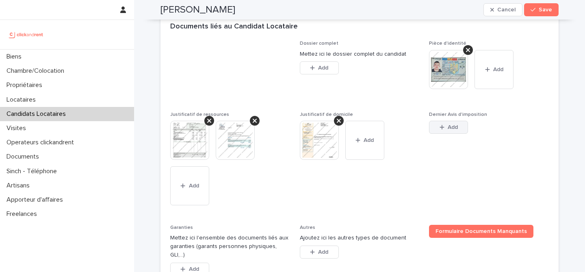
click at [460, 131] on button "Add" at bounding box center [448, 127] width 39 height 13
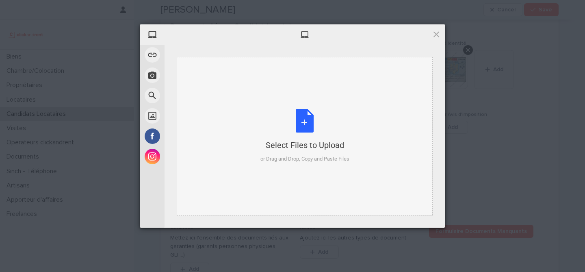
click at [308, 103] on div "Select Files to Upload or Drag and Drop, Copy and Paste Files" at bounding box center [305, 136] width 256 height 158
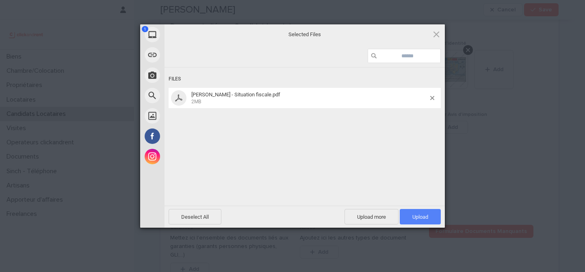
click at [420, 211] on span "Upload 1" at bounding box center [419, 216] width 41 height 15
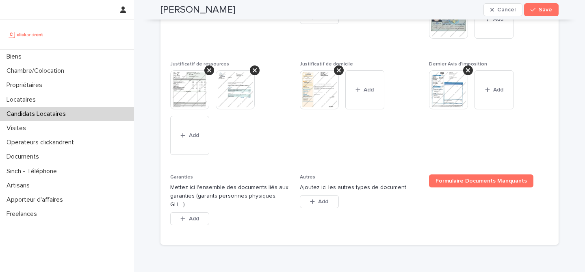
scroll to position [711, 0]
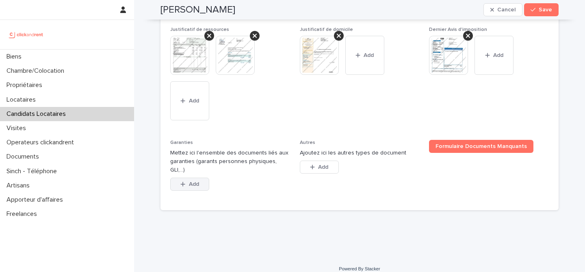
click at [191, 181] on span "Add" at bounding box center [194, 184] width 10 height 6
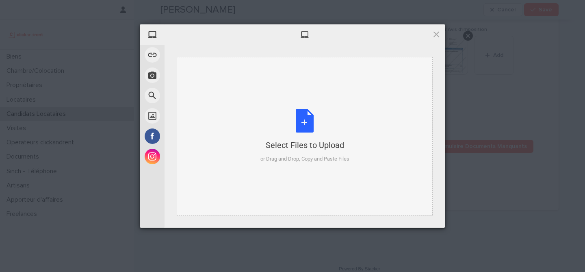
click at [297, 134] on div "Select Files to Upload or Drag and Drop, Copy and Paste Files" at bounding box center [304, 136] width 89 height 54
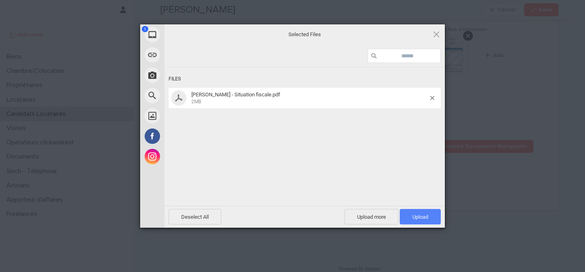
click at [411, 214] on span "Upload 1" at bounding box center [419, 216] width 41 height 15
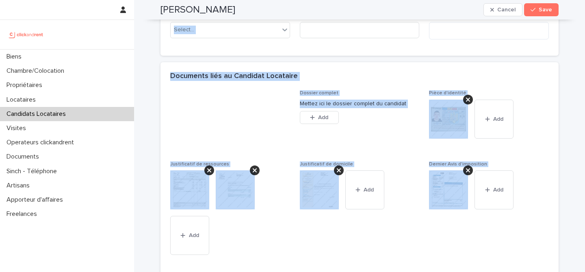
scroll to position [740, 0]
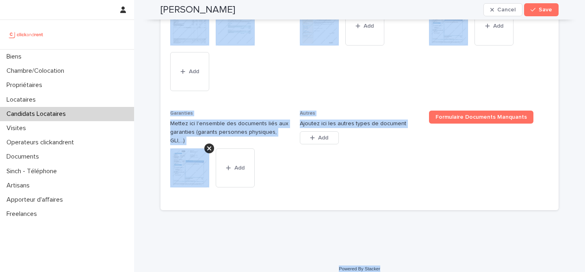
drag, startPoint x: 158, startPoint y: 26, endPoint x: 391, endPoint y: 262, distance: 331.6
copy div "Lore Ipsu Dolors Amet Conse, adipi eli se doeiu tempor inci utlabo. Etdolo mag …"
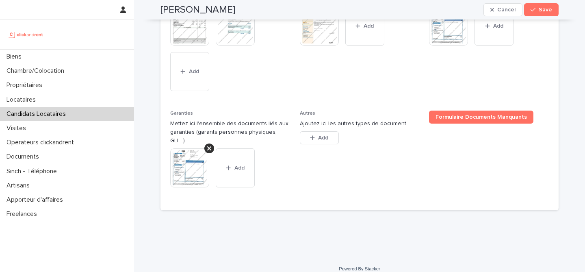
click at [315, 73] on span "Justificatif de domicile This file cannot be opened Download File Add" at bounding box center [360, 49] width 120 height 103
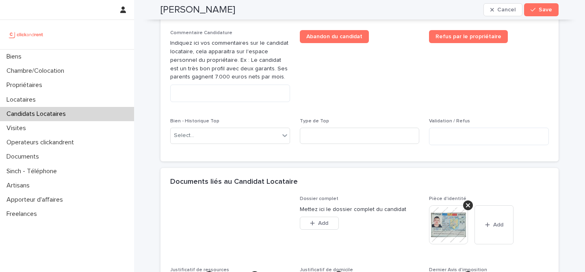
scroll to position [457, 0]
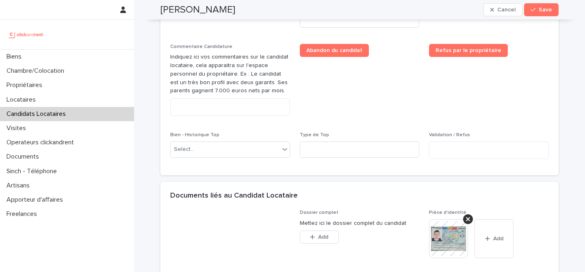
click at [268, 98] on div "Commentaire Candidature Indiquez ici vos commentaires sur le candidat locataire…" at bounding box center [230, 83] width 120 height 78
click at [253, 110] on textarea at bounding box center [230, 106] width 120 height 17
paste textarea "**********"
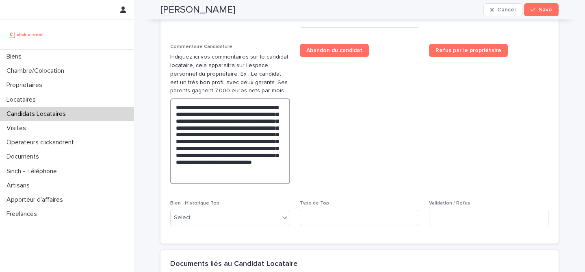
type textarea "**********"
click at [334, 122] on span "Abandon du candidat" at bounding box center [360, 117] width 120 height 147
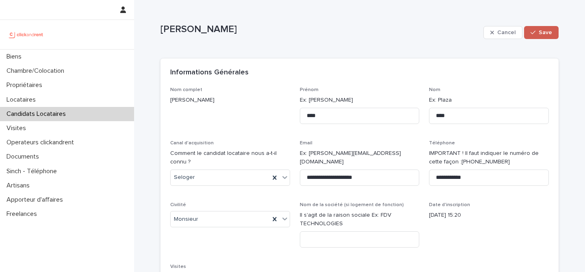
click at [539, 31] on span "Save" at bounding box center [544, 33] width 13 height 6
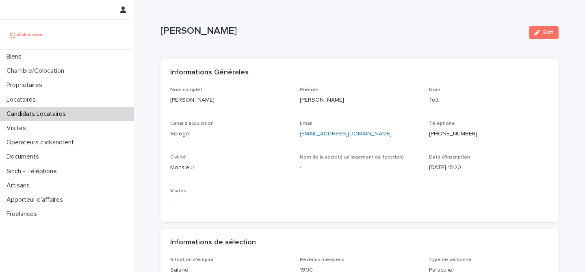
click at [188, 32] on p "[PERSON_NAME]" at bounding box center [341, 31] width 362 height 12
